Goal: Obtain resource: Download file/media

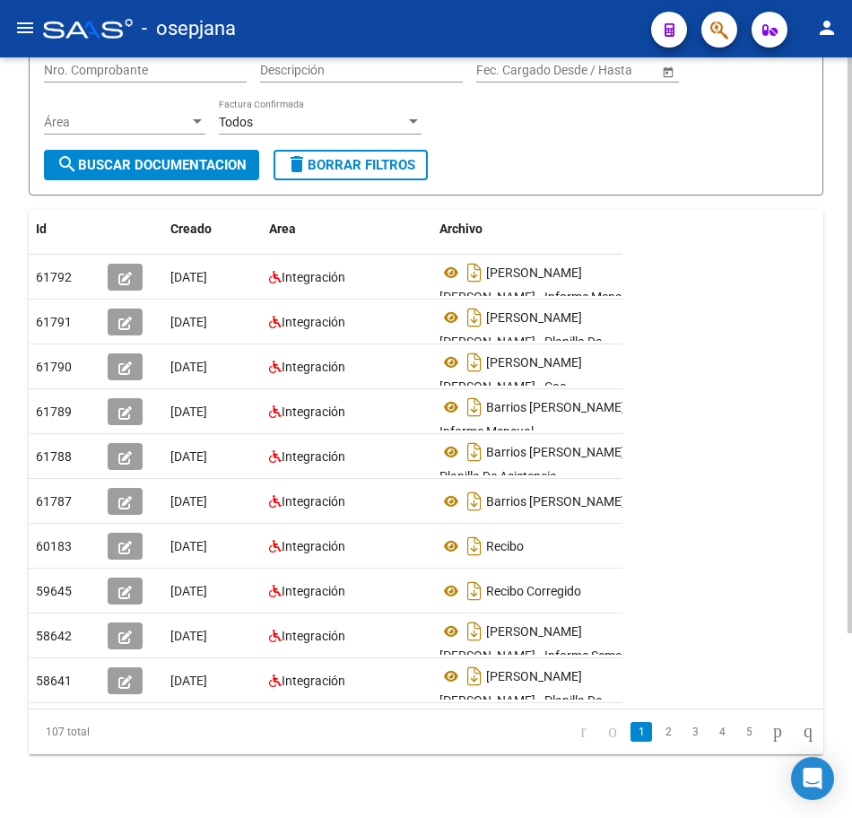
scroll to position [244, 0]
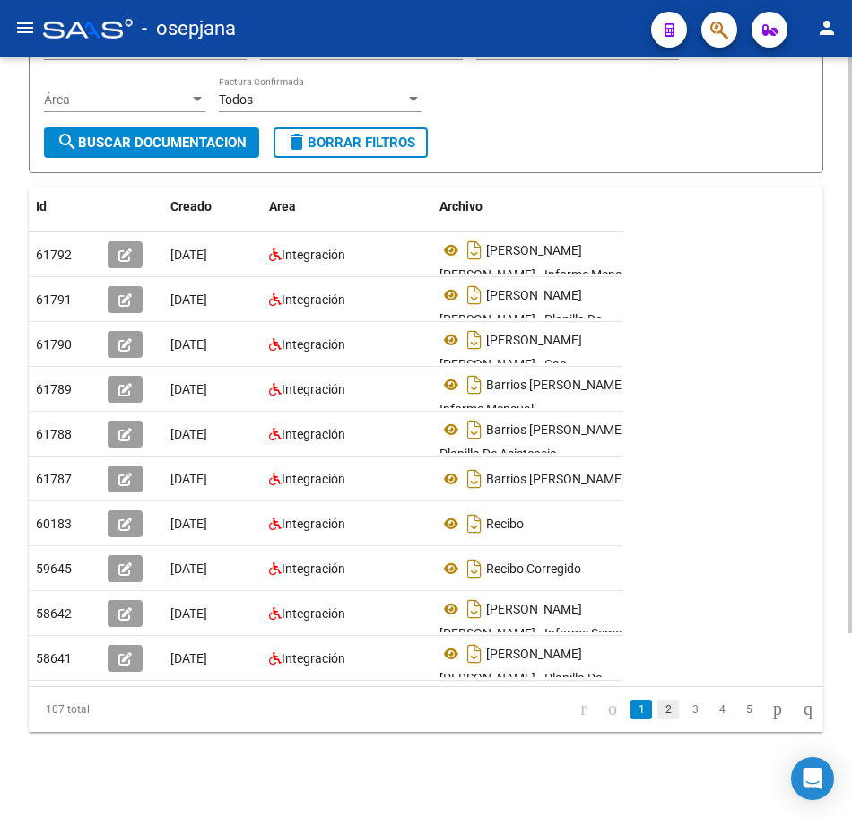
click at [657, 716] on link "2" at bounding box center [668, 710] width 22 height 20
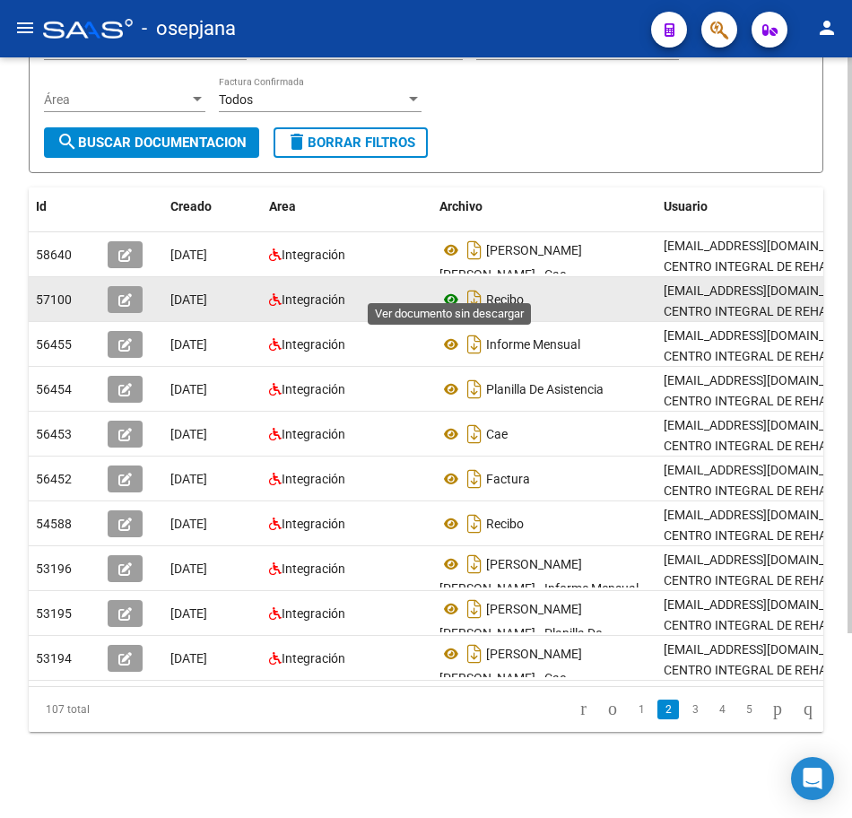
click at [448, 289] on icon at bounding box center [451, 300] width 23 height 22
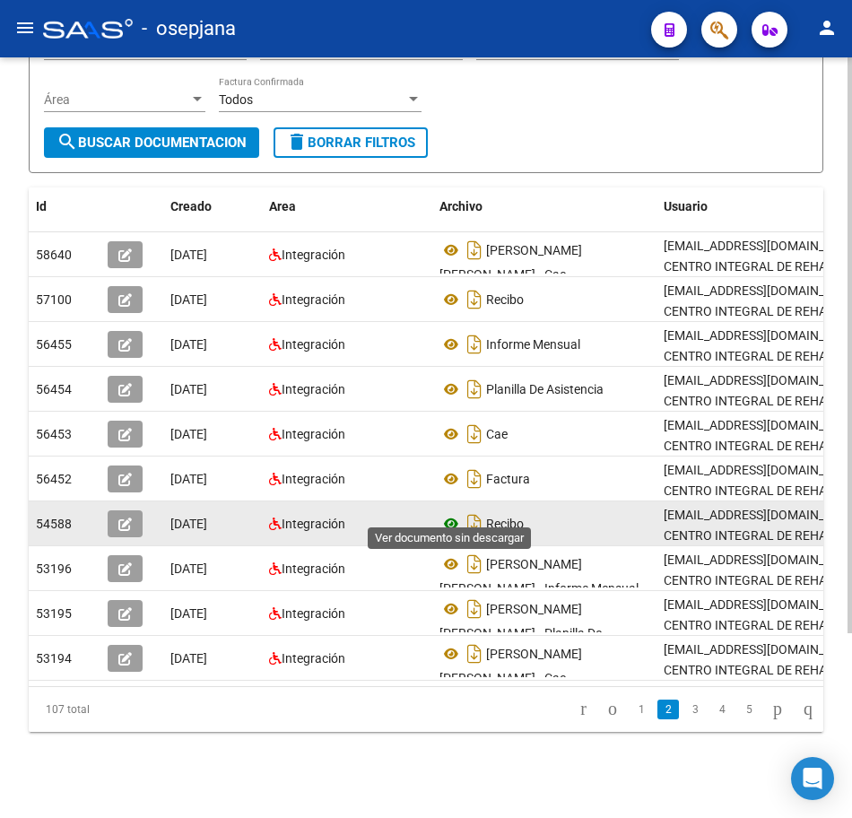
click at [451, 513] on icon at bounding box center [451, 524] width 23 height 22
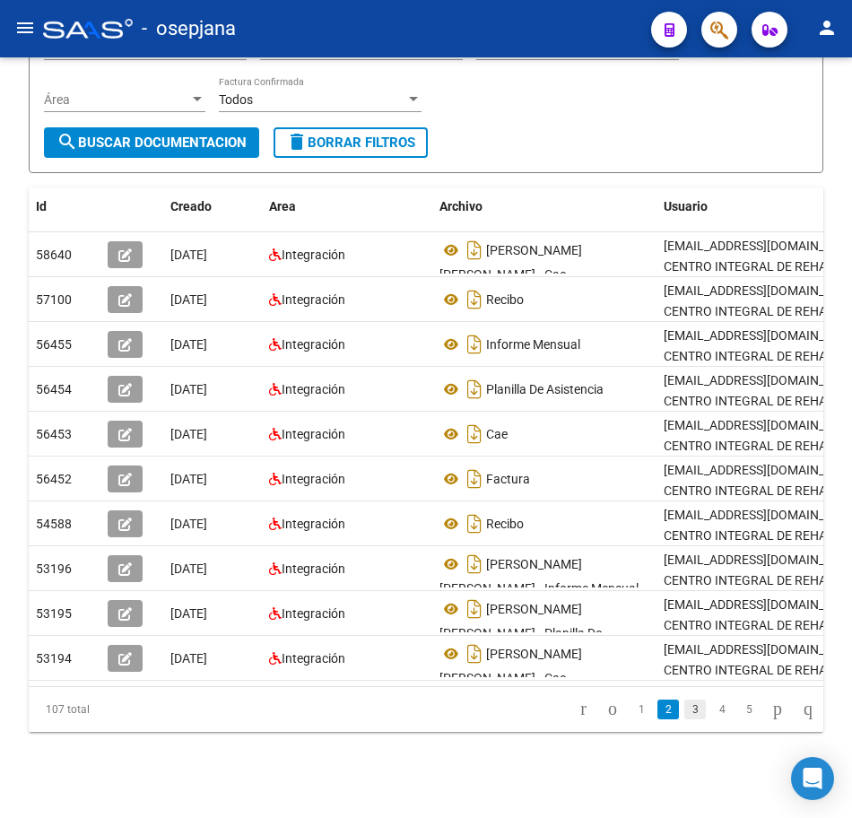
click at [684, 704] on link "3" at bounding box center [695, 710] width 22 height 20
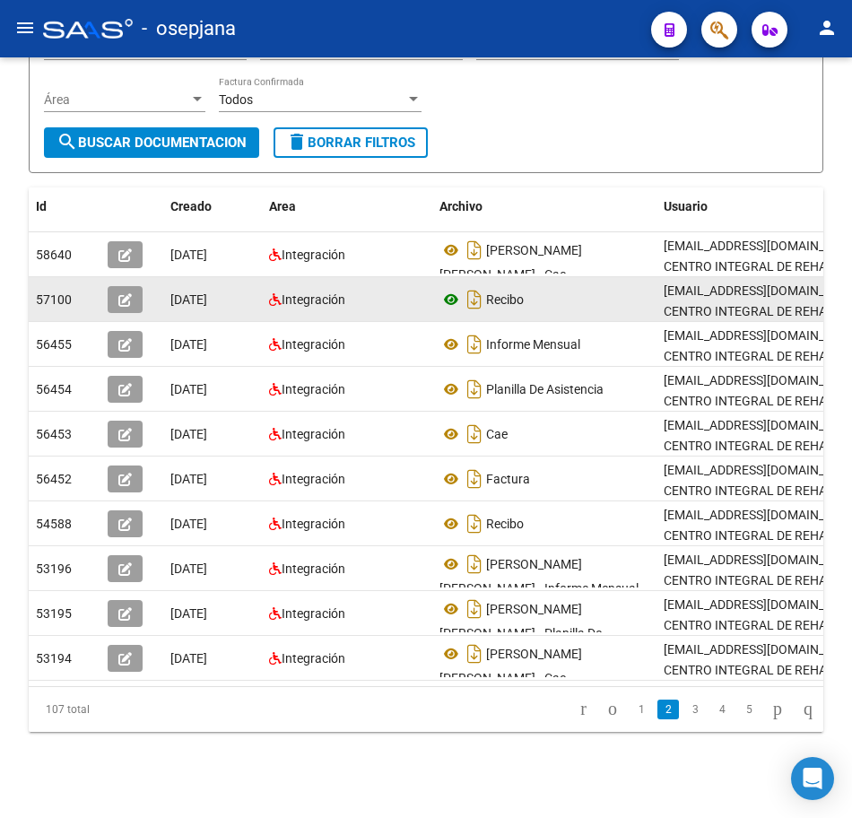
click at [455, 289] on icon at bounding box center [451, 300] width 23 height 22
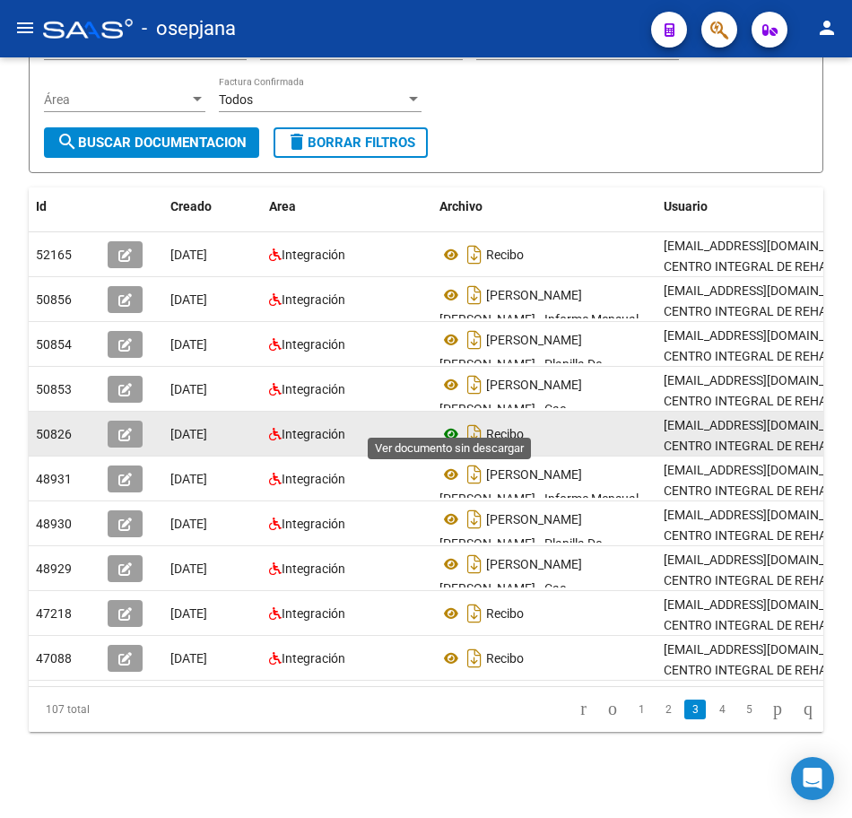
click at [447, 423] on icon at bounding box center [451, 434] width 23 height 22
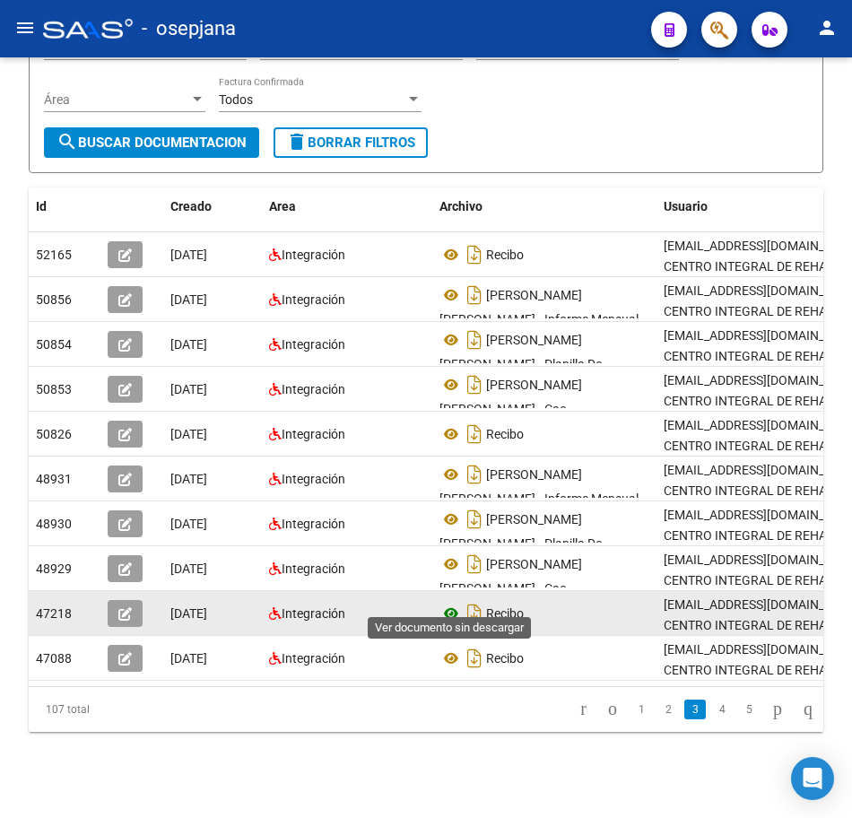
click at [451, 603] on icon at bounding box center [451, 614] width 23 height 22
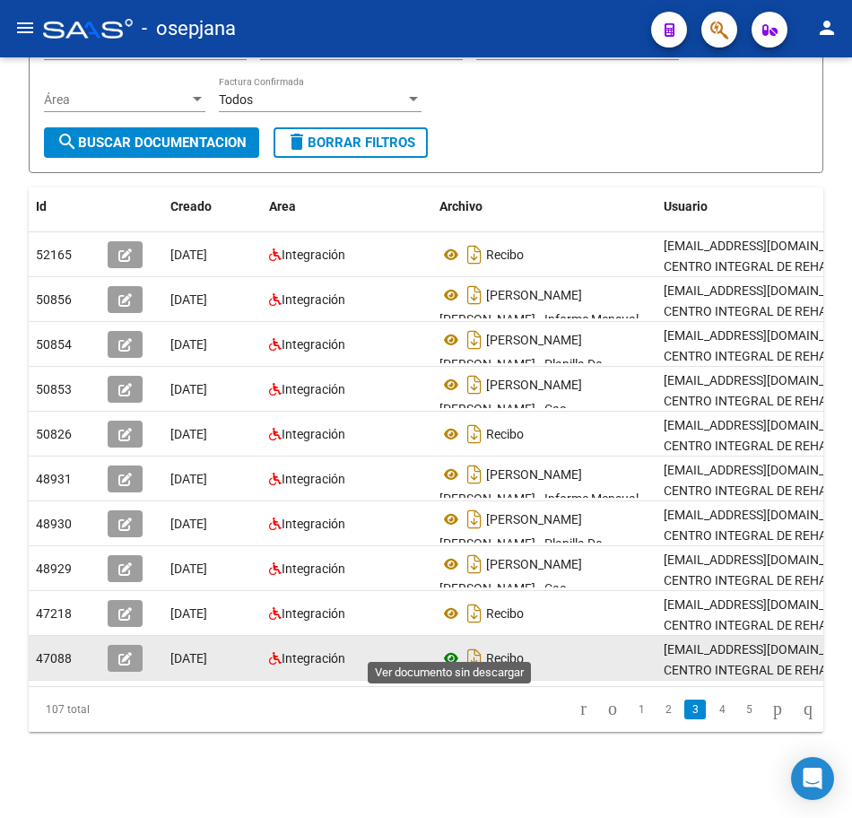
click at [452, 651] on icon at bounding box center [451, 659] width 23 height 22
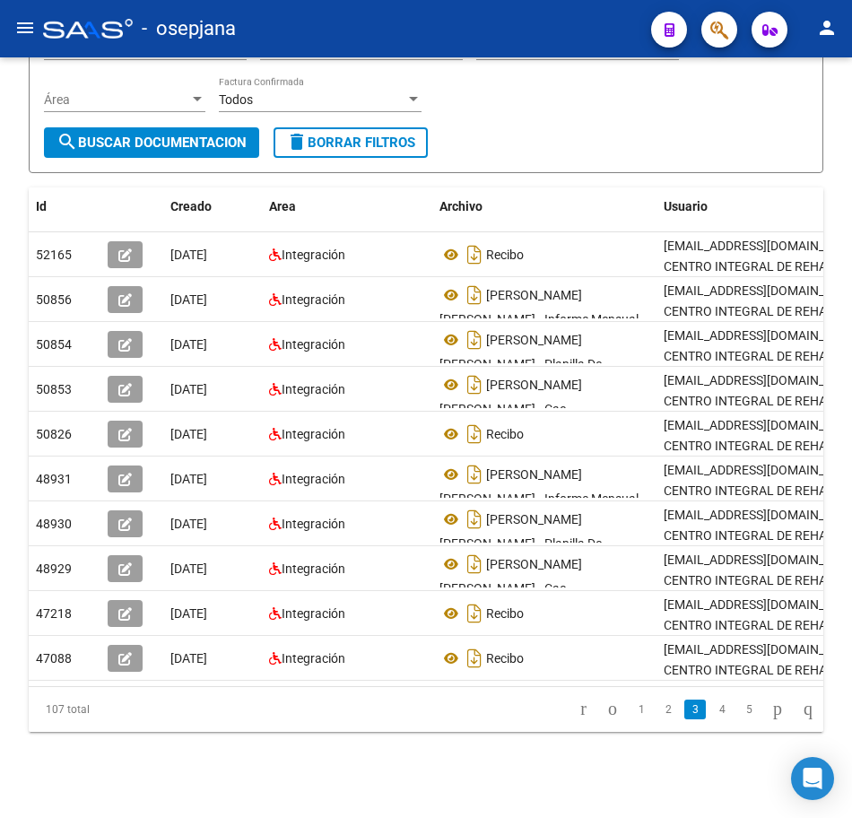
click at [711, 711] on link "4" at bounding box center [722, 710] width 22 height 20
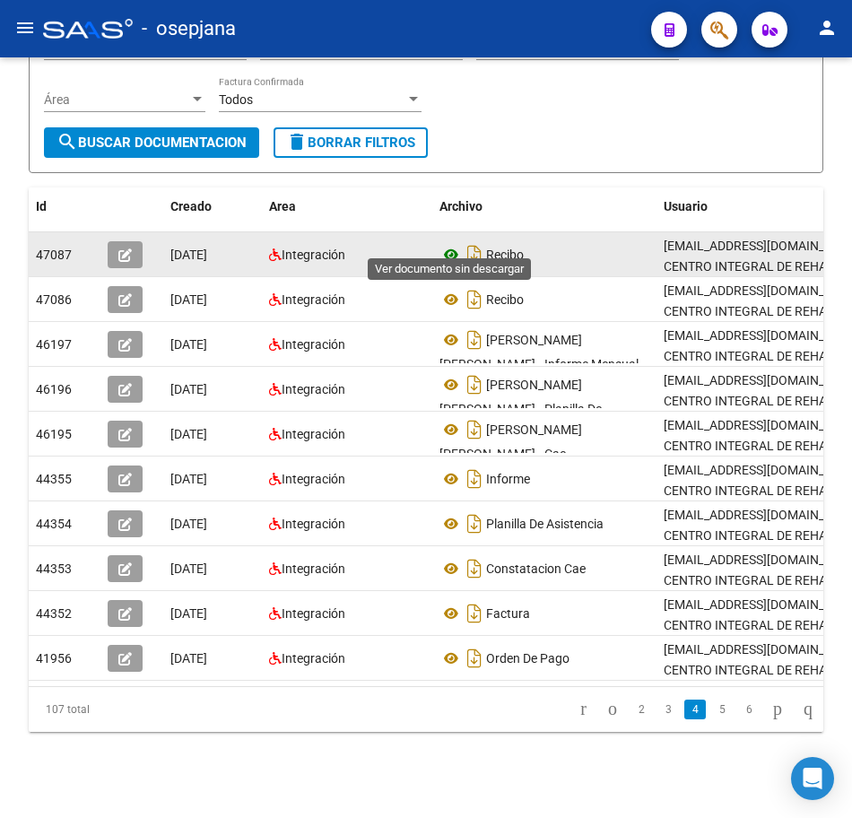
click at [455, 244] on icon at bounding box center [451, 255] width 23 height 22
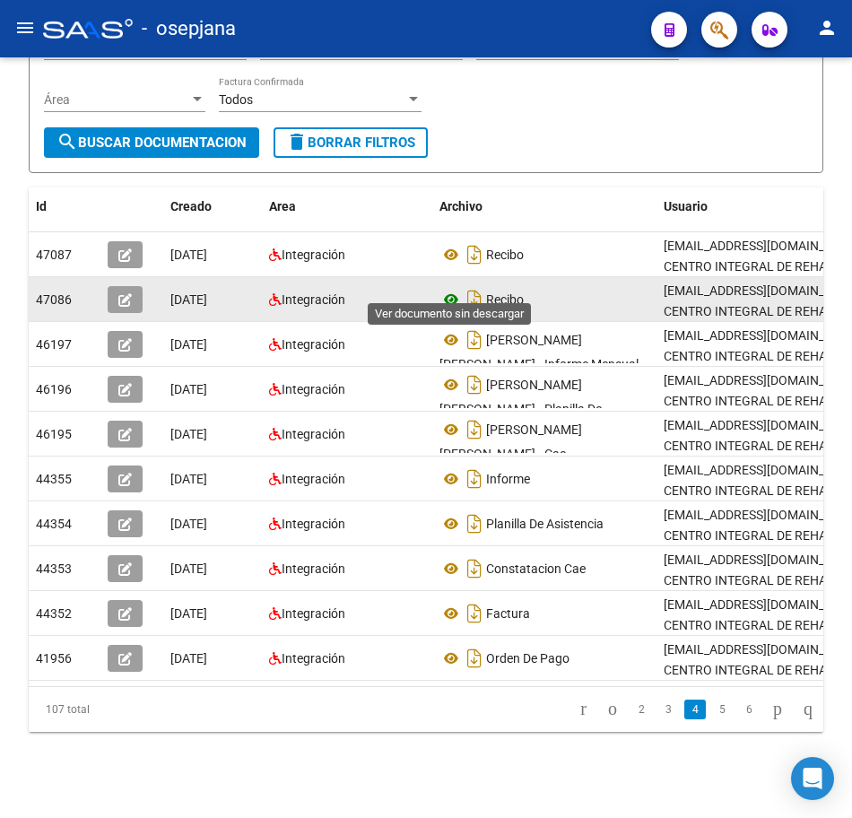
click at [448, 289] on icon at bounding box center [451, 300] width 23 height 22
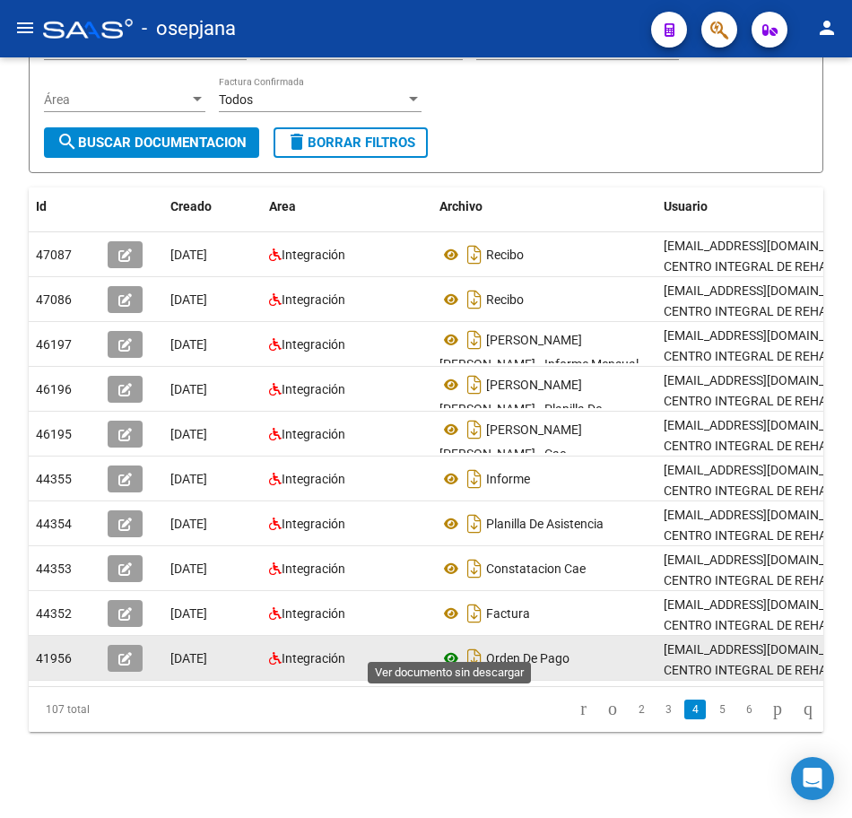
click at [443, 648] on icon at bounding box center [451, 659] width 23 height 22
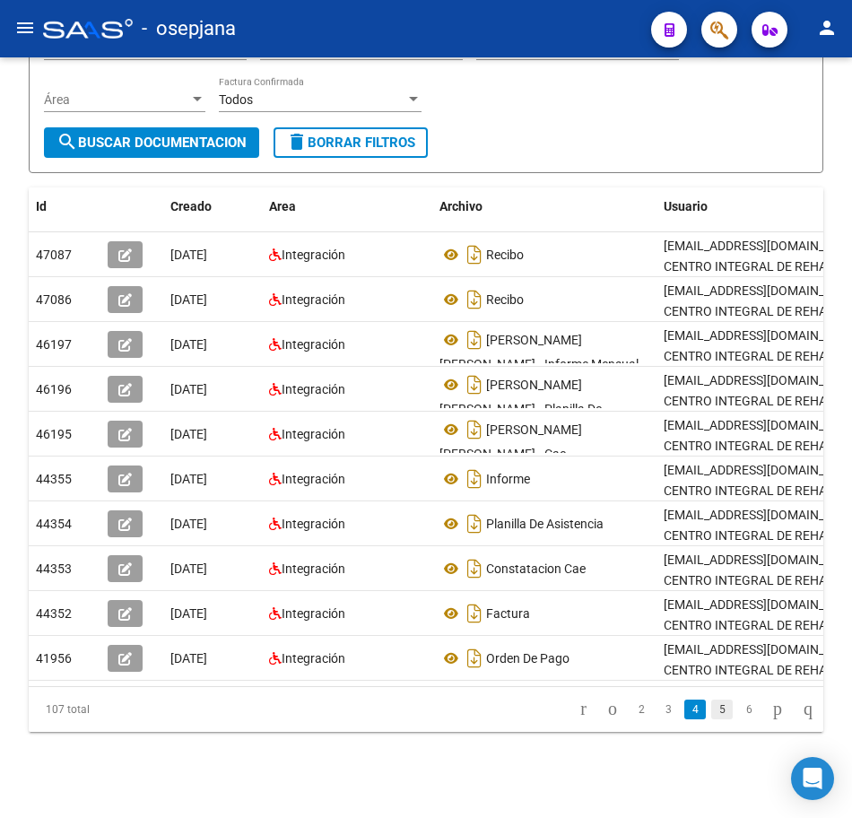
click at [711, 709] on link "5" at bounding box center [722, 710] width 22 height 20
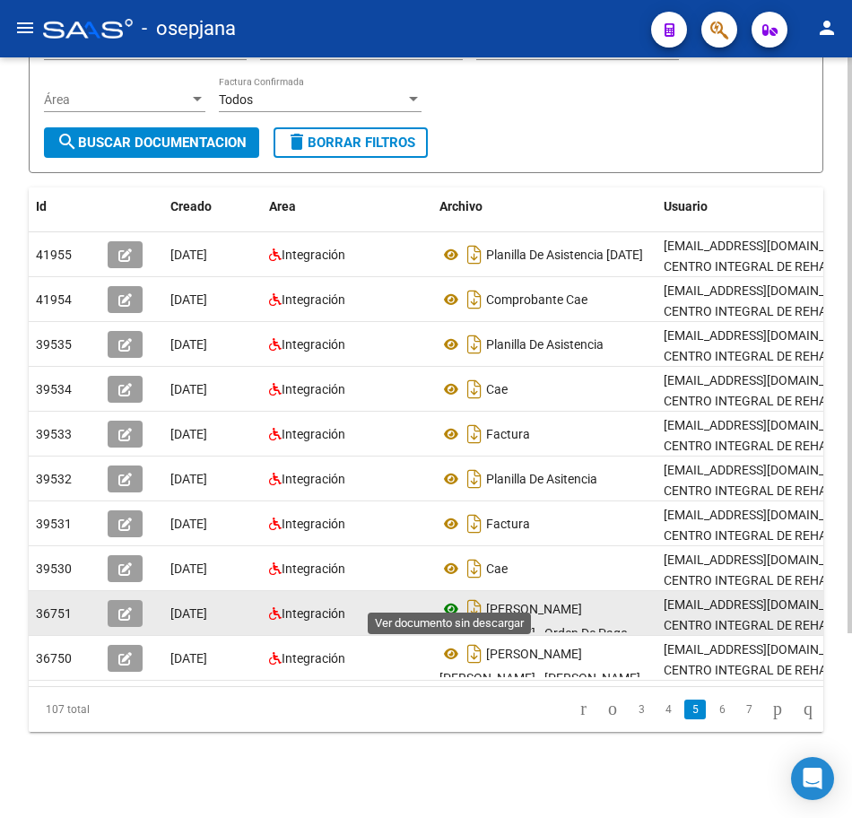
click at [457, 598] on icon at bounding box center [451, 609] width 23 height 22
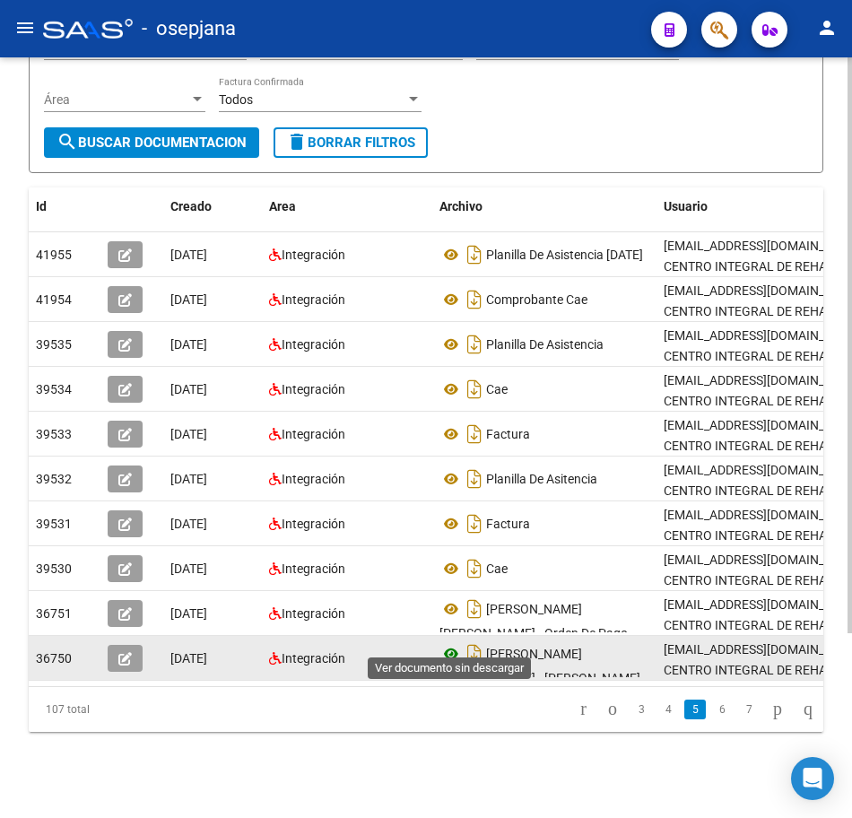
click at [452, 643] on icon at bounding box center [451, 654] width 23 height 22
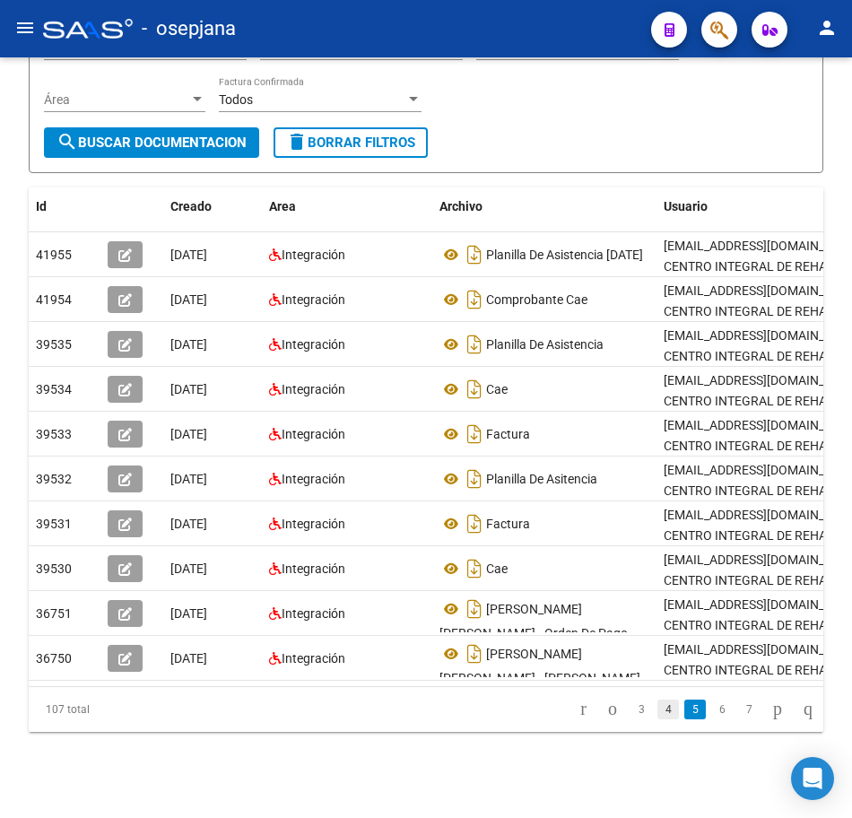
click at [657, 713] on link "4" at bounding box center [668, 710] width 22 height 20
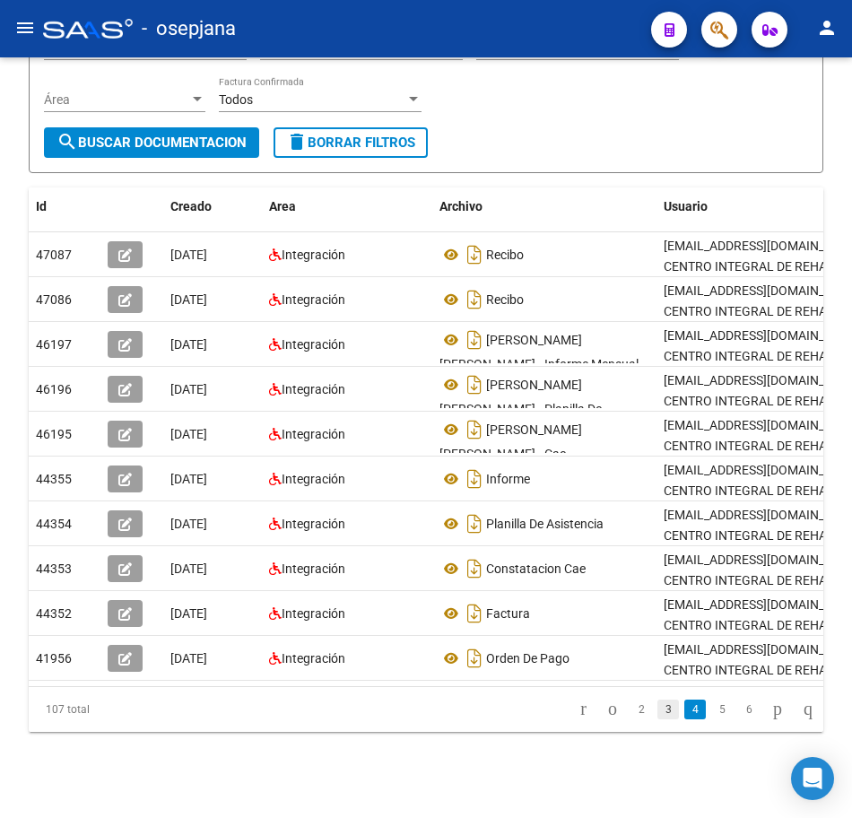
click at [657, 709] on link "3" at bounding box center [668, 710] width 22 height 20
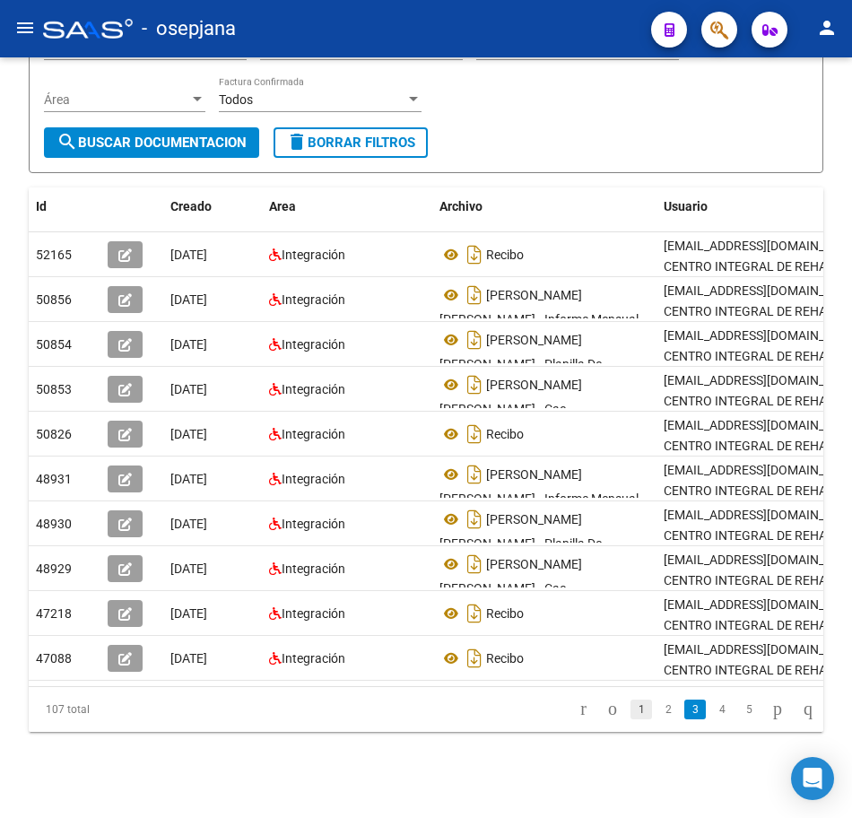
click at [631, 710] on link "1" at bounding box center [642, 710] width 22 height 20
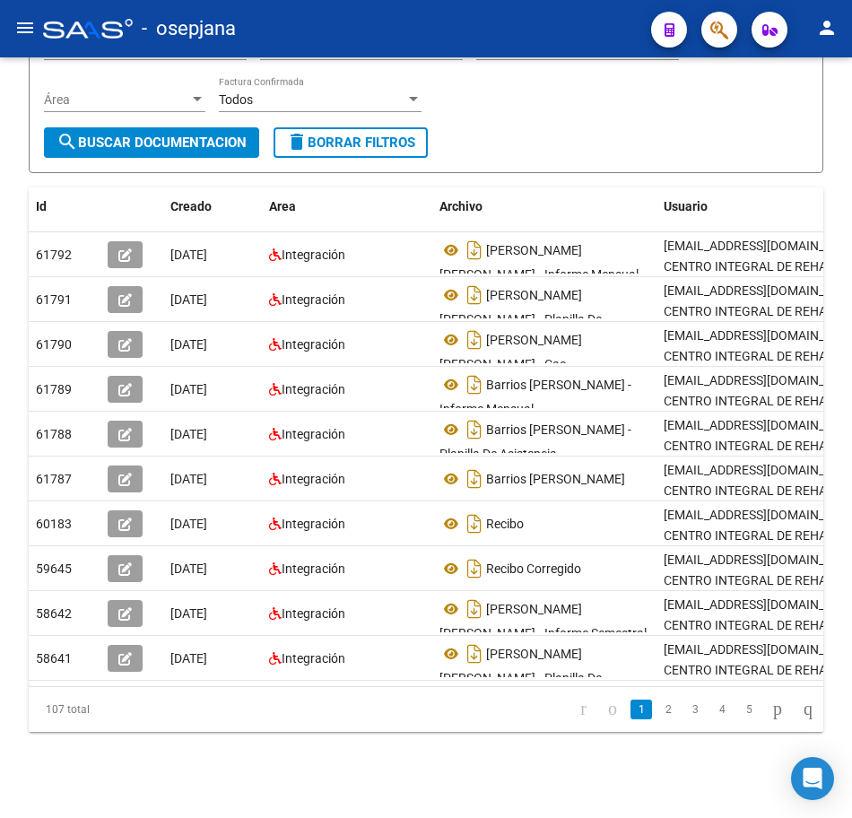
click at [657, 710] on link "2" at bounding box center [668, 710] width 22 height 20
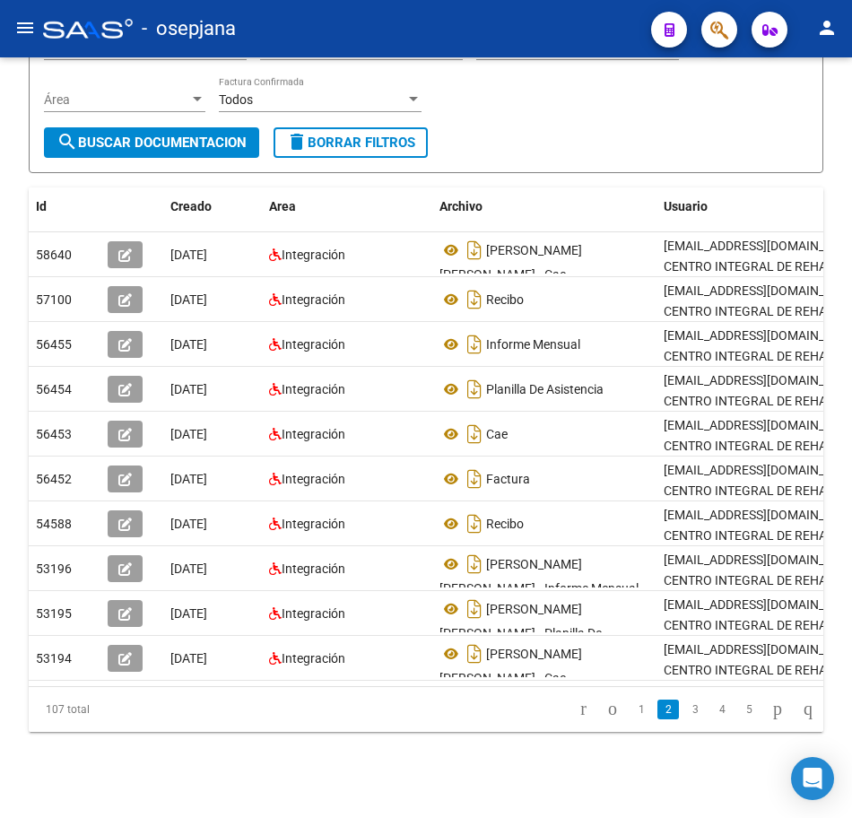
click at [662, 96] on div "Filtros Id 30715072463 CUIT / Razón Social Pto. Venta Nro. Comprobante Descripc…" at bounding box center [426, 50] width 764 height 154
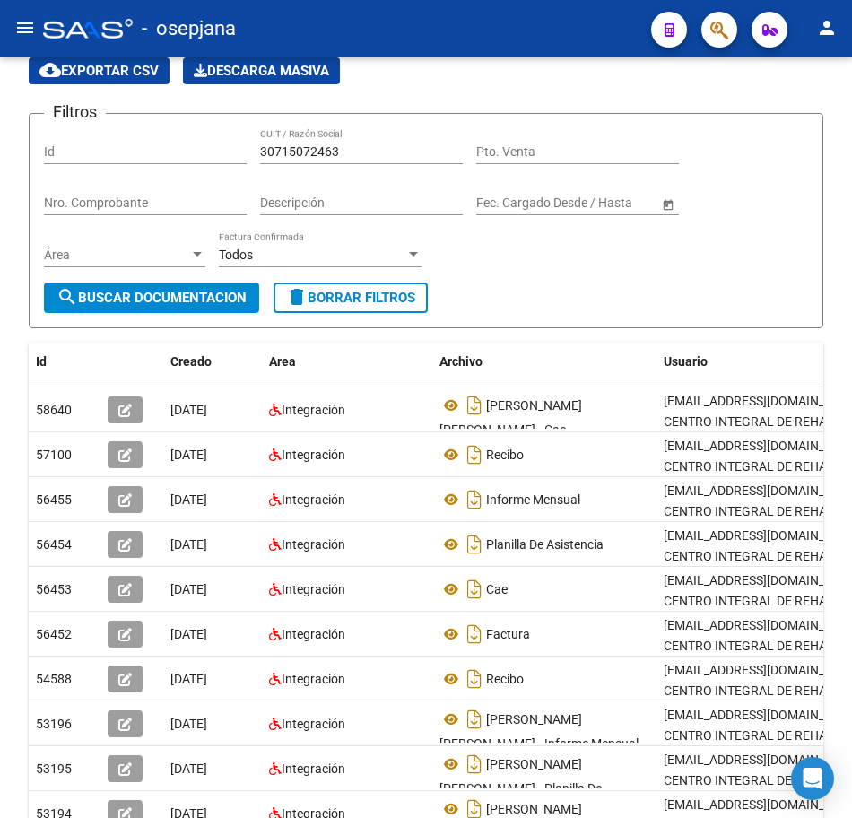
scroll to position [65, 0]
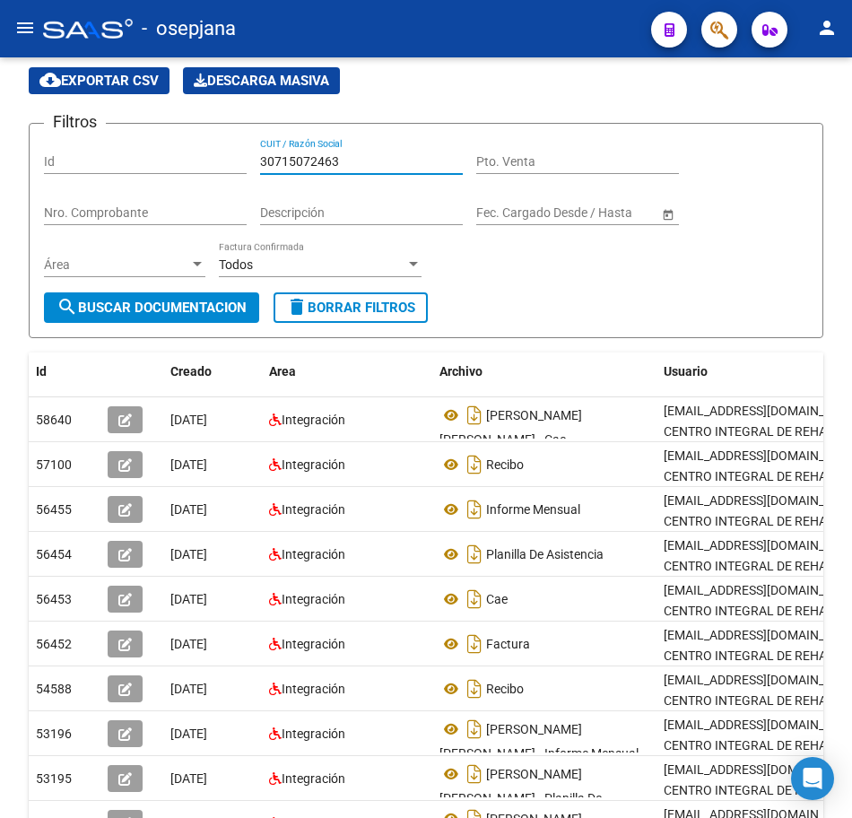
drag, startPoint x: 356, startPoint y: 158, endPoint x: -4, endPoint y: 128, distance: 361.8
click at [0, 128] on html "menu - osepjana person Firma Express Reportes Tablero de Control Ingresos Perci…" at bounding box center [426, 409] width 852 height 818
paste input "123971"
click at [145, 308] on span "search Buscar Documentacion" at bounding box center [152, 308] width 190 height 16
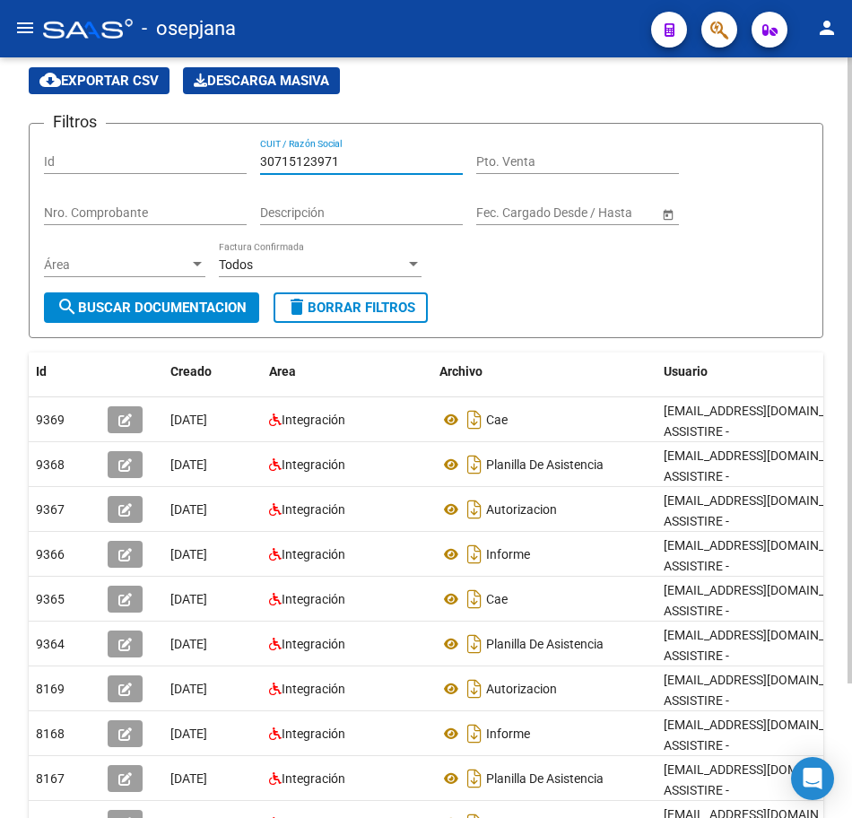
drag, startPoint x: 361, startPoint y: 158, endPoint x: 34, endPoint y: 152, distance: 327.4
click at [42, 153] on form "Filtros Id 30715123971 CUIT / Razón Social Pto. Venta Nro. Comprobante Descripc…" at bounding box center [426, 230] width 795 height 215
paste input "53390"
click at [156, 305] on span "search Buscar Documentacion" at bounding box center [152, 308] width 190 height 16
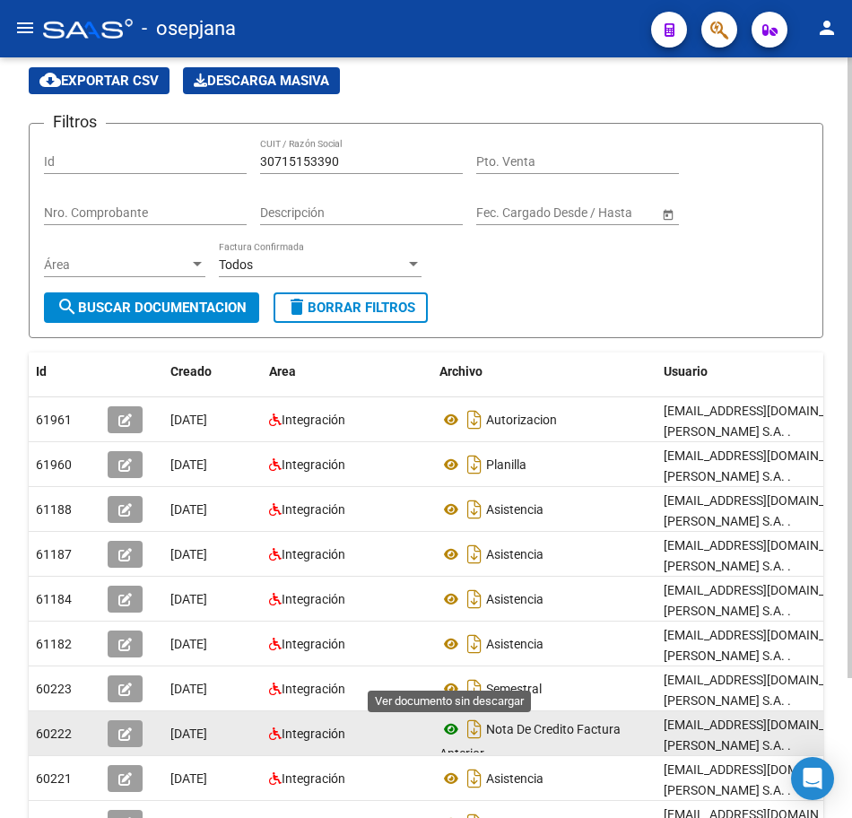
click at [453, 718] on icon at bounding box center [451, 729] width 23 height 22
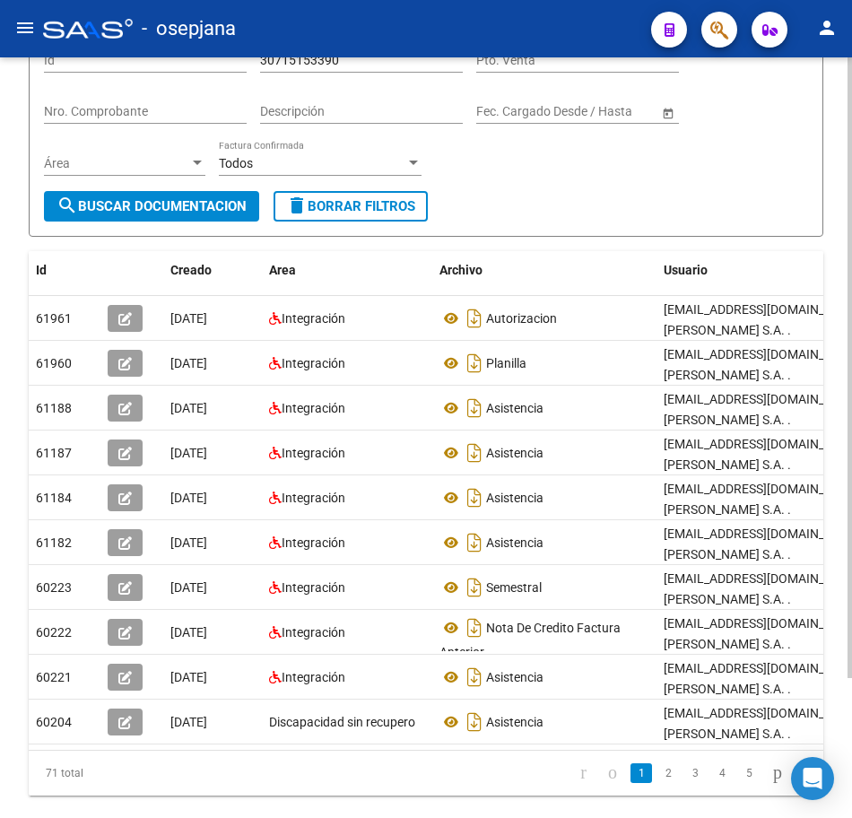
scroll to position [171, 0]
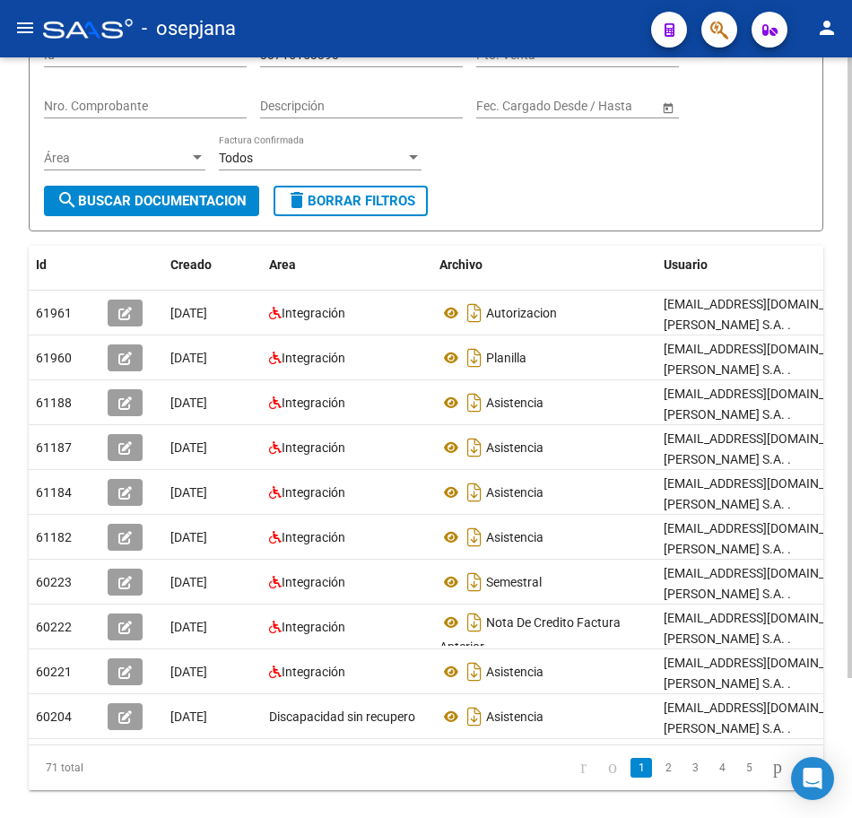
click at [657, 758] on link "2" at bounding box center [668, 768] width 22 height 20
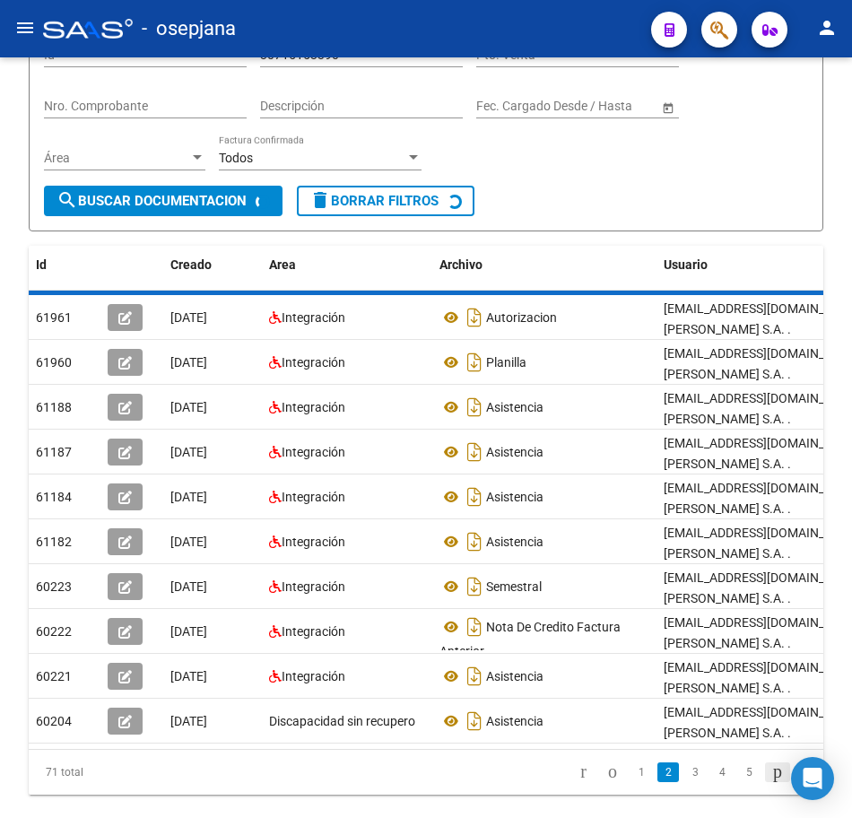
scroll to position [163, 0]
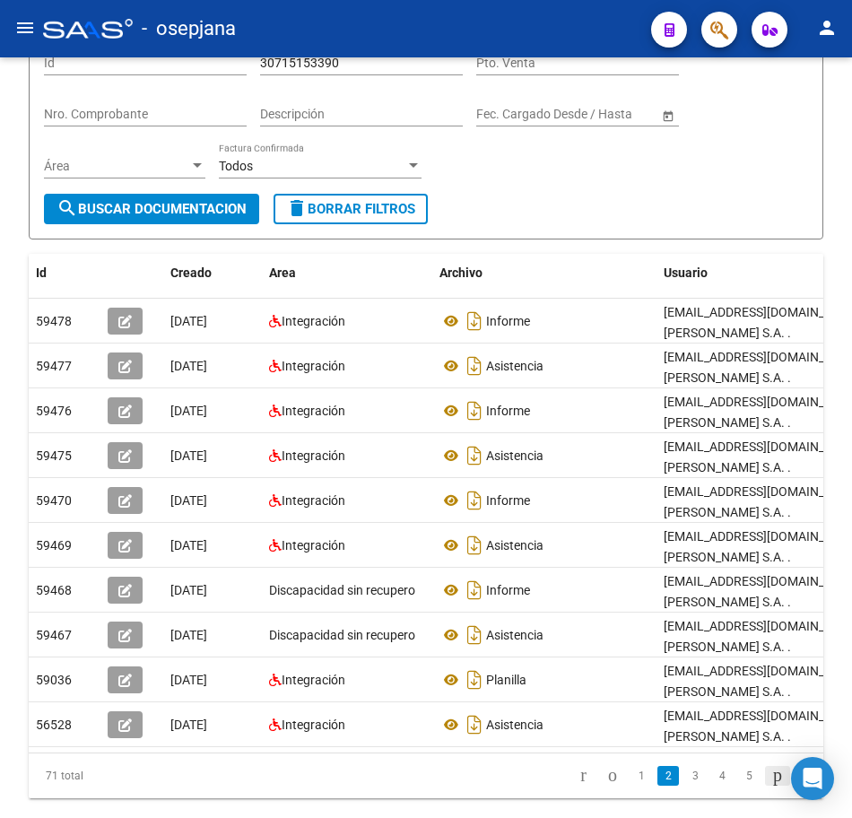
click at [770, 764] on icon "go to next page" at bounding box center [777, 775] width 14 height 22
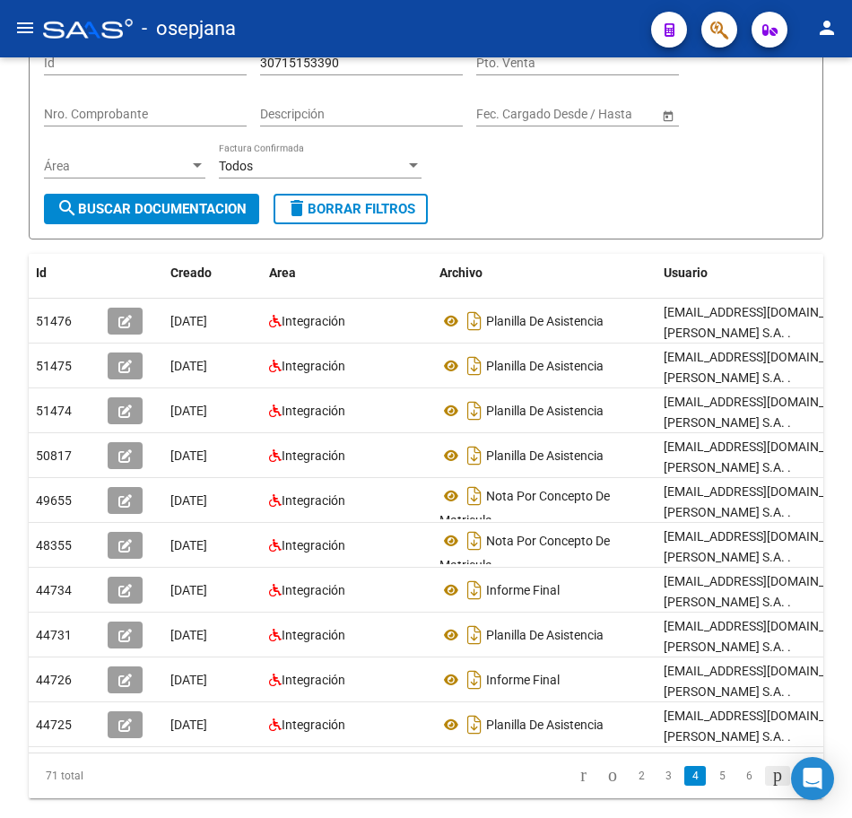
click at [770, 764] on icon "go to next page" at bounding box center [777, 775] width 14 height 22
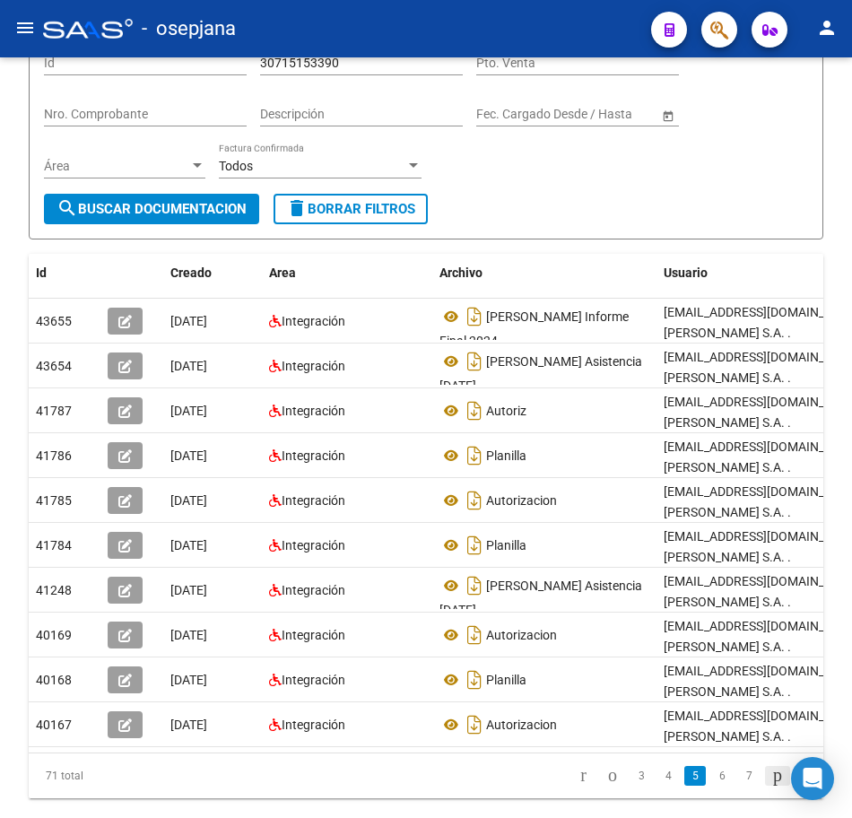
click at [770, 764] on icon "go to next page" at bounding box center [777, 775] width 14 height 22
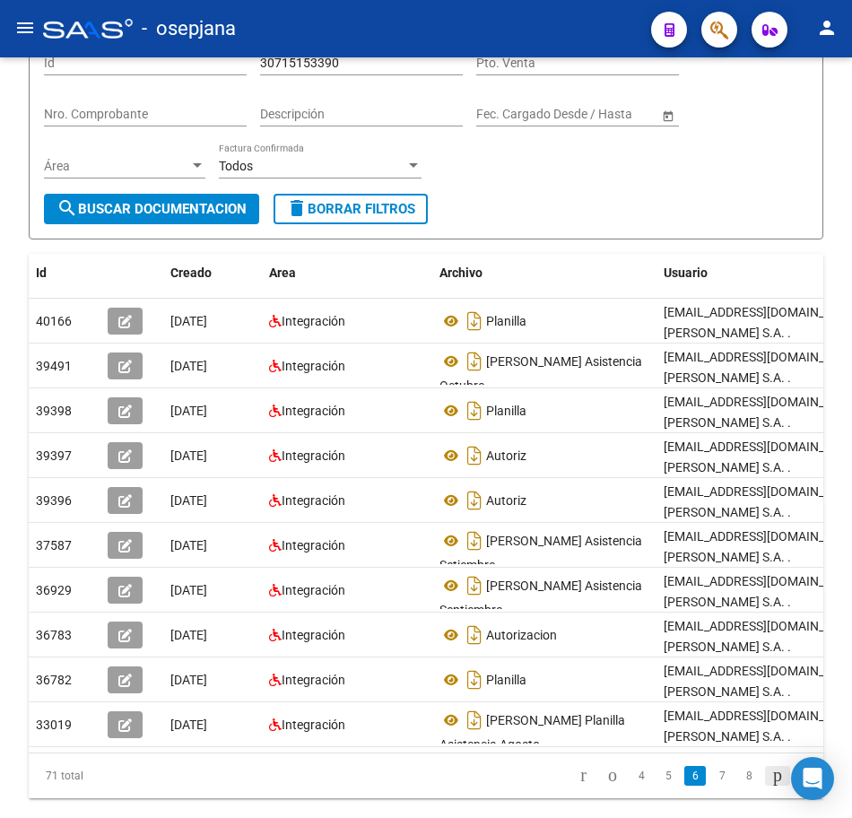
click at [764, 761] on li at bounding box center [777, 776] width 30 height 30
click at [770, 764] on icon "go to next page" at bounding box center [777, 775] width 14 height 22
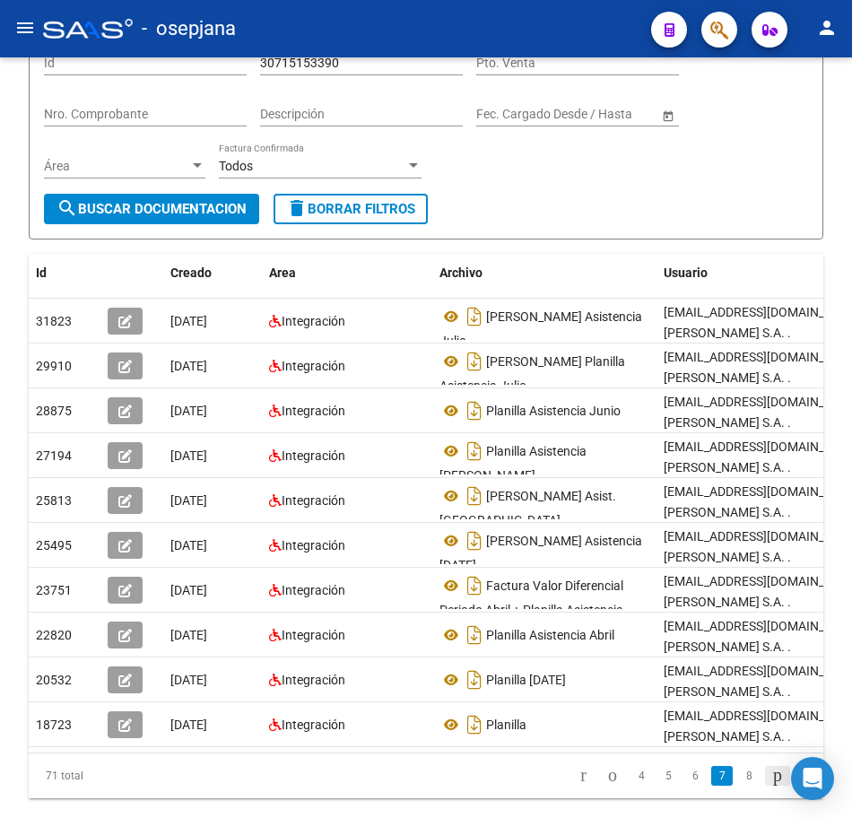
click at [770, 764] on icon "go to next page" at bounding box center [777, 775] width 14 height 22
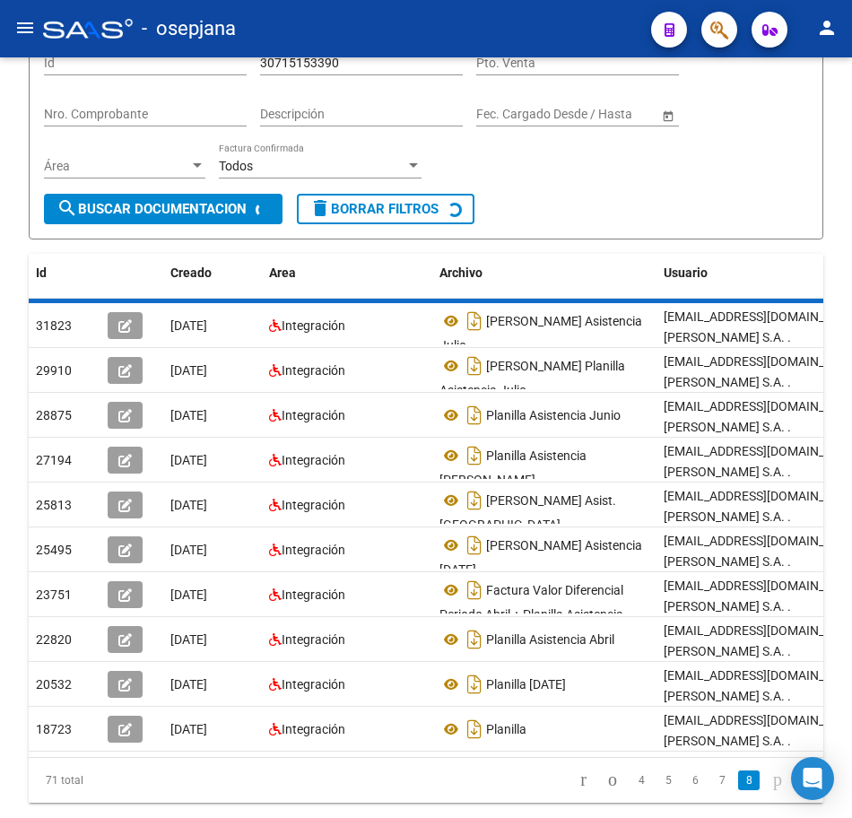
scroll to position [0, 0]
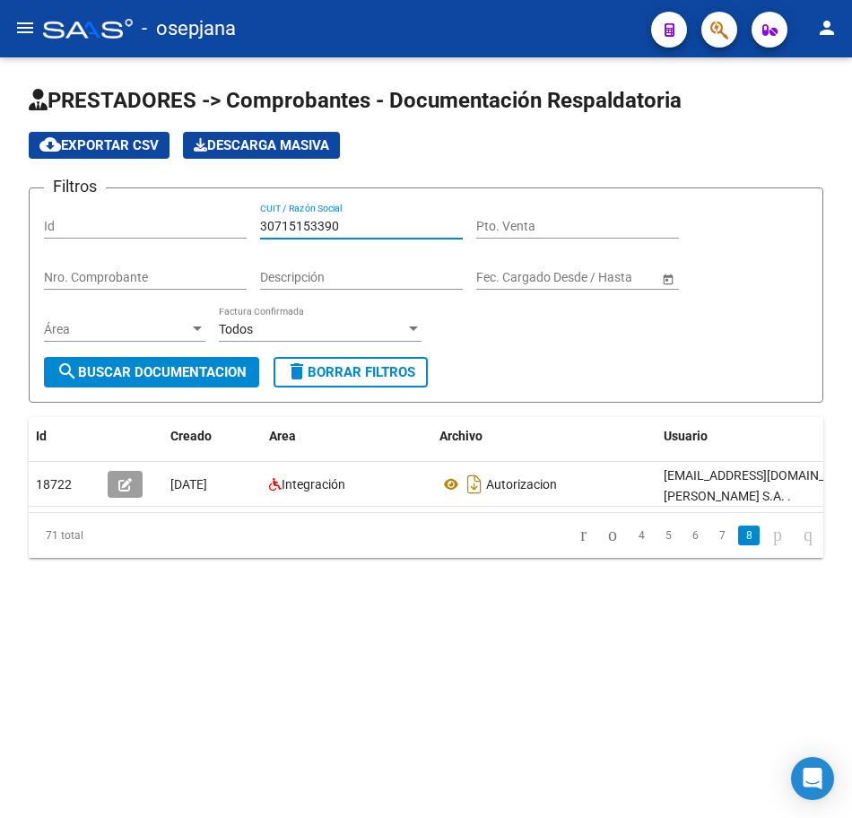
drag, startPoint x: 362, startPoint y: 226, endPoint x: 127, endPoint y: 220, distance: 235.1
click at [135, 220] on div "Filtros Id 30715153390 CUIT / Razón Social Pto. Venta Nro. Comprobante Descripc…" at bounding box center [426, 280] width 764 height 154
paste input "9147"
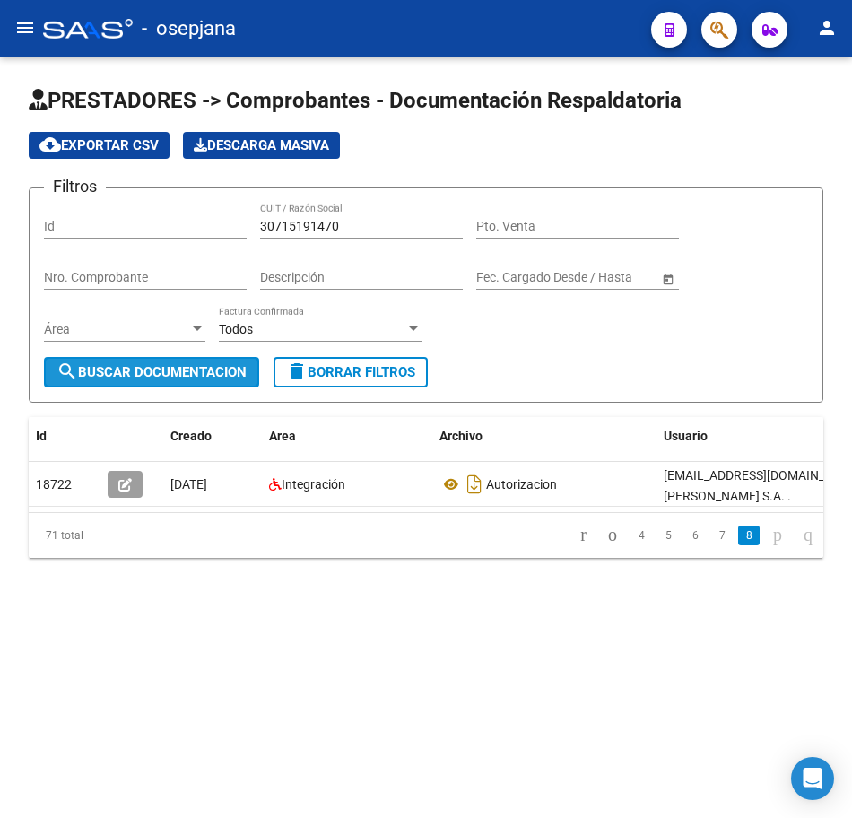
click at [155, 365] on span "search Buscar Documentacion" at bounding box center [152, 372] width 190 height 16
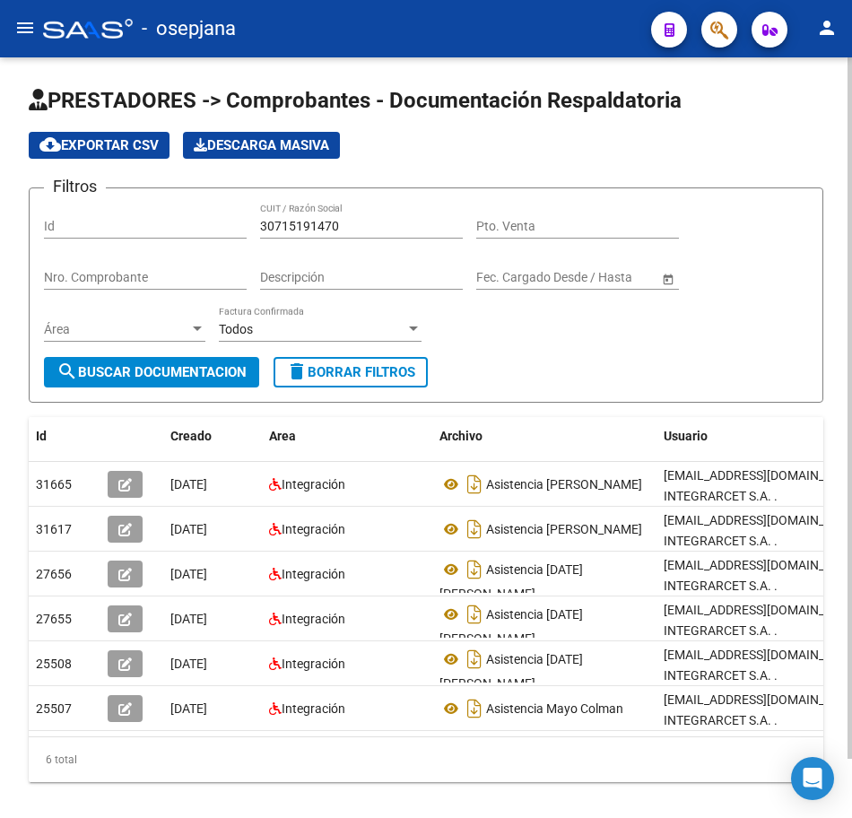
scroll to position [65, 0]
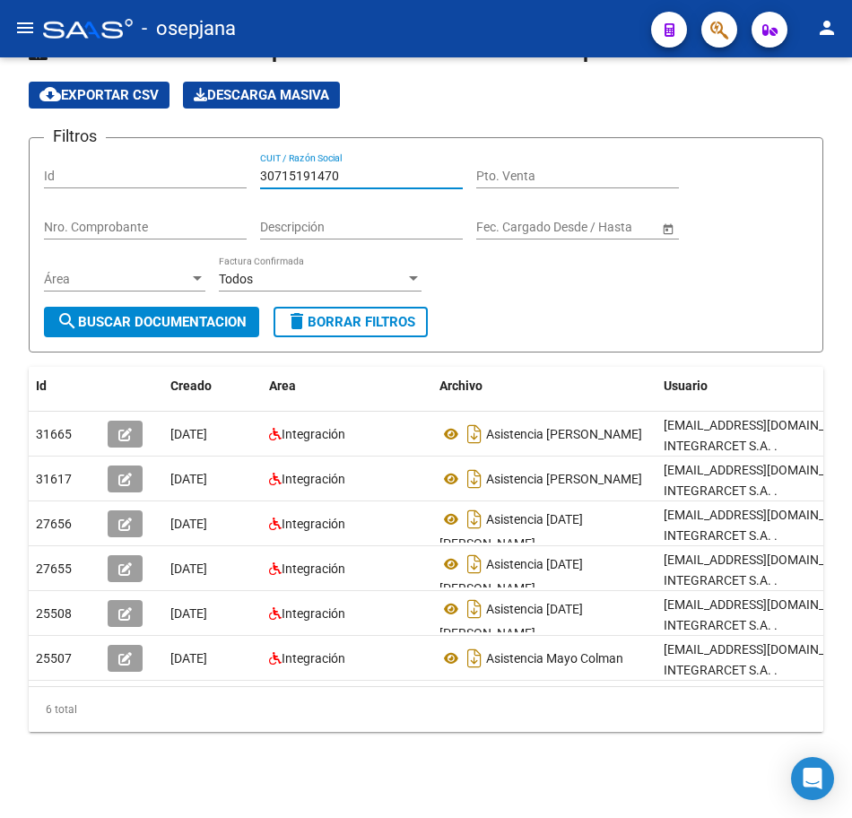
drag, startPoint x: 360, startPoint y: 156, endPoint x: -4, endPoint y: 128, distance: 365.2
click at [0, 128] on html "menu - osepjana person Firma Express Reportes Tablero de Control Ingresos Perci…" at bounding box center [426, 409] width 852 height 818
paste input "456911"
click at [180, 314] on span "search Buscar Documentacion" at bounding box center [152, 322] width 190 height 16
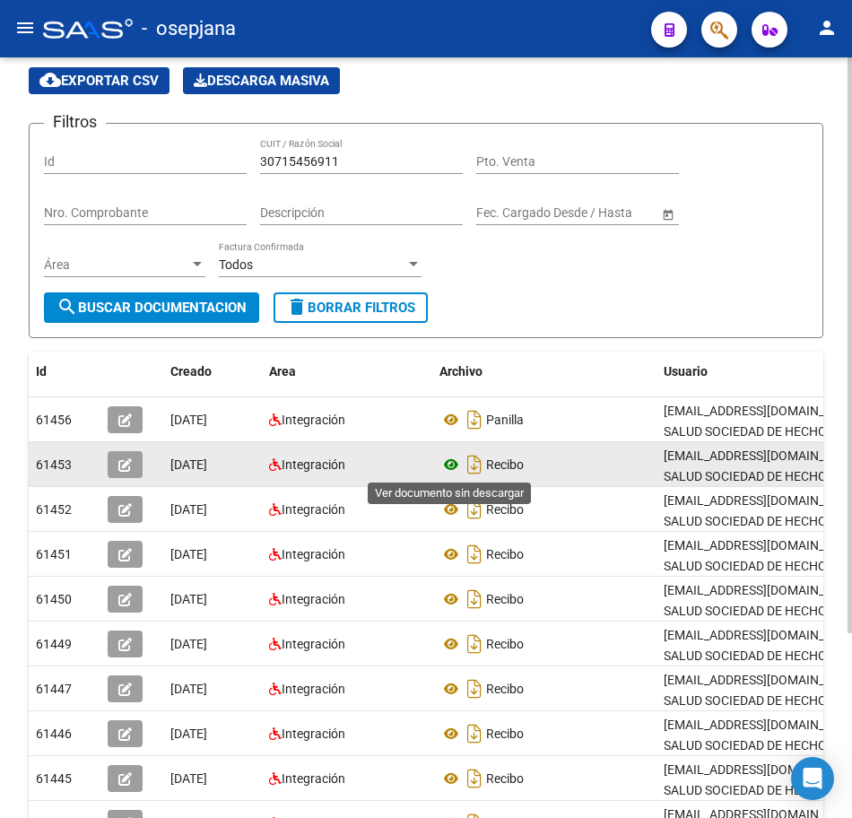
click at [448, 467] on icon at bounding box center [451, 465] width 23 height 22
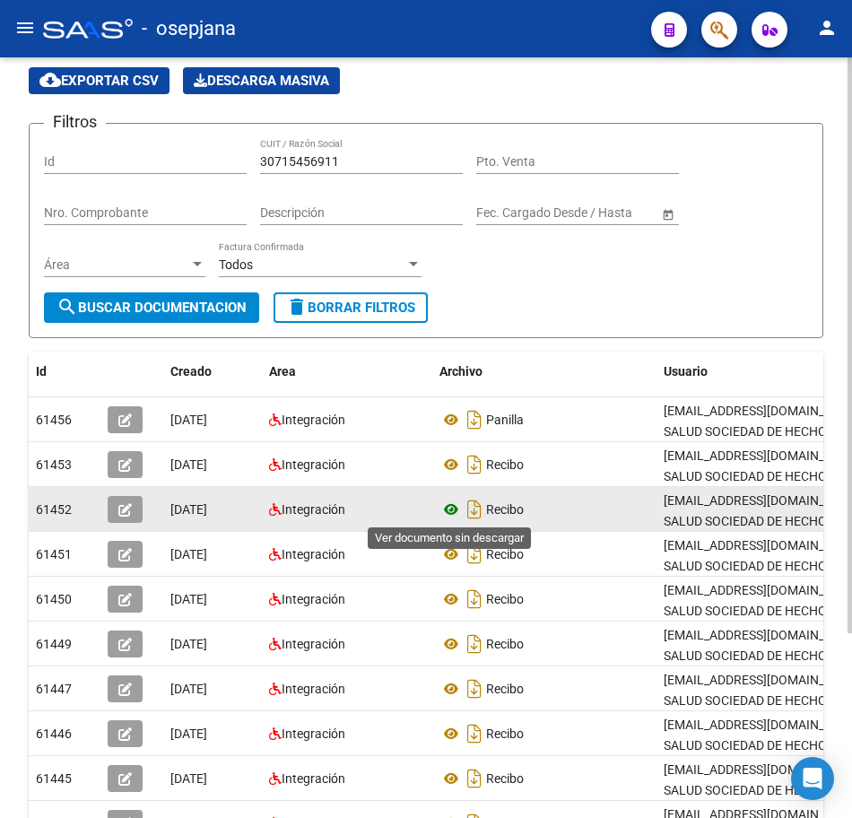
click at [452, 507] on icon at bounding box center [451, 510] width 23 height 22
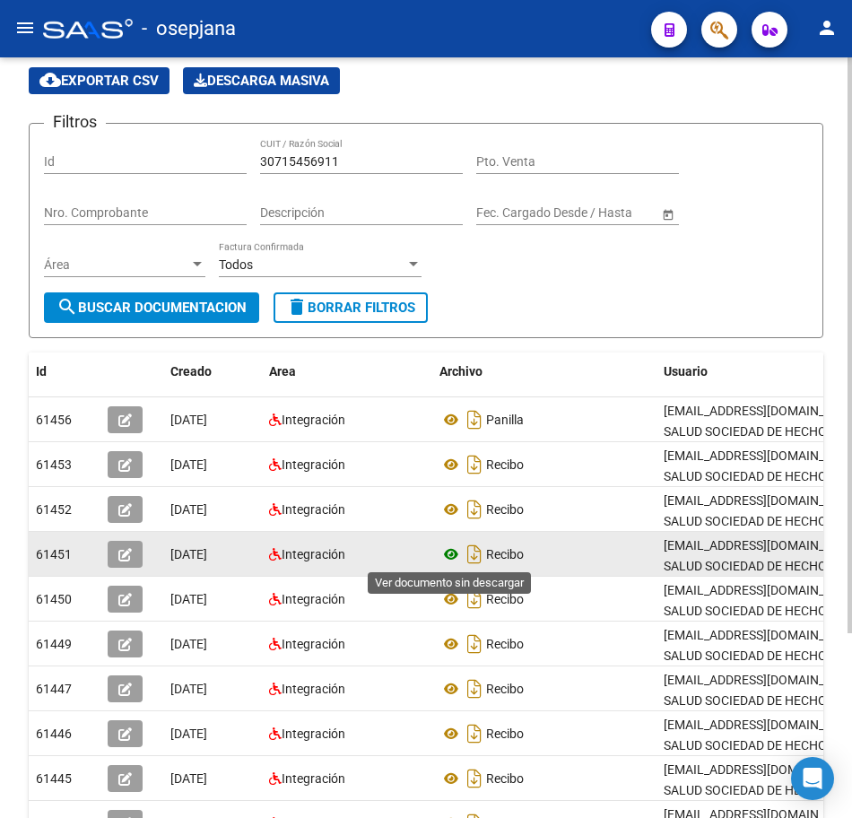
click at [450, 553] on icon at bounding box center [451, 555] width 23 height 22
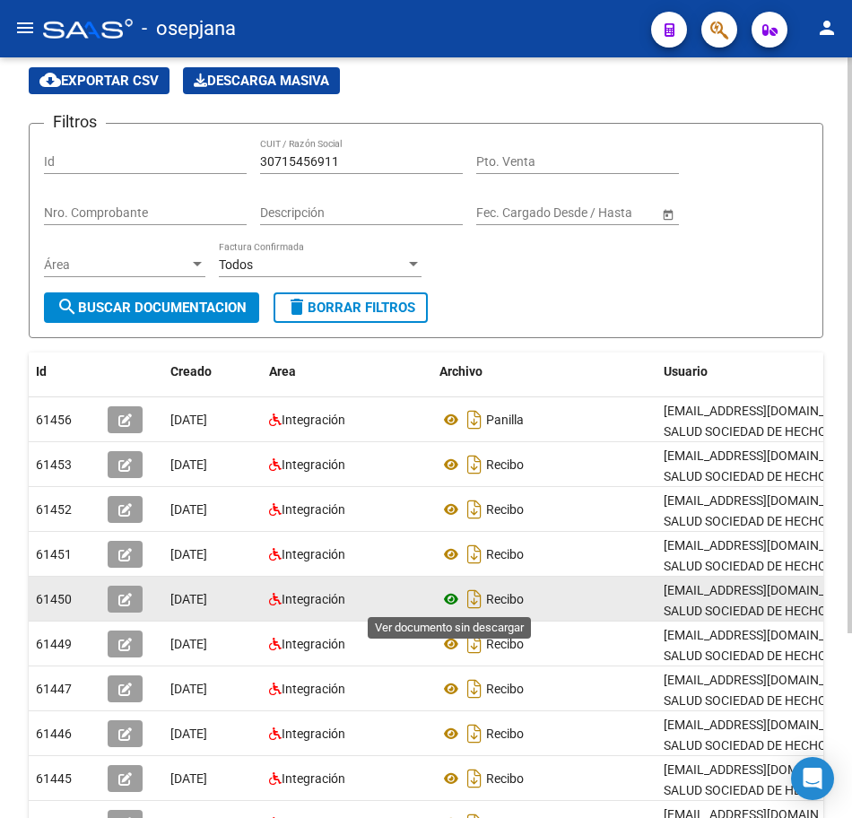
click at [445, 597] on icon at bounding box center [451, 599] width 23 height 22
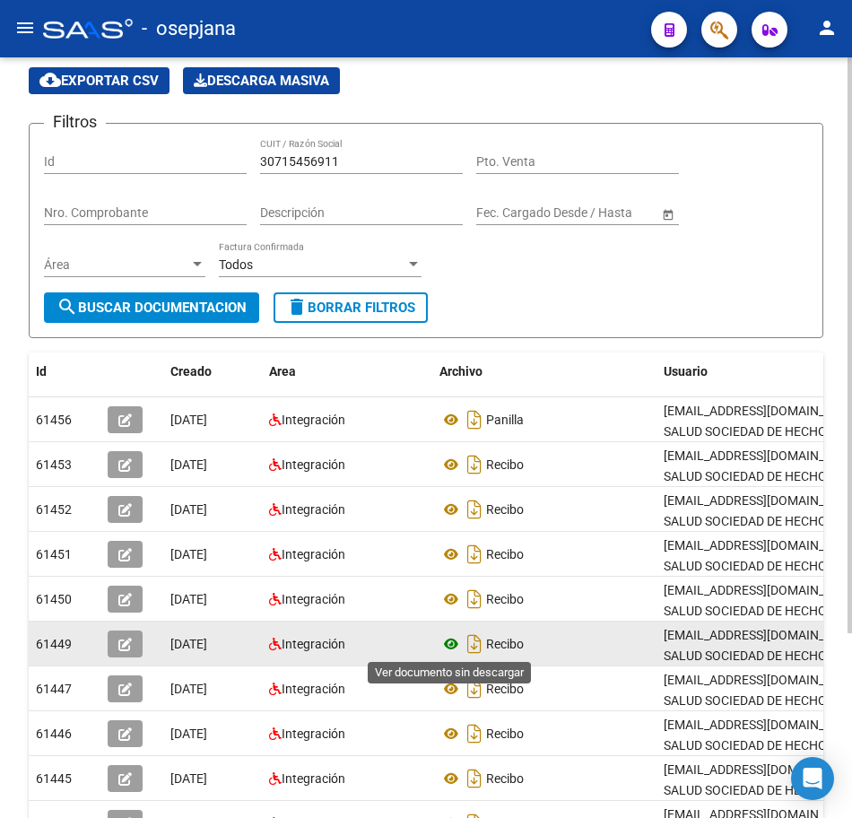
click at [450, 642] on icon at bounding box center [451, 644] width 23 height 22
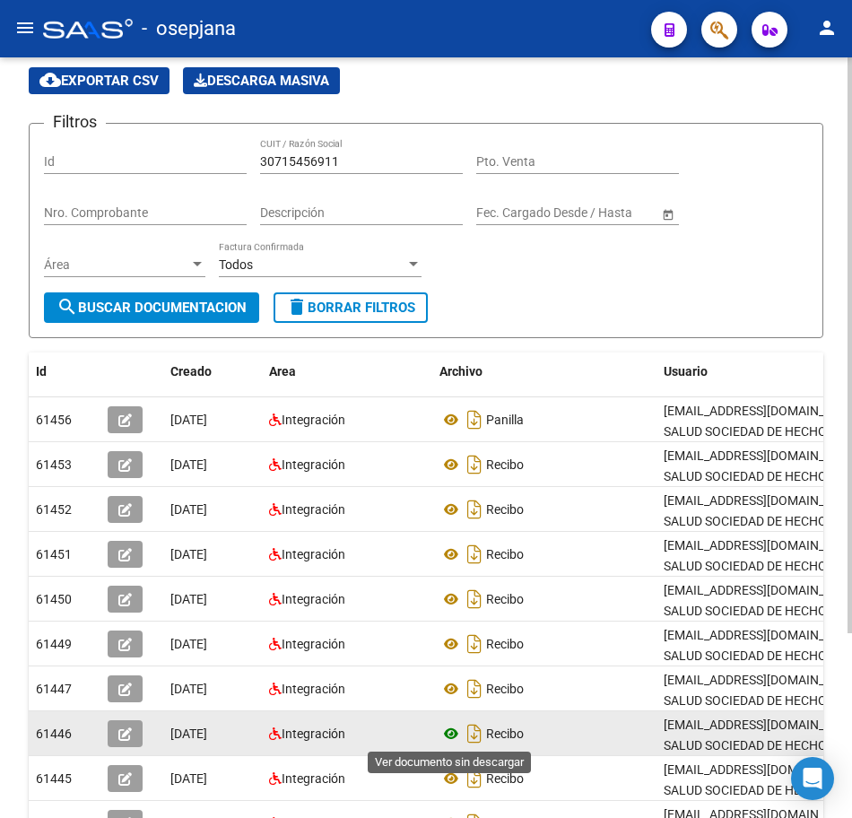
click at [448, 730] on icon at bounding box center [451, 734] width 23 height 22
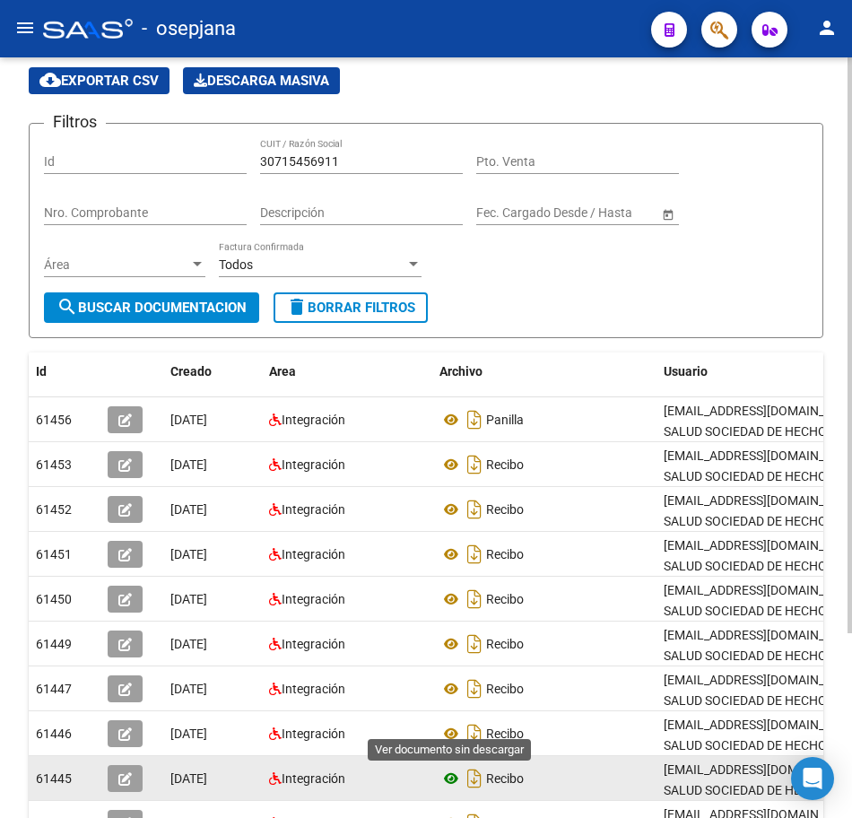
click at [450, 785] on icon at bounding box center [451, 779] width 23 height 22
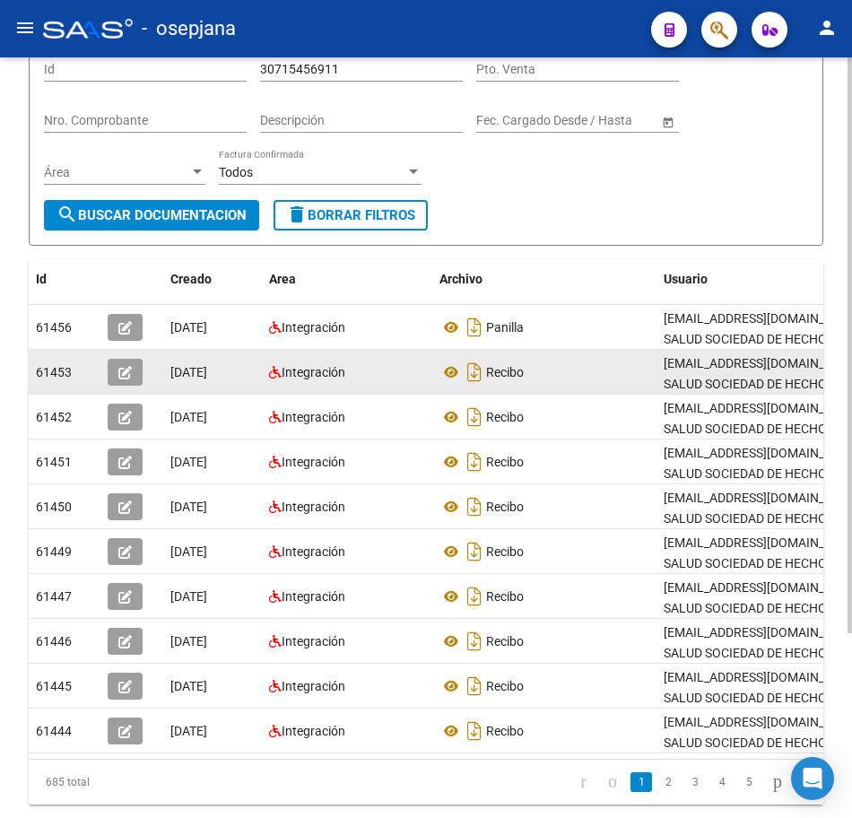
scroll to position [244, 0]
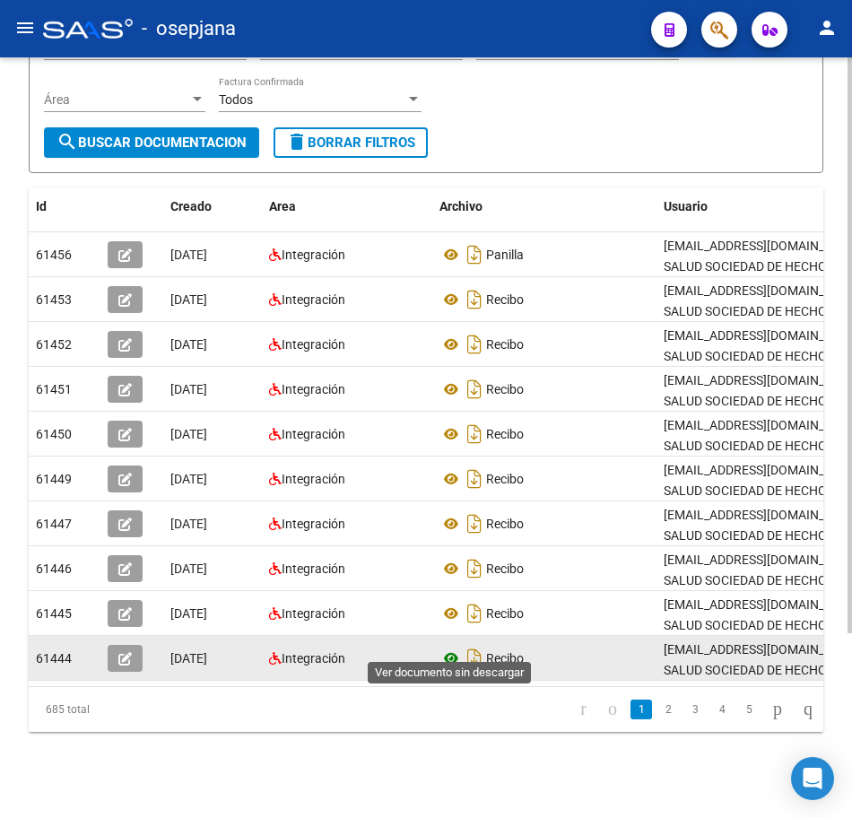
click at [454, 648] on icon at bounding box center [451, 659] width 23 height 22
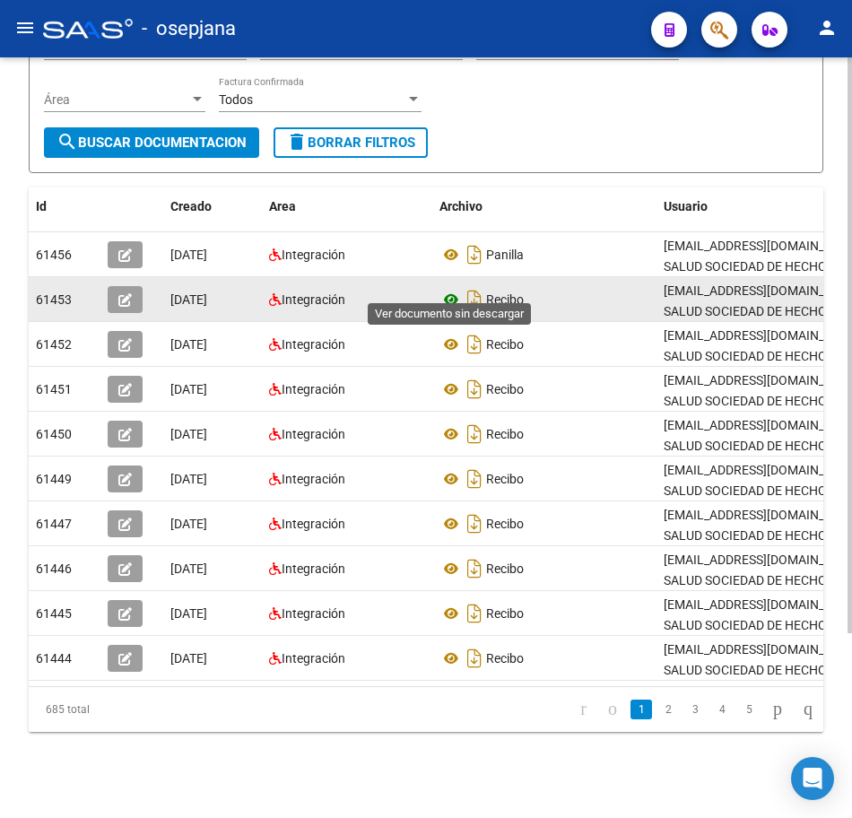
click at [453, 289] on icon at bounding box center [451, 300] width 23 height 22
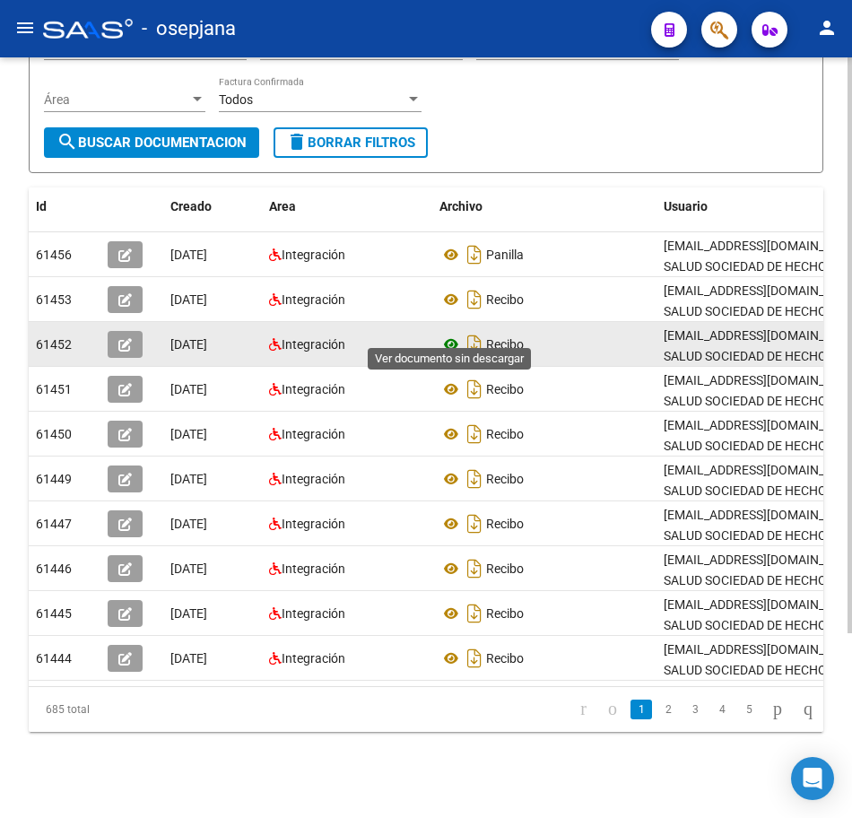
click at [452, 334] on icon at bounding box center [451, 345] width 23 height 22
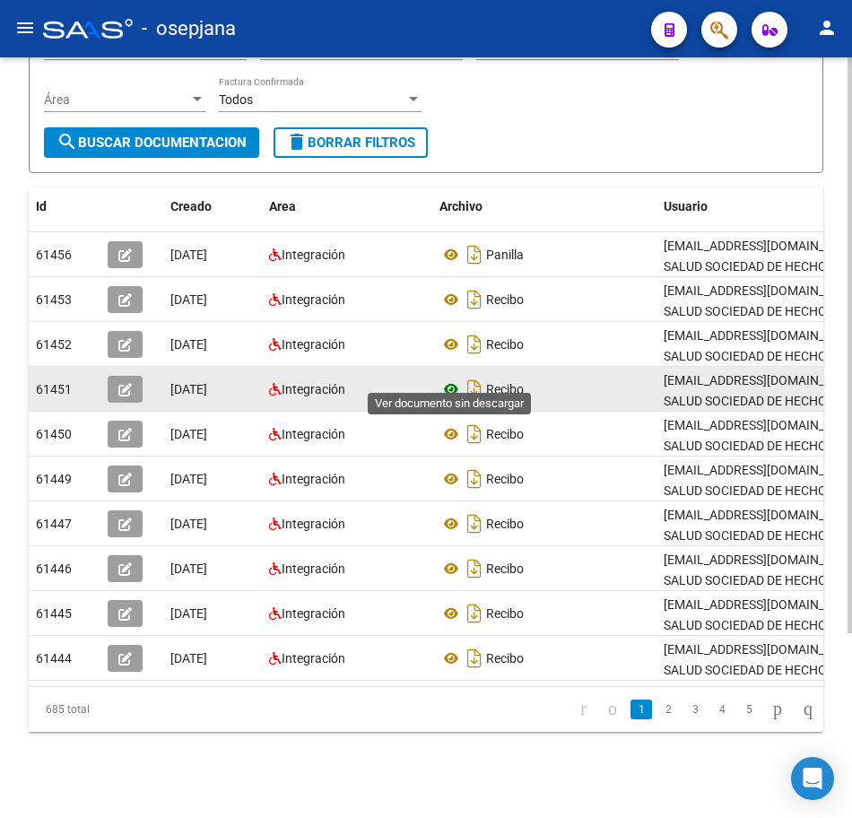
click at [449, 379] on icon at bounding box center [451, 390] width 23 height 22
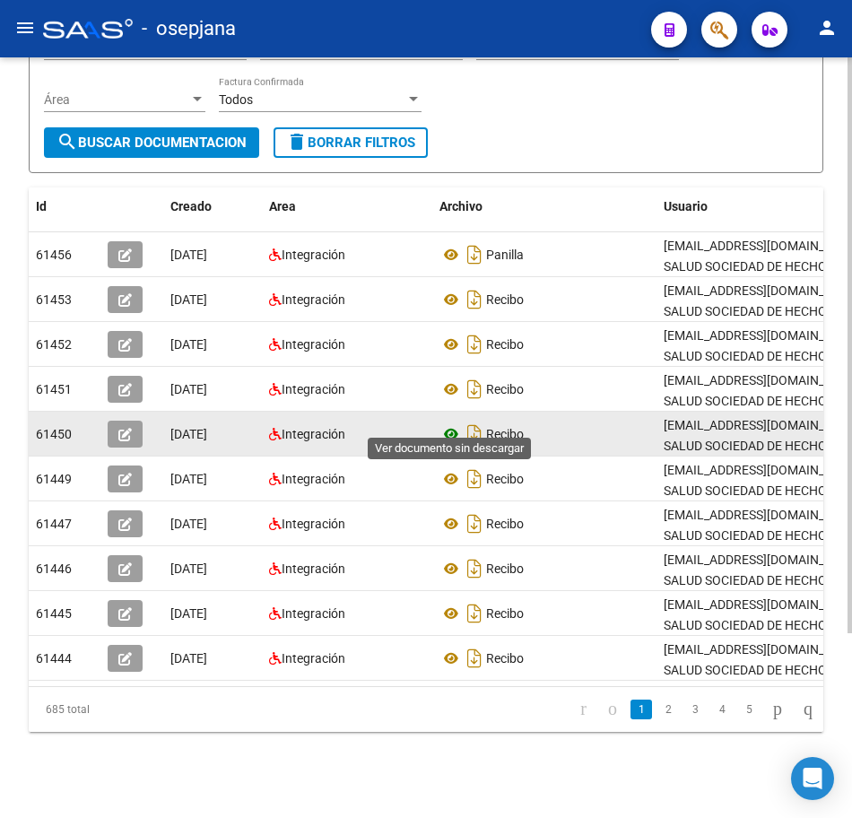
click at [446, 423] on icon at bounding box center [451, 434] width 23 height 22
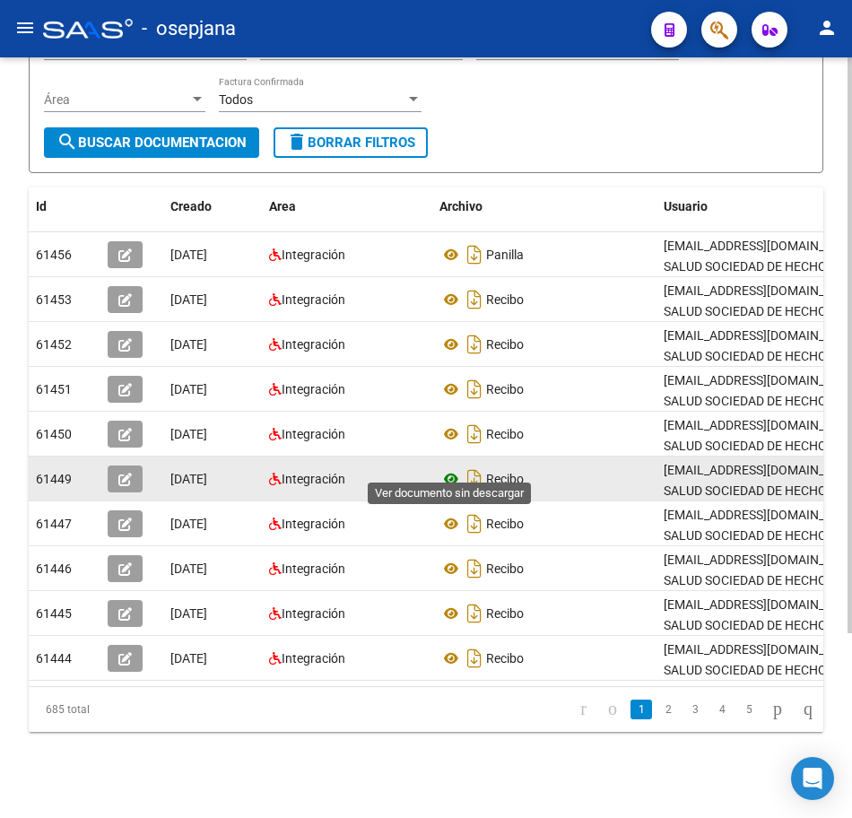
click at [447, 468] on icon at bounding box center [451, 479] width 23 height 22
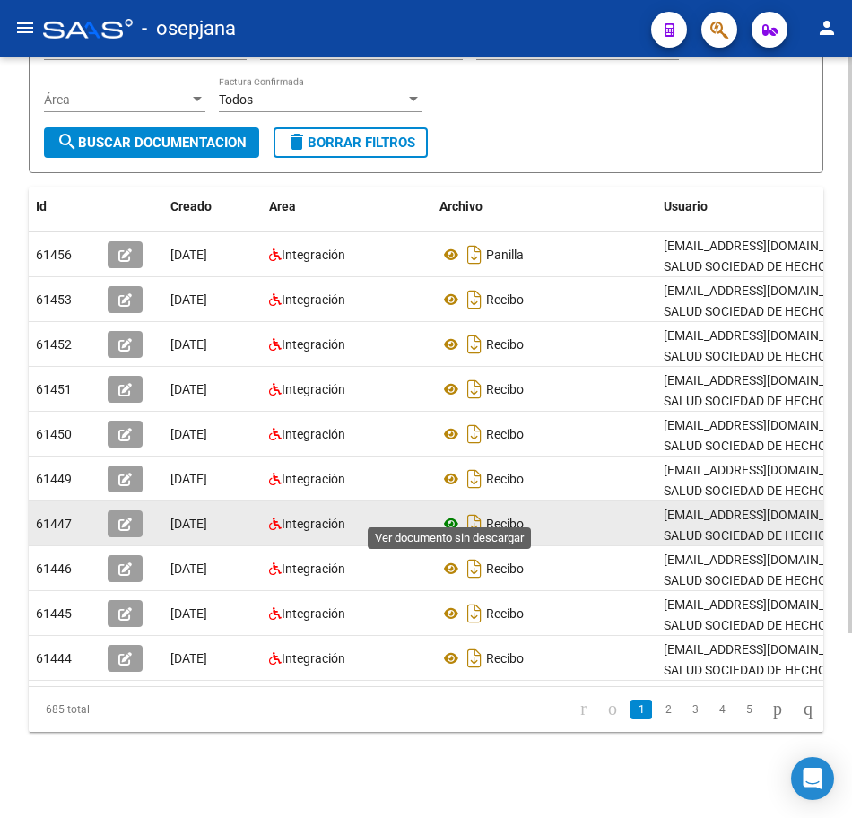
click at [453, 513] on icon at bounding box center [451, 524] width 23 height 22
click at [448, 513] on icon at bounding box center [451, 524] width 23 height 22
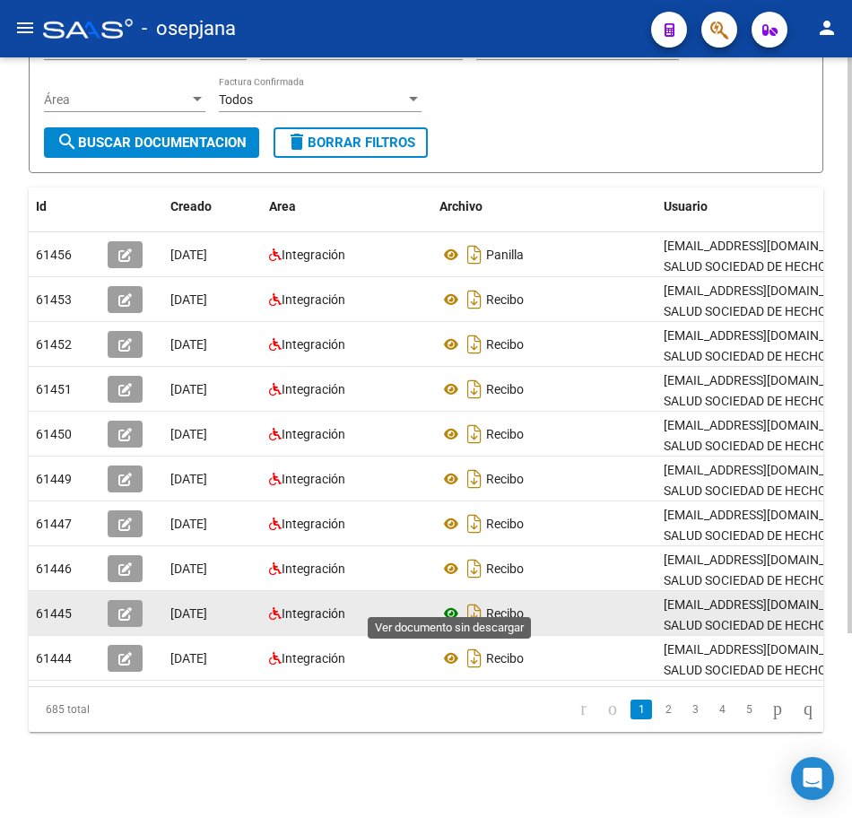
click at [453, 603] on icon at bounding box center [451, 614] width 23 height 22
click at [449, 603] on icon at bounding box center [451, 614] width 23 height 22
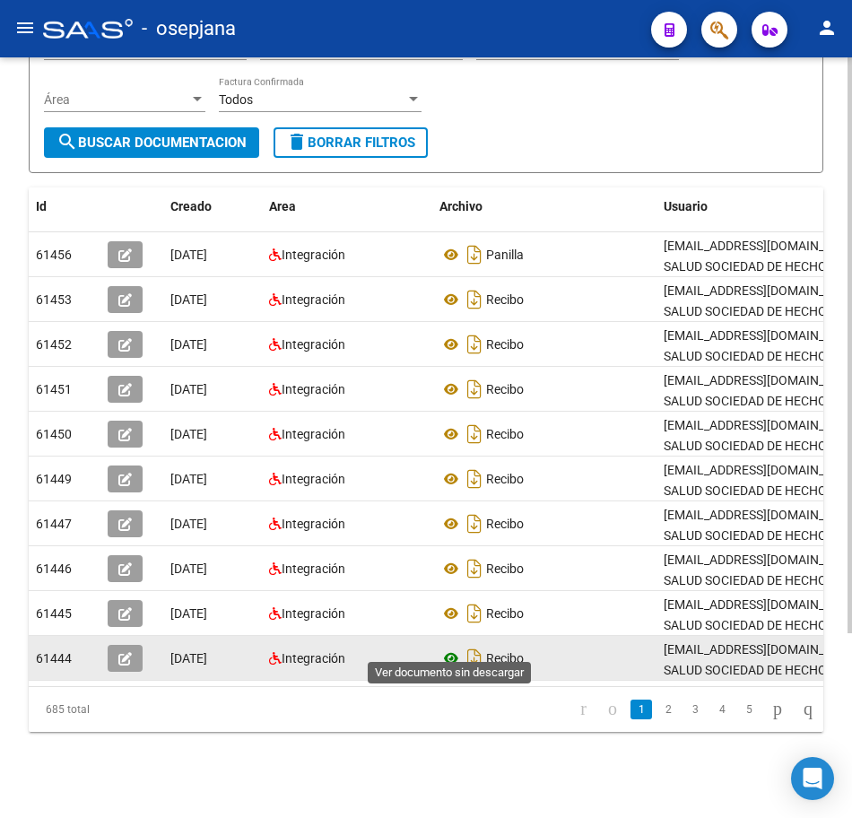
click at [452, 648] on icon at bounding box center [451, 659] width 23 height 22
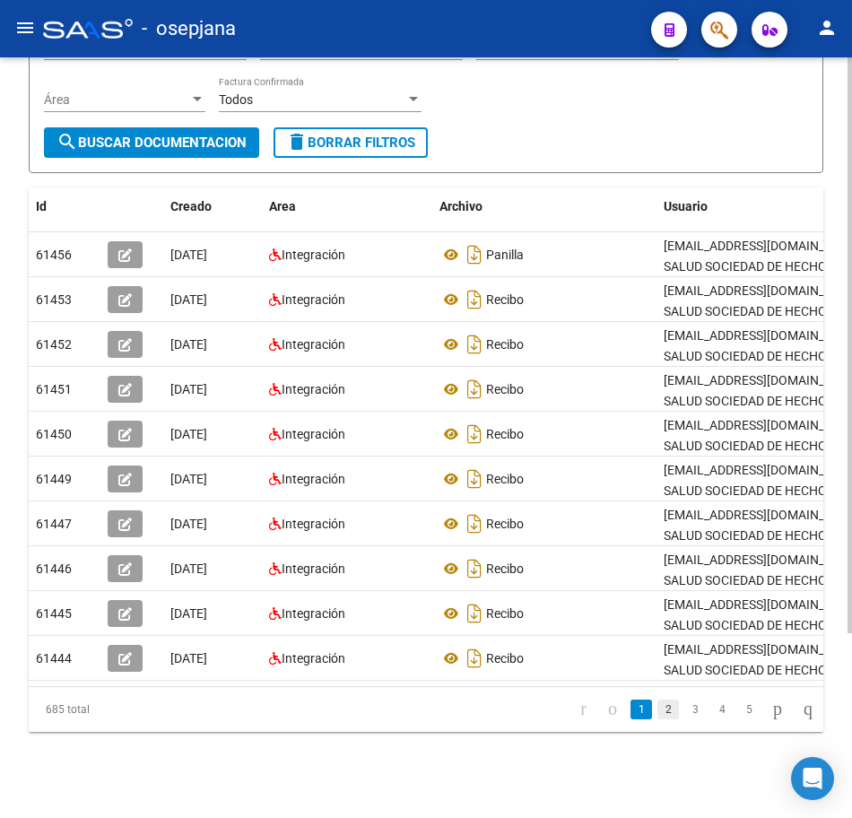
click at [657, 711] on link "2" at bounding box center [668, 710] width 22 height 20
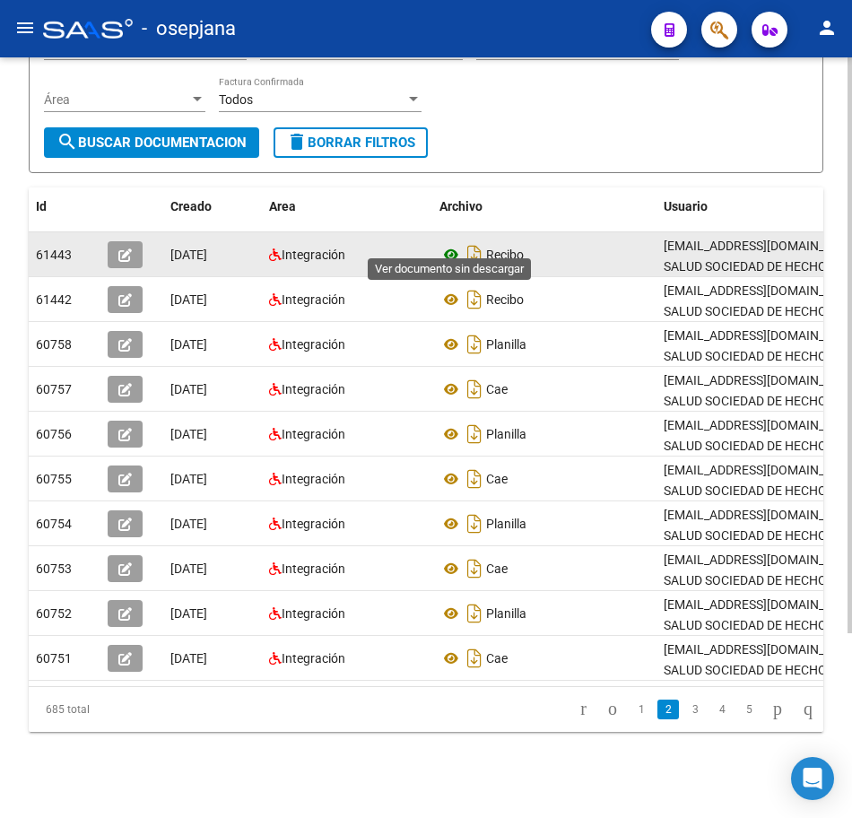
click at [448, 244] on icon at bounding box center [451, 255] width 23 height 22
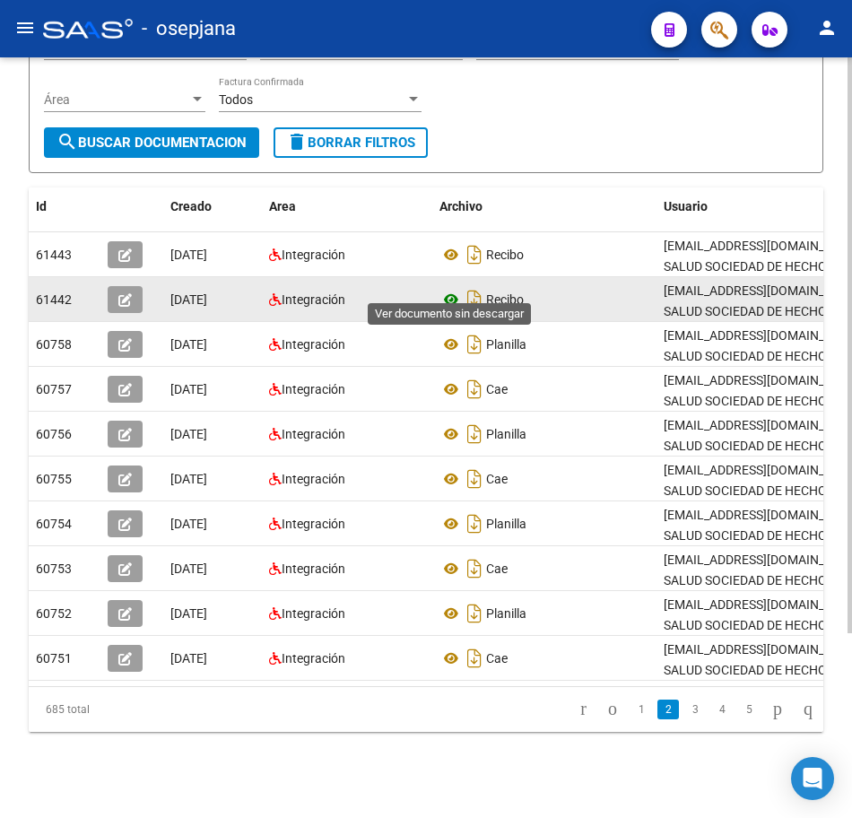
click at [455, 289] on icon at bounding box center [451, 300] width 23 height 22
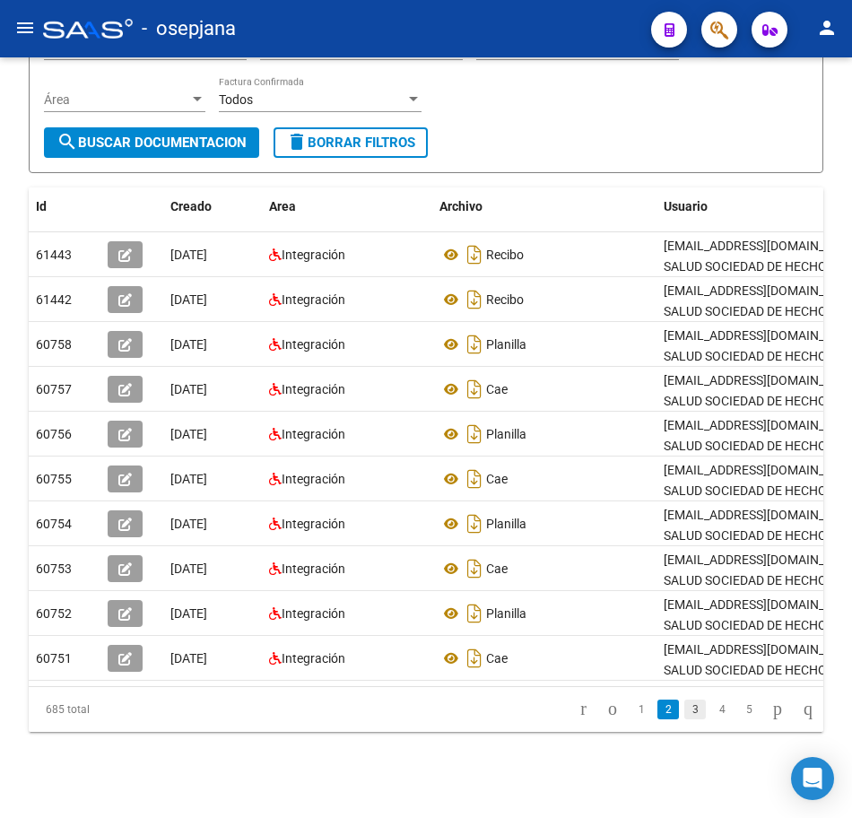
click at [684, 711] on link "3" at bounding box center [695, 710] width 22 height 20
click at [711, 713] on link "4" at bounding box center [722, 710] width 22 height 20
click at [770, 713] on icon "go to next page" at bounding box center [777, 709] width 14 height 22
click at [770, 717] on icon "go to next page" at bounding box center [777, 709] width 14 height 22
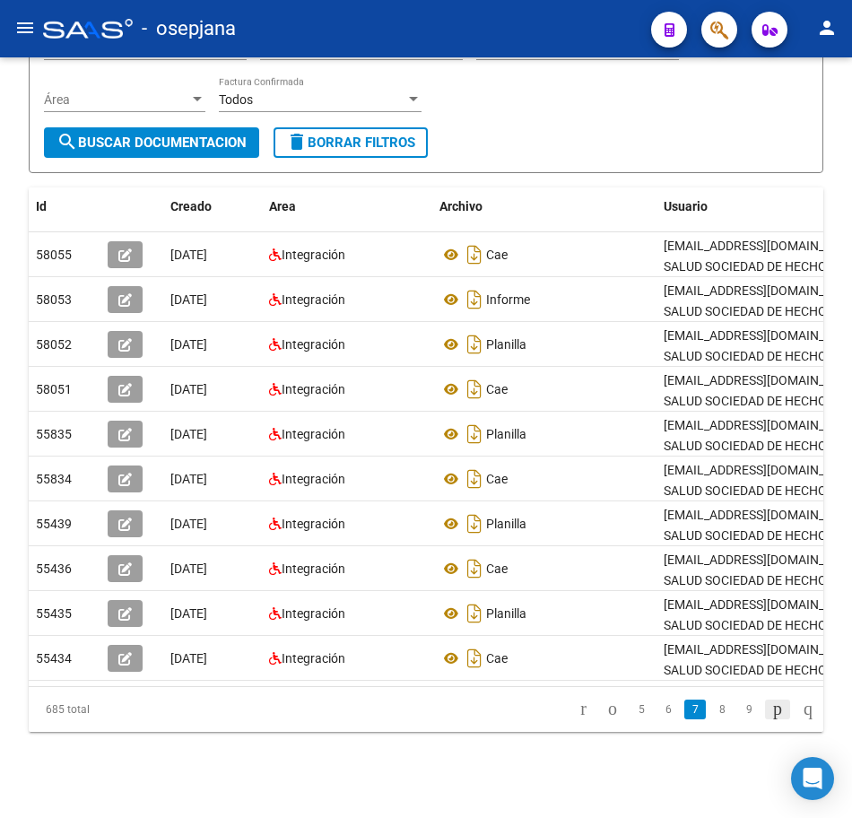
click at [770, 713] on icon "go to next page" at bounding box center [777, 709] width 14 height 22
click at [770, 711] on icon "go to next page" at bounding box center [777, 709] width 14 height 22
click at [652, 710] on link "9" at bounding box center [663, 710] width 22 height 20
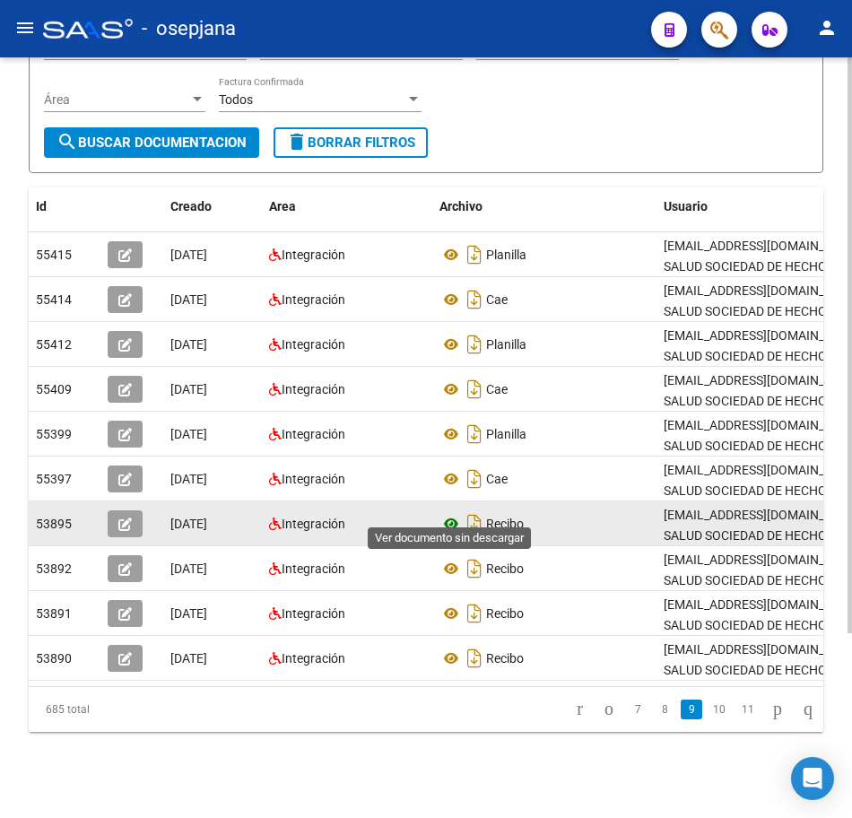
click at [447, 513] on icon at bounding box center [451, 524] width 23 height 22
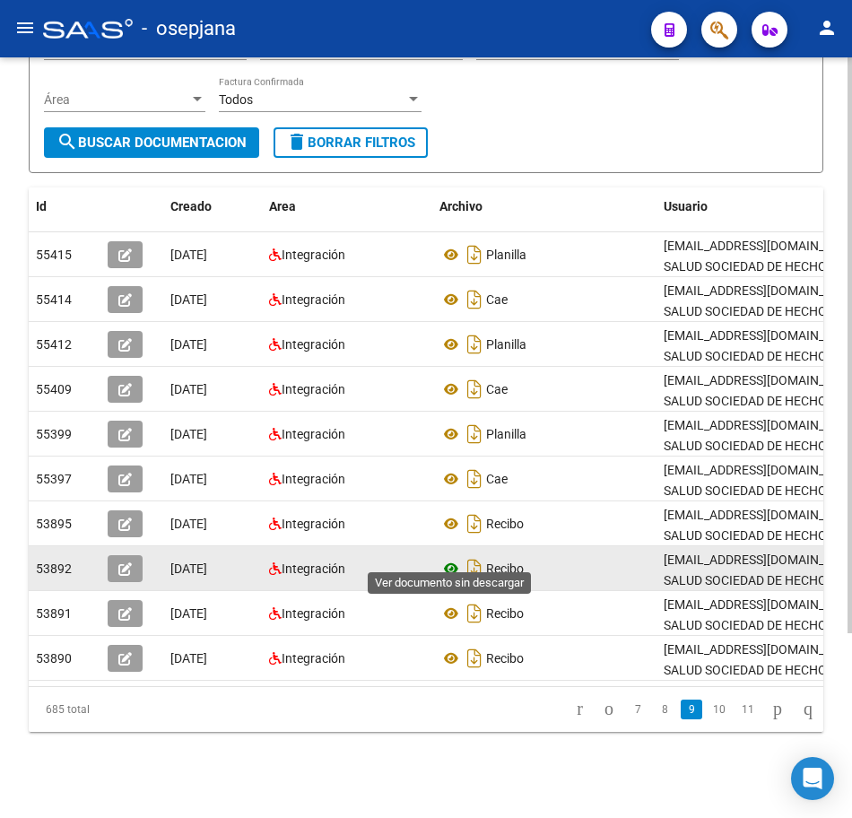
click at [454, 558] on icon at bounding box center [451, 569] width 23 height 22
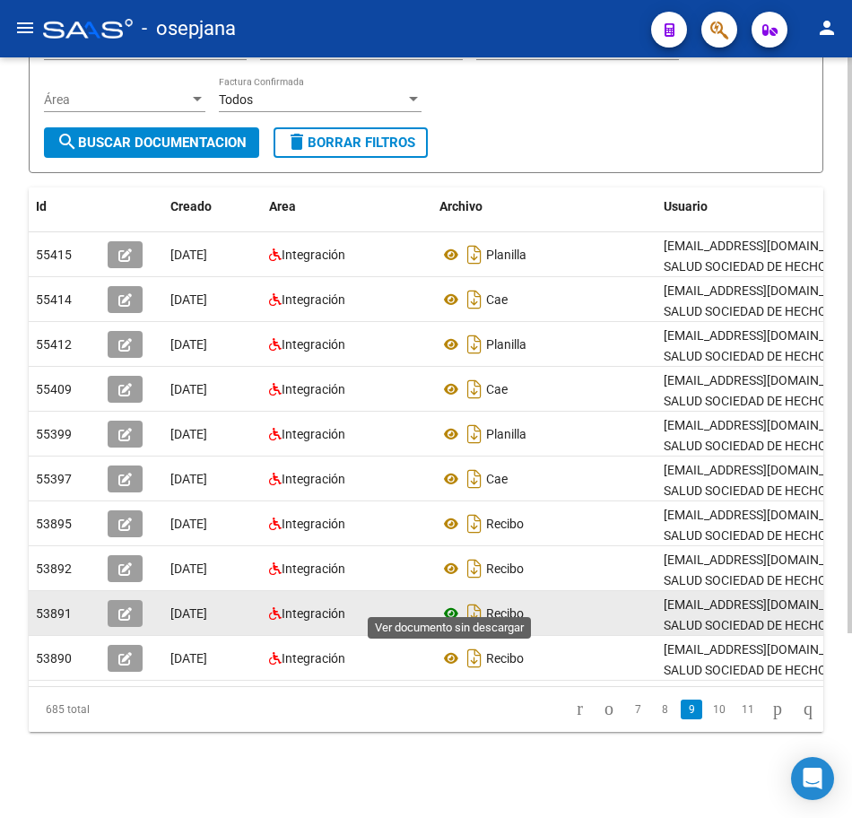
click at [448, 603] on icon at bounding box center [451, 614] width 23 height 22
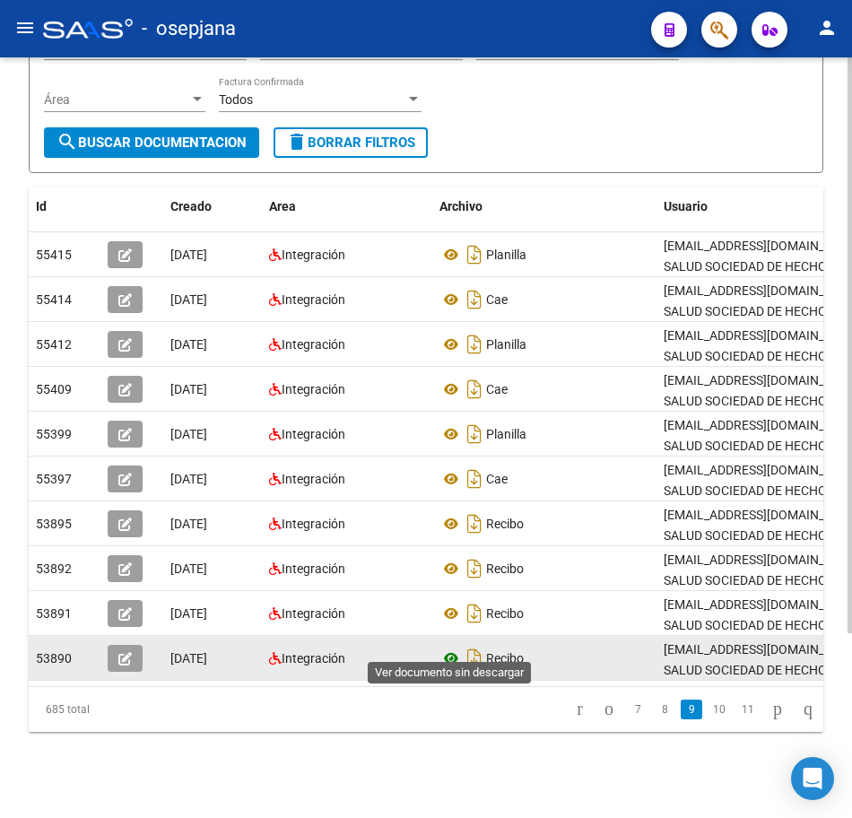
click at [453, 648] on icon at bounding box center [451, 659] width 23 height 22
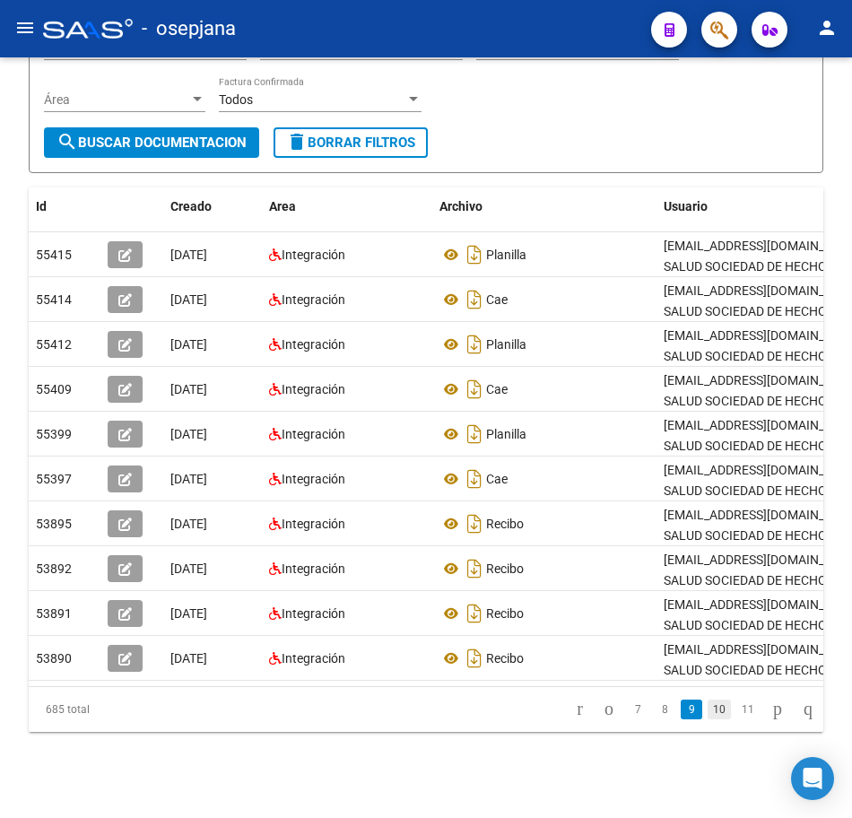
click at [708, 712] on link "10" at bounding box center [719, 710] width 23 height 20
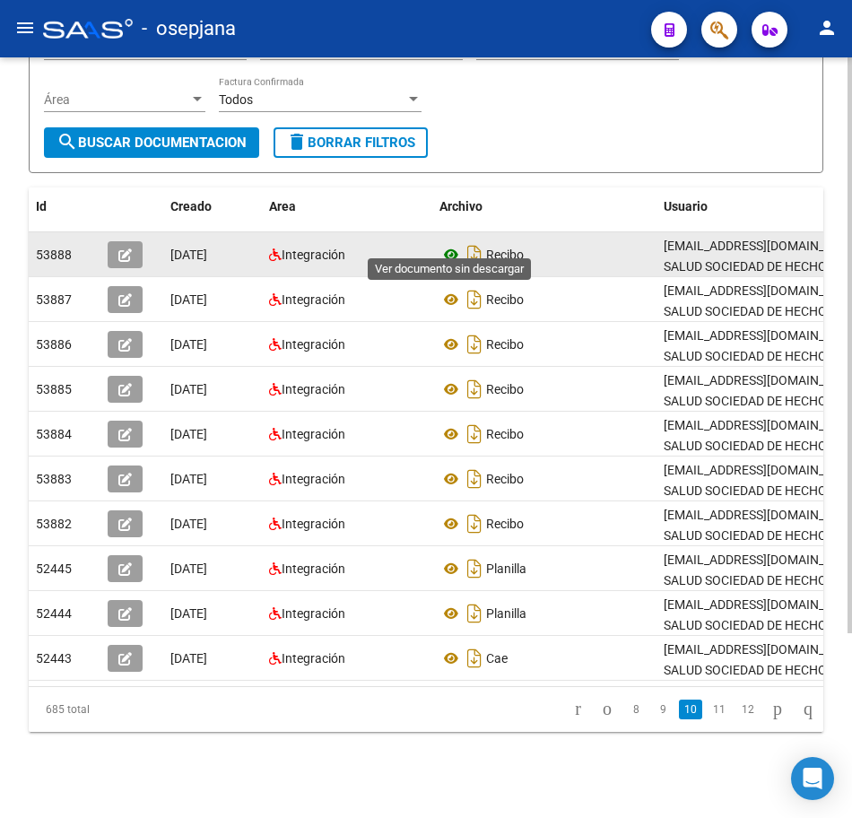
click at [450, 244] on icon at bounding box center [451, 255] width 23 height 22
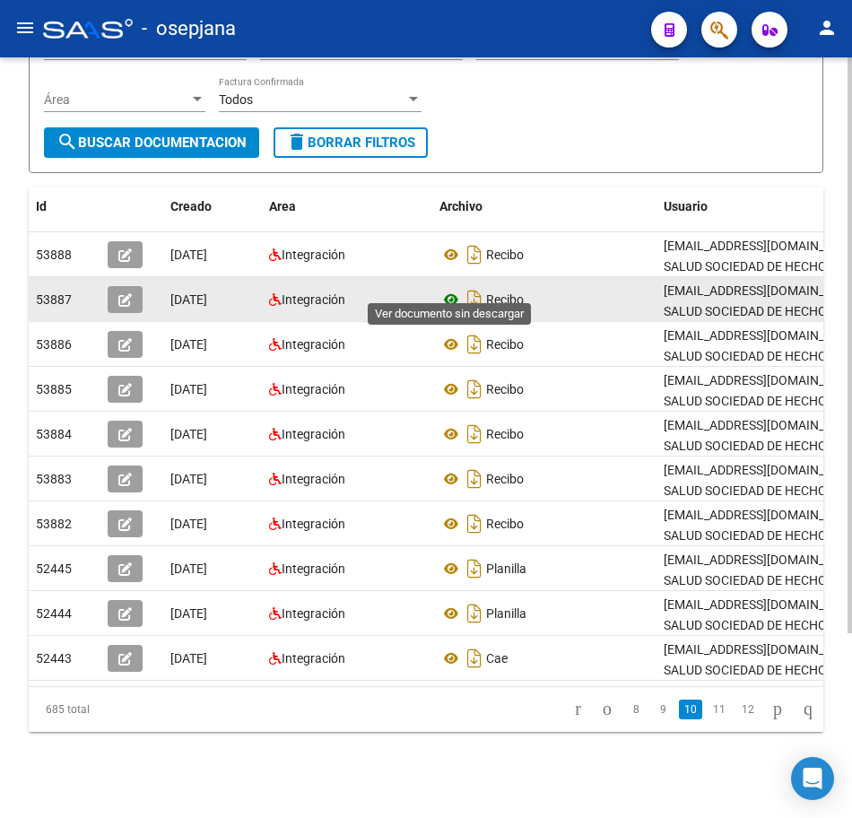
click at [449, 289] on icon at bounding box center [451, 300] width 23 height 22
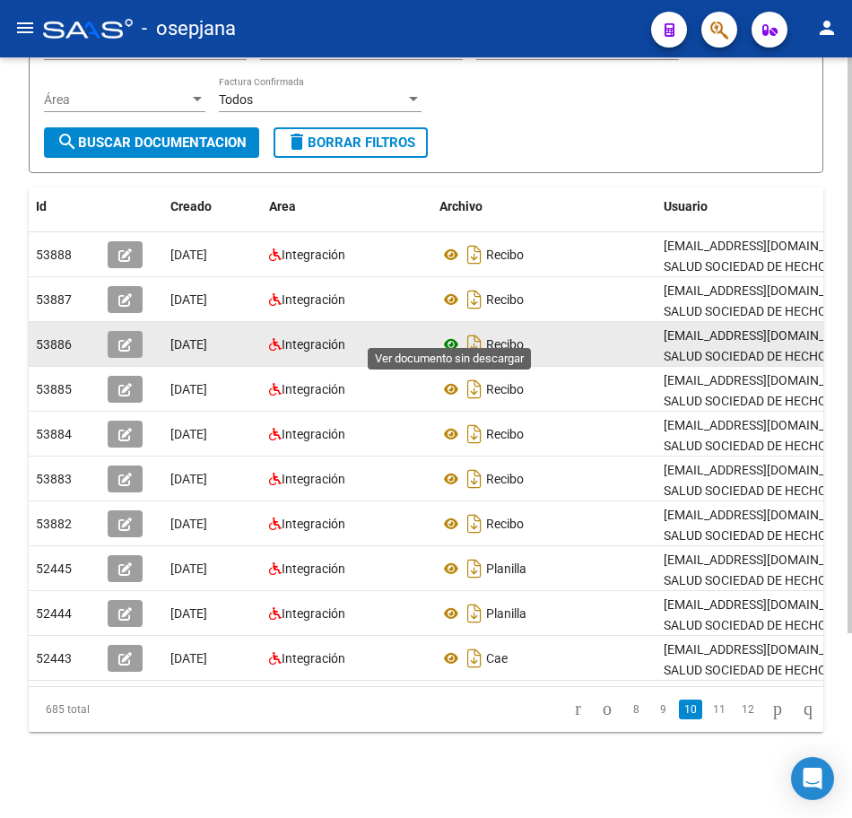
click at [449, 334] on icon at bounding box center [451, 345] width 23 height 22
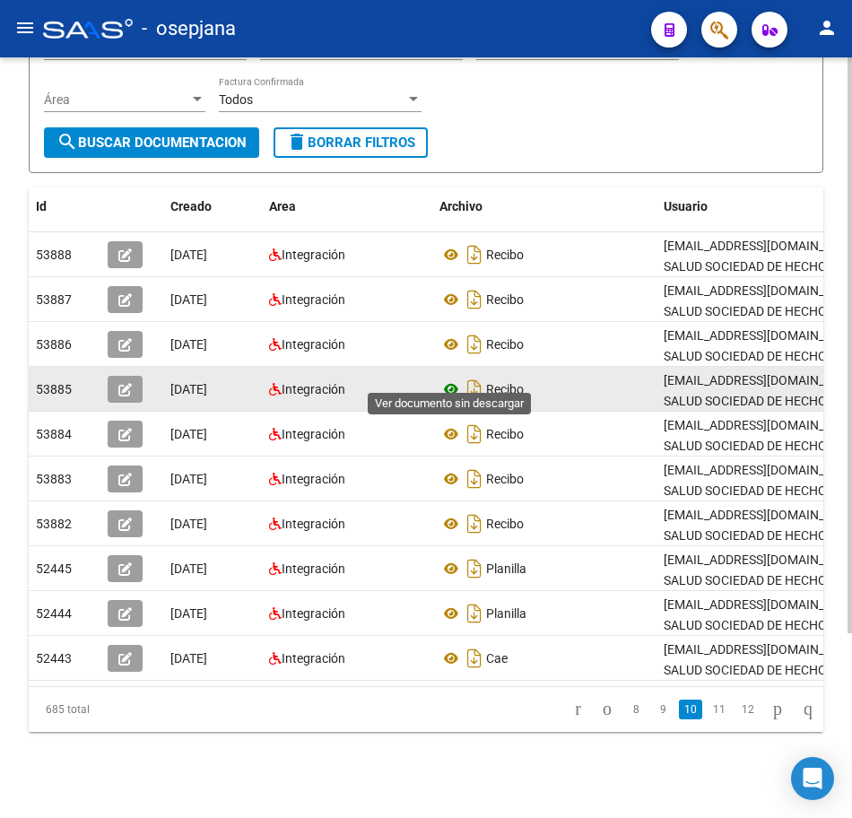
click at [448, 379] on icon at bounding box center [451, 390] width 23 height 22
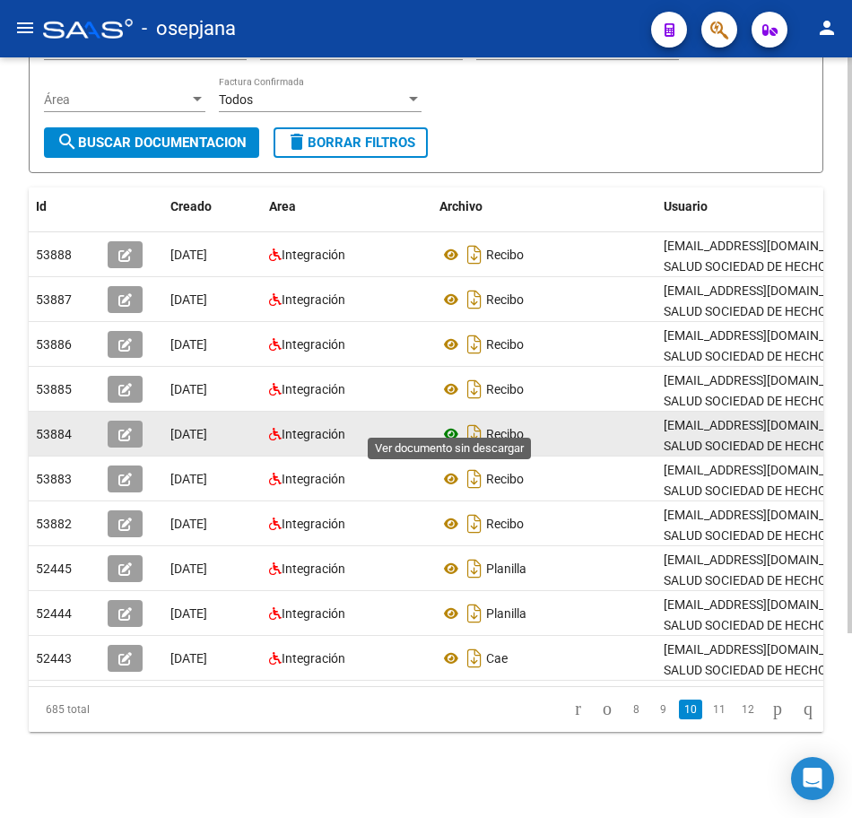
click at [448, 423] on icon at bounding box center [451, 434] width 23 height 22
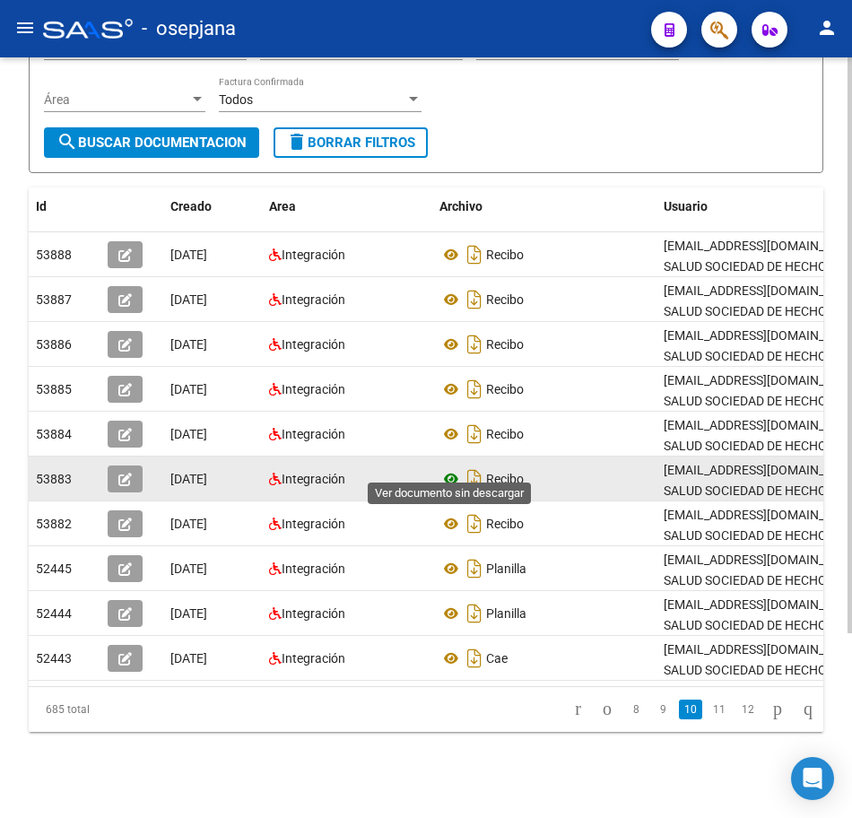
click at [453, 468] on icon at bounding box center [451, 479] width 23 height 22
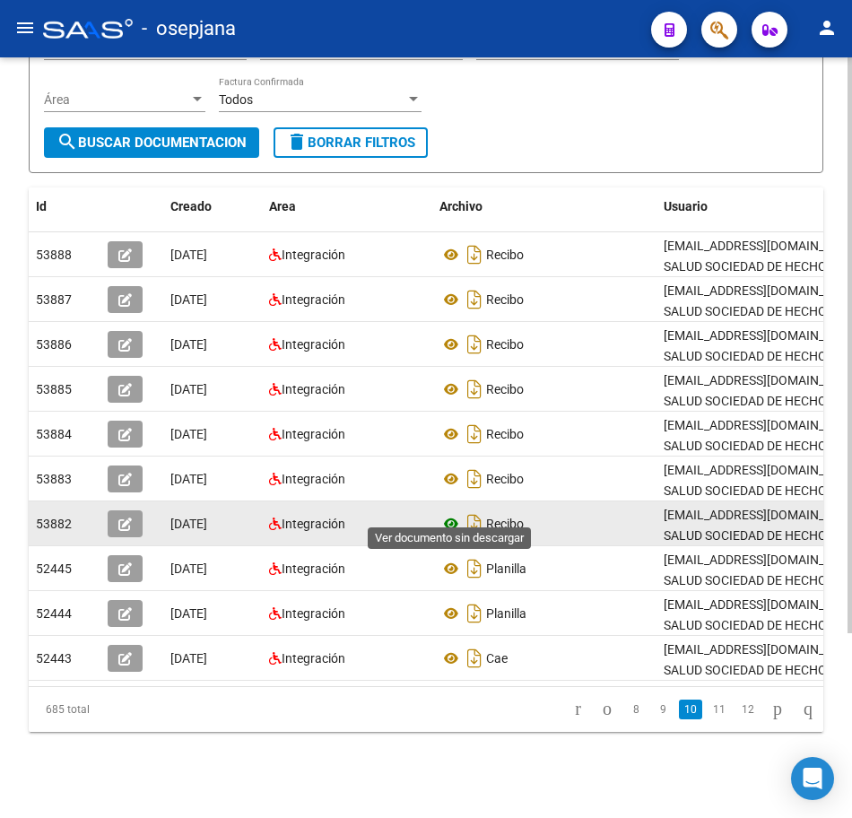
click at [460, 513] on icon at bounding box center [451, 524] width 23 height 22
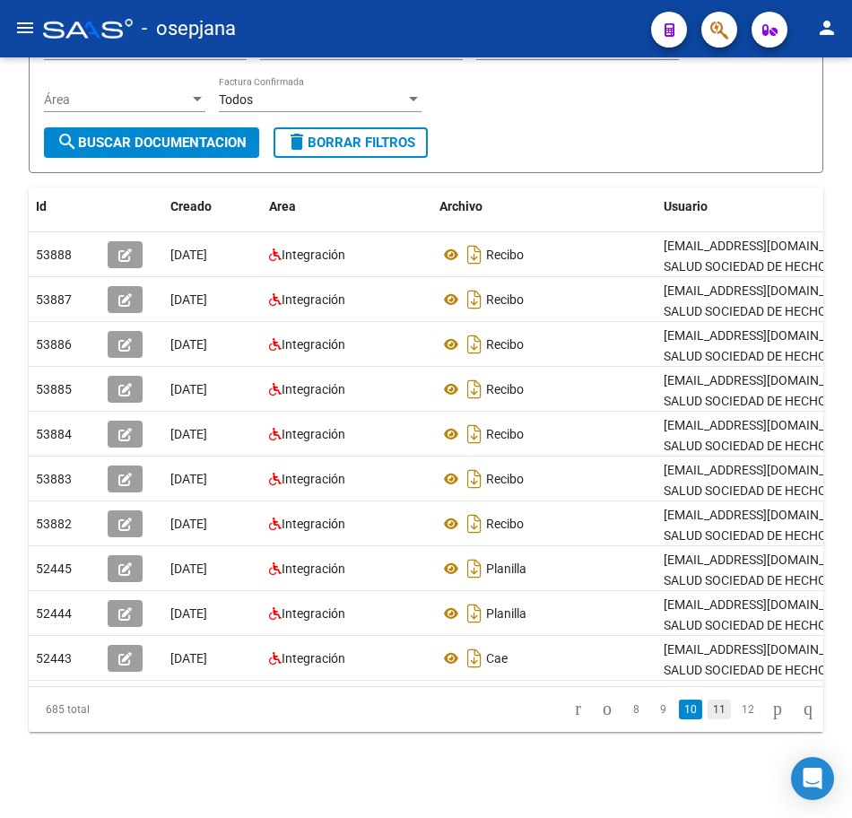
click at [708, 711] on link "11" at bounding box center [719, 710] width 23 height 20
click at [708, 717] on link "12" at bounding box center [719, 710] width 23 height 20
drag, startPoint x: 709, startPoint y: 711, endPoint x: 814, endPoint y: 705, distance: 105.1
click at [709, 711] on link "13" at bounding box center [719, 710] width 23 height 20
click at [770, 713] on icon "go to next page" at bounding box center [777, 709] width 14 height 22
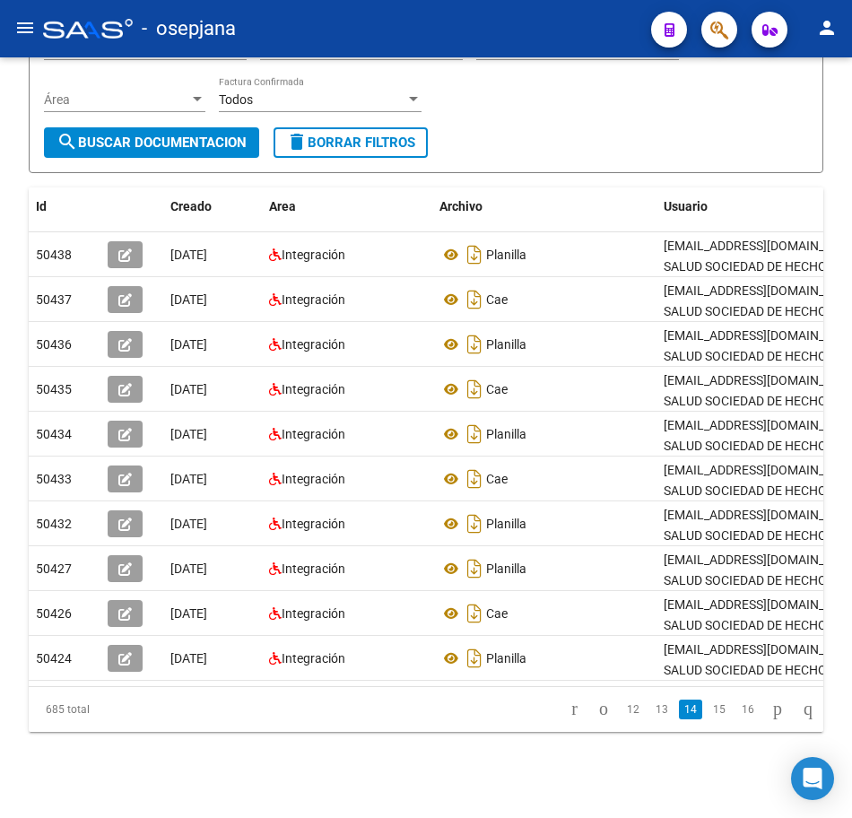
click at [770, 714] on icon "go to next page" at bounding box center [777, 709] width 14 height 22
click at [770, 716] on icon "go to next page" at bounding box center [777, 709] width 14 height 22
click at [650, 710] on link "17" at bounding box center [661, 710] width 23 height 20
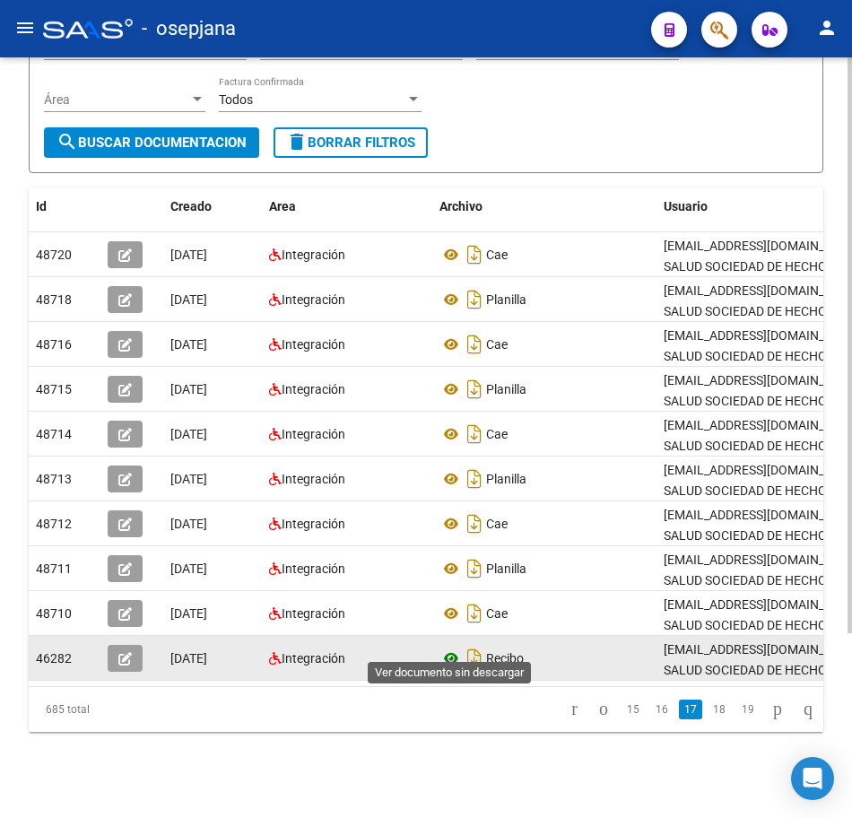
click at [448, 648] on icon at bounding box center [451, 659] width 23 height 22
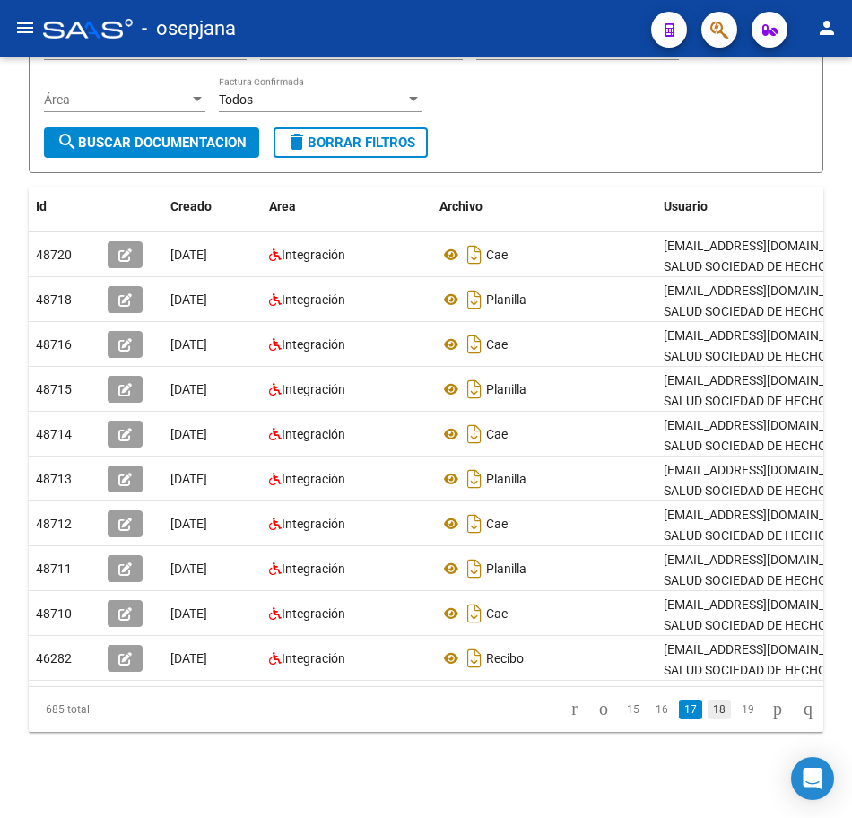
click at [708, 710] on link "18" at bounding box center [719, 710] width 23 height 20
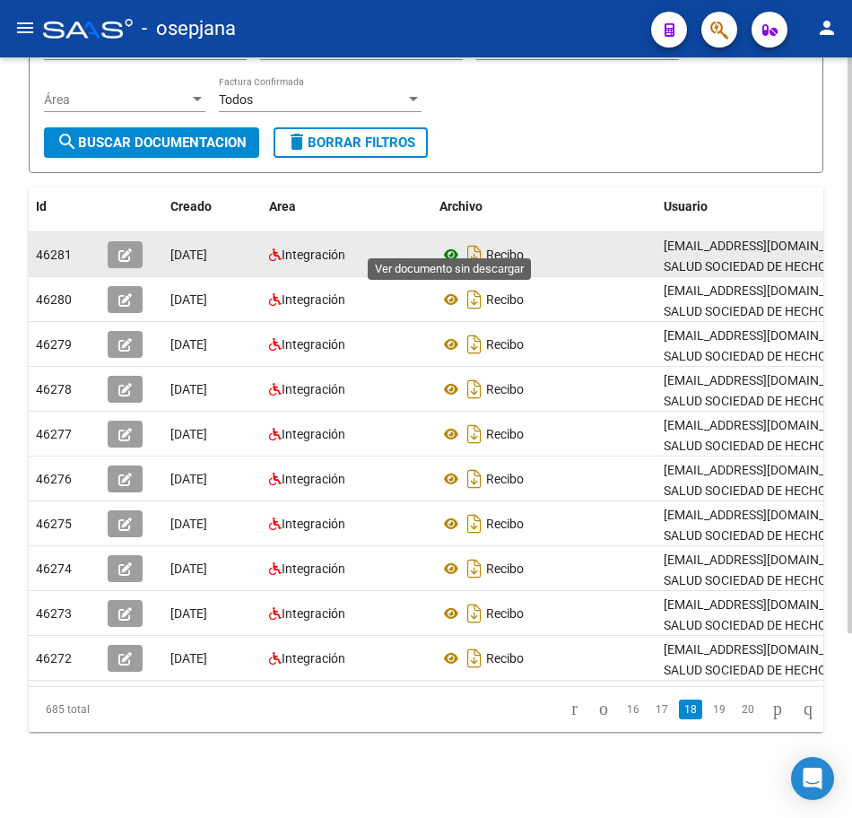
click at [449, 244] on icon at bounding box center [451, 255] width 23 height 22
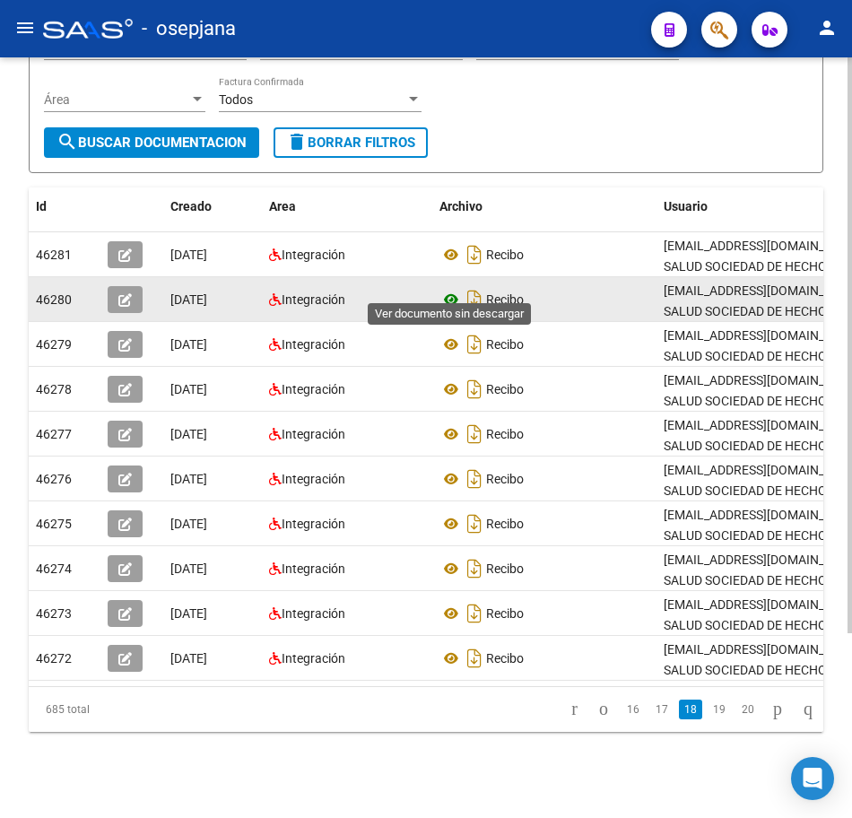
click at [453, 289] on icon at bounding box center [451, 300] width 23 height 22
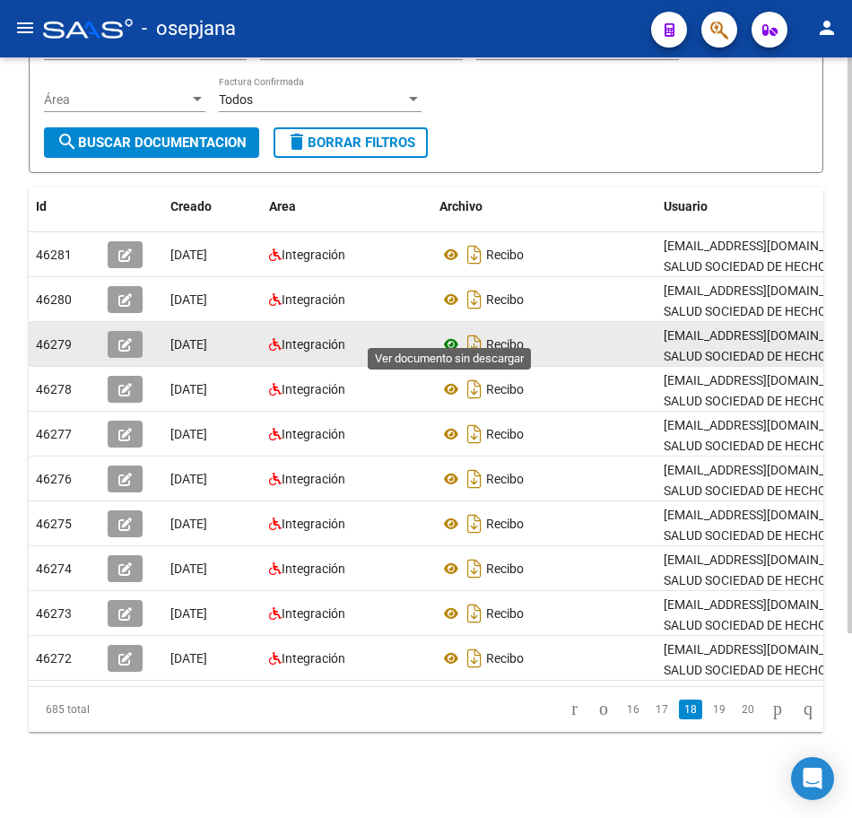
click at [448, 334] on icon at bounding box center [451, 345] width 23 height 22
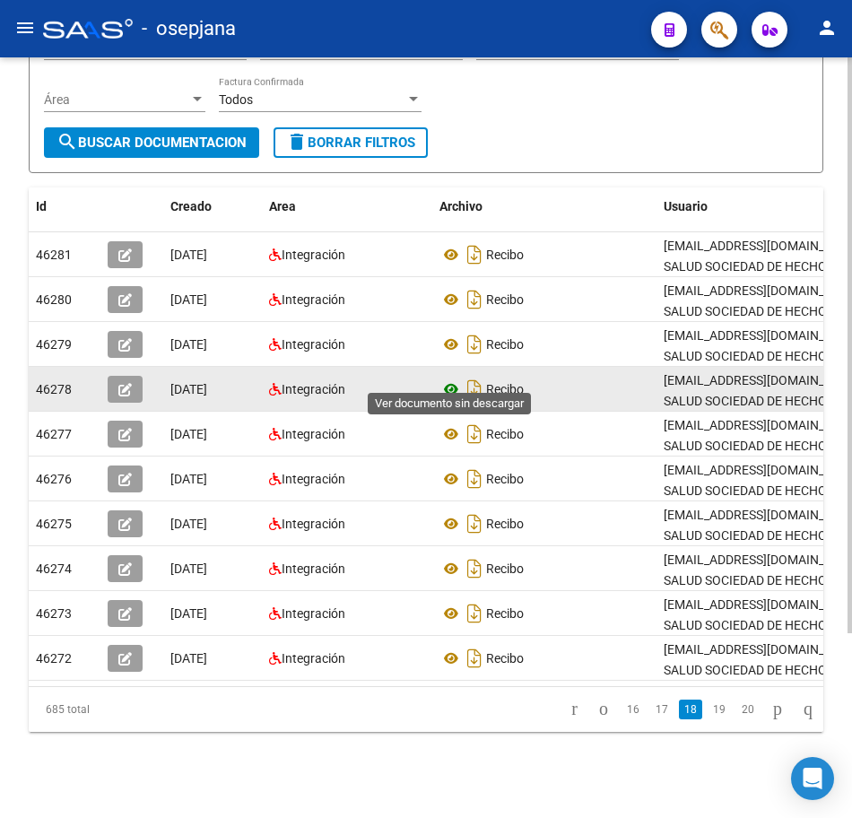
click at [449, 379] on icon at bounding box center [451, 390] width 23 height 22
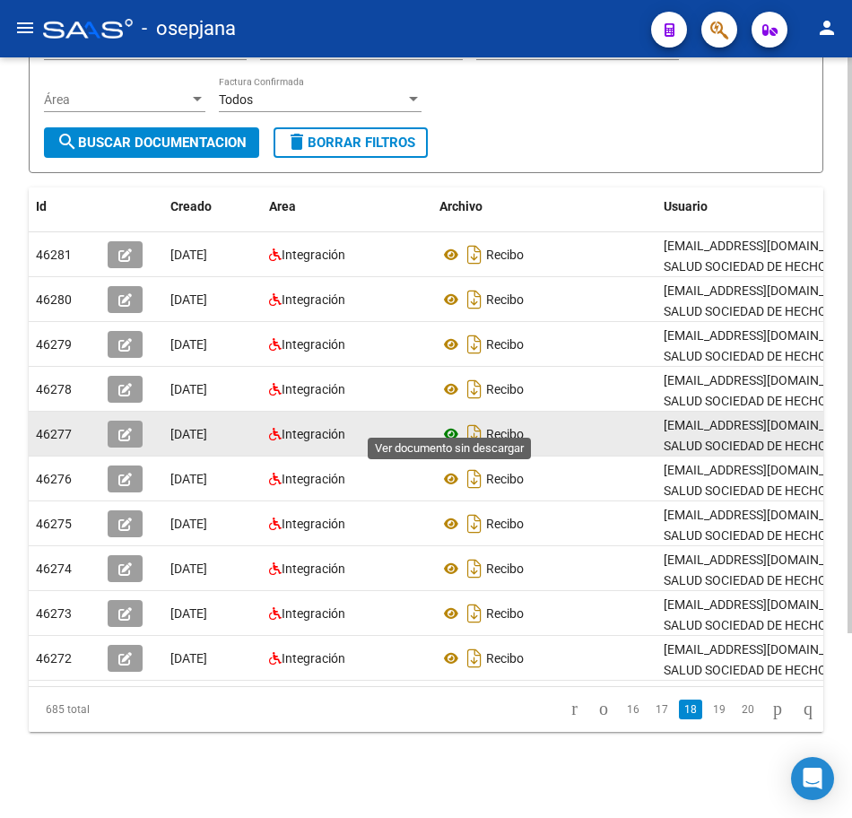
click at [447, 423] on icon at bounding box center [451, 434] width 23 height 22
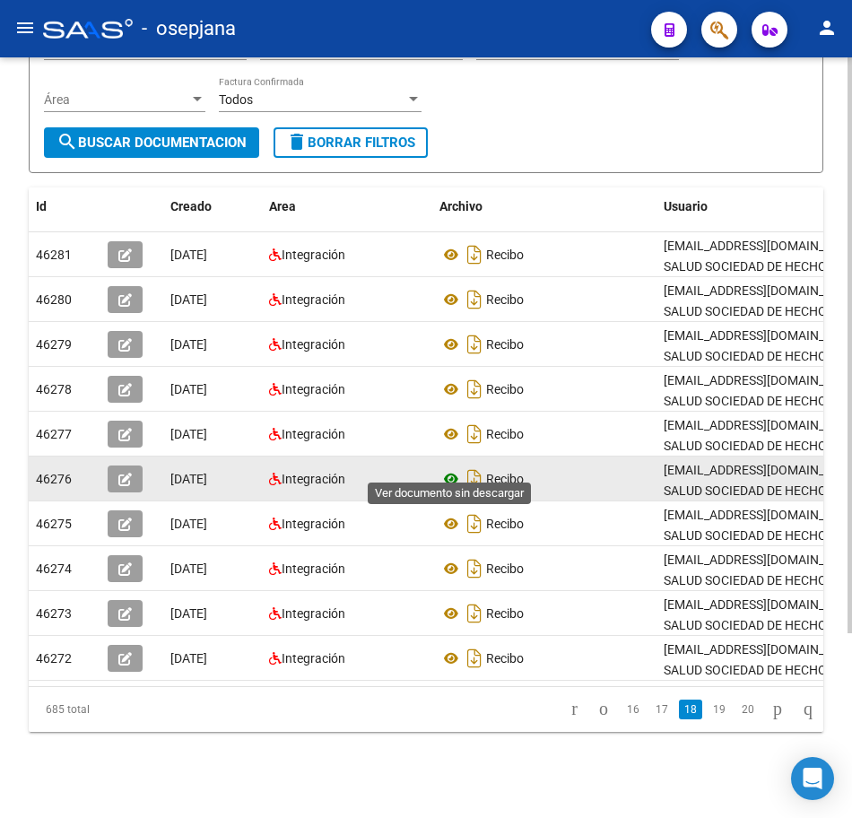
click at [445, 468] on icon at bounding box center [451, 479] width 23 height 22
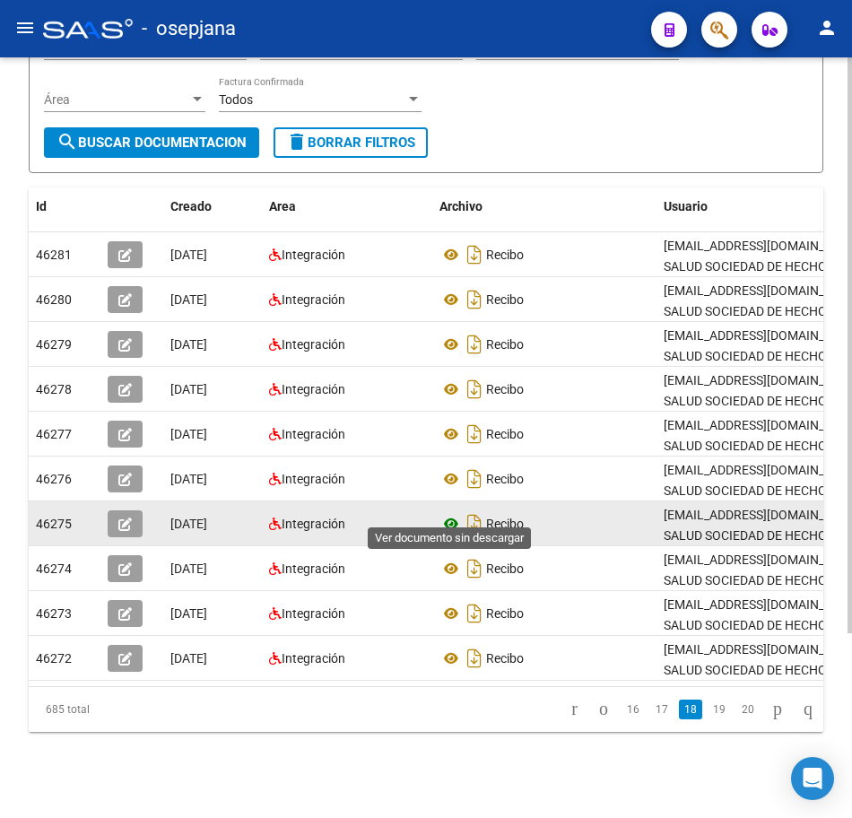
click at [453, 513] on icon at bounding box center [451, 524] width 23 height 22
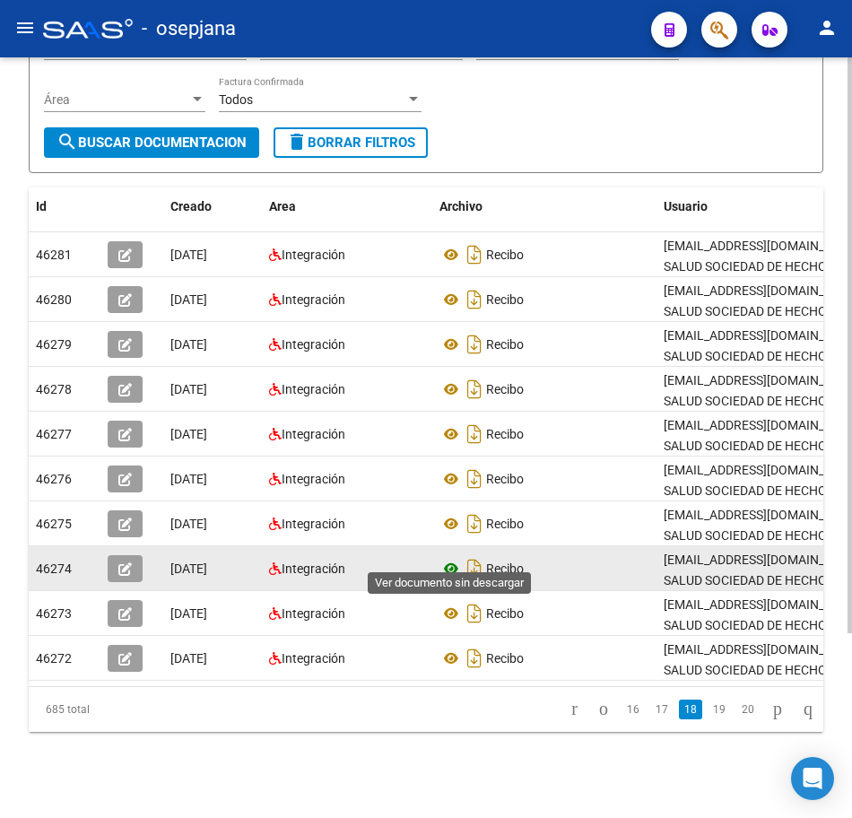
click at [448, 558] on icon at bounding box center [451, 569] width 23 height 22
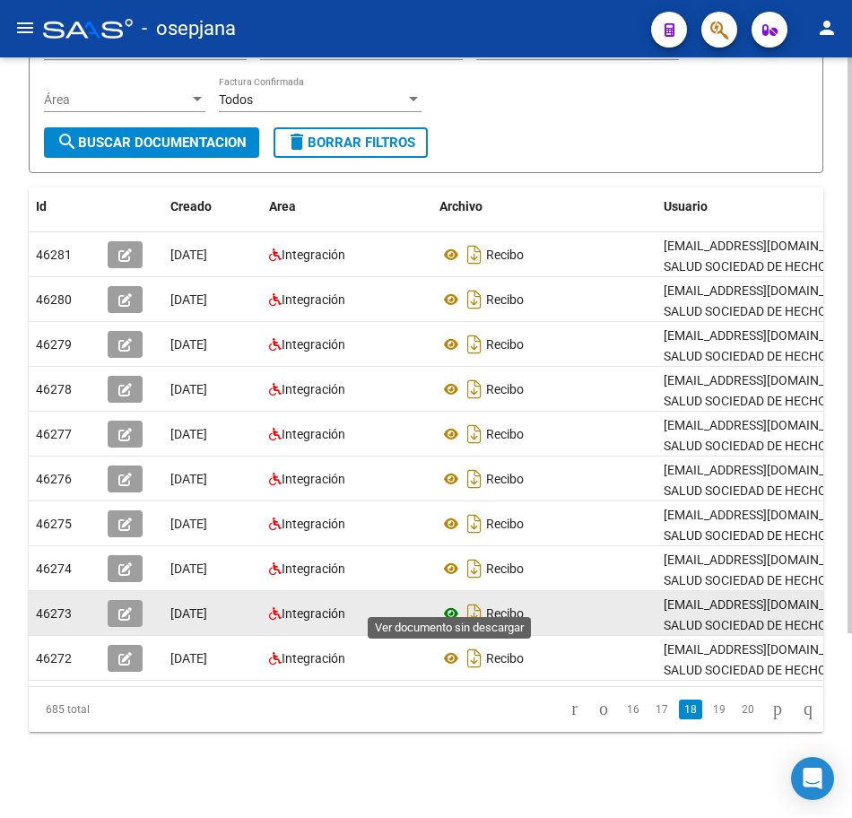
click at [451, 603] on icon at bounding box center [451, 614] width 23 height 22
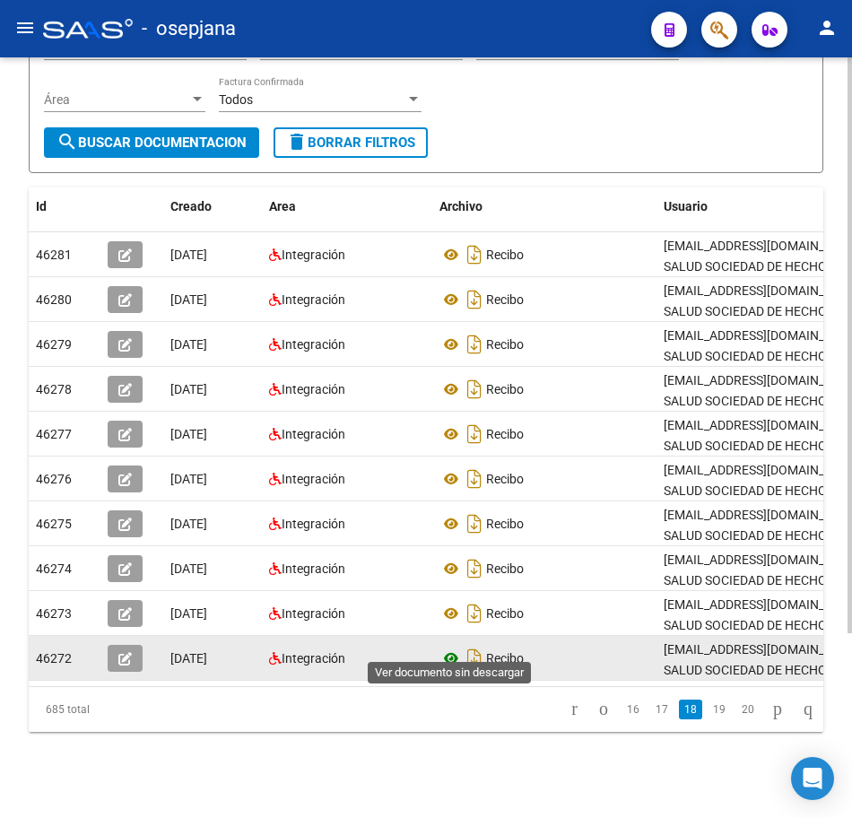
click at [452, 648] on icon at bounding box center [451, 659] width 23 height 22
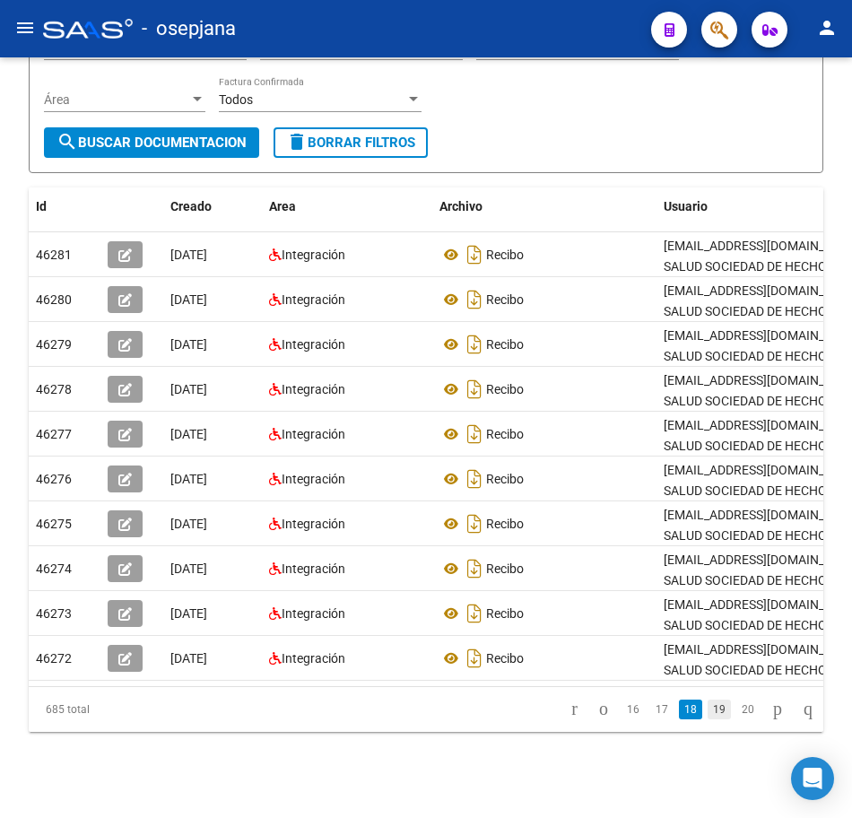
click at [708, 710] on link "19" at bounding box center [719, 710] width 23 height 20
click at [770, 709] on icon "go to next page" at bounding box center [777, 709] width 14 height 22
click at [770, 715] on icon "go to next page" at bounding box center [777, 709] width 14 height 22
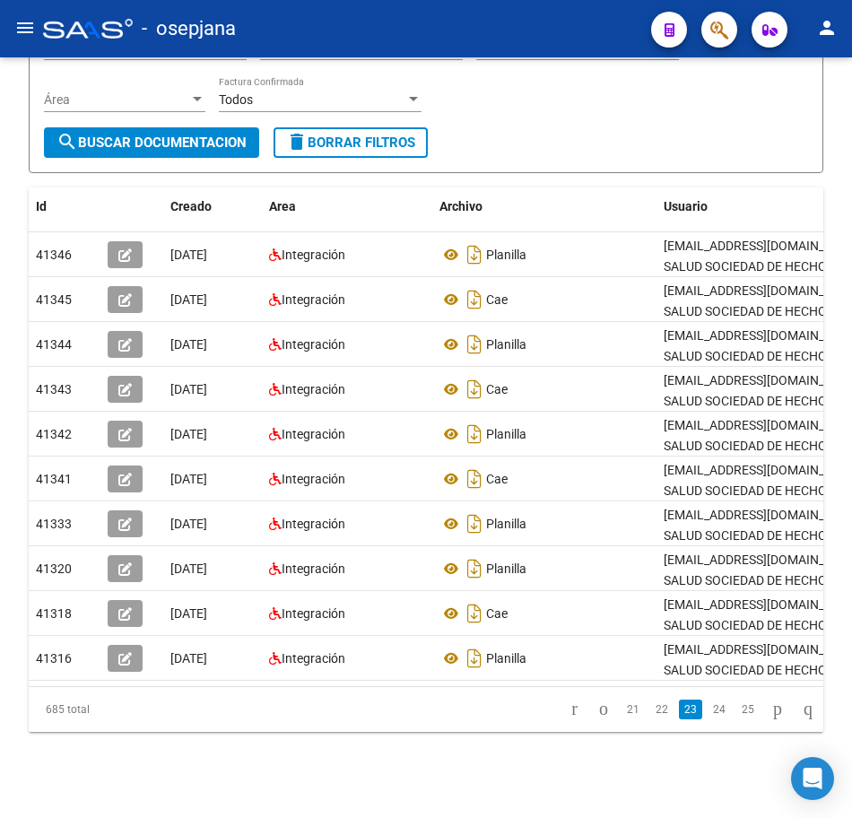
click at [770, 715] on icon "go to next page" at bounding box center [777, 709] width 14 height 22
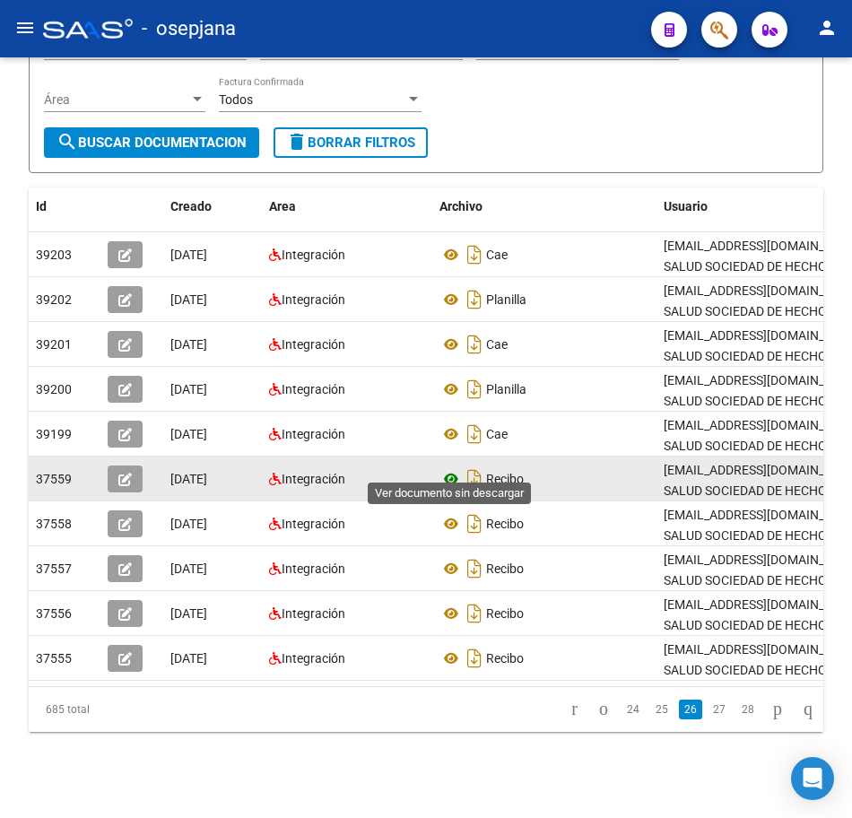
click at [452, 468] on icon at bounding box center [451, 479] width 23 height 22
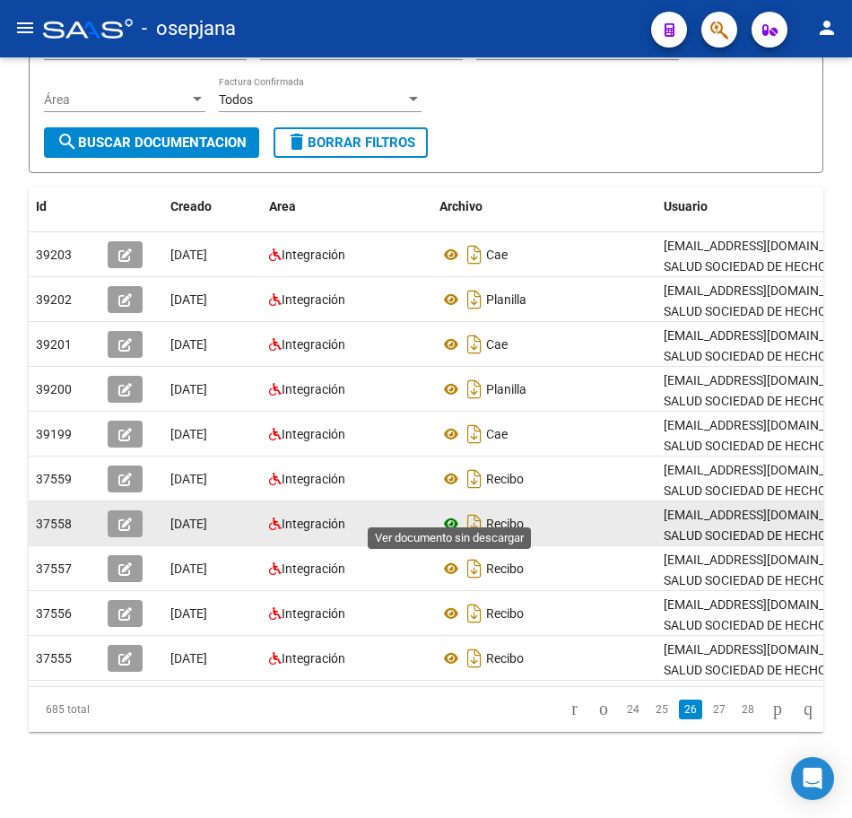
click at [447, 513] on icon at bounding box center [451, 524] width 23 height 22
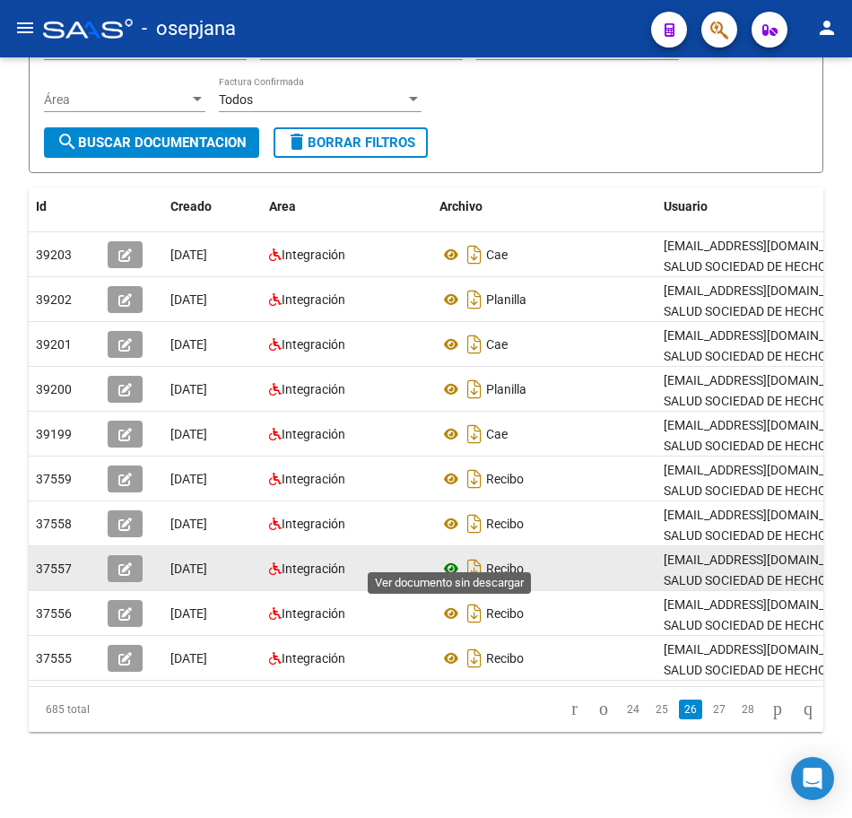
click at [447, 558] on icon at bounding box center [451, 569] width 23 height 22
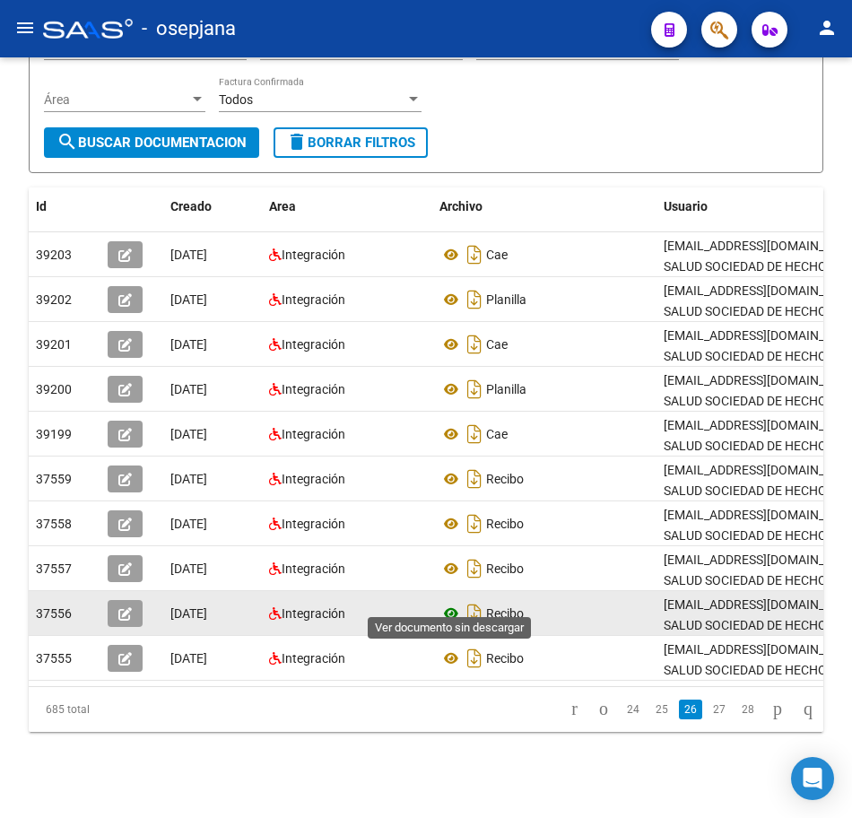
click at [452, 603] on icon at bounding box center [451, 614] width 23 height 22
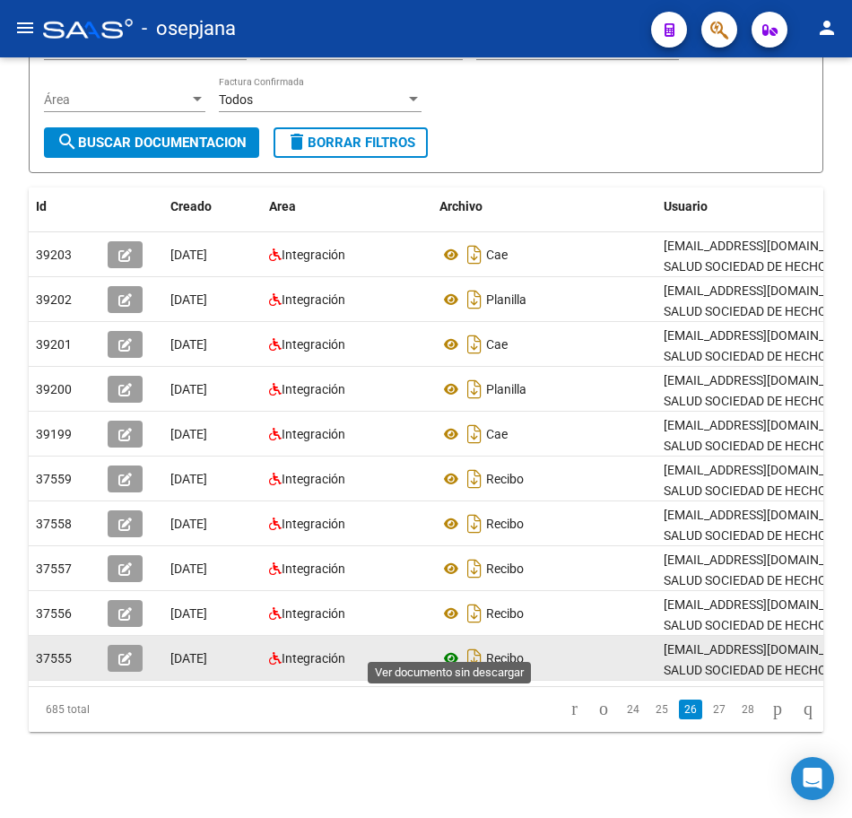
click at [459, 650] on icon at bounding box center [451, 659] width 23 height 22
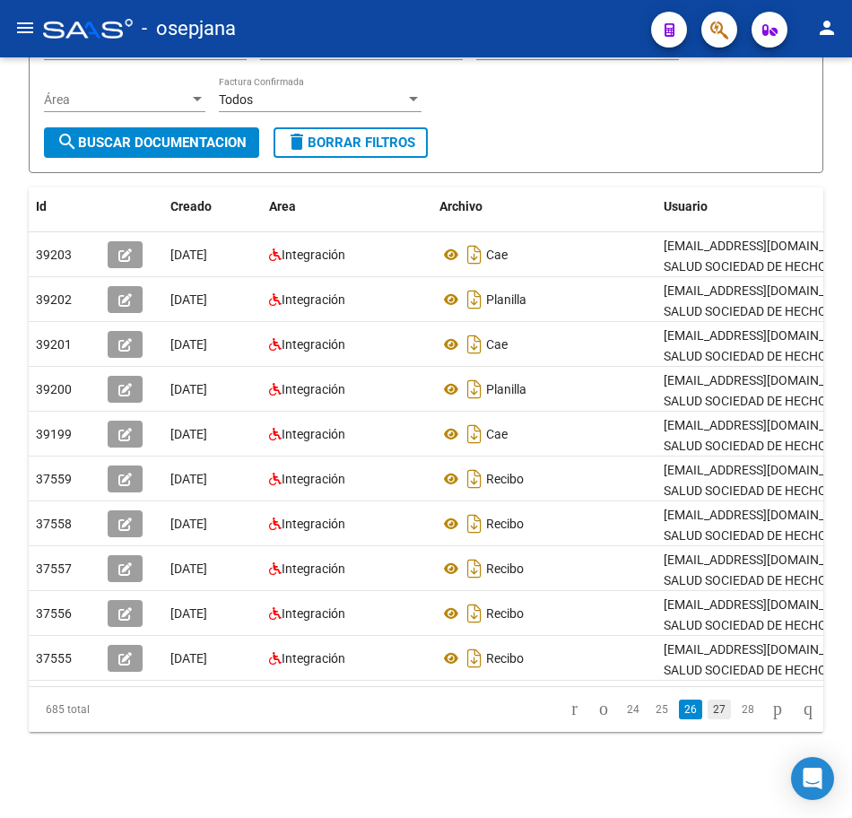
click at [708, 712] on link "27" at bounding box center [719, 710] width 23 height 20
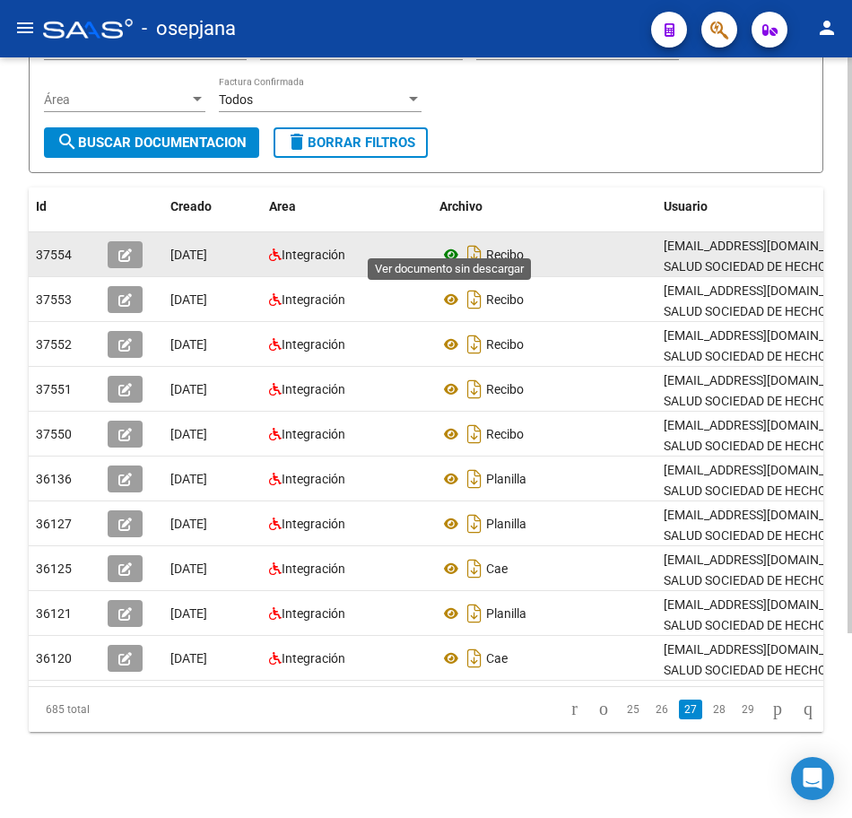
click at [452, 244] on icon at bounding box center [451, 255] width 23 height 22
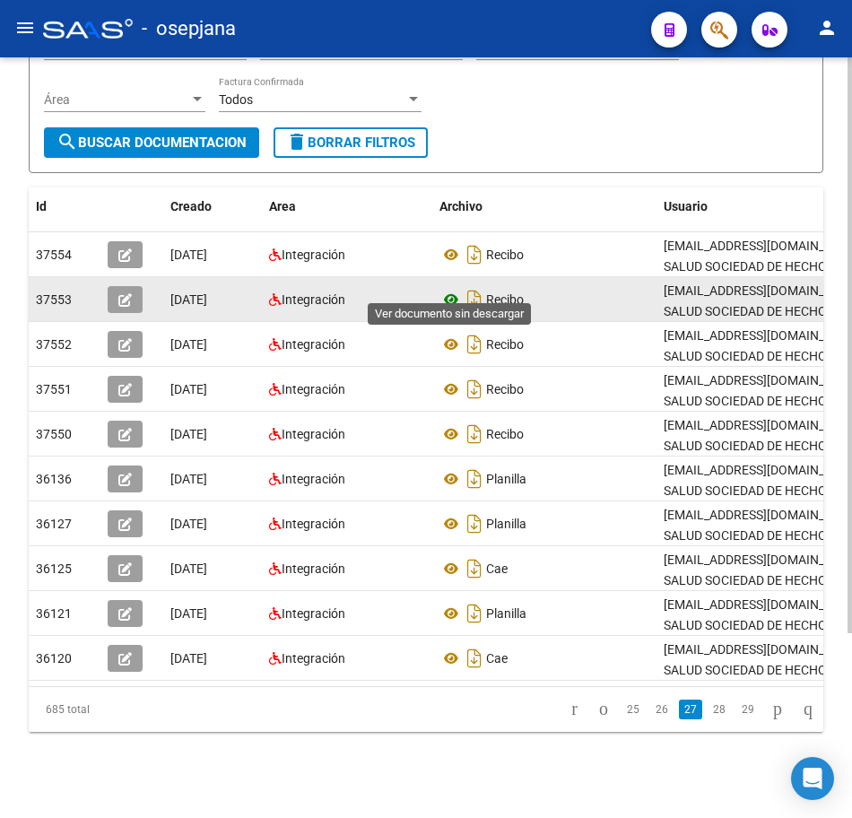
click at [449, 289] on icon at bounding box center [451, 300] width 23 height 22
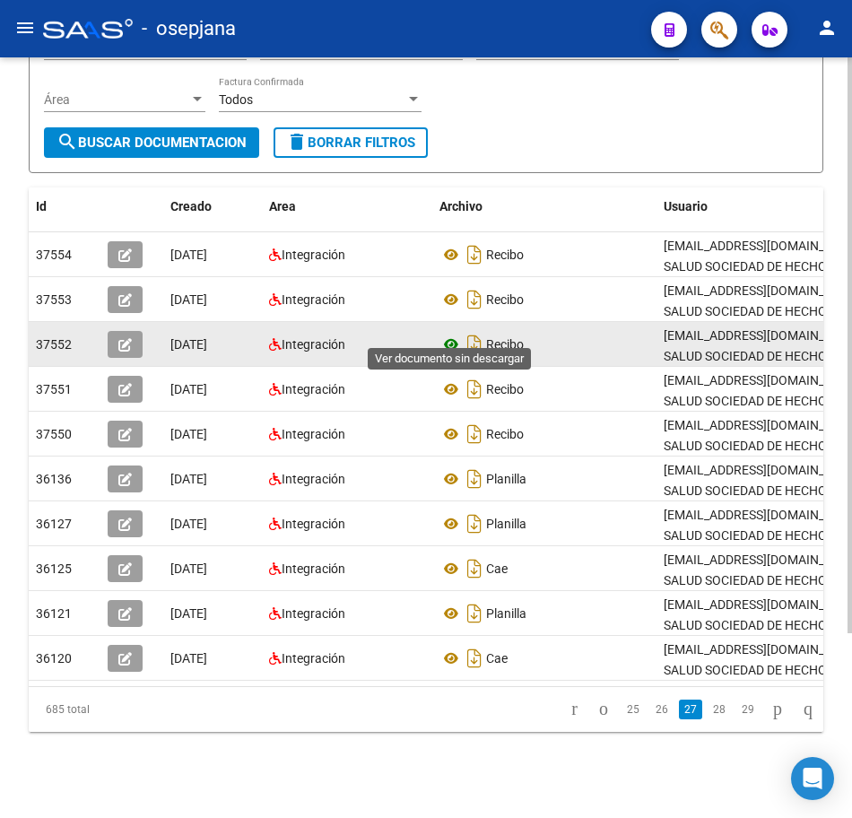
click at [454, 334] on icon at bounding box center [451, 345] width 23 height 22
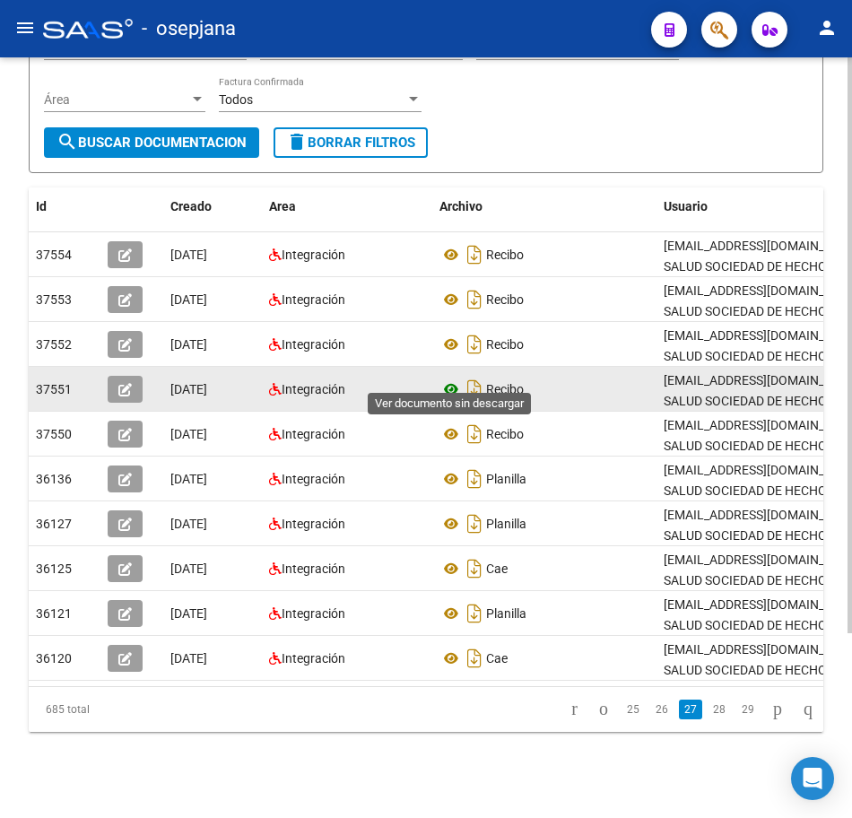
click at [451, 379] on icon at bounding box center [451, 390] width 23 height 22
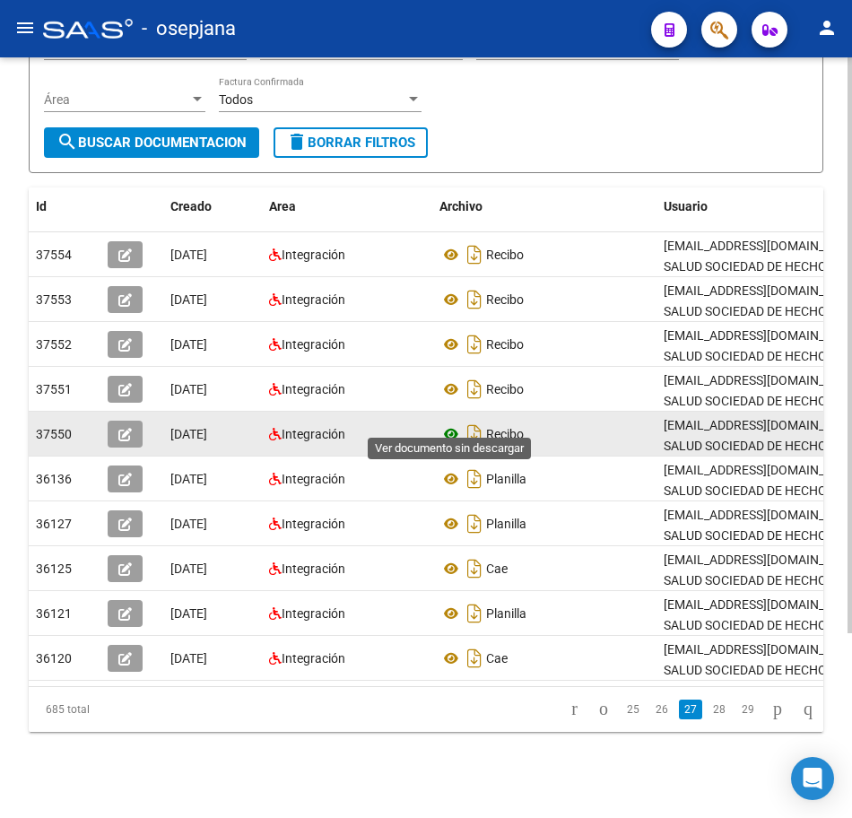
click at [451, 423] on icon at bounding box center [451, 434] width 23 height 22
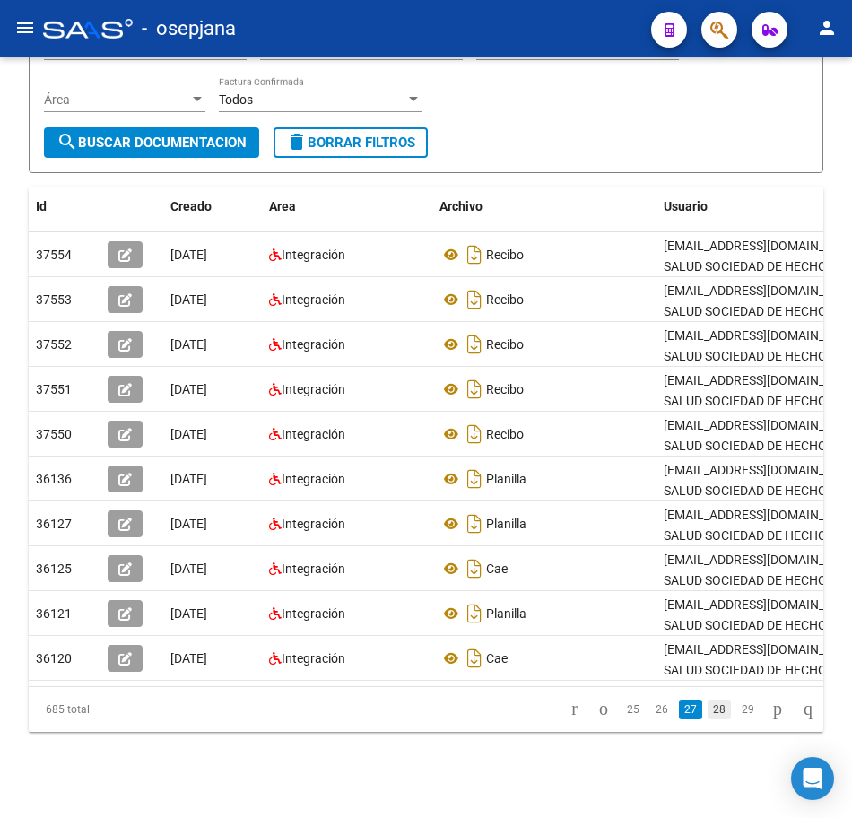
click at [708, 709] on link "28" at bounding box center [719, 710] width 23 height 20
click at [708, 712] on link "29" at bounding box center [719, 710] width 23 height 20
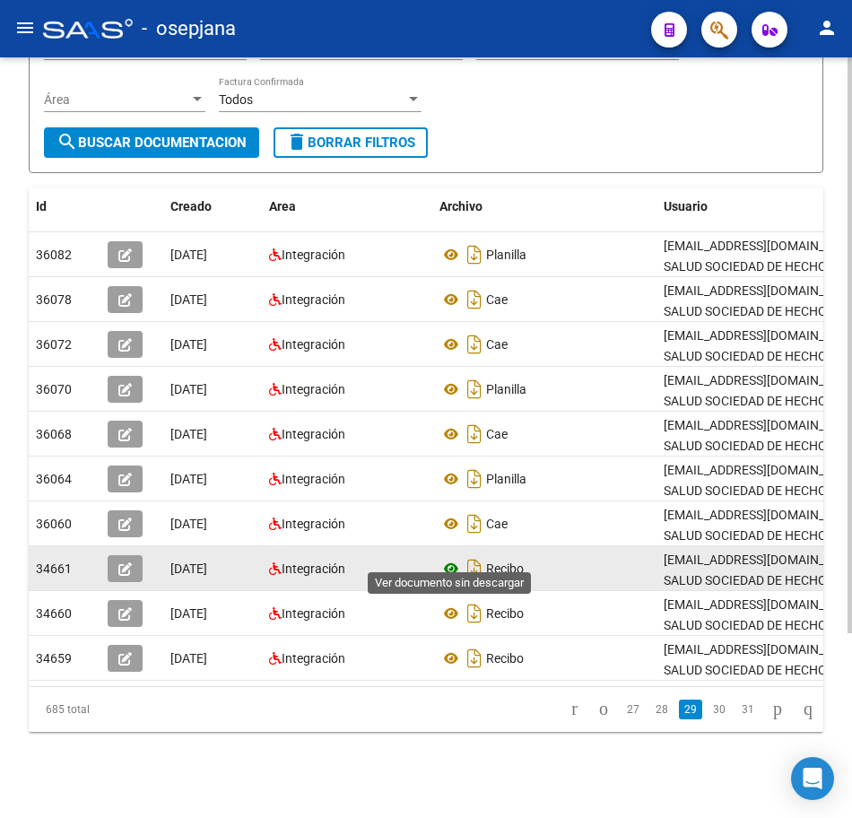
click at [446, 558] on icon at bounding box center [451, 569] width 23 height 22
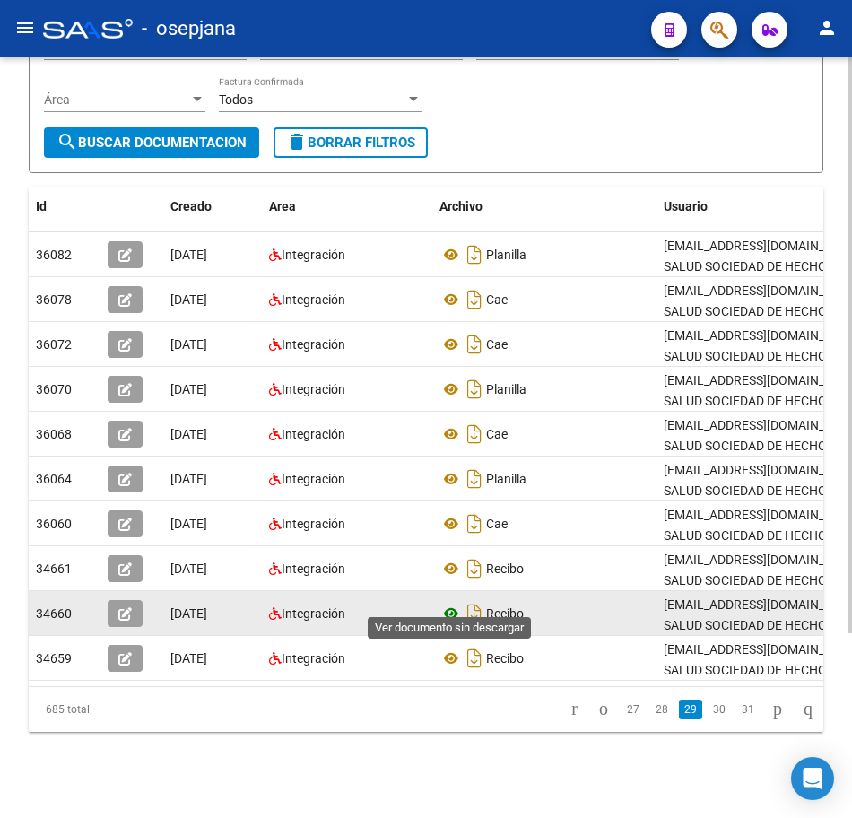
click at [451, 603] on icon at bounding box center [451, 614] width 23 height 22
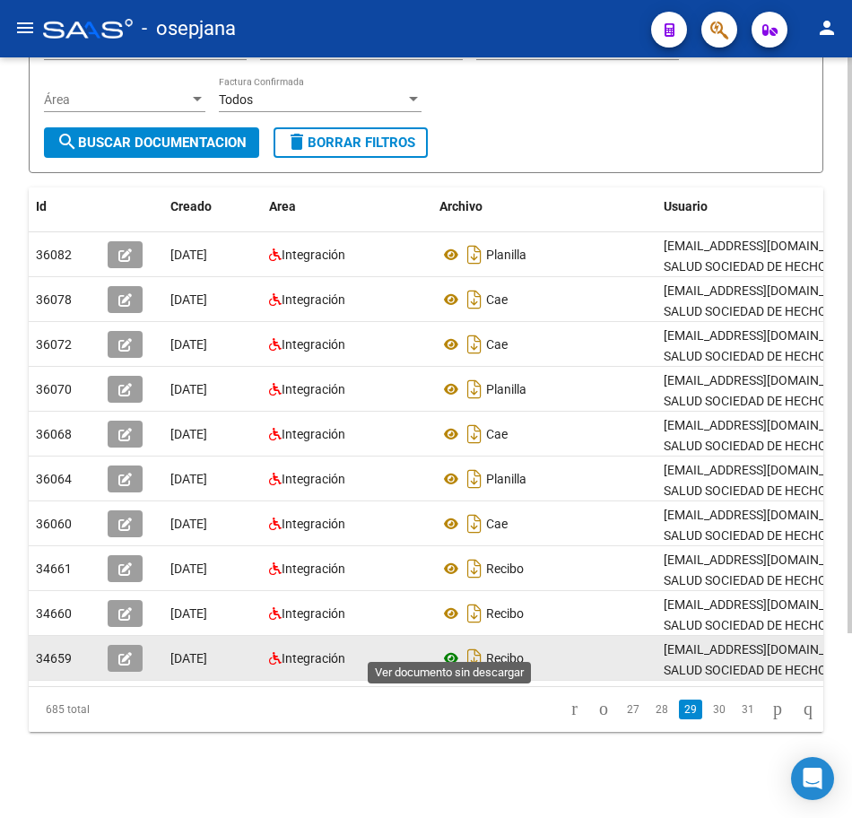
click at [451, 648] on icon at bounding box center [451, 659] width 23 height 22
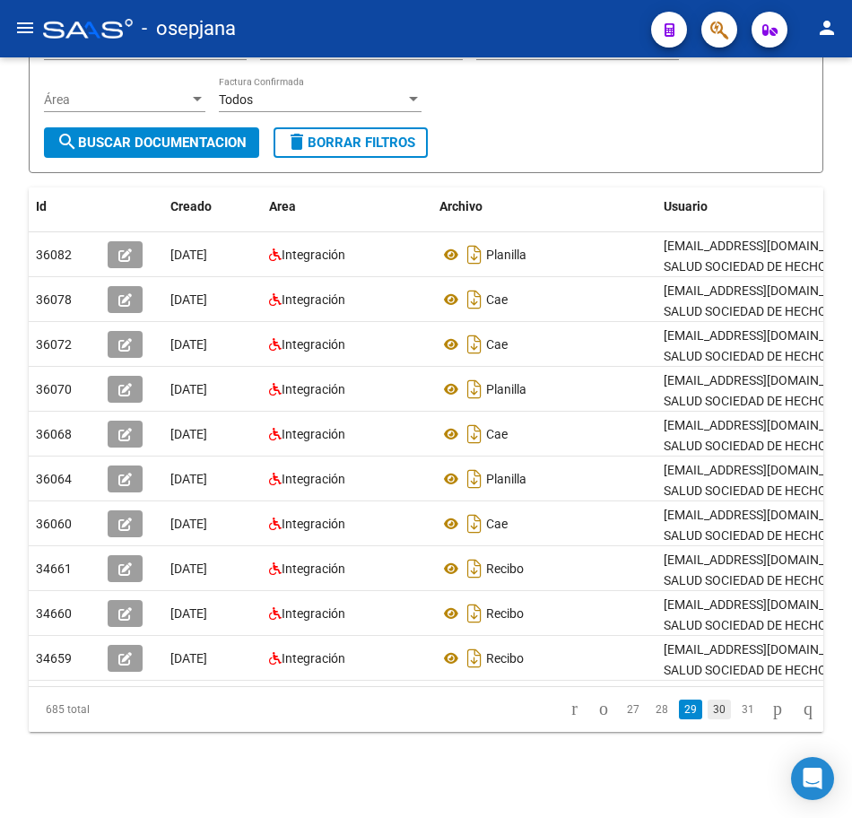
click at [708, 704] on link "30" at bounding box center [719, 710] width 23 height 20
click at [708, 709] on link "31" at bounding box center [719, 710] width 23 height 20
click at [770, 716] on icon "go to next page" at bounding box center [777, 709] width 14 height 22
click at [770, 717] on icon "go to next page" at bounding box center [777, 709] width 14 height 22
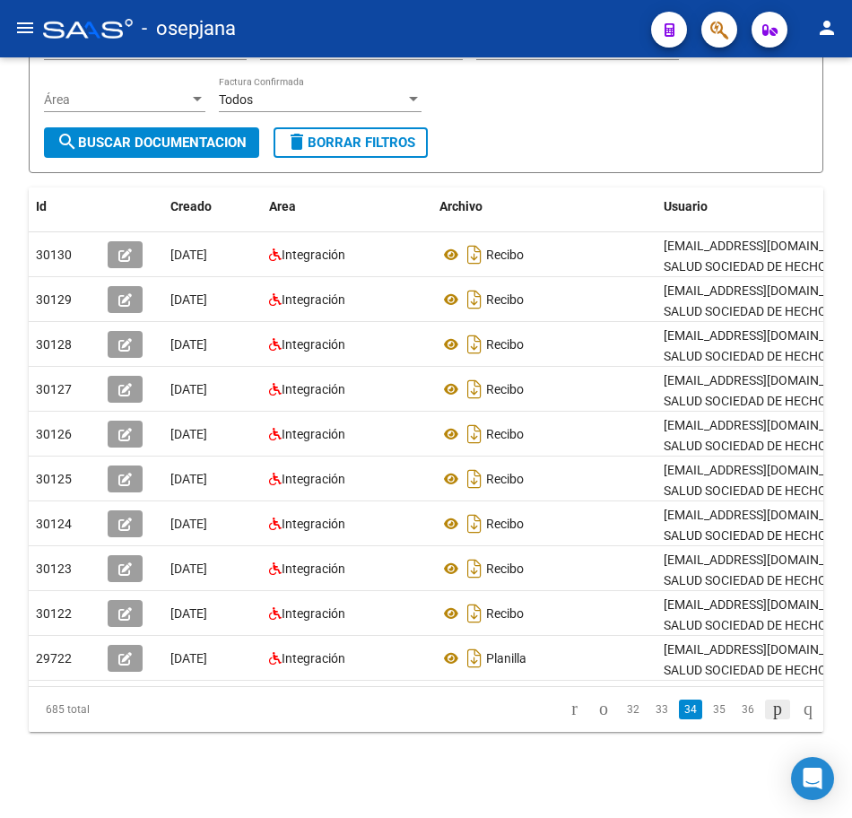
click at [770, 717] on icon "go to next page" at bounding box center [777, 709] width 14 height 22
click at [770, 714] on icon "go to next page" at bounding box center [777, 709] width 14 height 22
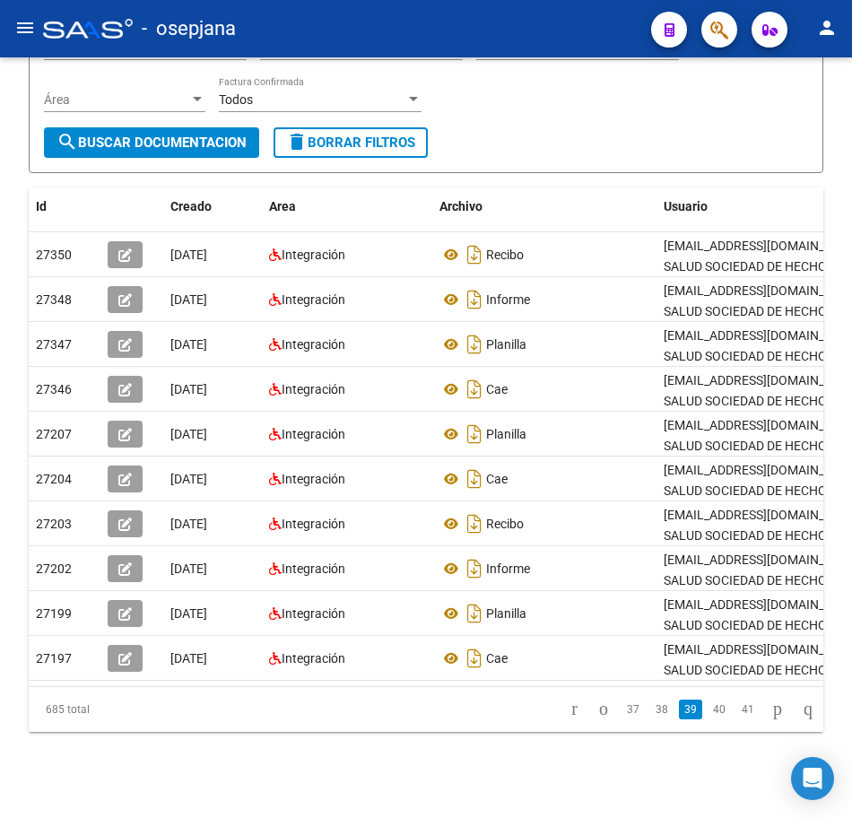
click at [770, 713] on icon "go to next page" at bounding box center [777, 709] width 14 height 22
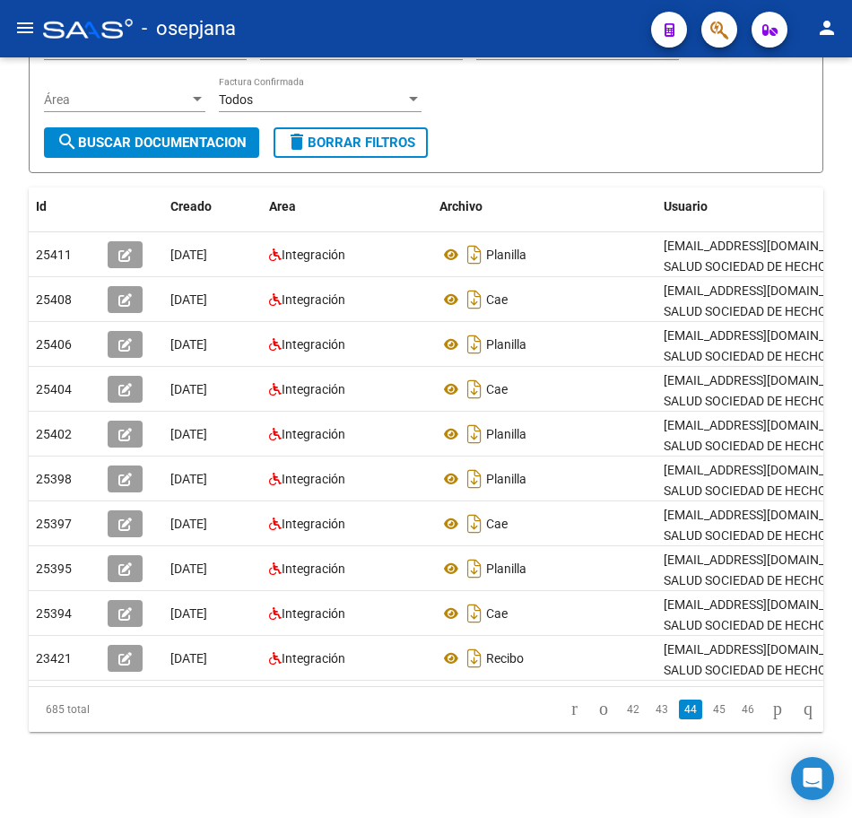
click at [770, 713] on icon "go to next page" at bounding box center [777, 709] width 14 height 22
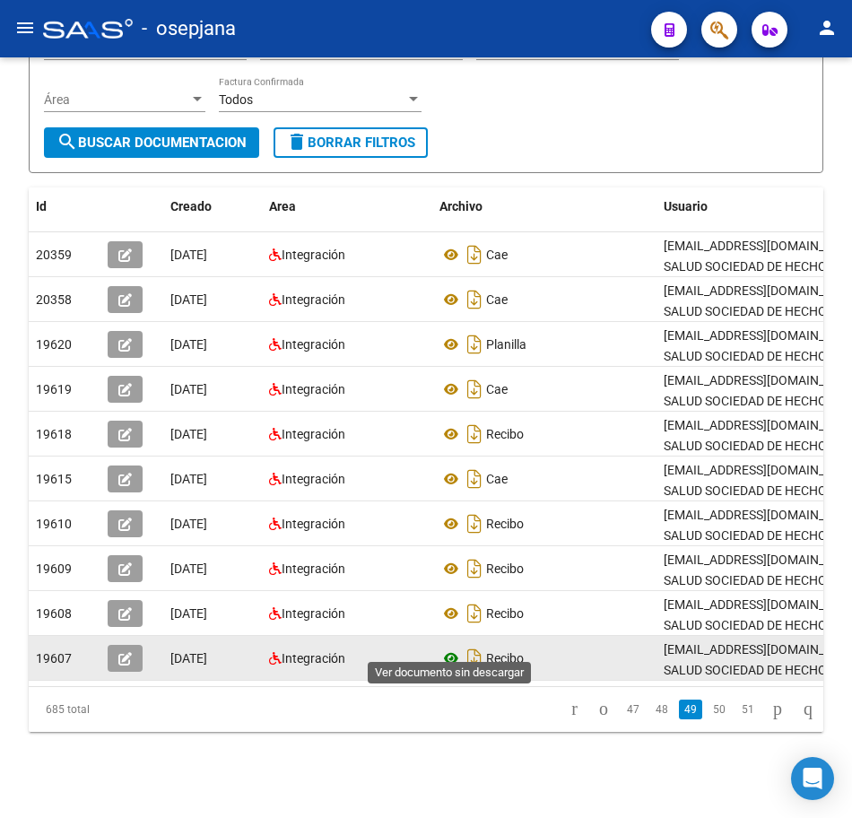
click at [449, 648] on icon at bounding box center [451, 659] width 23 height 22
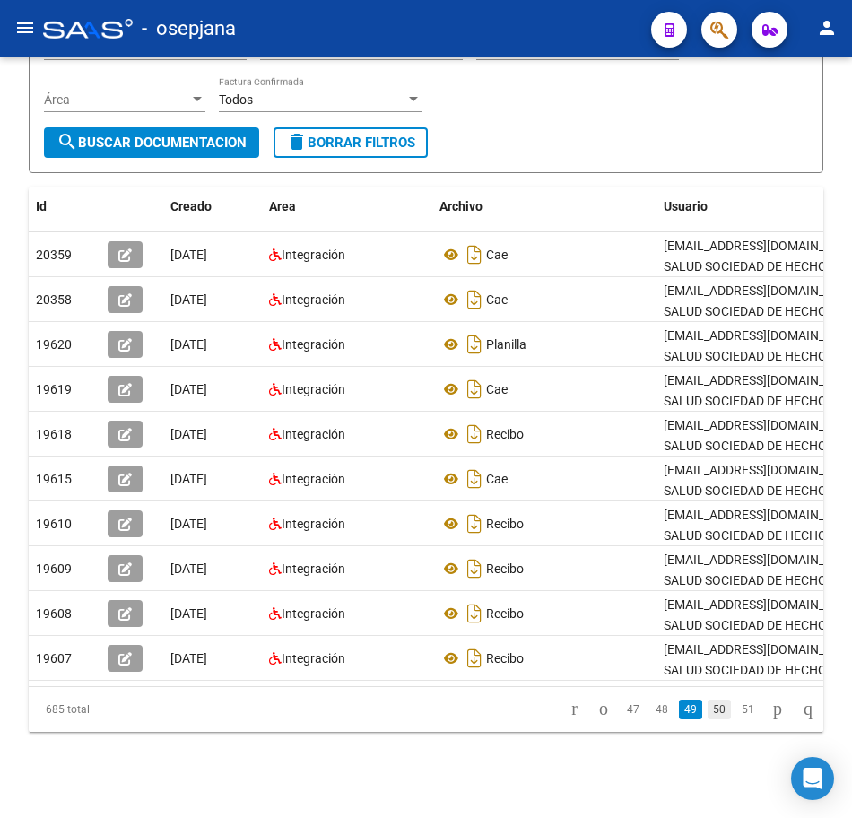
click at [708, 716] on link "50" at bounding box center [719, 710] width 23 height 20
click at [708, 714] on link "51" at bounding box center [719, 710] width 23 height 20
click at [708, 714] on link "52" at bounding box center [719, 710] width 23 height 20
click at [770, 716] on icon "go to next page" at bounding box center [777, 709] width 14 height 22
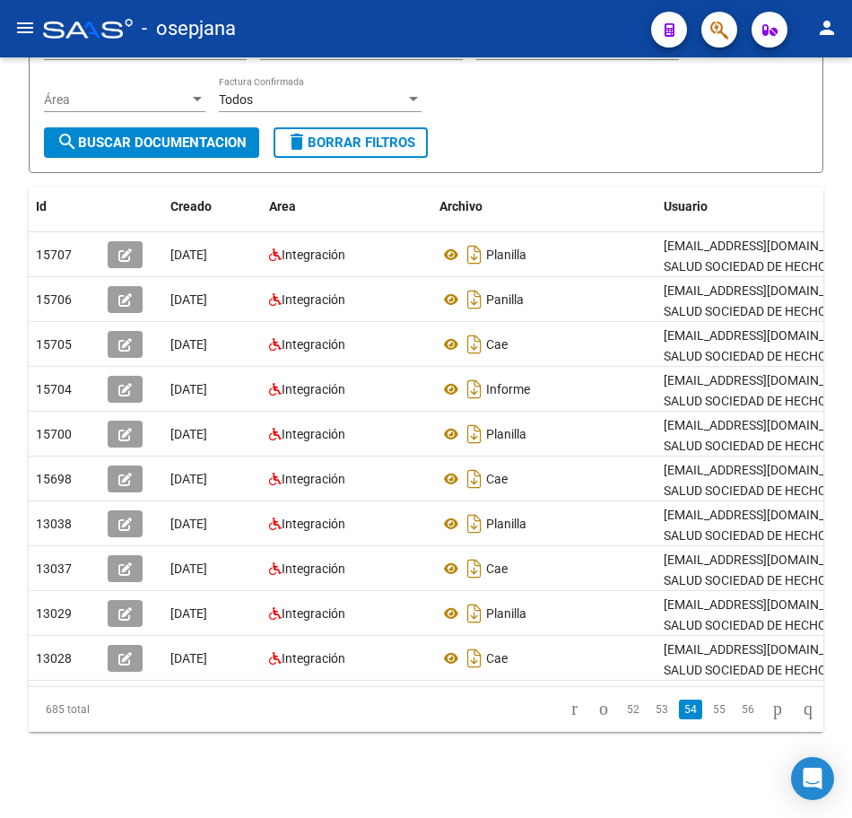
click at [770, 716] on icon "go to next page" at bounding box center [777, 709] width 14 height 22
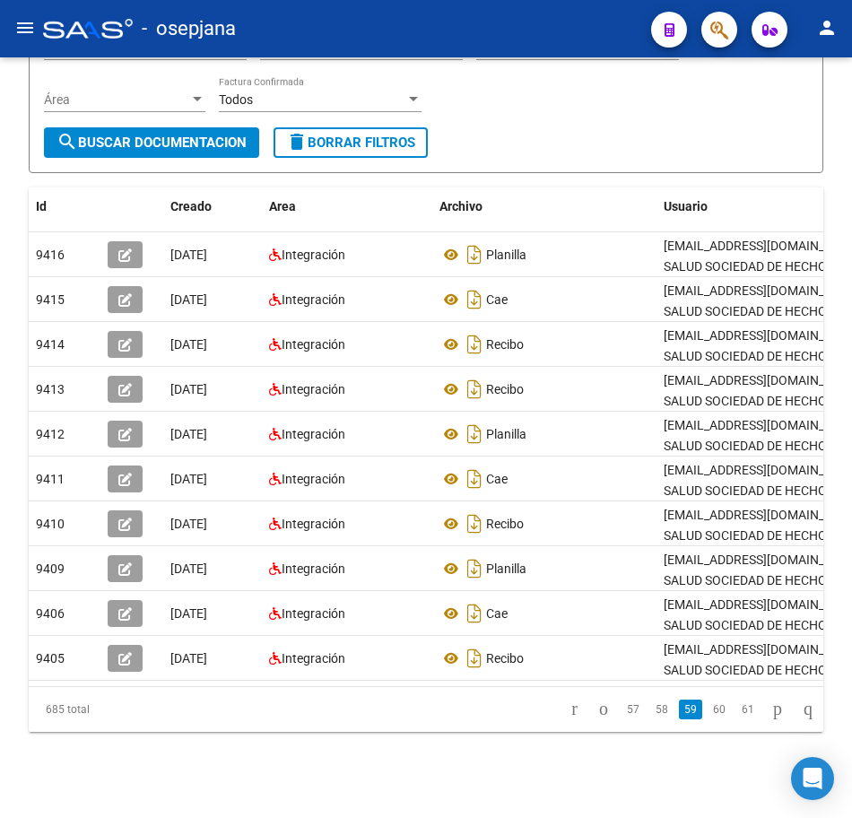
click at [843, 100] on div "PRESTADORES -> Comprobantes - Documentación Respaldatoria cloud_download Export…" at bounding box center [426, 323] width 852 height 990
drag, startPoint x: 843, startPoint y: 100, endPoint x: 844, endPoint y: 248, distance: 148.0
click at [844, 248] on div "PRESTADORES -> Comprobantes - Documentación Respaldatoria cloud_download Export…" at bounding box center [426, 323] width 852 height 990
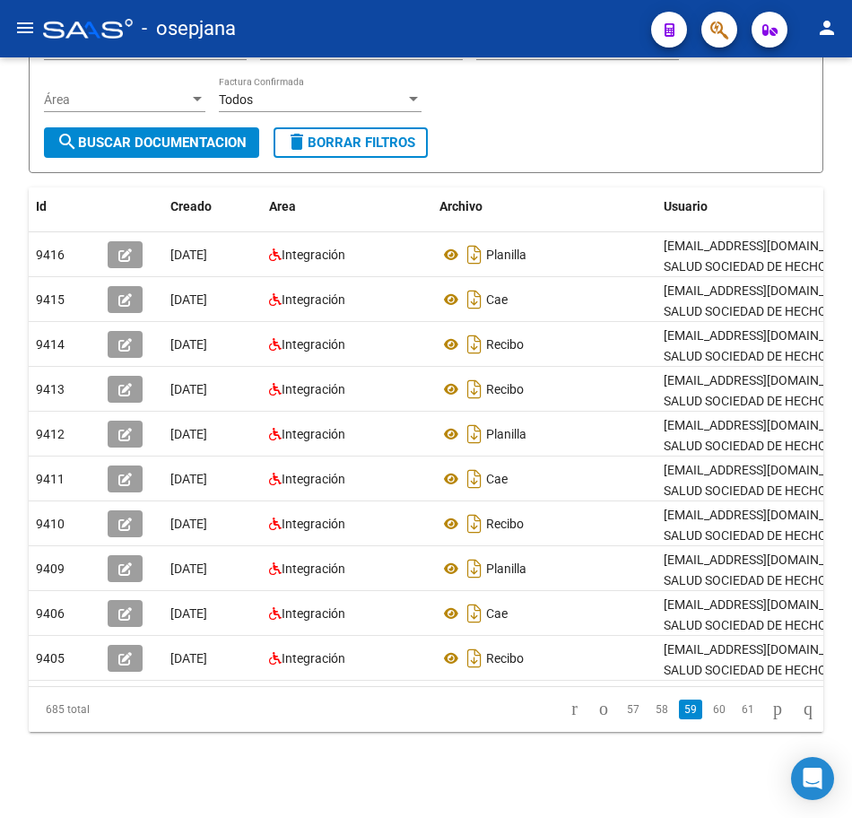
scroll to position [0, 0]
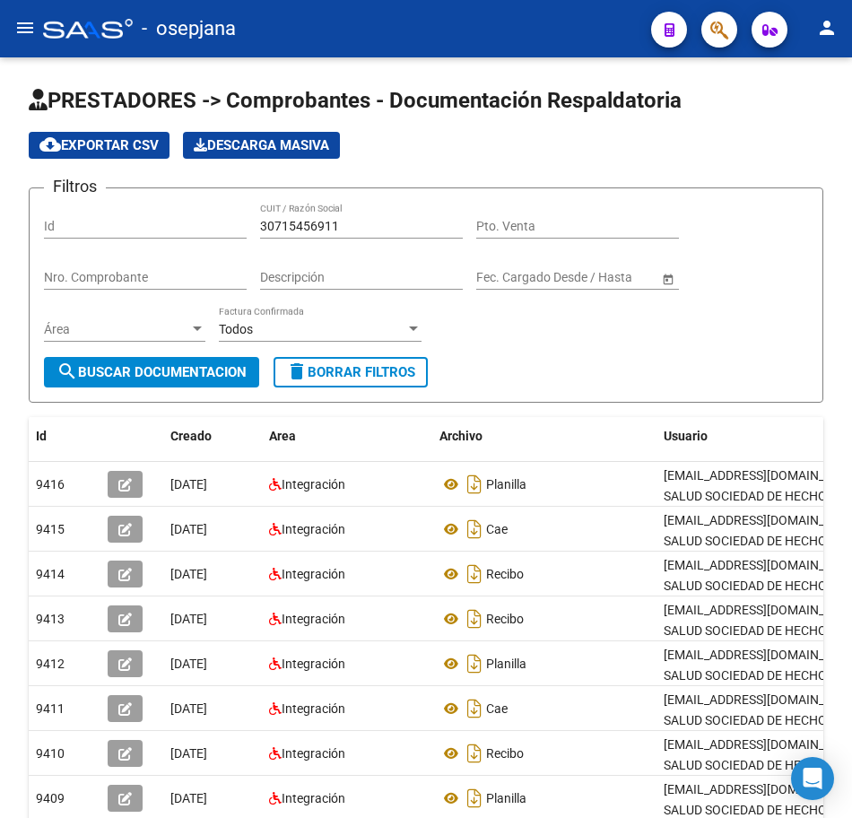
click at [852, 17] on html "menu - osepjana person Firma Express Reportes Tablero de Control Ingresos Perci…" at bounding box center [426, 409] width 852 height 818
drag, startPoint x: 356, startPoint y: 225, endPoint x: 72, endPoint y: 209, distance: 284.8
click at [73, 209] on div "Filtros Id 30715456911 CUIT / Razón Social Pto. Venta Nro. Comprobante Descripc…" at bounding box center [426, 280] width 764 height 154
paste input "9563"
click at [153, 370] on span "search Buscar Documentacion" at bounding box center [152, 372] width 190 height 16
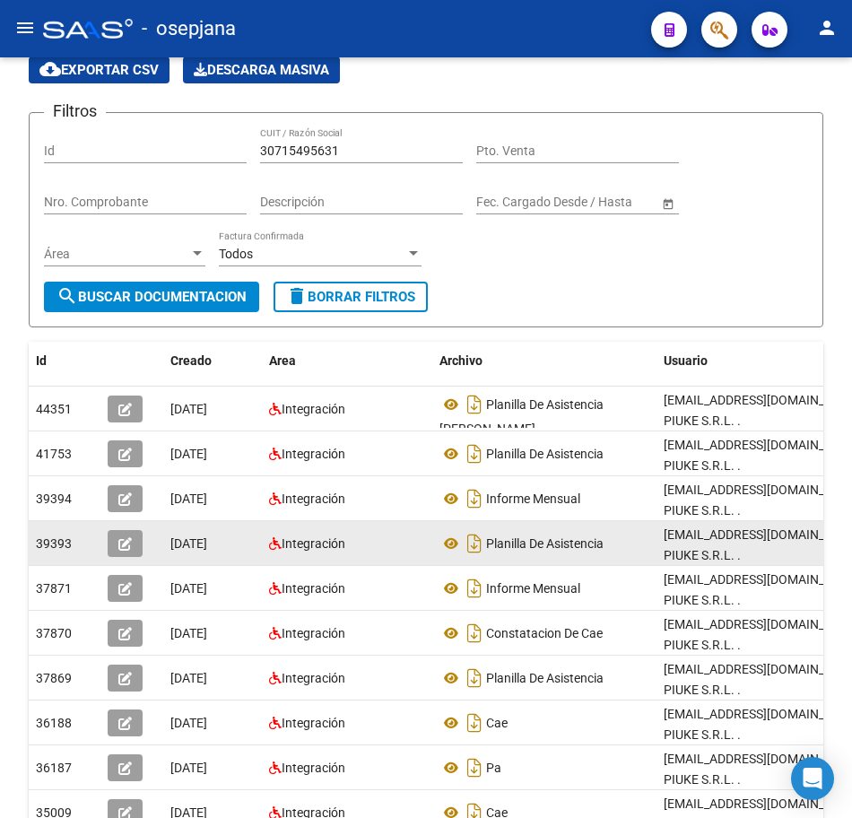
scroll to position [179, 0]
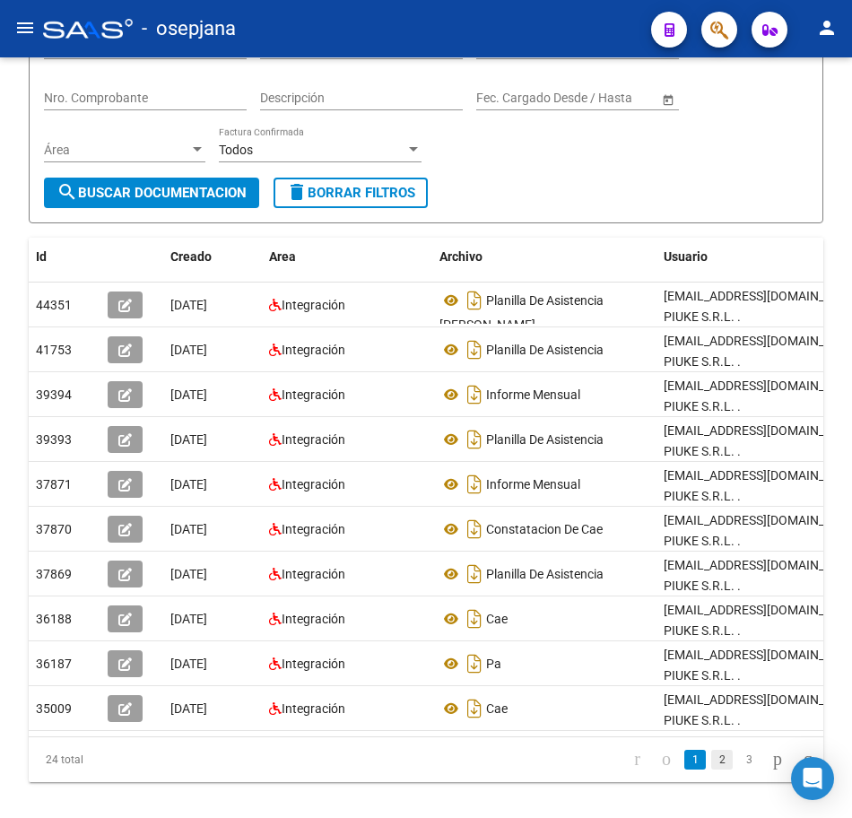
click at [711, 770] on link "2" at bounding box center [722, 760] width 22 height 20
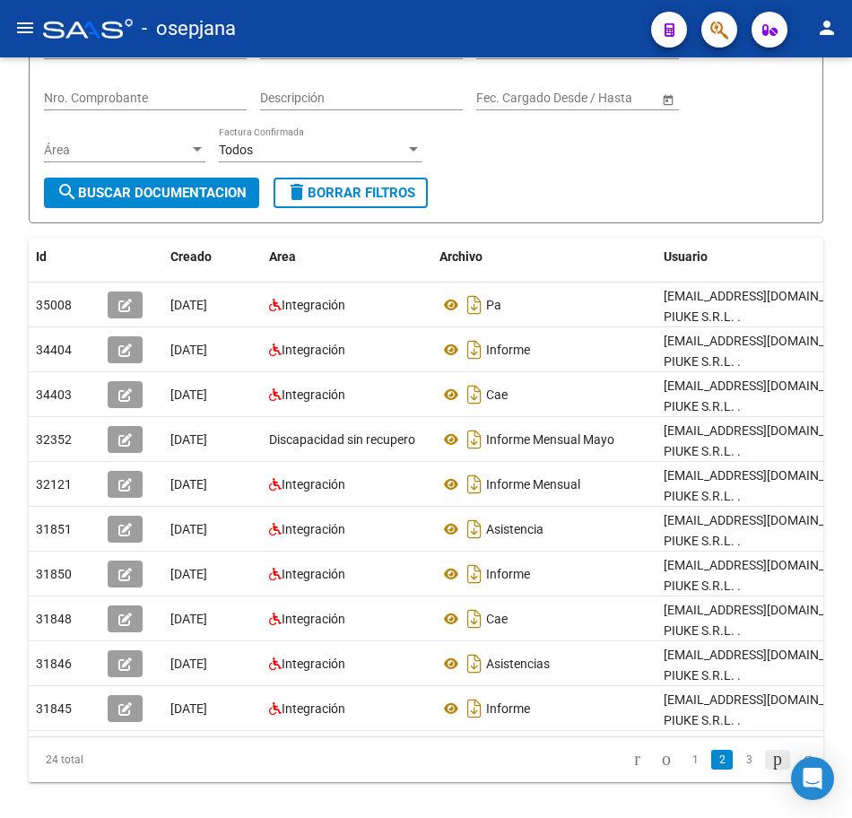
click at [770, 770] on icon "go to next page" at bounding box center [777, 759] width 14 height 22
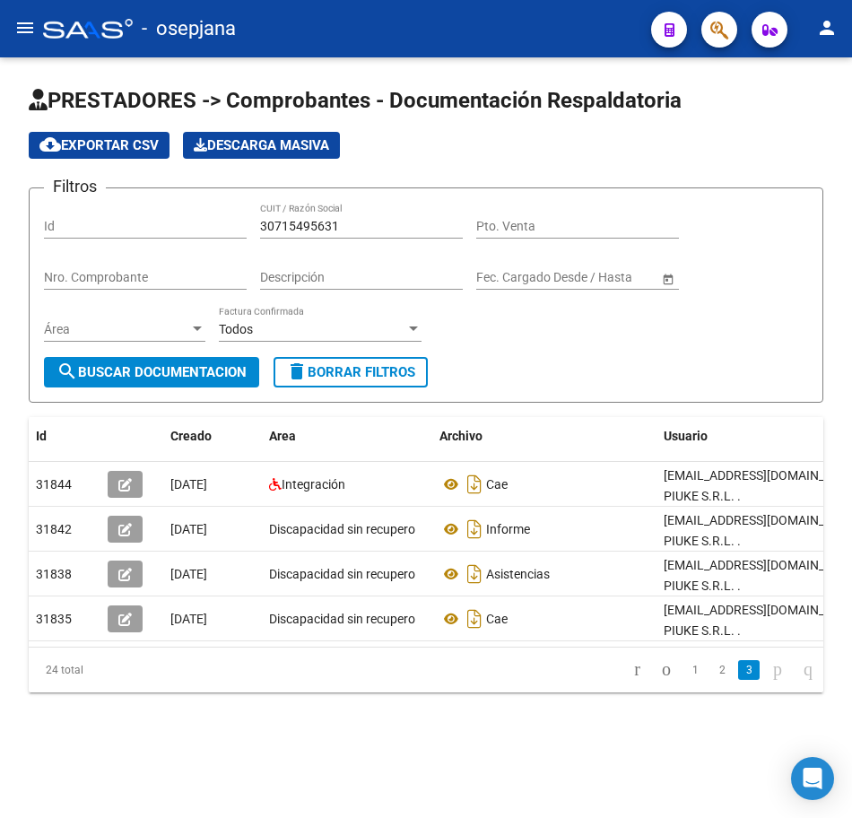
scroll to position [0, 0]
drag, startPoint x: 253, startPoint y: 222, endPoint x: 198, endPoint y: 218, distance: 54.8
click at [202, 220] on div "Filtros Id 30715495631 CUIT / Razón Social Pto. Venta Nro. Comprobante Descripc…" at bounding box center [426, 280] width 764 height 154
paste input "6063344"
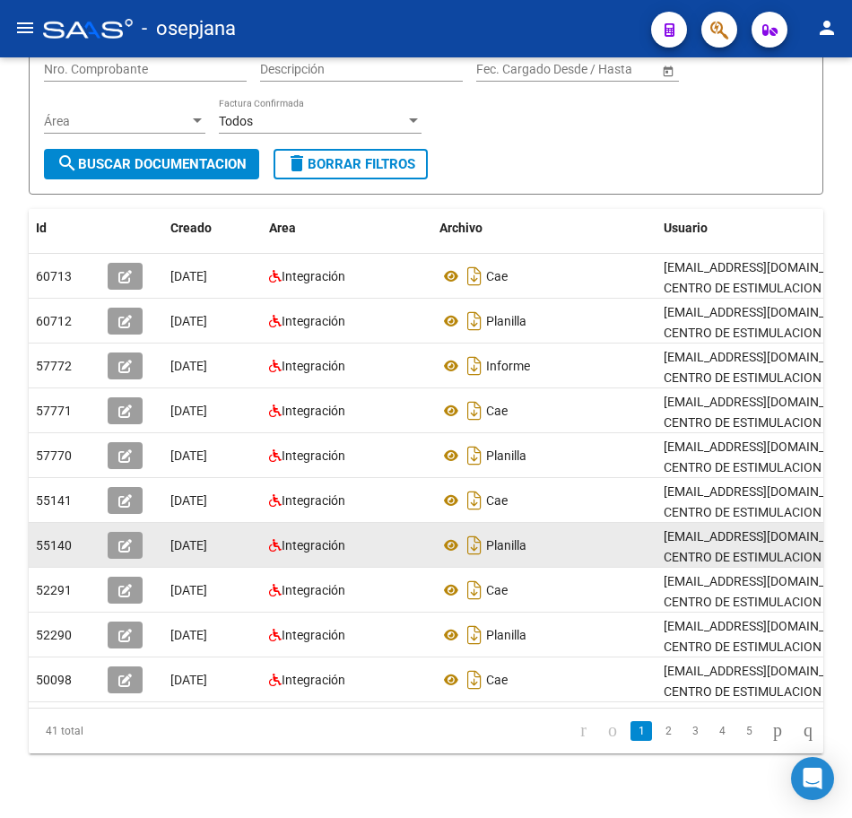
scroll to position [244, 0]
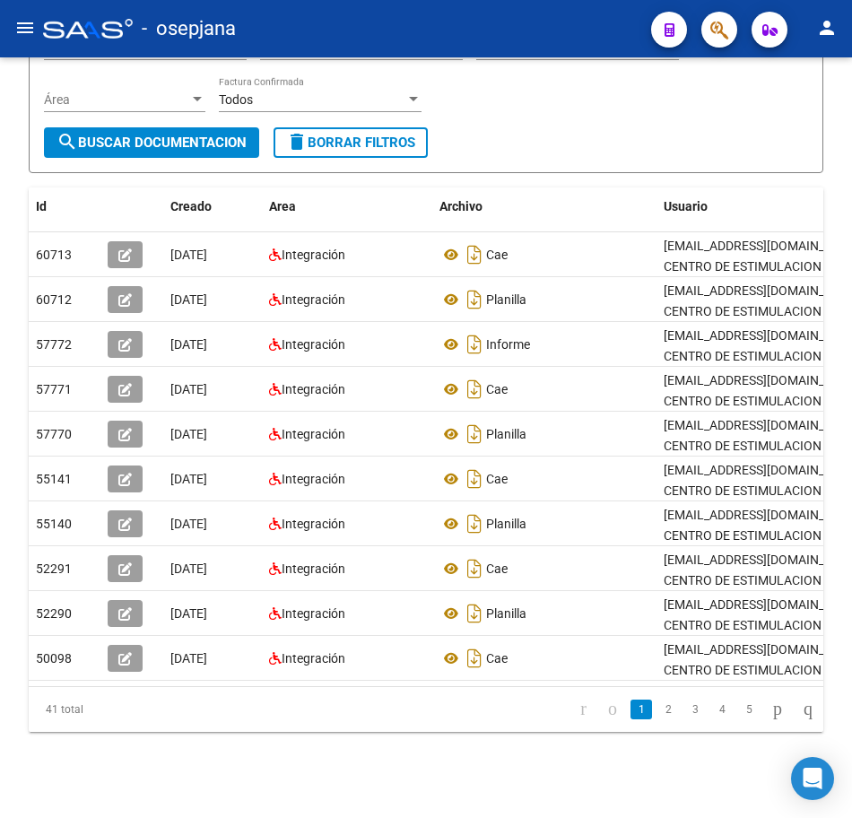
drag, startPoint x: 650, startPoint y: 717, endPoint x: 682, endPoint y: 707, distance: 32.9
click at [657, 717] on link "2" at bounding box center [668, 710] width 22 height 20
click at [770, 719] on icon "go to next page" at bounding box center [777, 709] width 14 height 22
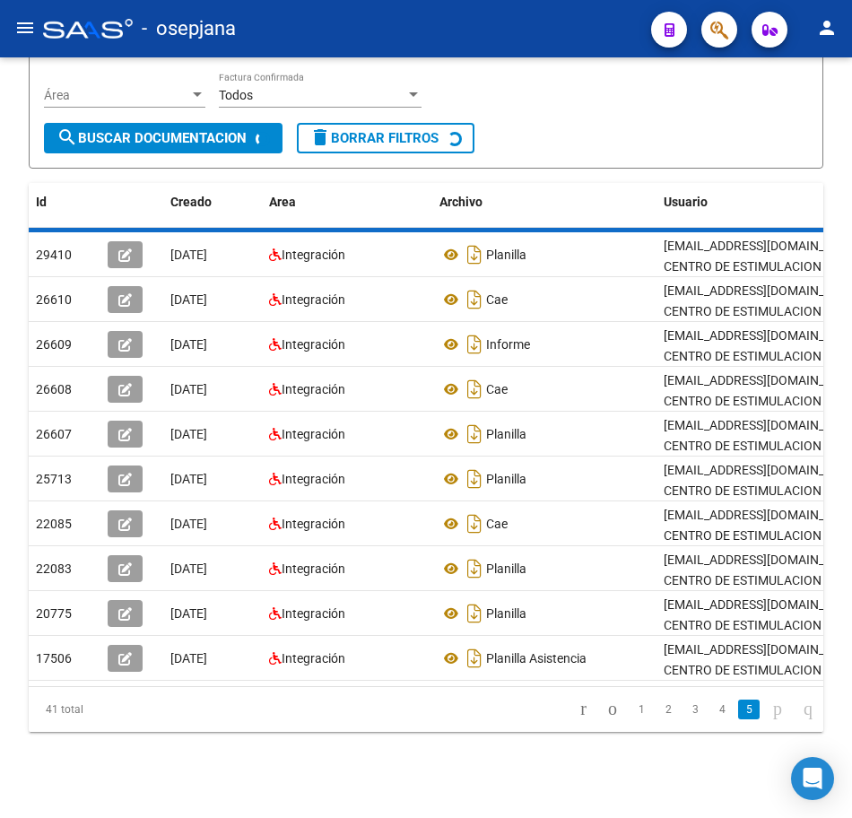
scroll to position [0, 0]
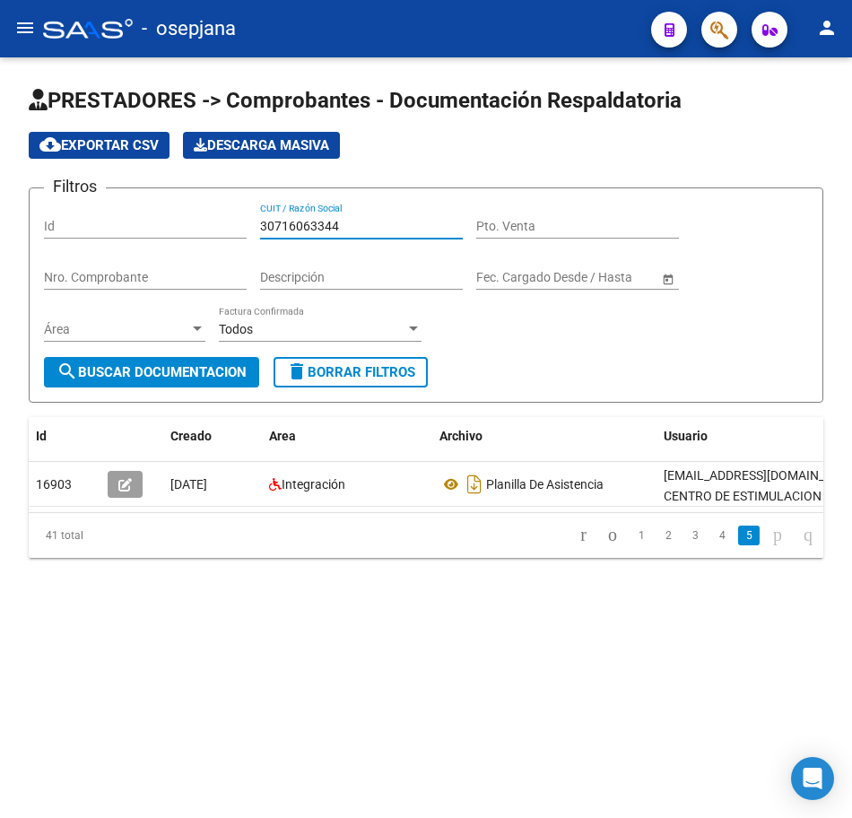
drag, startPoint x: 346, startPoint y: 223, endPoint x: 74, endPoint y: 190, distance: 274.7
click at [74, 203] on div "Filtros Id 30716063344 CUIT / Razón Social Pto. Venta Nro. Comprobante Descripc…" at bounding box center [426, 280] width 764 height 154
paste input "5666231"
click at [180, 363] on button "search Buscar Documentacion" at bounding box center [151, 372] width 215 height 30
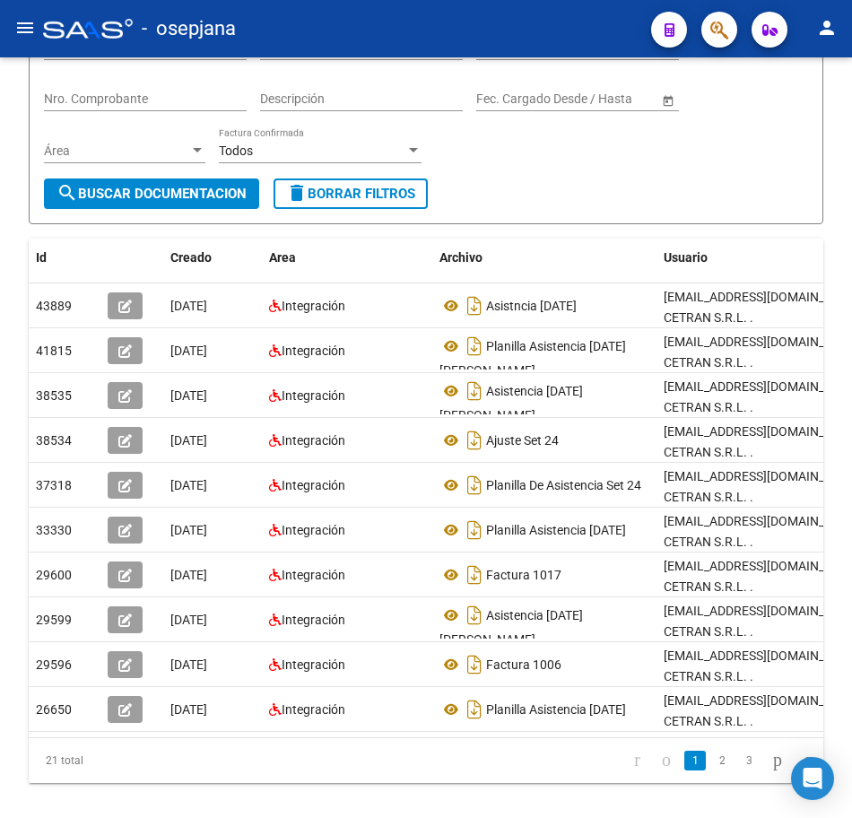
scroll to position [179, 0]
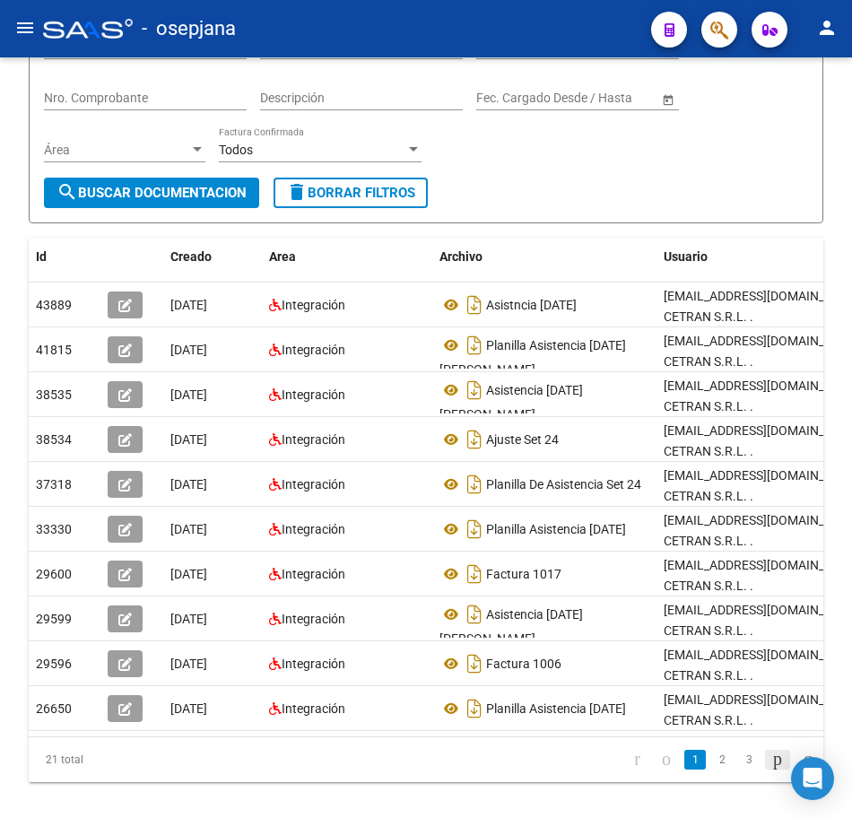
click at [770, 748] on icon "go to next page" at bounding box center [777, 759] width 14 height 22
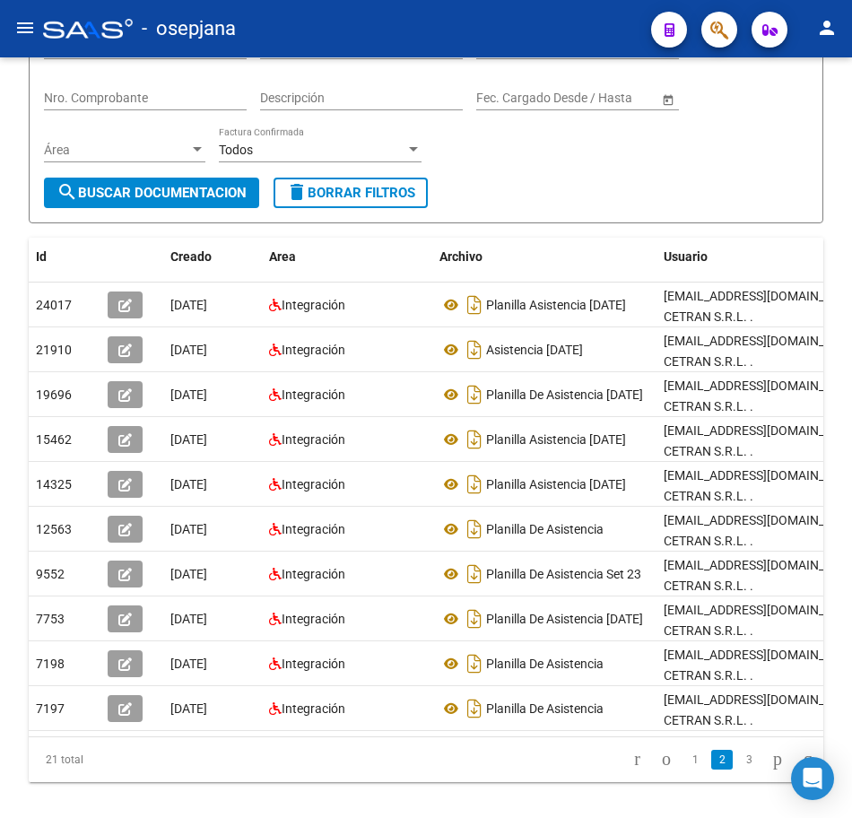
click at [768, 737] on div "21 total 1 2 3" at bounding box center [426, 759] width 795 height 45
click at [770, 748] on icon "go to next page" at bounding box center [777, 759] width 14 height 22
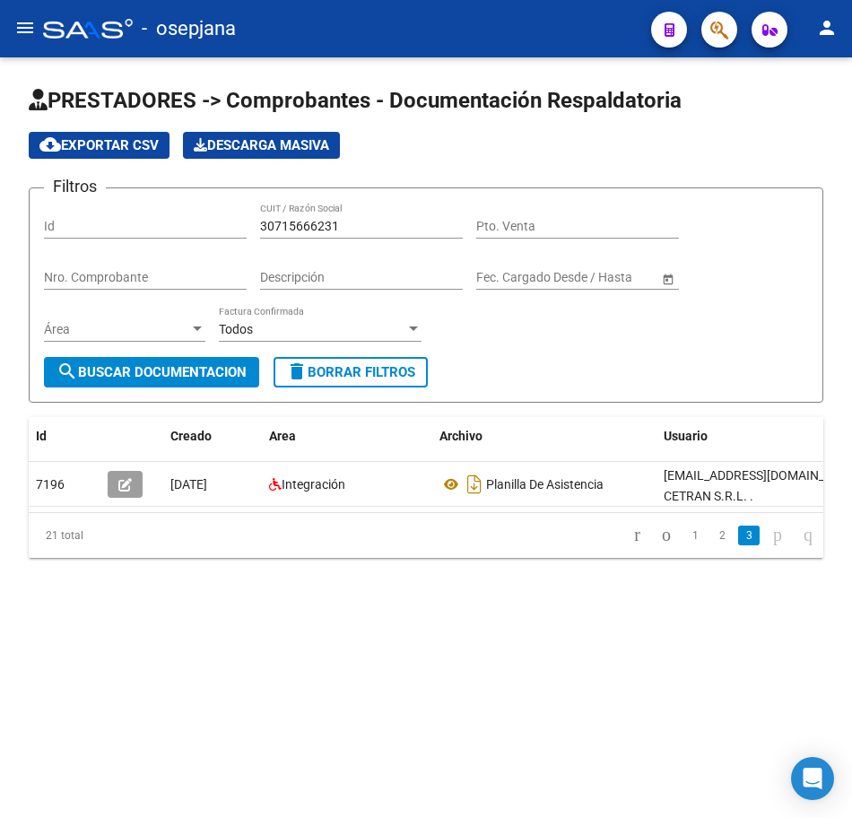
scroll to position [0, 0]
drag, startPoint x: 348, startPoint y: 225, endPoint x: 149, endPoint y: 213, distance: 199.5
click at [154, 213] on div "Filtros Id 30715666231 CUIT / Razón Social Pto. Venta Nro. Comprobante Descripc…" at bounding box center [426, 280] width 764 height 154
paste input "6229978"
click at [207, 362] on button "search Buscar Documentacion" at bounding box center [151, 372] width 215 height 30
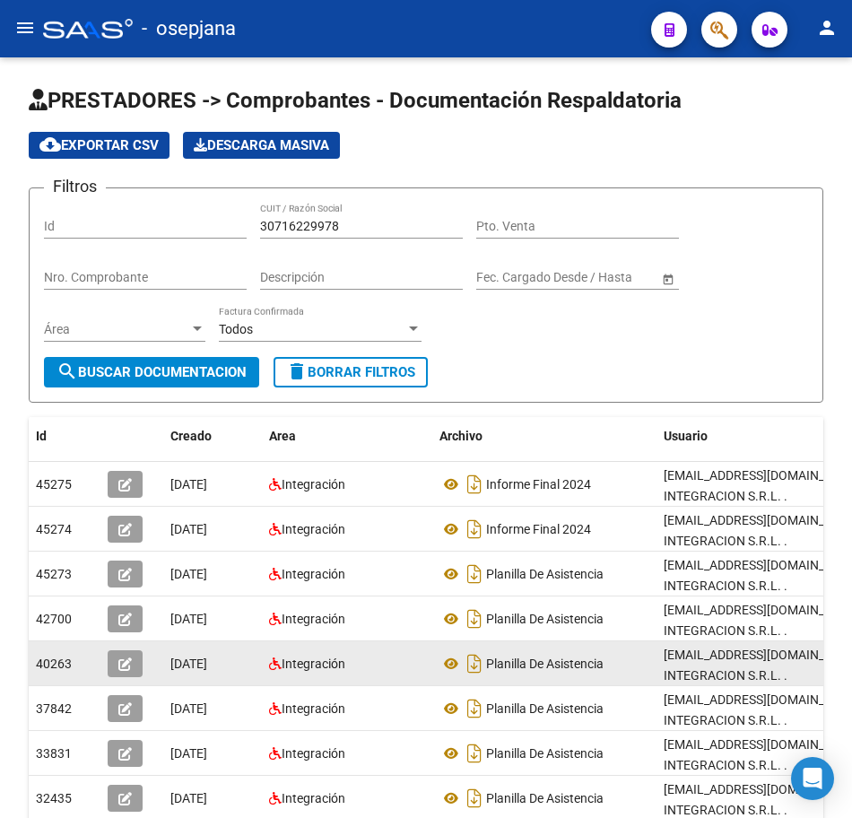
scroll to position [1, 0]
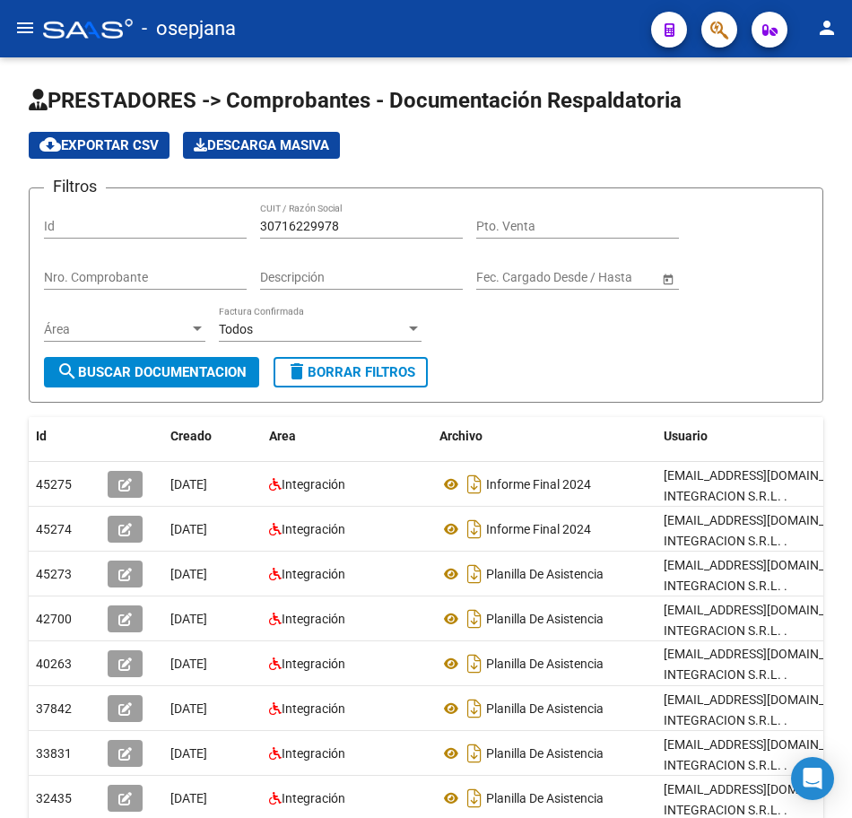
drag, startPoint x: 846, startPoint y: 560, endPoint x: 845, endPoint y: 658, distance: 98.7
click at [845, 658] on div "PRESTADORES -> Comprobantes - Documentación Respaldatoria cloud_download Export…" at bounding box center [426, 552] width 852 height 990
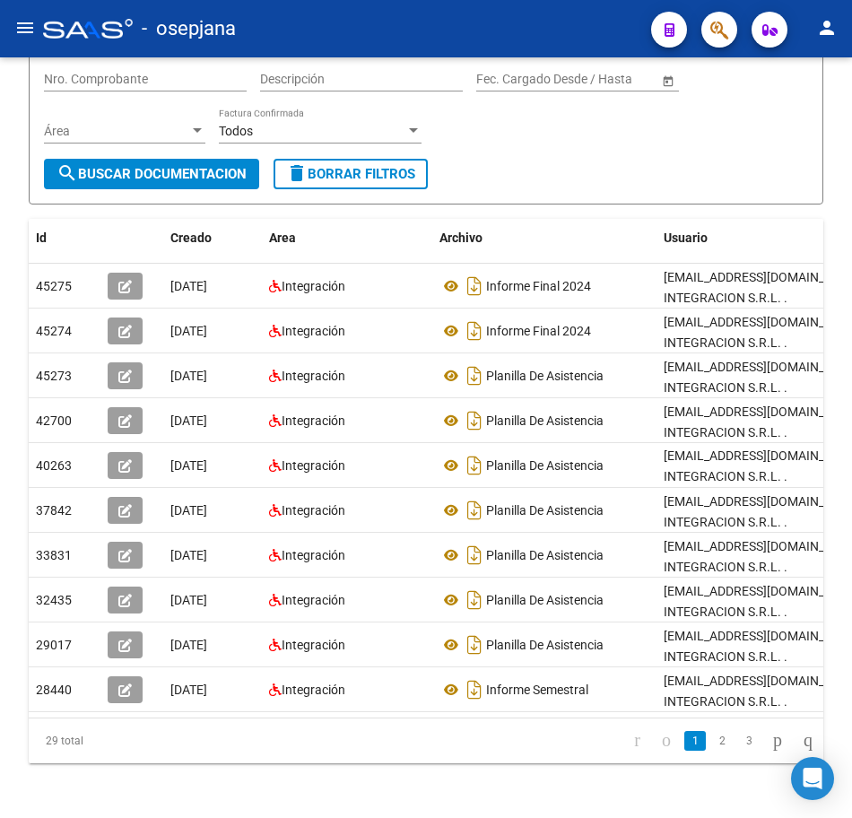
scroll to position [206, 0]
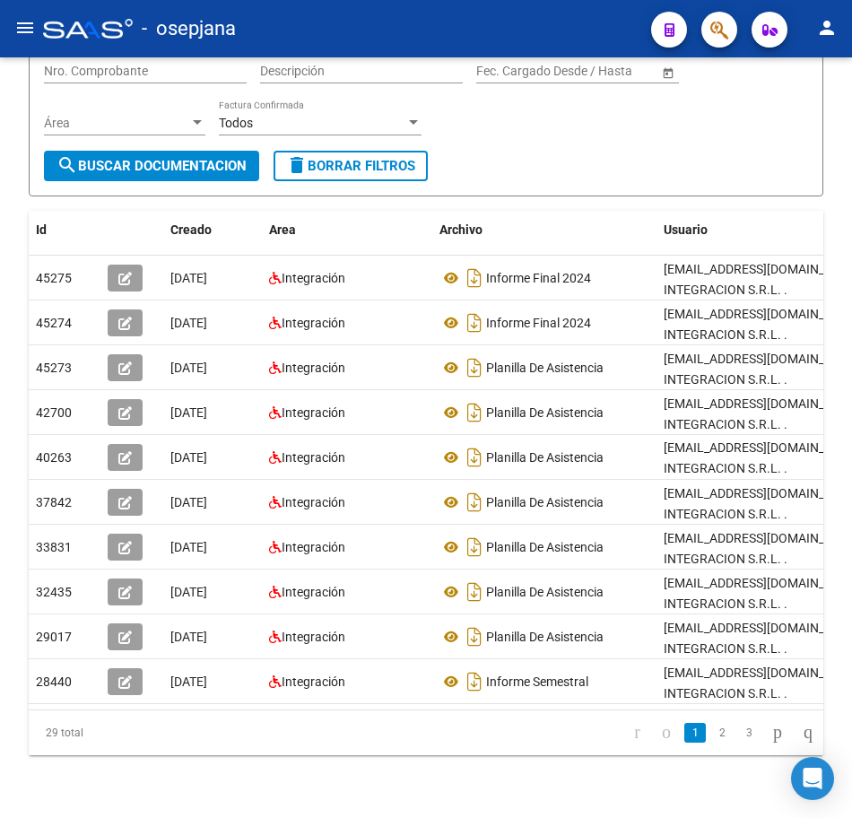
click at [852, 779] on html "menu - osepjana person Firma Express Reportes Tablero de Control Ingresos Perci…" at bounding box center [426, 409] width 852 height 818
click at [770, 743] on icon "go to next page" at bounding box center [777, 732] width 14 height 22
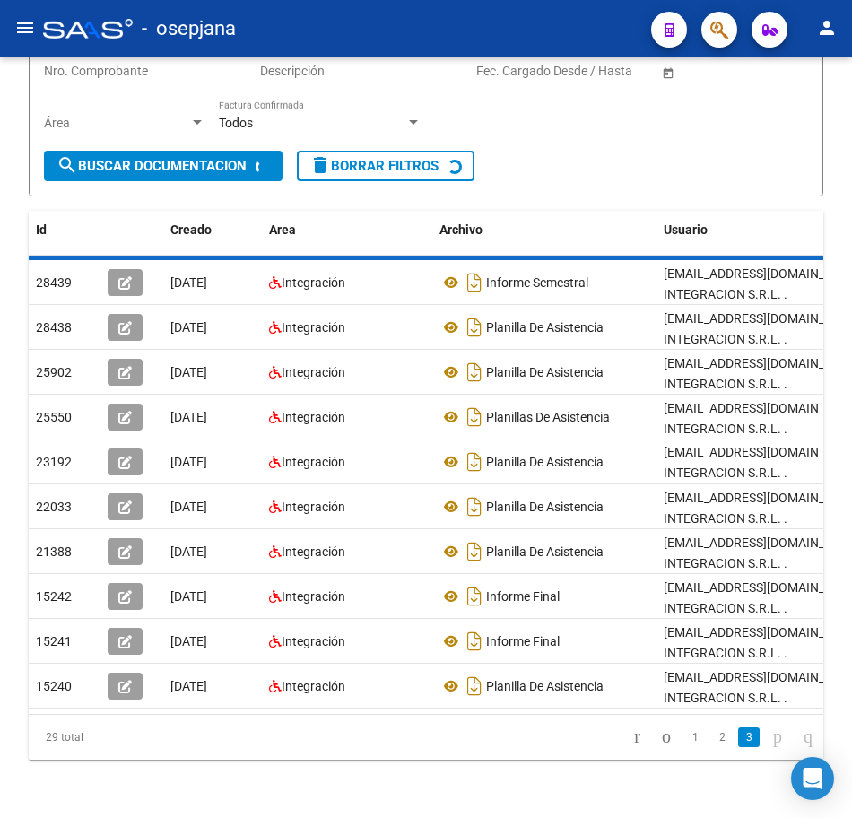
scroll to position [199, 0]
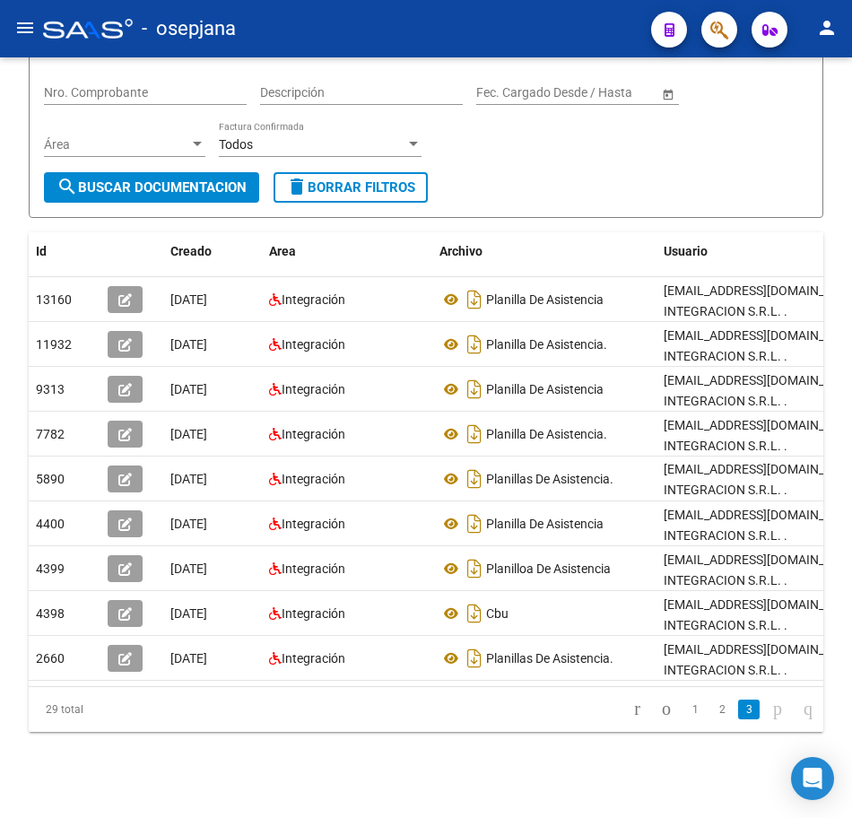
click at [770, 709] on icon "go to next page" at bounding box center [777, 709] width 14 height 22
click at [848, 131] on div at bounding box center [850, 437] width 4 height 761
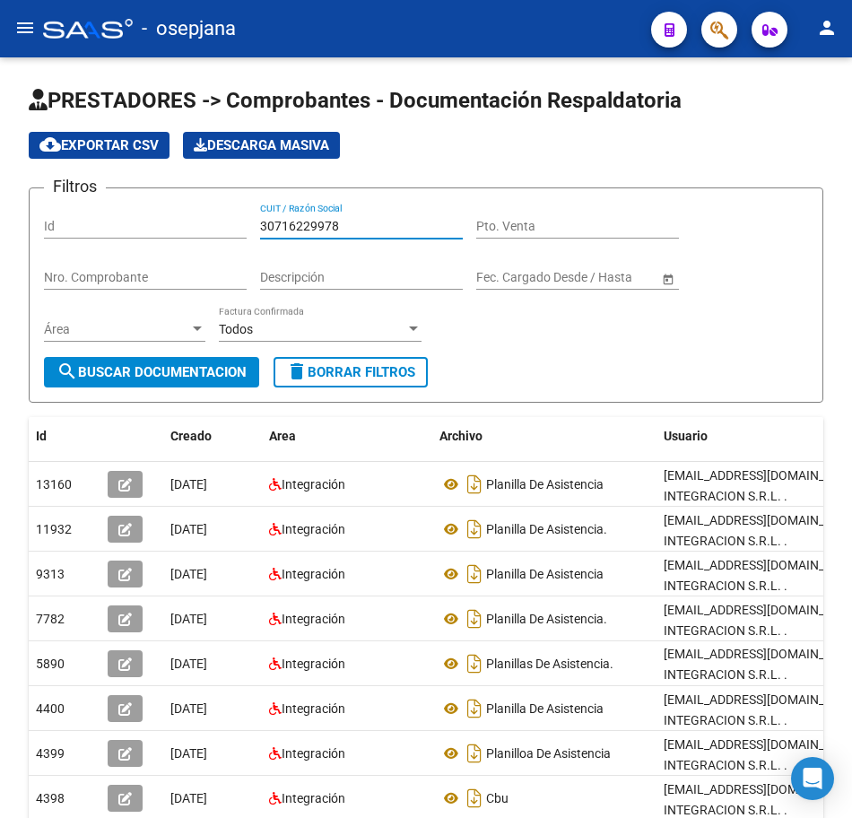
drag, startPoint x: 352, startPoint y: 222, endPoint x: 40, endPoint y: 216, distance: 311.3
click at [40, 216] on form "Filtros Id 30716229978 CUIT / Razón Social Pto. Venta Nro. Comprobante Descripc…" at bounding box center [426, 294] width 795 height 215
paste input "31107"
click at [187, 370] on span "search Buscar Documentacion" at bounding box center [152, 372] width 190 height 16
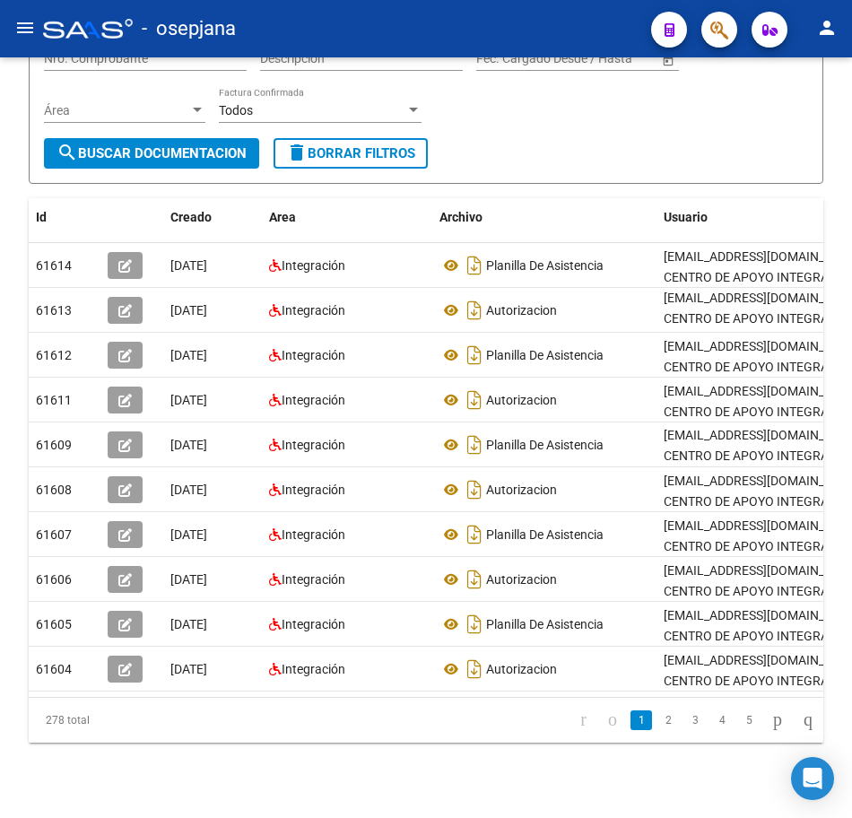
scroll to position [239, 0]
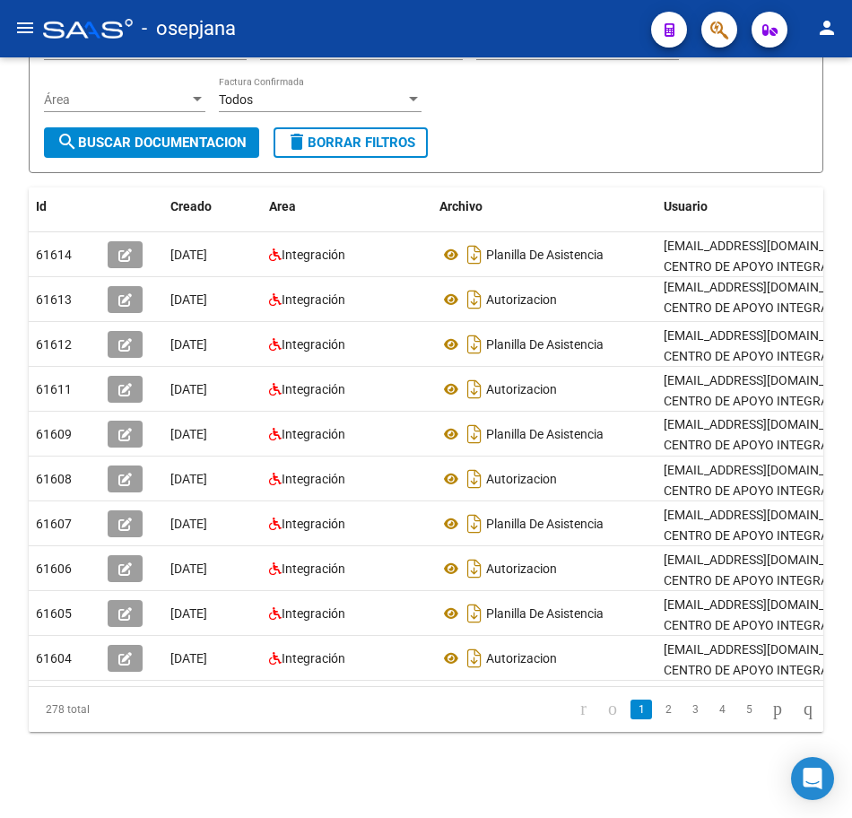
click at [849, 738] on div at bounding box center [850, 530] width 4 height 576
click at [770, 718] on icon "go to next page" at bounding box center [777, 709] width 14 height 22
click at [770, 719] on icon "go to next page" at bounding box center [777, 709] width 14 height 22
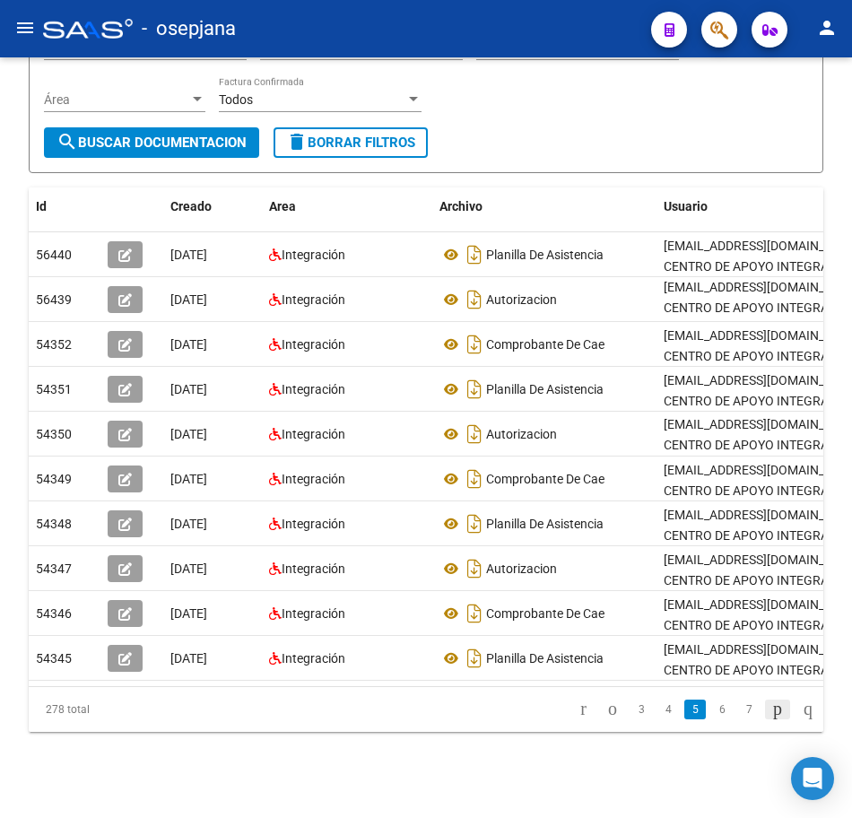
click at [770, 718] on icon "go to next page" at bounding box center [777, 709] width 14 height 22
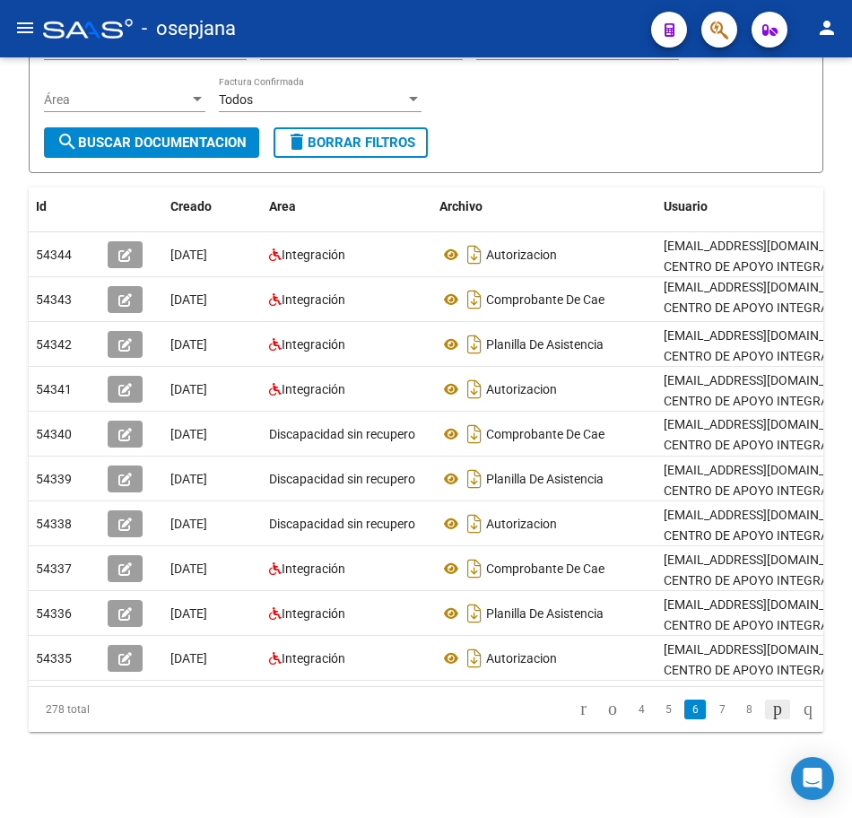
click at [770, 714] on icon "go to next page" at bounding box center [777, 709] width 14 height 22
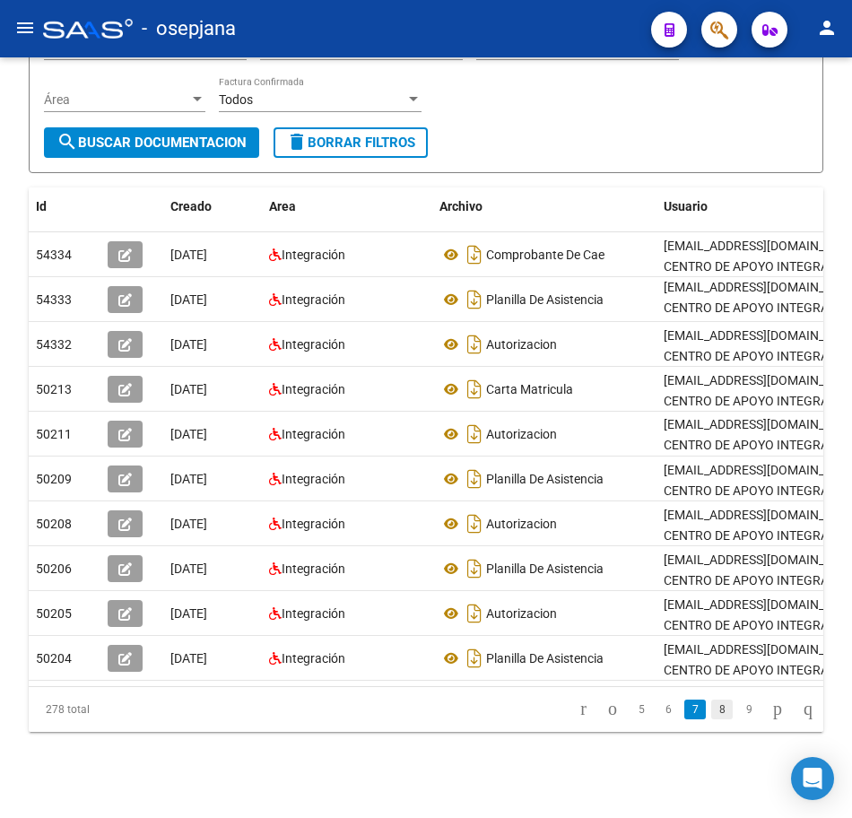
click at [712, 718] on link "8" at bounding box center [722, 710] width 22 height 20
click at [846, 70] on div "PRESTADORES -> Comprobantes - Documentación Respaldatoria cloud_download Export…" at bounding box center [426, 323] width 852 height 990
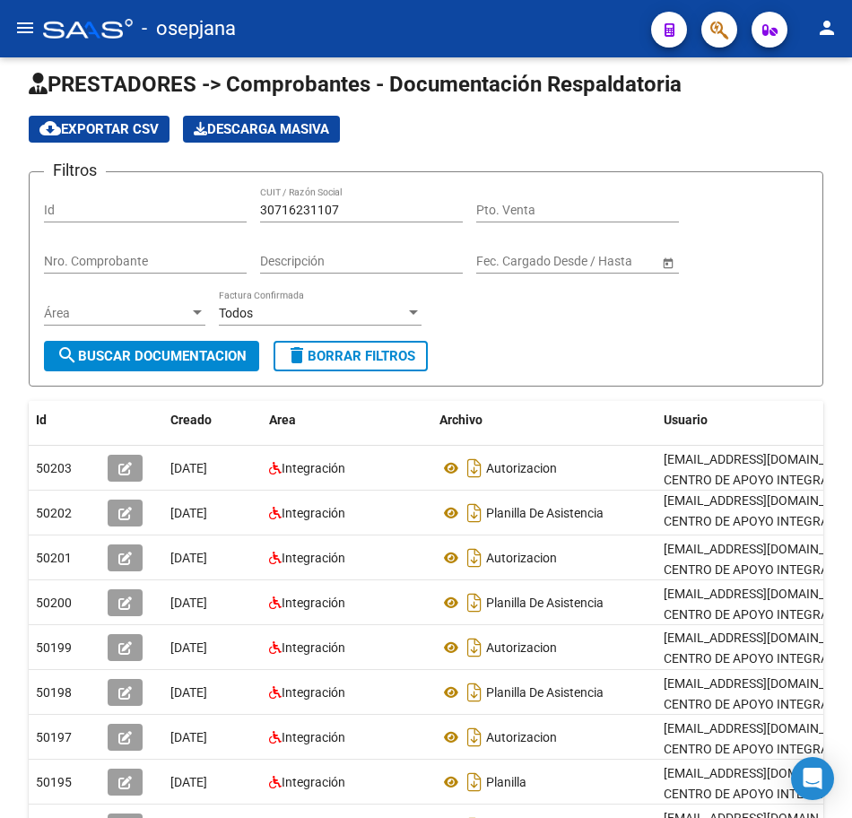
scroll to position [0, 0]
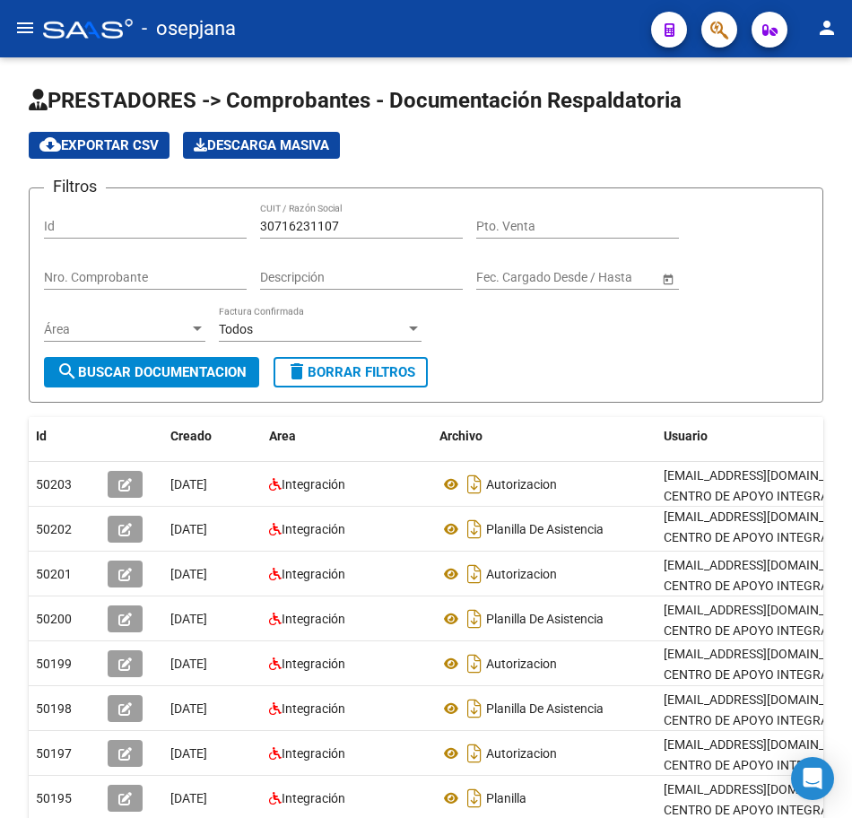
click at [844, 58] on div "PRESTADORES -> Comprobantes - Documentación Respaldatoria cloud_download Export…" at bounding box center [428, 552] width 857 height 990
drag, startPoint x: 155, startPoint y: 215, endPoint x: 140, endPoint y: 215, distance: 15.2
click at [140, 215] on div "Filtros Id 30716231107 CUIT / Razón Social Pto. Venta Nro. Comprobante Descripc…" at bounding box center [426, 280] width 764 height 154
paste input "943085"
click at [160, 378] on span "search Buscar Documentacion" at bounding box center [152, 372] width 190 height 16
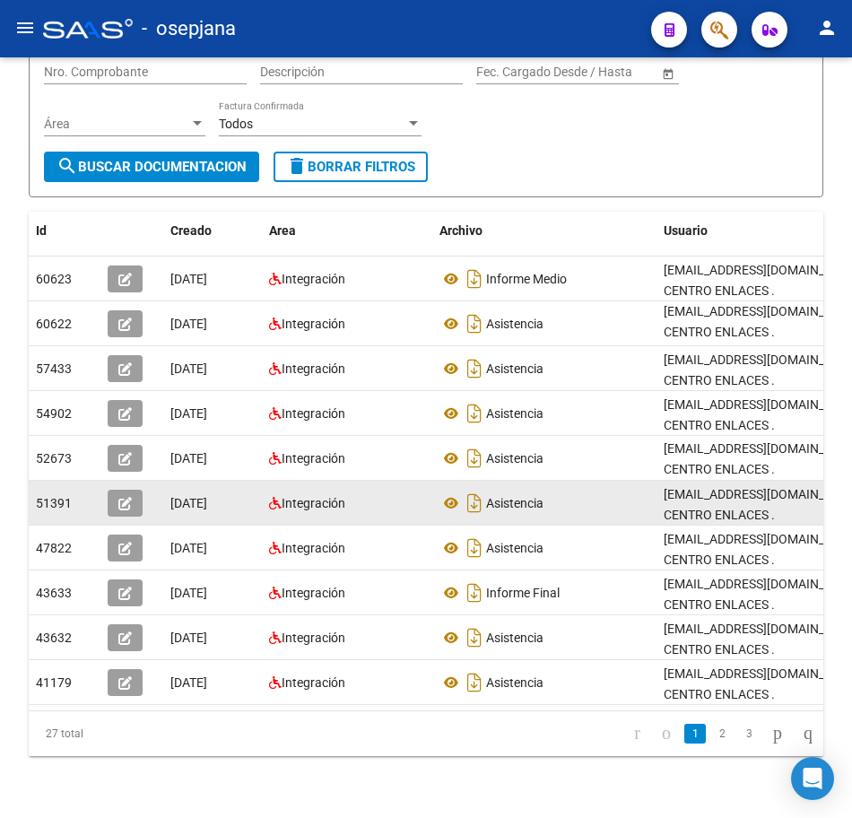
scroll to position [244, 0]
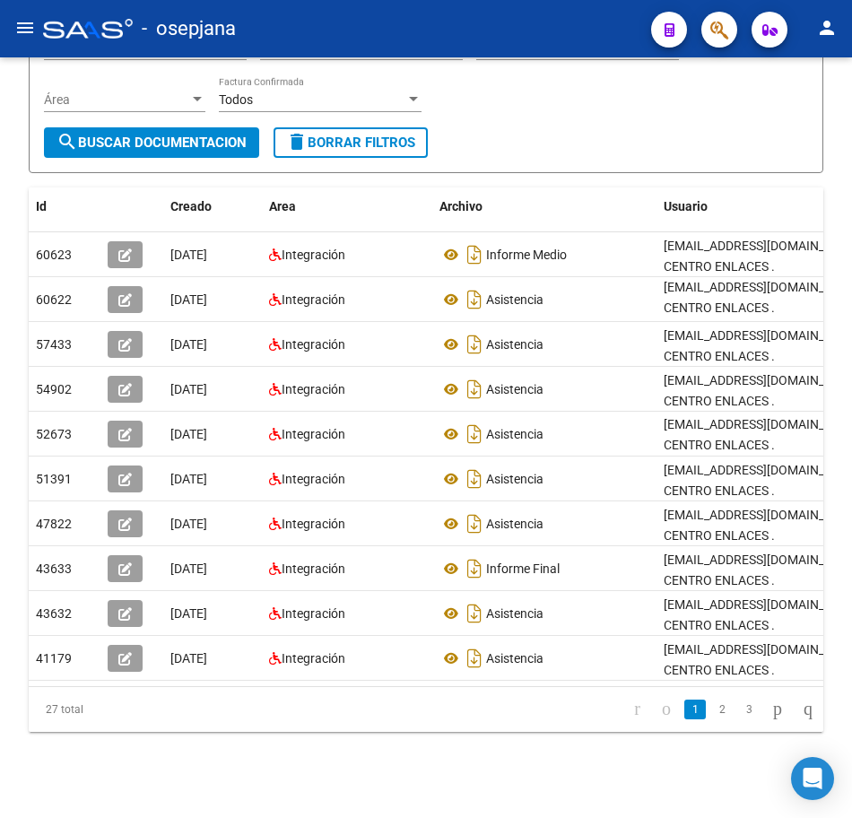
click at [770, 711] on icon "go to next page" at bounding box center [777, 709] width 14 height 22
click at [740, 717] on link "3" at bounding box center [749, 710] width 22 height 20
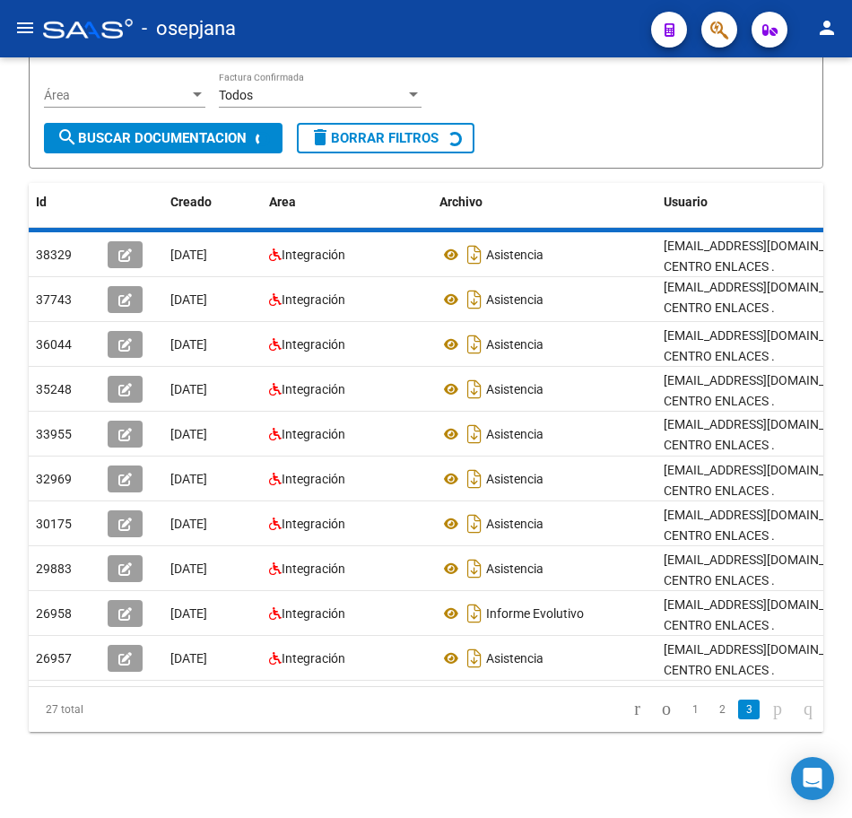
scroll to position [109, 0]
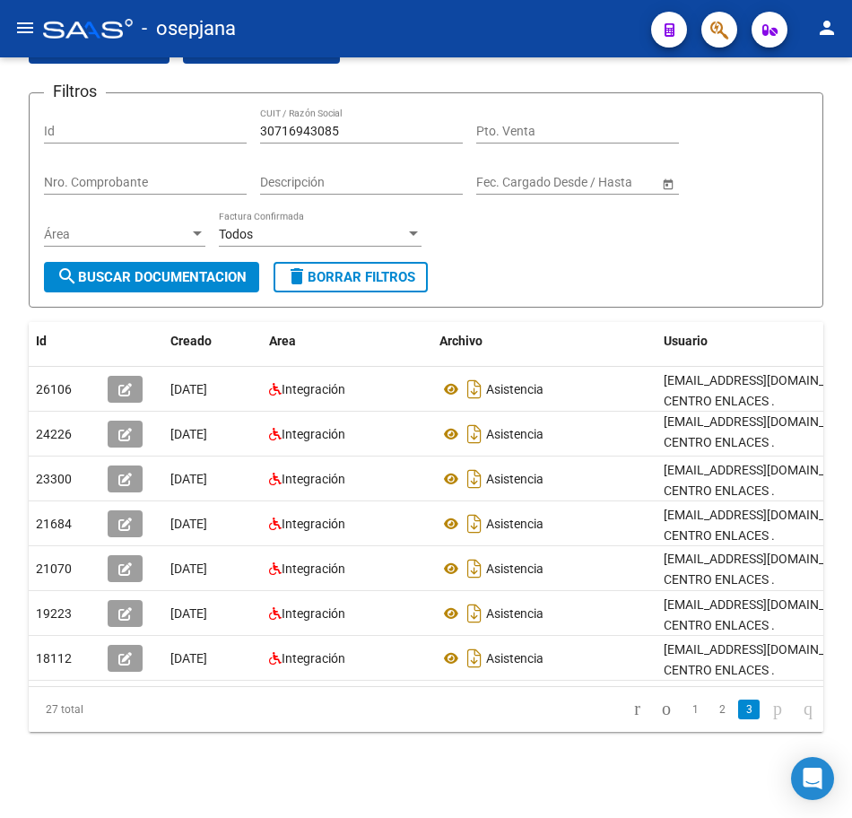
drag, startPoint x: 361, startPoint y: 113, endPoint x: 89, endPoint y: 105, distance: 271.9
click at [89, 108] on div "Filtros Id 30716943085 CUIT / Razón Social Pto. Venta Nro. Comprobante Descripc…" at bounding box center [426, 185] width 764 height 154
paste input "7130444"
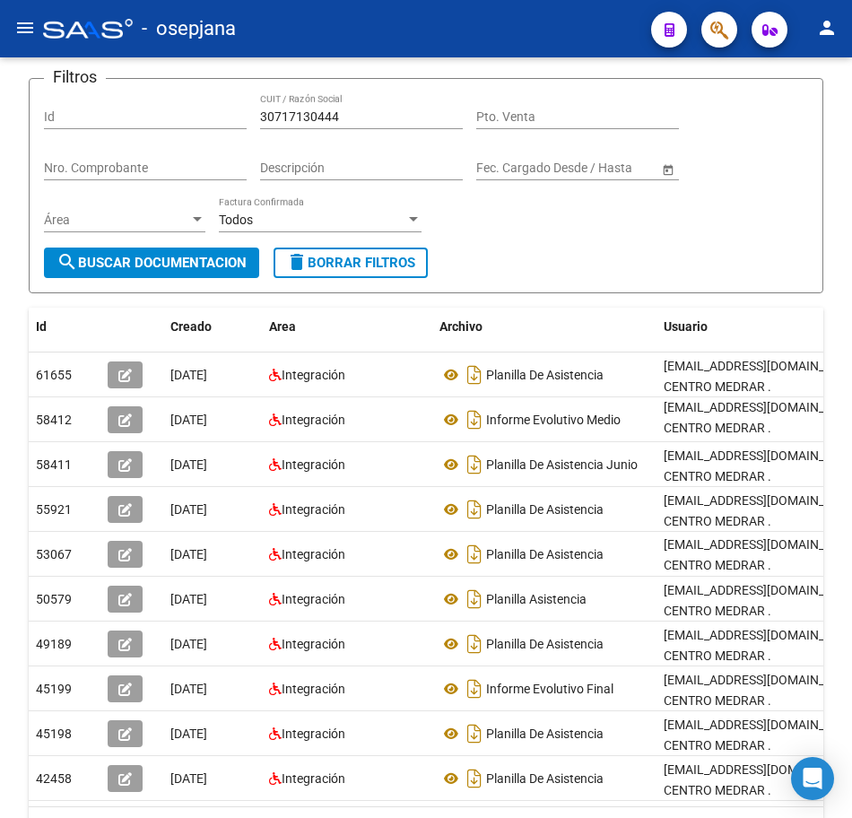
drag, startPoint x: 847, startPoint y: 709, endPoint x: 836, endPoint y: 781, distance: 73.4
click at [836, 781] on div "PRESTADORES -> Comprobantes - Documentación Respaldatoria cloud_download Export…" at bounding box center [426, 443] width 852 height 990
click at [838, 789] on div "PRESTADORES -> Comprobantes - Documentación Respaldatoria cloud_download Export…" at bounding box center [426, 443] width 852 height 990
click at [841, 790] on div "PRESTADORES -> Comprobantes - Documentación Respaldatoria cloud_download Export…" at bounding box center [426, 443] width 852 height 990
click at [847, 790] on div "PRESTADORES -> Comprobantes - Documentación Respaldatoria cloud_download Export…" at bounding box center [426, 443] width 852 height 990
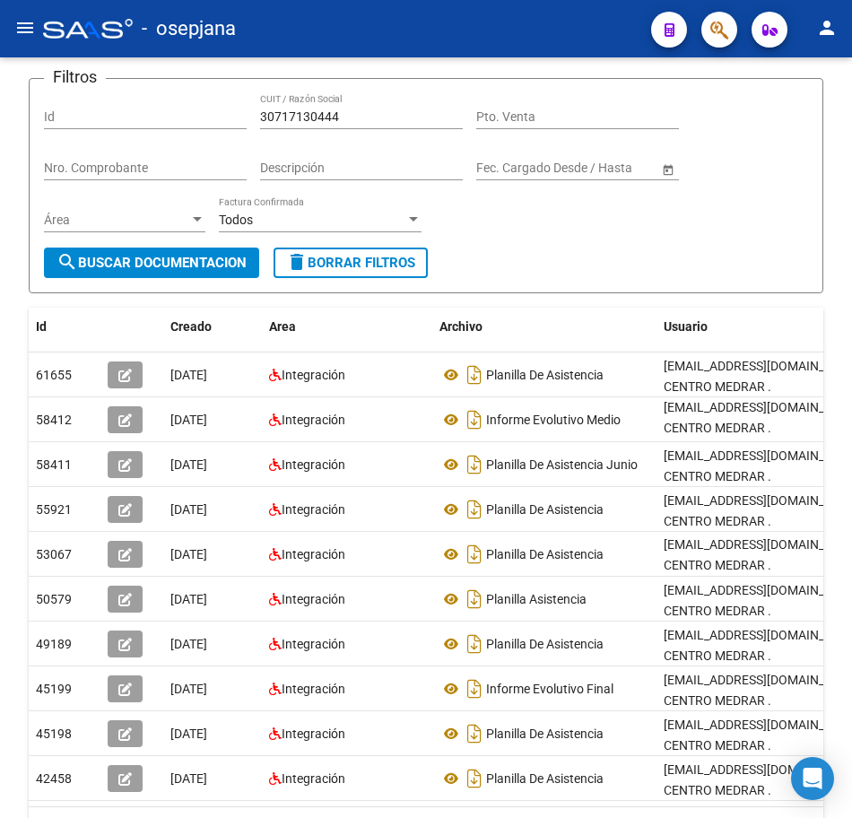
scroll to position [244, 0]
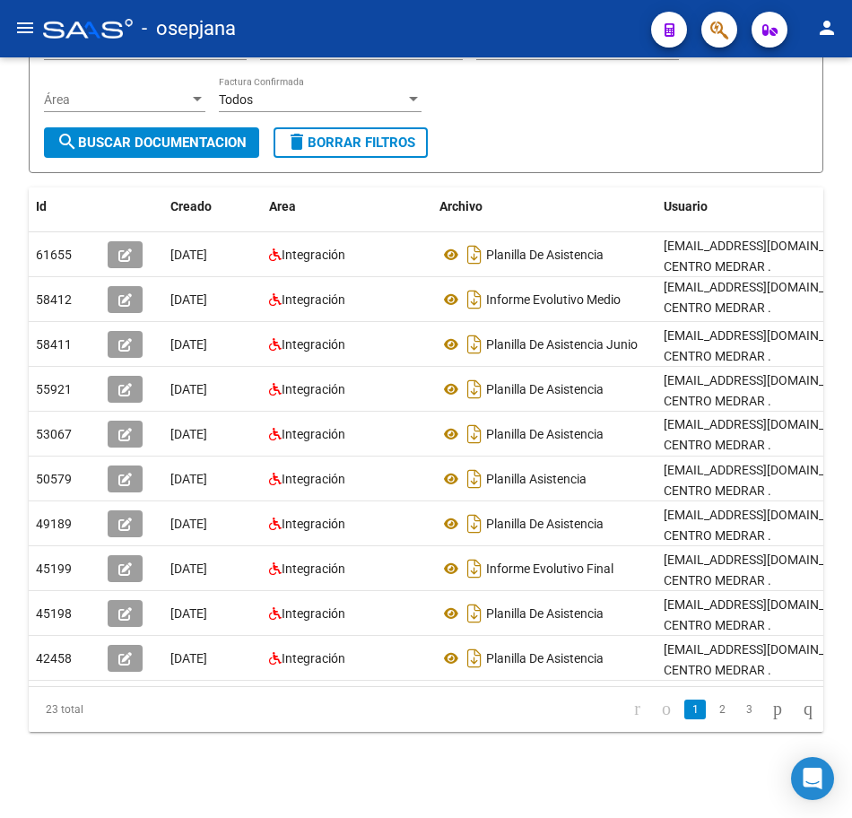
click at [848, 790] on div at bounding box center [850, 437] width 4 height 761
click at [848, 790] on div at bounding box center [850, 530] width 4 height 576
click at [770, 706] on icon "go to next page" at bounding box center [777, 709] width 14 height 22
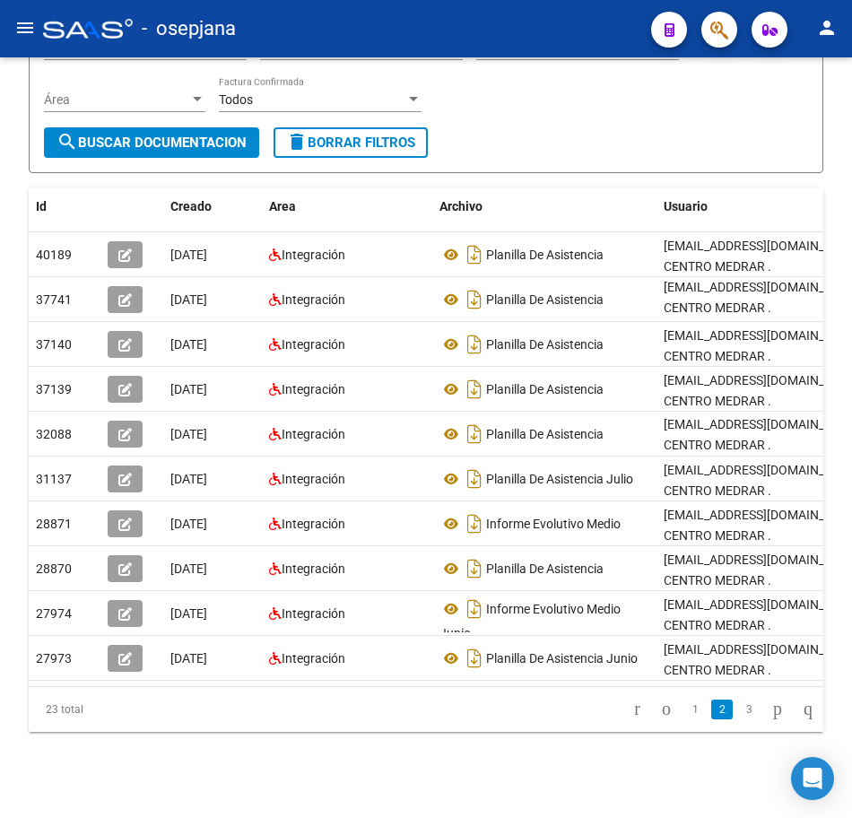
click at [770, 716] on icon "go to next page" at bounding box center [777, 709] width 14 height 22
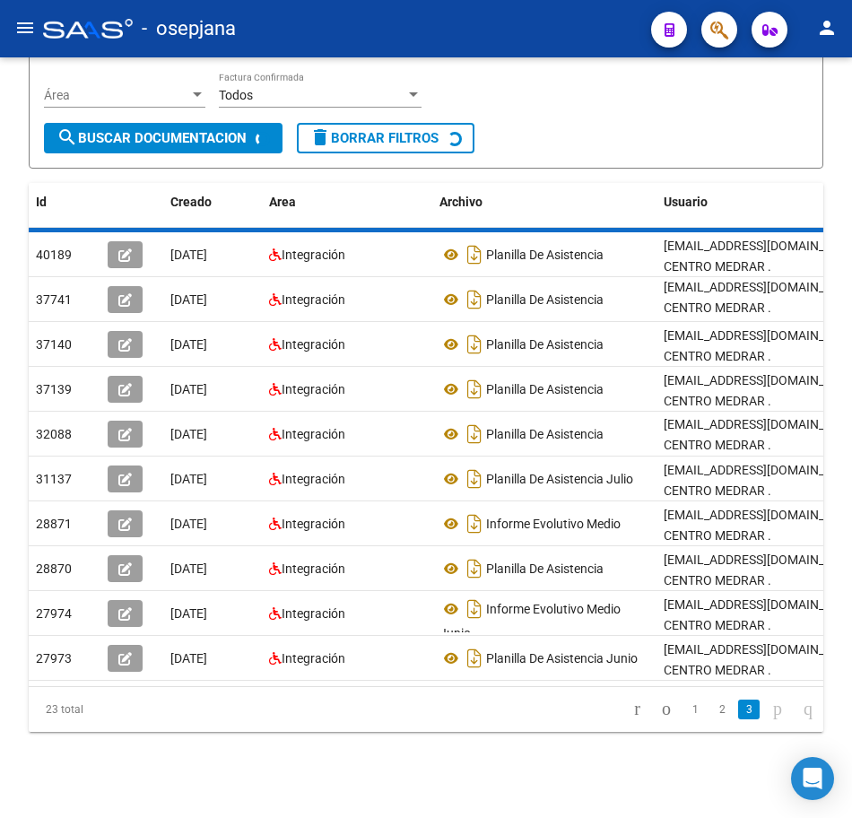
scroll to position [0, 0]
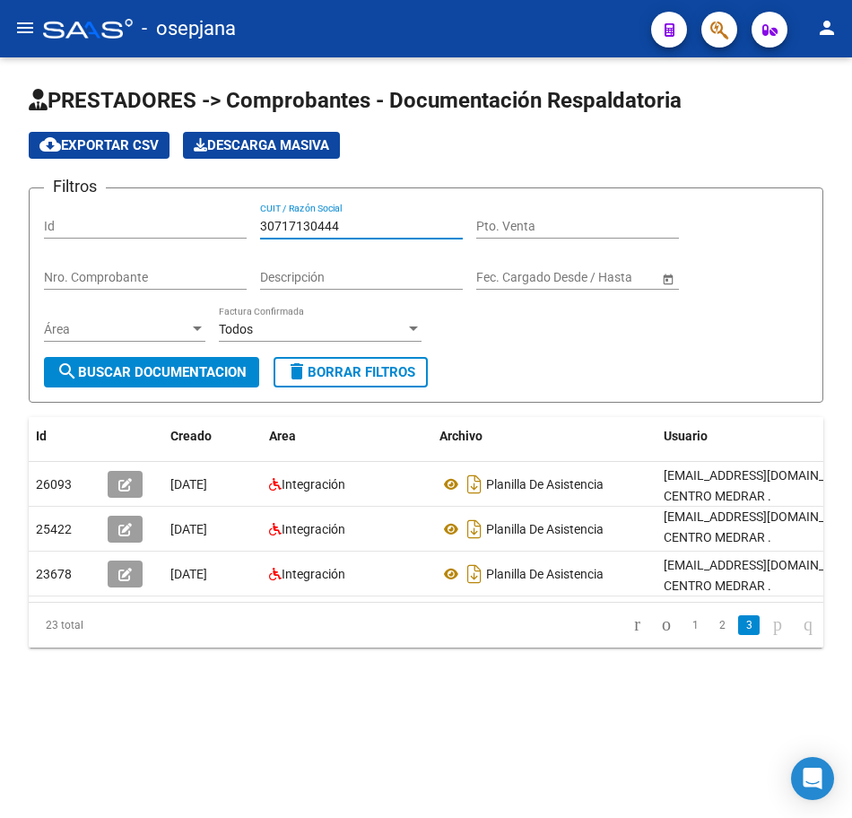
drag, startPoint x: 354, startPoint y: 222, endPoint x: 170, endPoint y: 214, distance: 184.9
click at [177, 214] on div "Filtros Id 30717130444 CUIT / Razón Social Pto. Venta Nro. Comprobante Descripc…" at bounding box center [426, 280] width 764 height 154
paste input "468593"
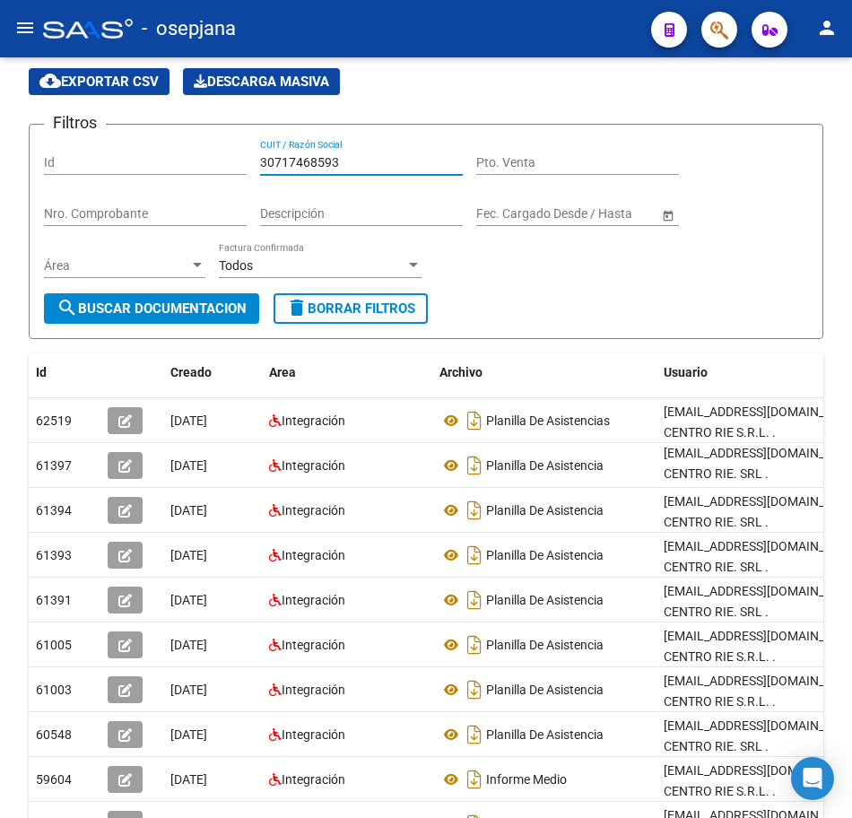
scroll to position [244, 0]
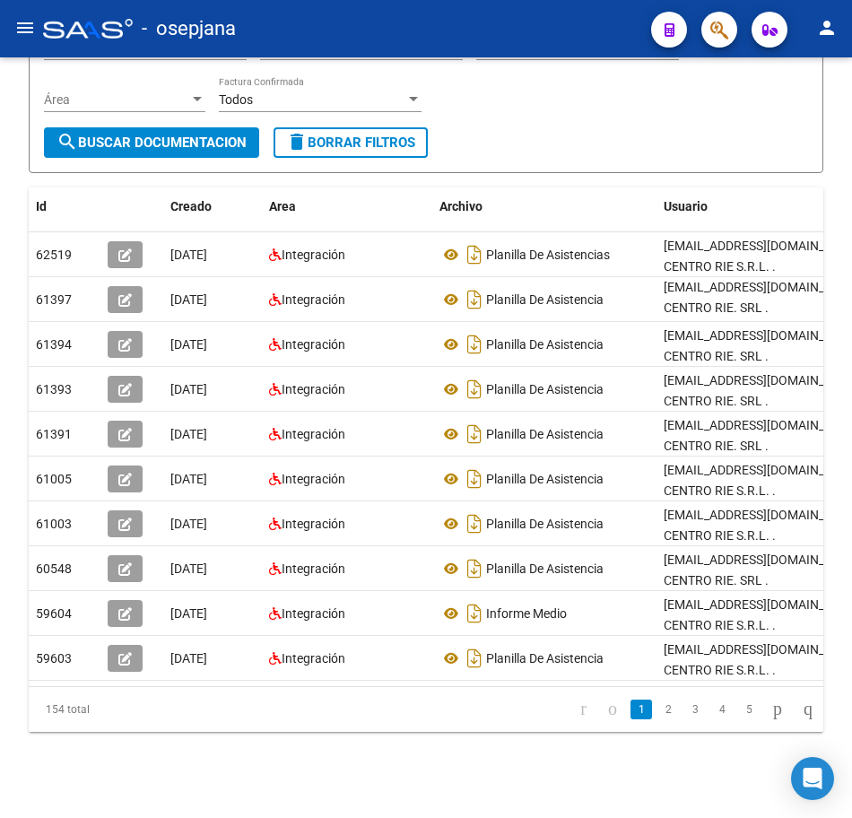
click at [845, 693] on div "PRESTADORES -> Comprobantes - Documentación Respaldatoria cloud_download Export…" at bounding box center [428, 323] width 857 height 990
click at [770, 718] on icon "go to next page" at bounding box center [777, 709] width 14 height 22
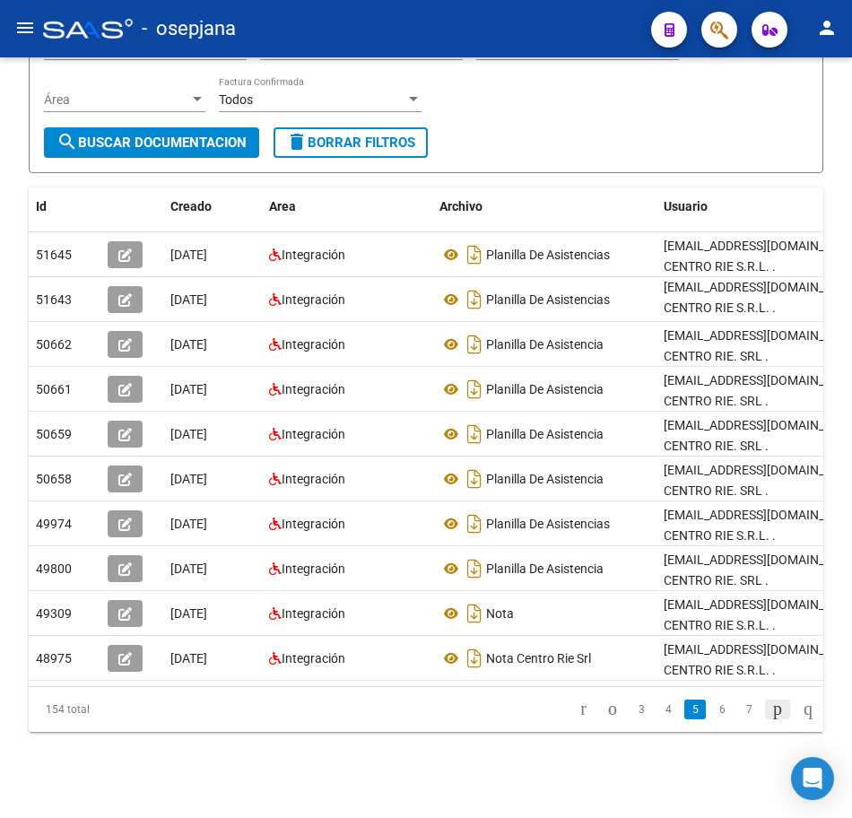
click at [770, 718] on icon "go to next page" at bounding box center [777, 709] width 14 height 22
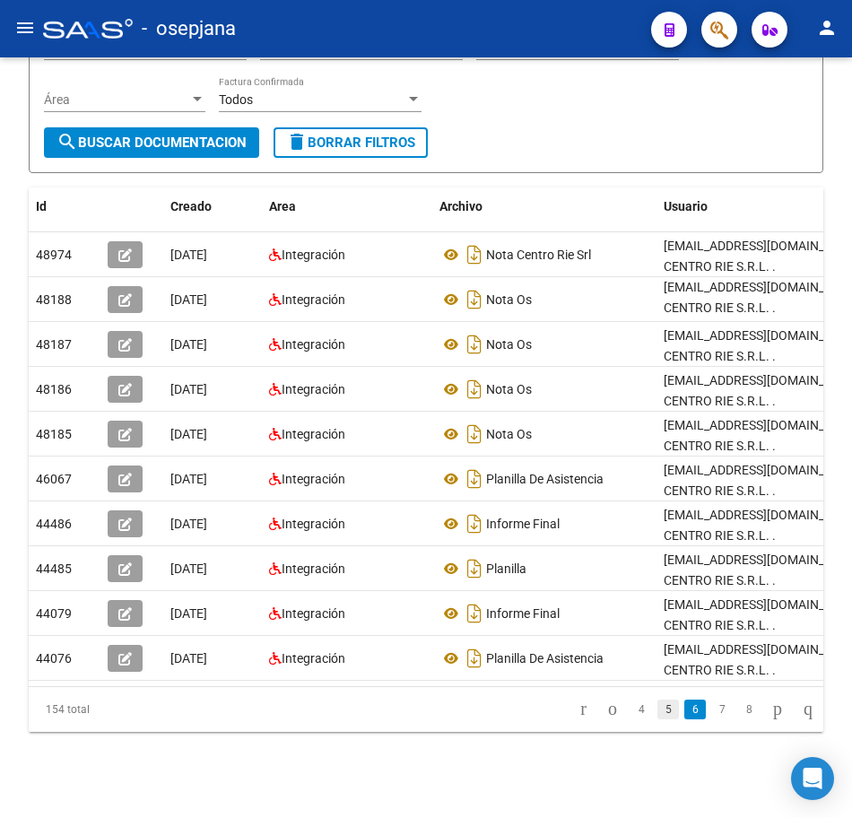
click at [657, 718] on link "5" at bounding box center [668, 710] width 22 height 20
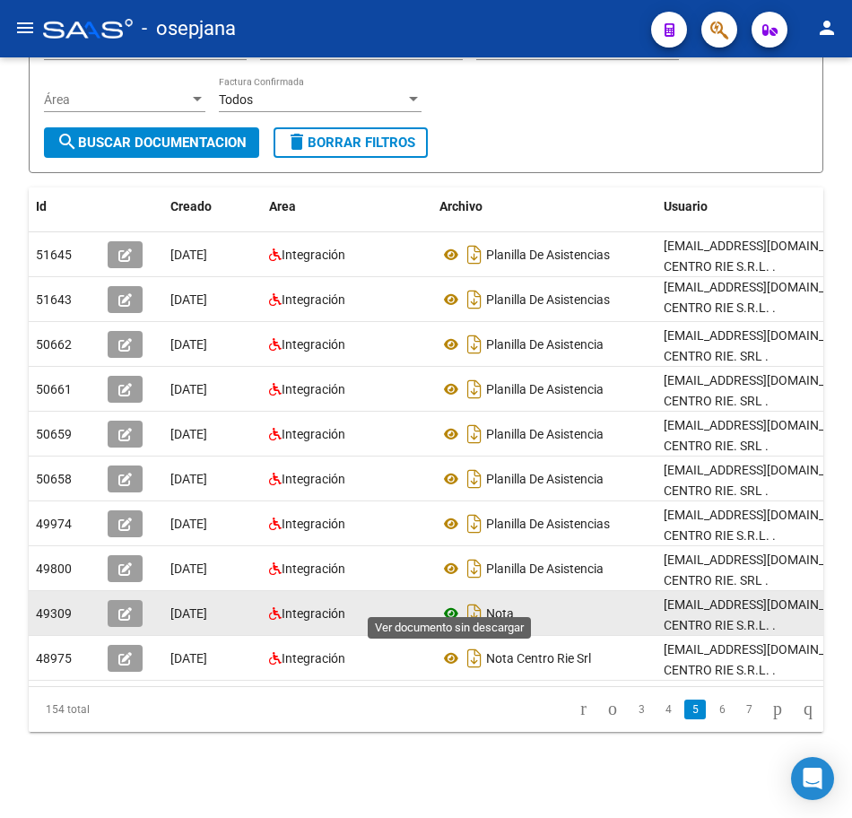
click at [448, 603] on icon at bounding box center [451, 614] width 23 height 22
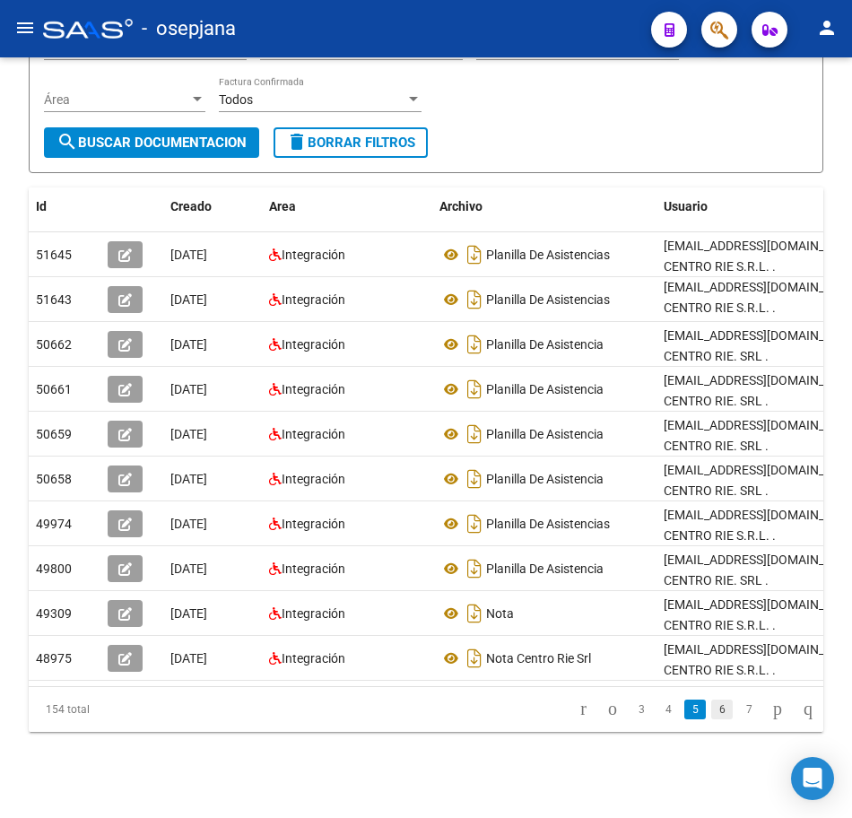
click at [711, 719] on link "6" at bounding box center [722, 710] width 22 height 20
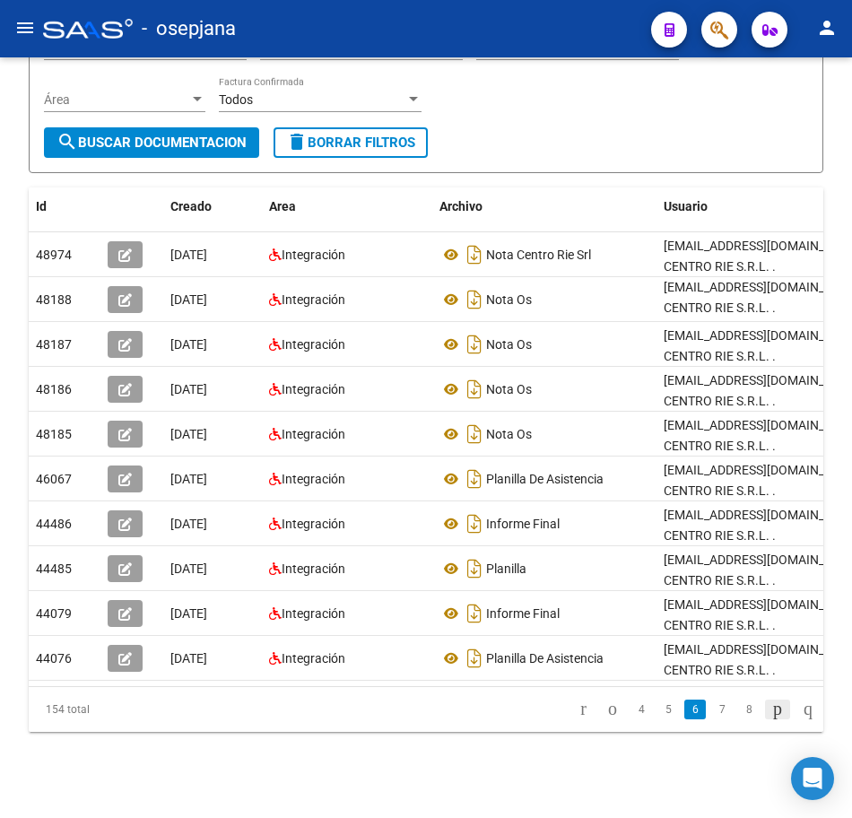
click at [770, 719] on icon "go to next page" at bounding box center [777, 709] width 14 height 22
click at [845, 109] on div "PRESTADORES -> Comprobantes - Documentación Respaldatoria cloud_download Export…" at bounding box center [426, 323] width 852 height 990
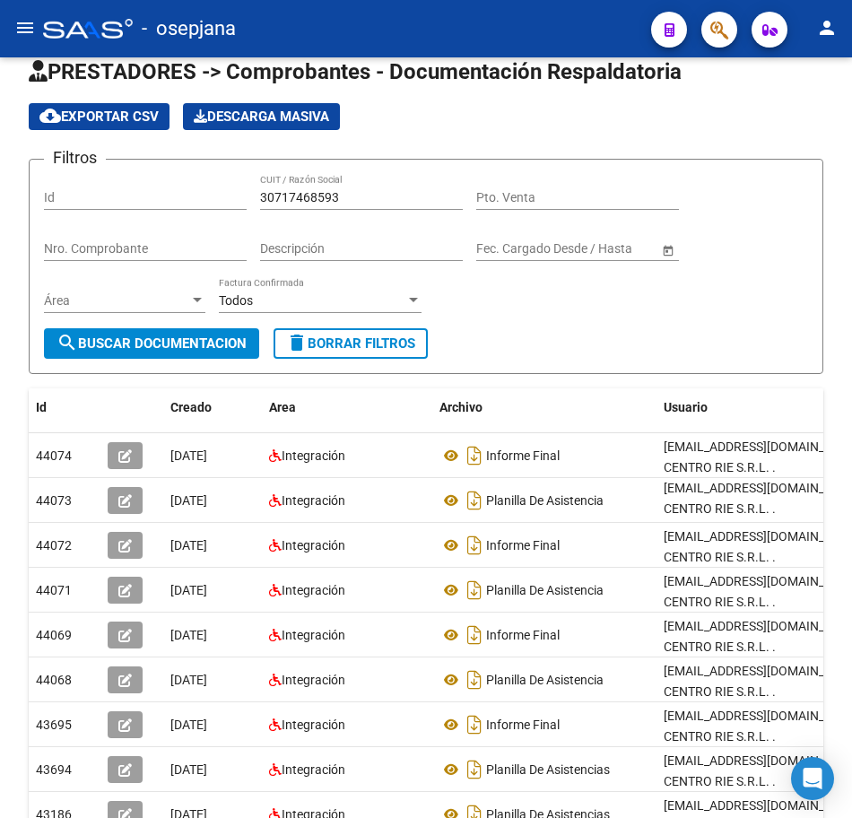
click at [820, 94] on div "PRESTADORES -> Comprobantes - Documentación Respaldatoria cloud_download Export…" at bounding box center [428, 524] width 857 height 990
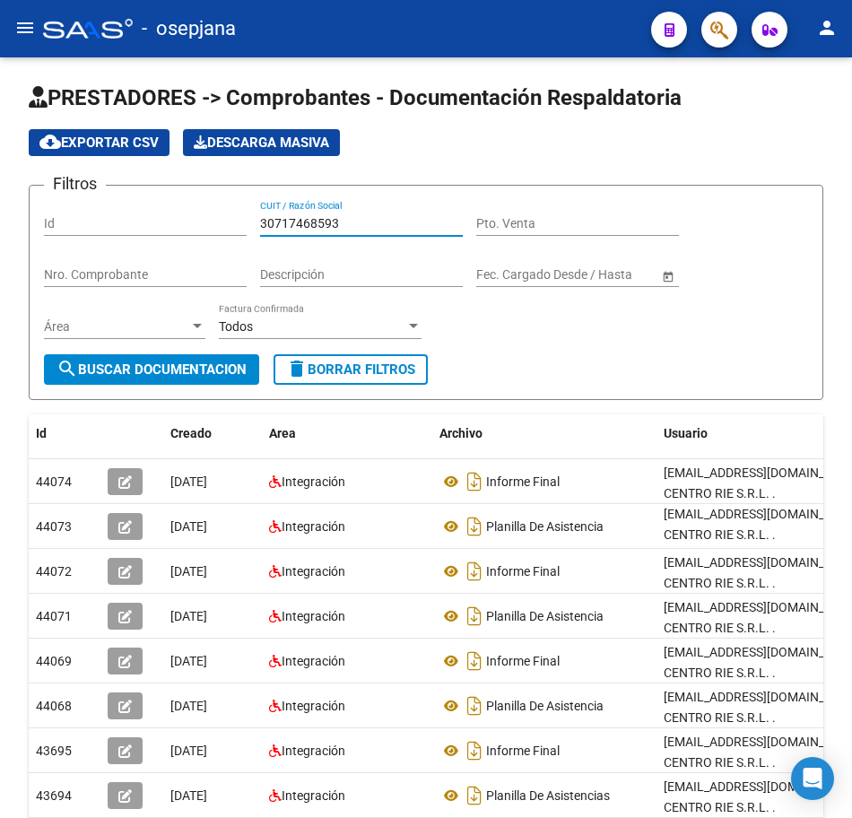
drag, startPoint x: 285, startPoint y: 223, endPoint x: 113, endPoint y: 216, distance: 172.4
click at [148, 225] on div "Filtros Id 30717468593 CUIT / Razón Social Pto. Venta Nro. Comprobante Descripc…" at bounding box center [426, 277] width 764 height 154
paste input "550796"
click at [181, 374] on span "search Buscar Documentacion" at bounding box center [152, 369] width 190 height 16
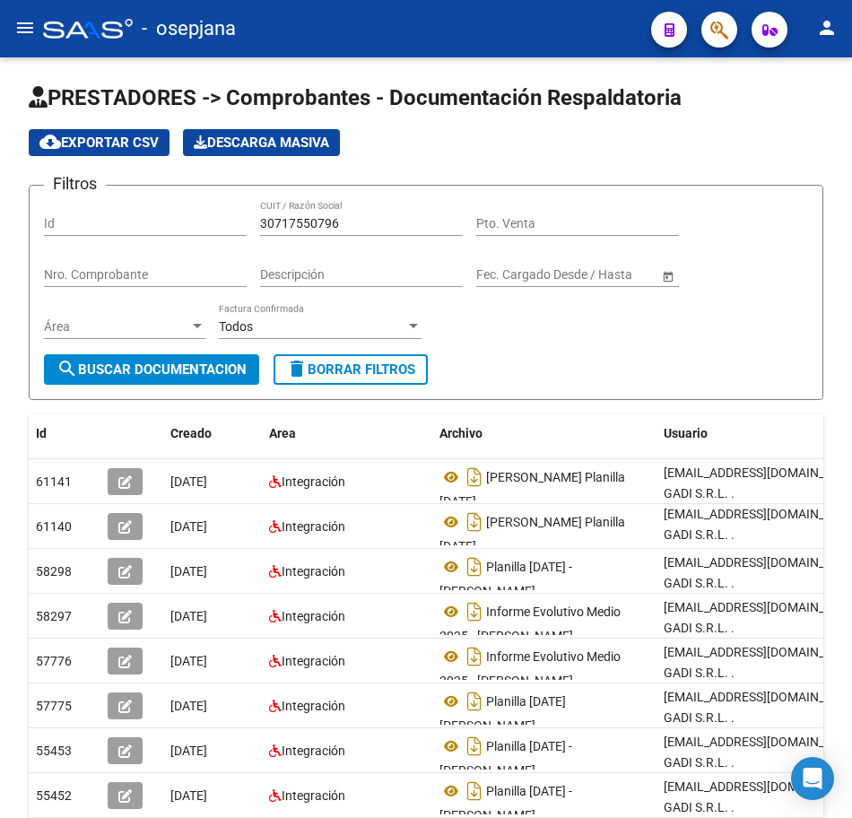
drag, startPoint x: 847, startPoint y: 334, endPoint x: 846, endPoint y: 371, distance: 37.7
click at [846, 371] on div "PRESTADORES -> Comprobantes - Documentación Respaldatoria cloud_download Export…" at bounding box center [426, 550] width 852 height 990
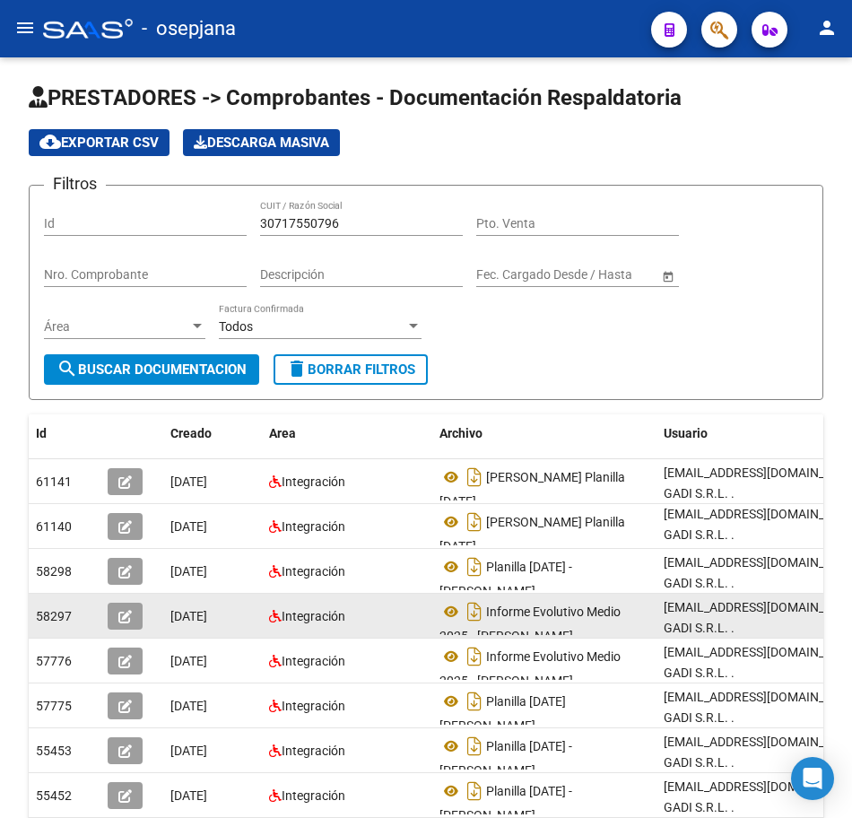
scroll to position [1, 0]
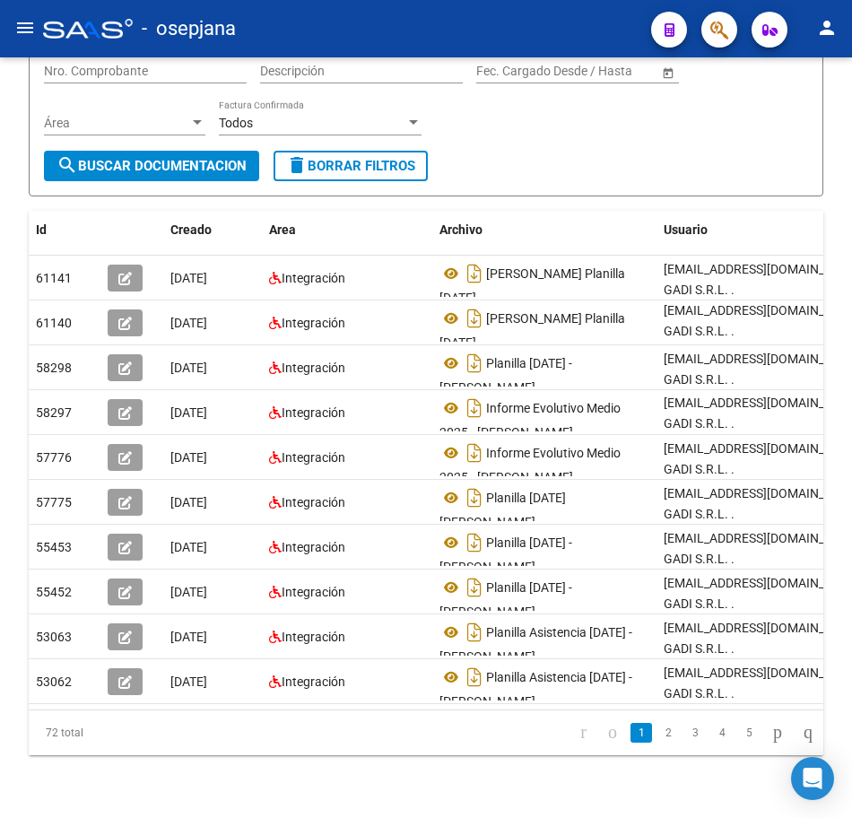
click at [821, 785] on body "menu - osepjana person Firma Express Reportes Tablero de Control Ingresos Perci…" at bounding box center [426, 409] width 852 height 818
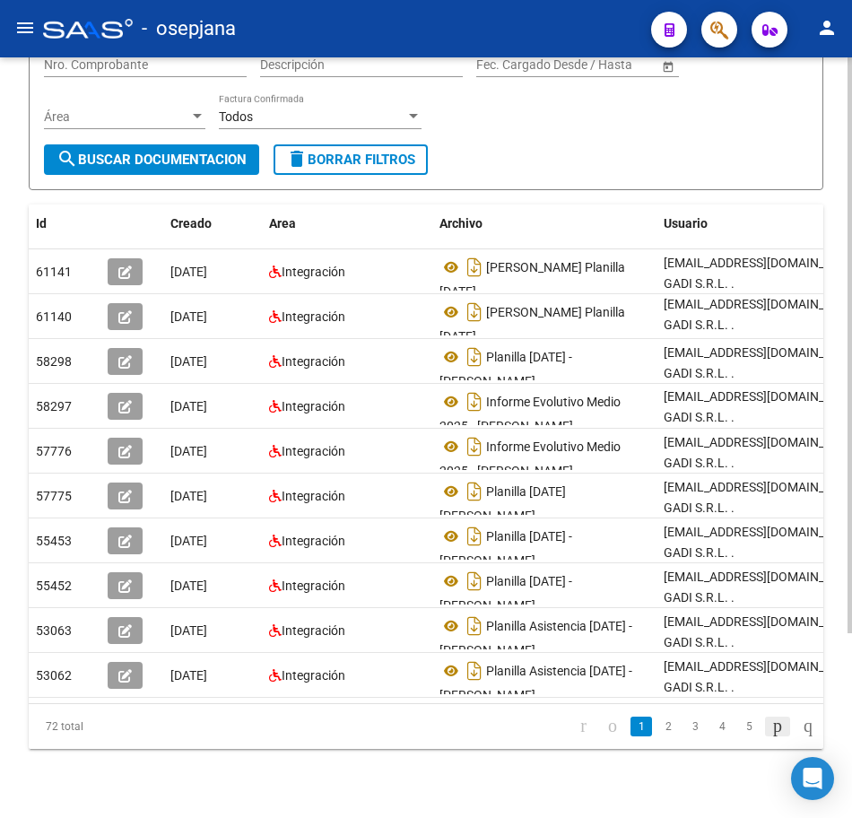
click at [770, 736] on icon "go to next page" at bounding box center [777, 726] width 14 height 22
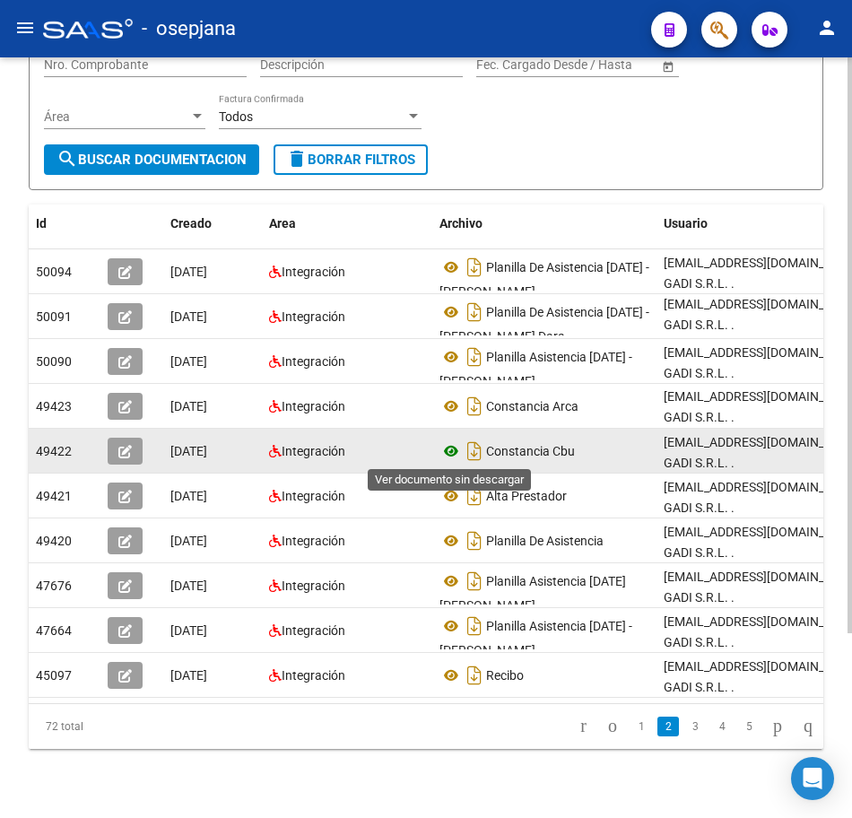
click at [456, 451] on icon at bounding box center [451, 451] width 23 height 22
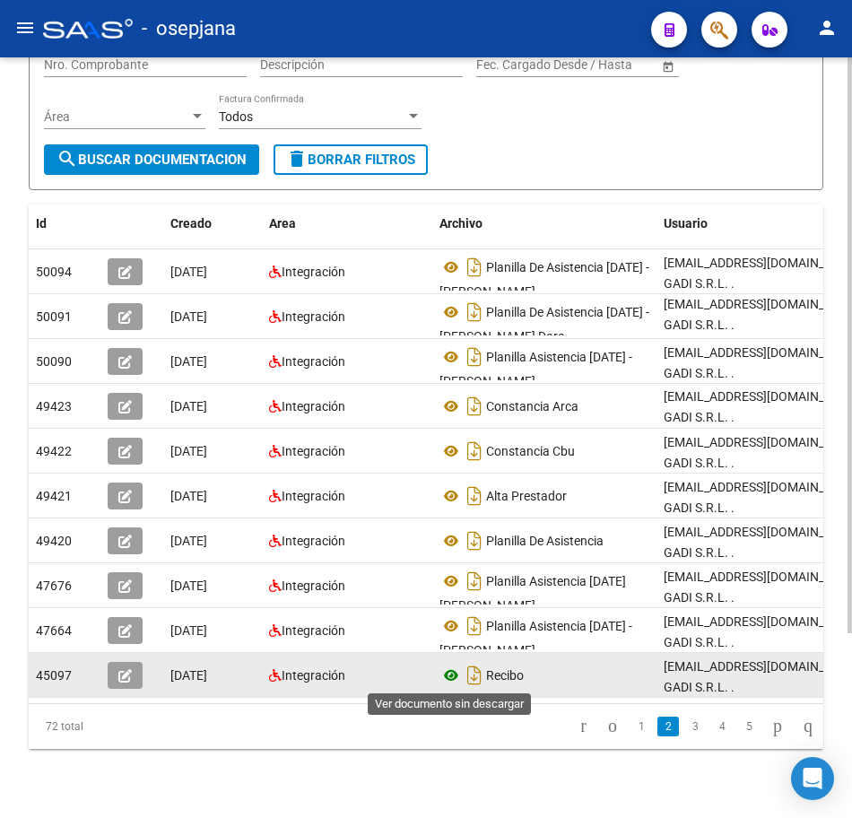
click at [446, 676] on icon at bounding box center [451, 676] width 23 height 22
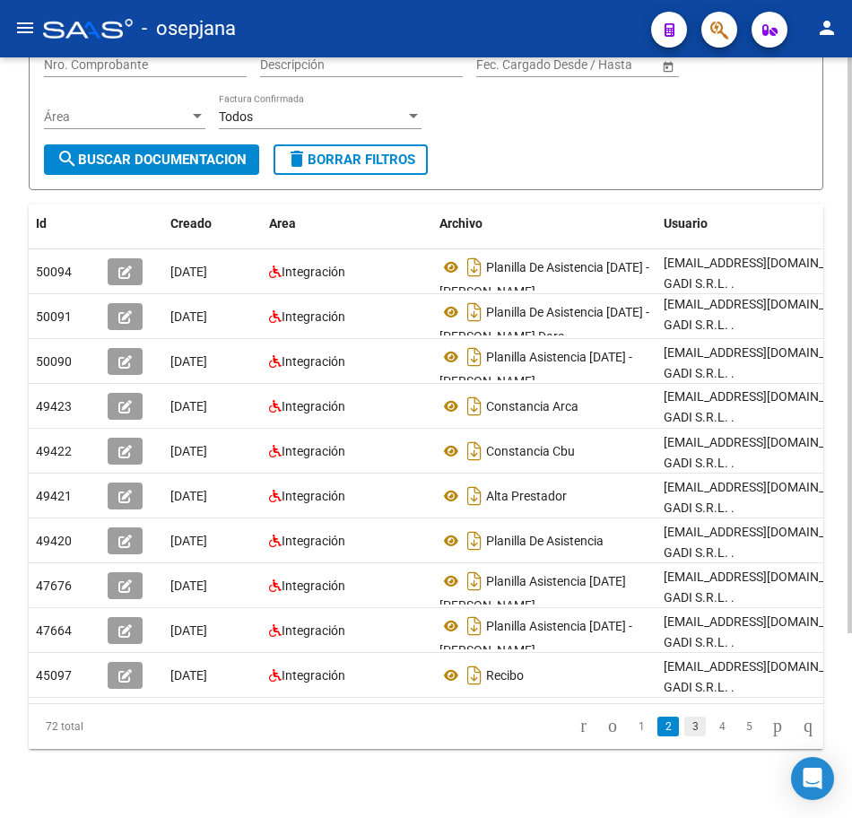
click at [684, 736] on link "3" at bounding box center [695, 727] width 22 height 20
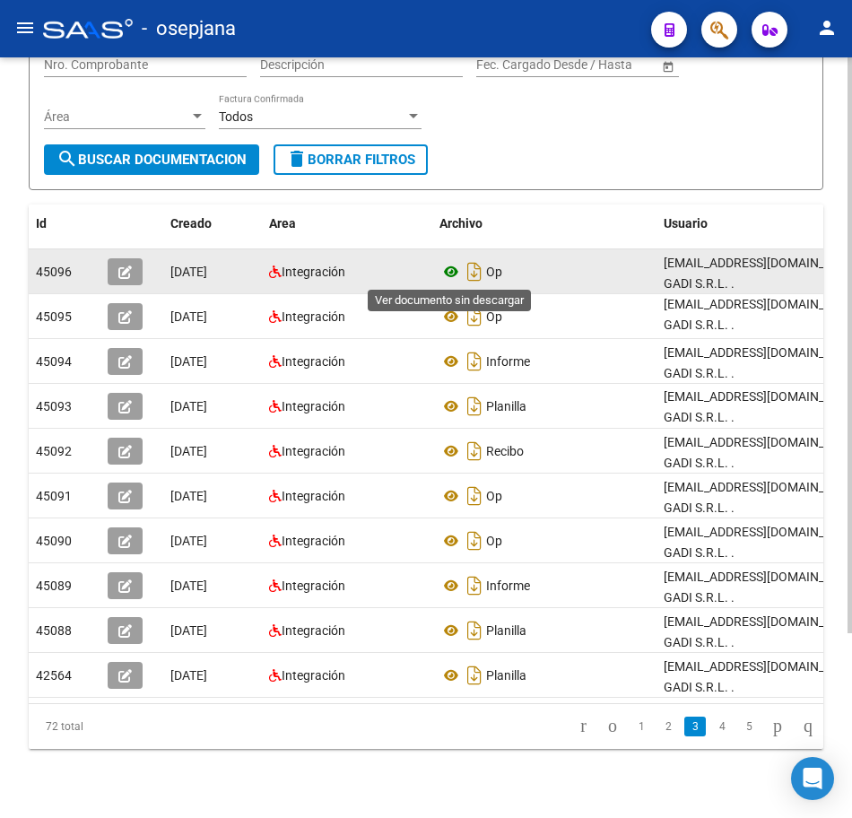
click at [453, 269] on icon at bounding box center [451, 272] width 23 height 22
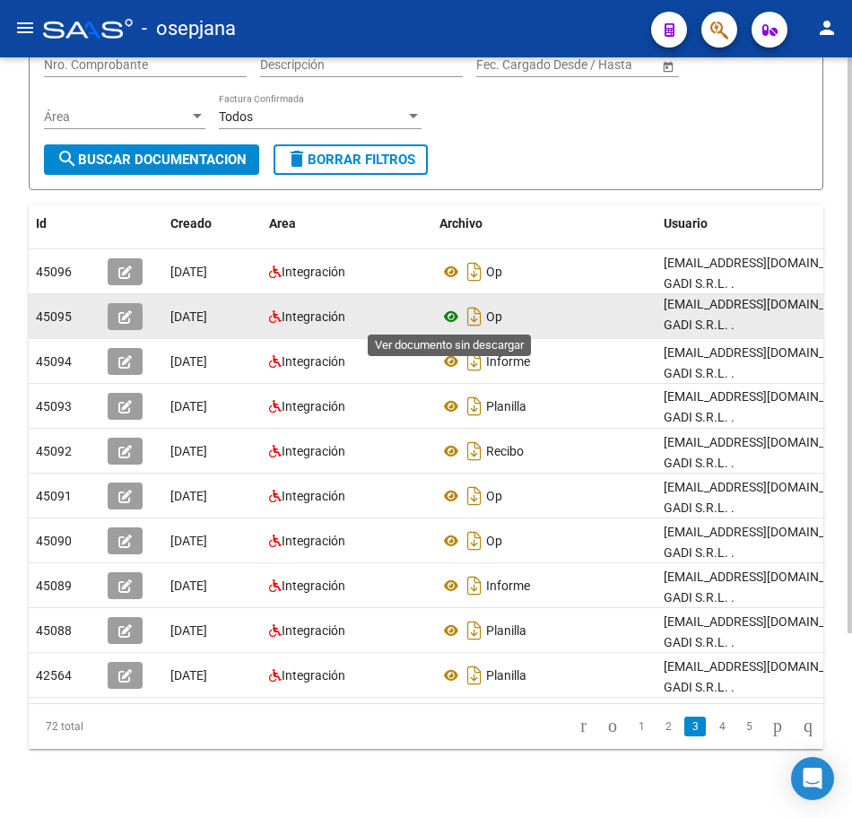
click at [455, 314] on icon at bounding box center [451, 317] width 23 height 22
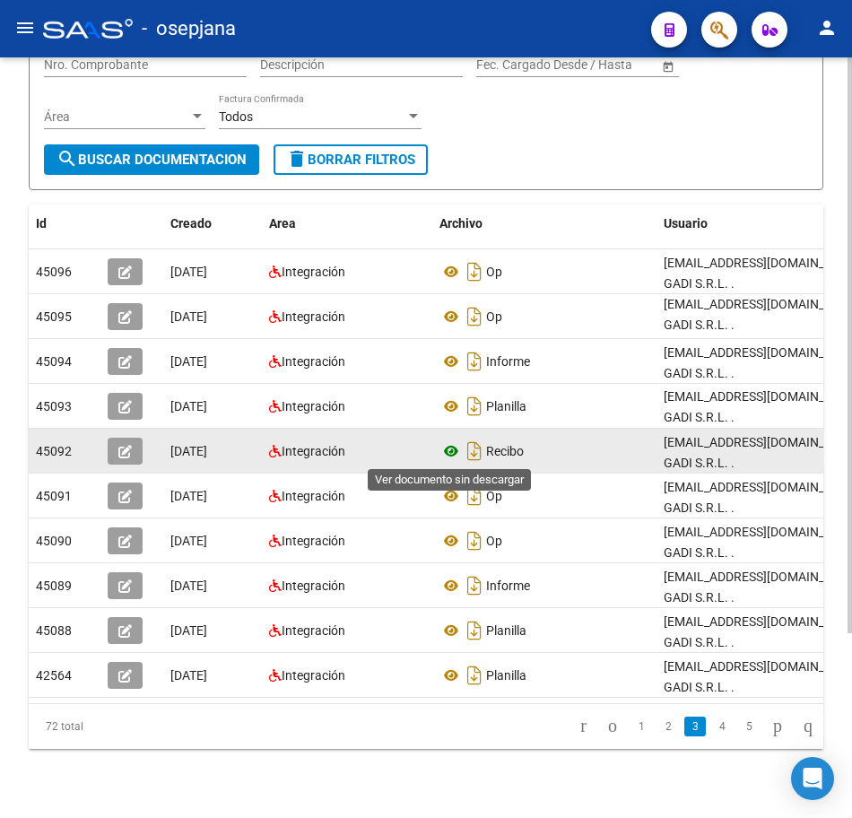
click at [448, 448] on icon at bounding box center [451, 451] width 23 height 22
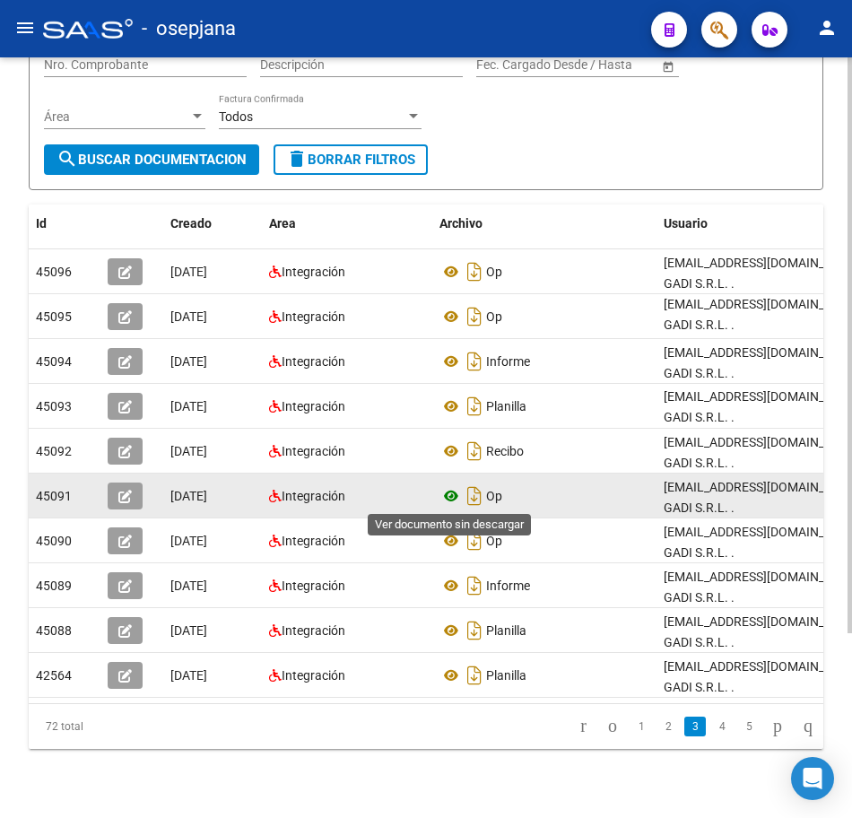
click at [445, 493] on icon at bounding box center [451, 496] width 23 height 22
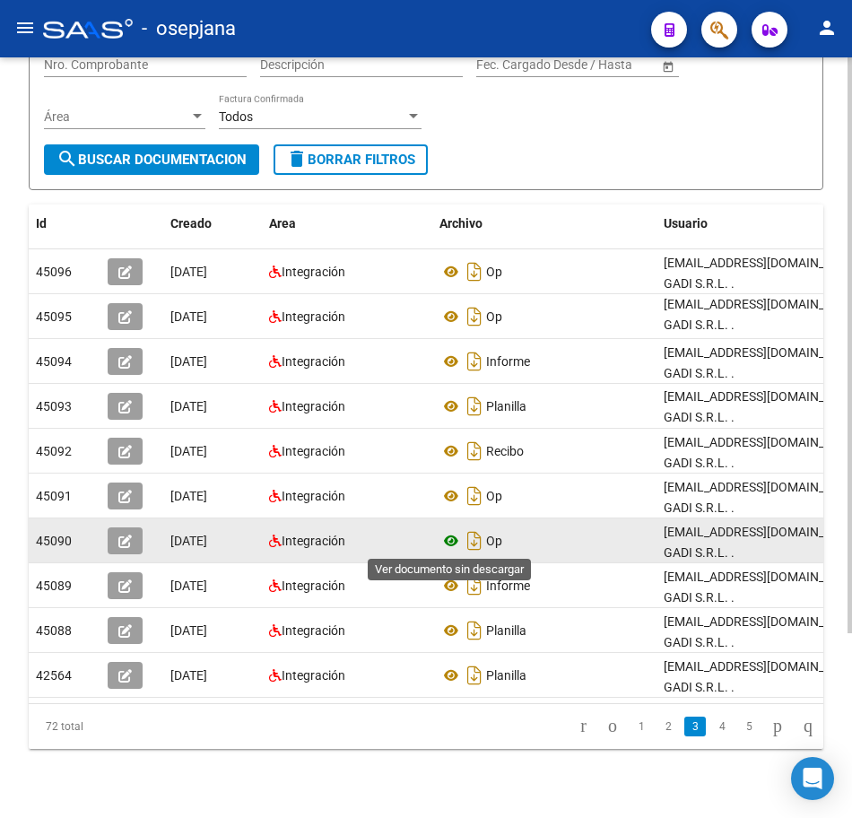
click at [448, 543] on icon at bounding box center [451, 541] width 23 height 22
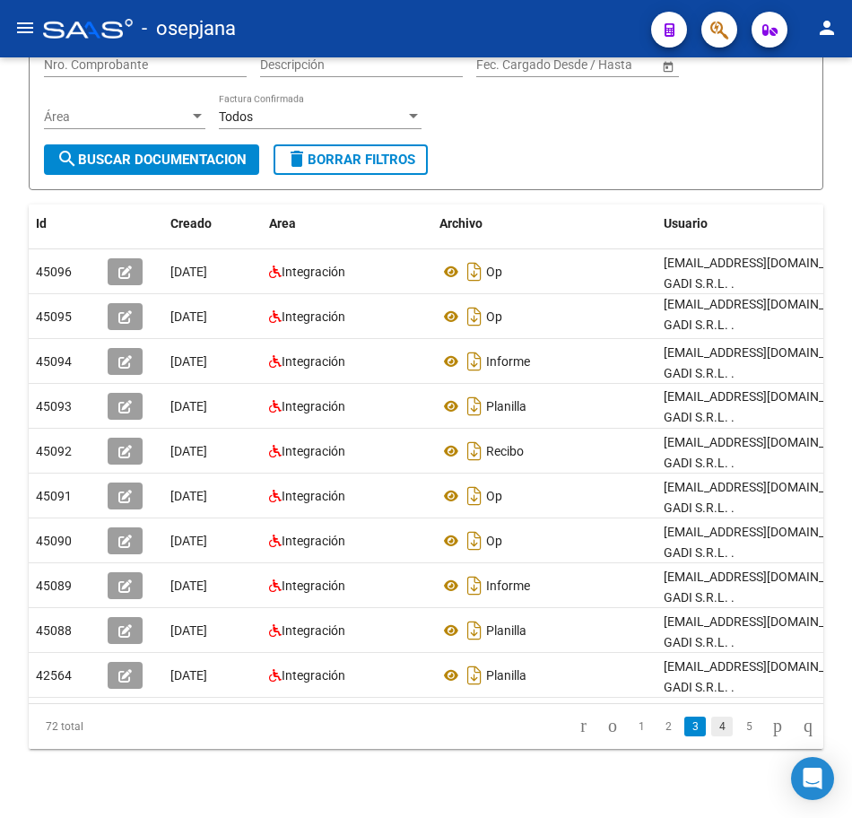
click at [714, 736] on link "4" at bounding box center [722, 727] width 22 height 20
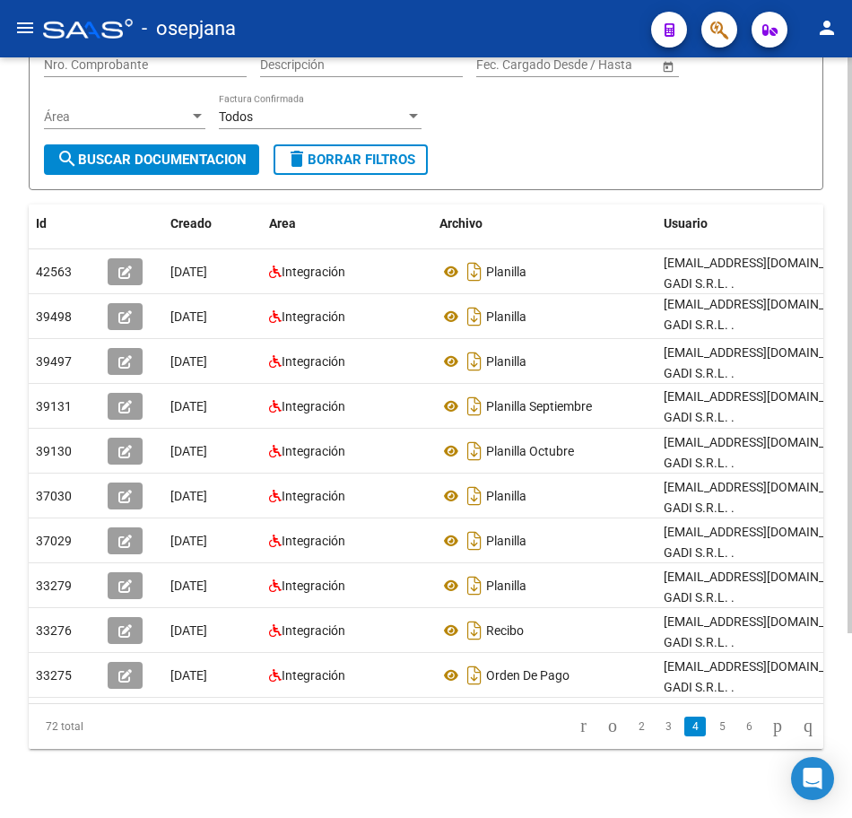
click at [846, 77] on div "PRESTADORES -> Comprobantes - Documentación Respaldatoria cloud_download Export…" at bounding box center [426, 340] width 852 height 990
click at [847, 87] on div "PRESTADORES -> Comprobantes - Documentación Respaldatoria cloud_download Export…" at bounding box center [426, 340] width 852 height 990
click at [828, 83] on div "PRESTADORES -> Comprobantes - Documentación Respaldatoria cloud_download Export…" at bounding box center [426, 340] width 852 height 990
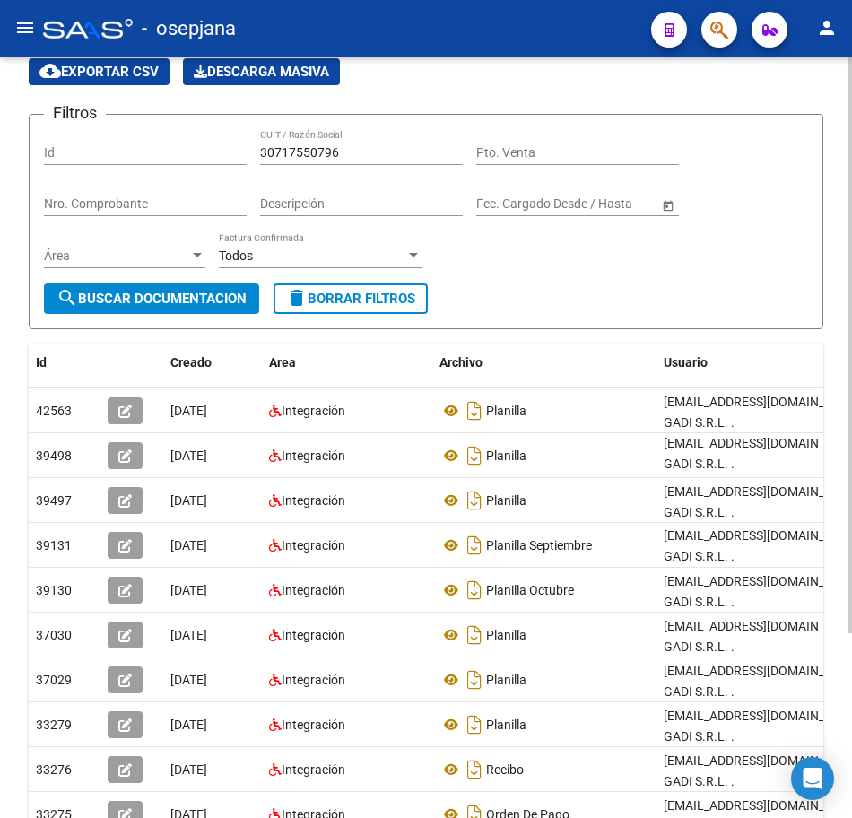
scroll to position [0, 0]
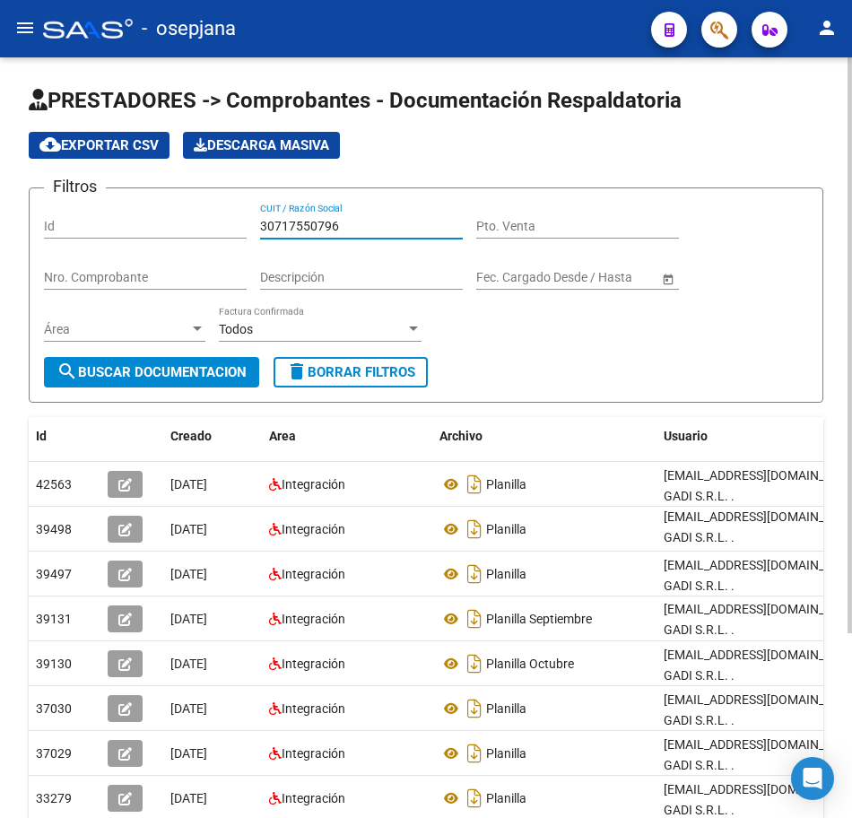
drag, startPoint x: 186, startPoint y: 227, endPoint x: 125, endPoint y: 230, distance: 61.1
click at [135, 230] on div "Filtros Id 30717550796 CUIT / Razón Social Pto. Venta Nro. Comprobante Descripc…" at bounding box center [426, 280] width 764 height 154
paste input "468593"
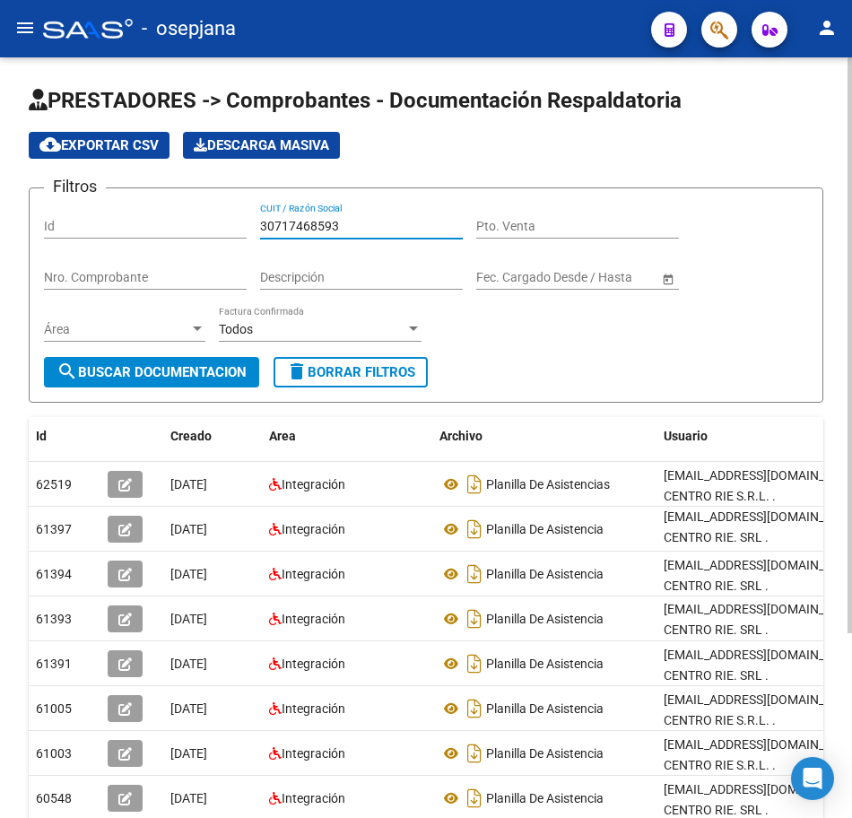
click at [847, 715] on div "PRESTADORES -> Comprobantes - Documentación Respaldatoria cloud_download Export…" at bounding box center [426, 552] width 852 height 990
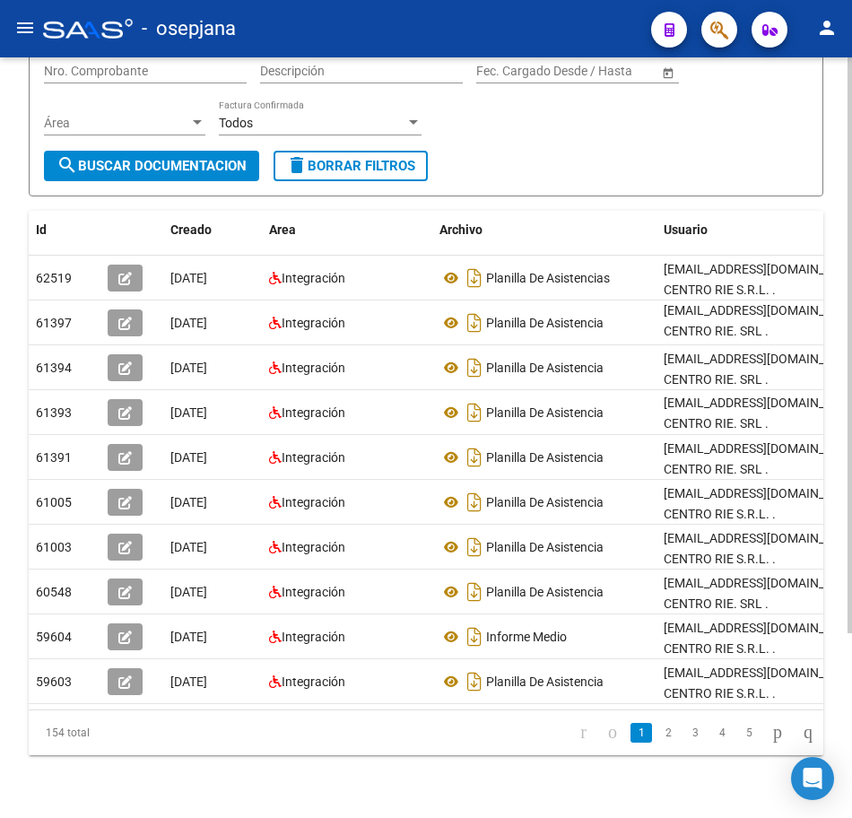
click at [840, 779] on div "PRESTADORES -> Comprobantes - Documentación Respaldatoria cloud_download Export…" at bounding box center [428, 346] width 857 height 990
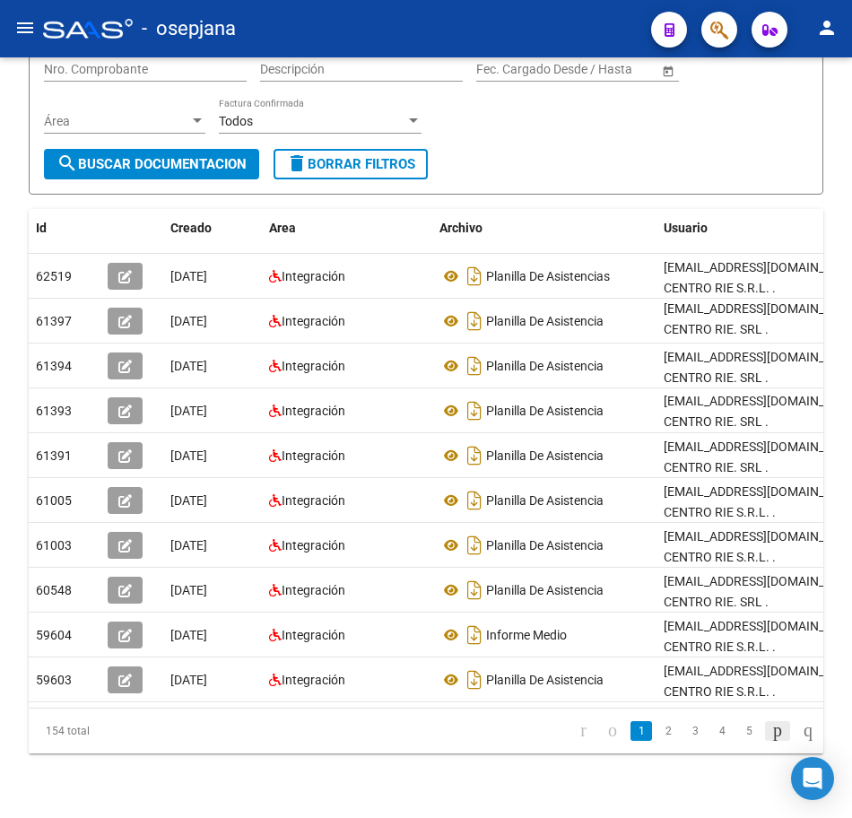
click at [770, 741] on icon "go to next page" at bounding box center [777, 730] width 14 height 22
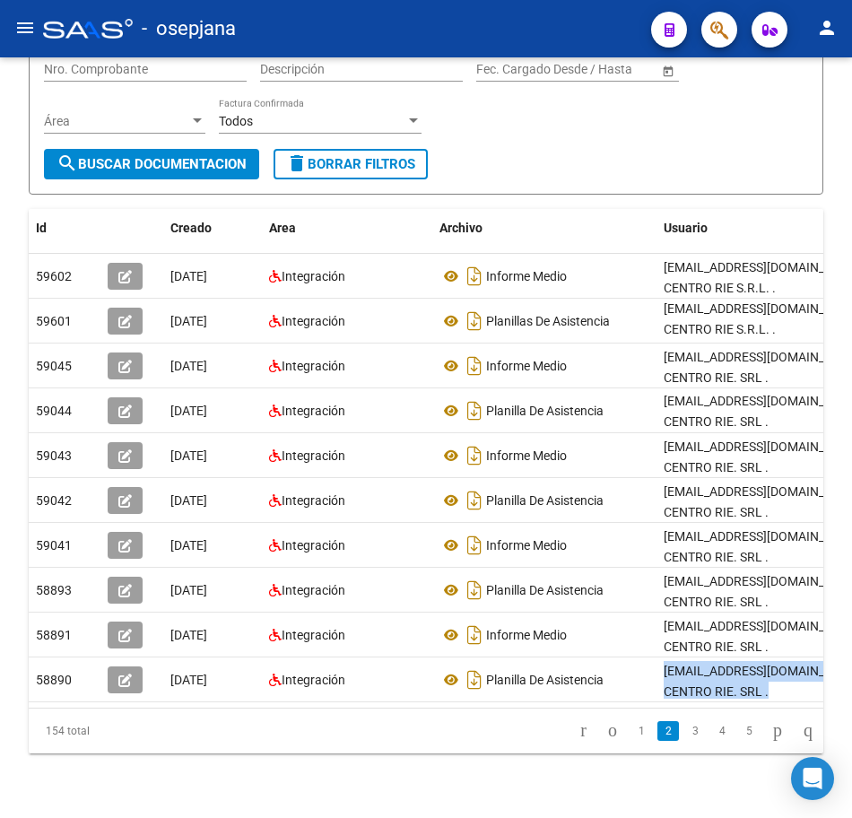
click at [770, 741] on icon "go to next page" at bounding box center [777, 730] width 14 height 22
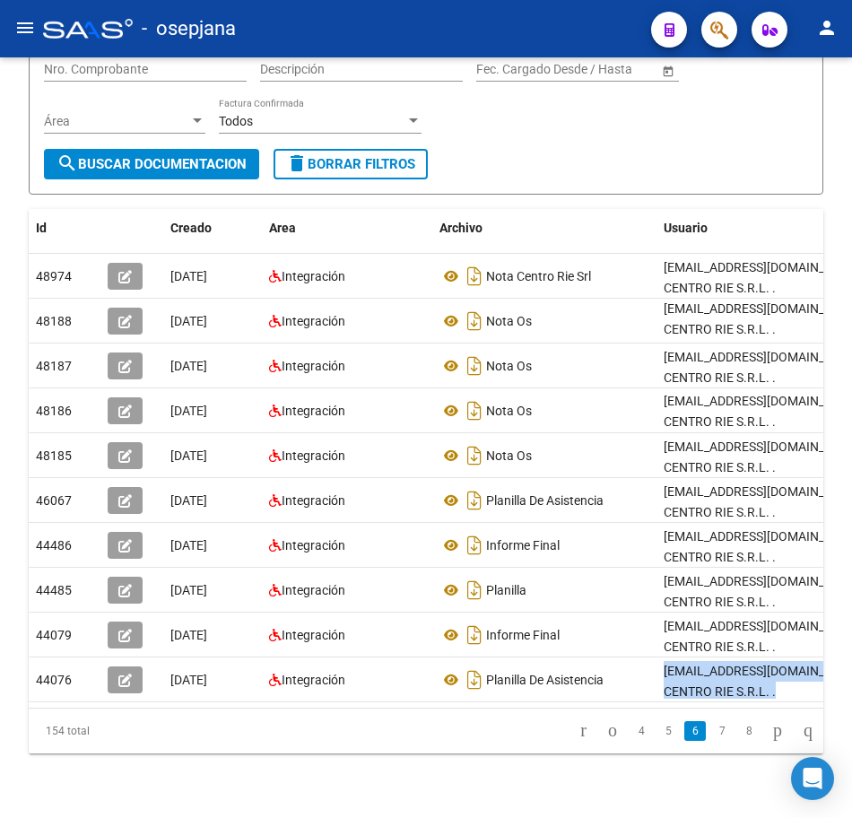
click at [780, 132] on div "Filtros Id 30717468593 CUIT / Razón Social Pto. Venta Nro. Comprobante Descripc…" at bounding box center [426, 72] width 764 height 154
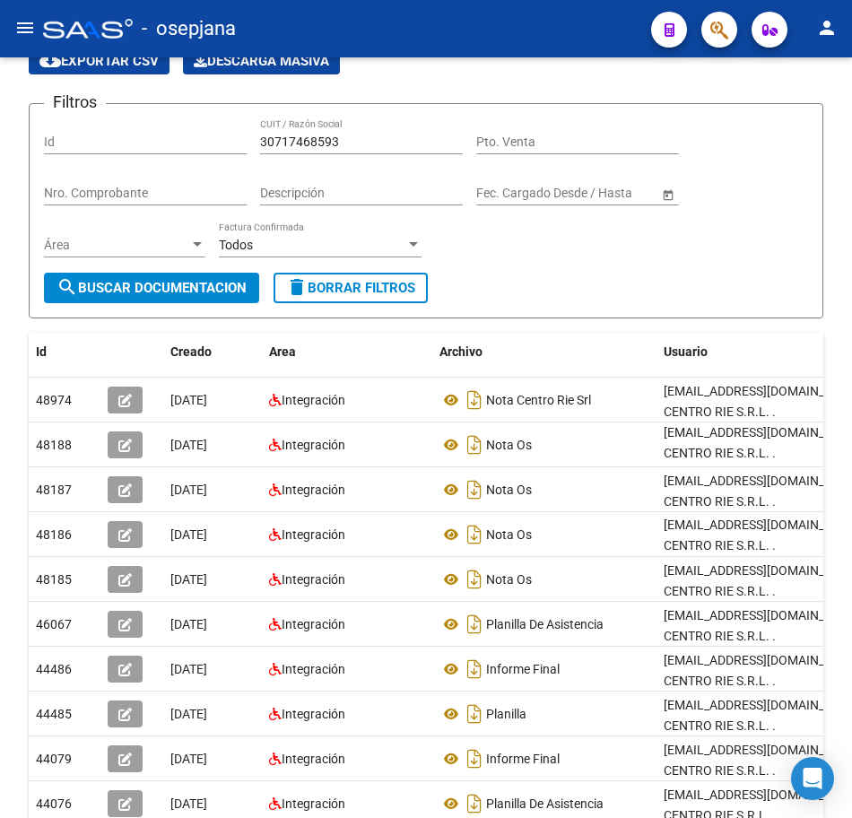
scroll to position [0, 0]
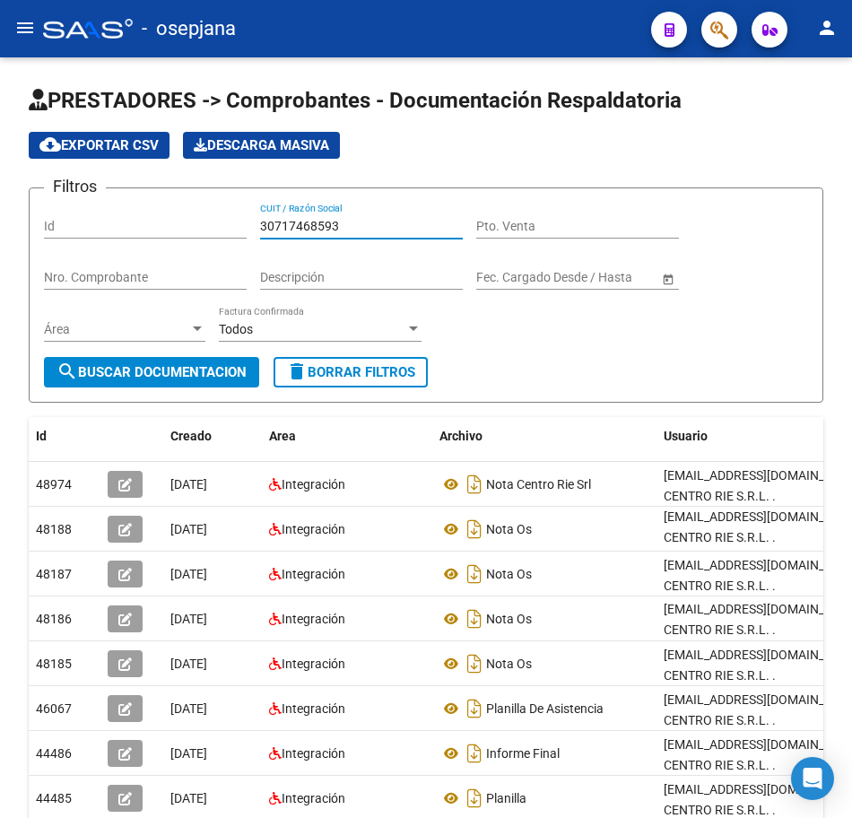
drag, startPoint x: 363, startPoint y: 225, endPoint x: 42, endPoint y: 226, distance: 321.1
click at [42, 226] on form "Filtros Id 30717468593 CUIT / Razón Social Pto. Venta Nro. Comprobante Descripc…" at bounding box center [426, 294] width 795 height 215
paste input "3628814789"
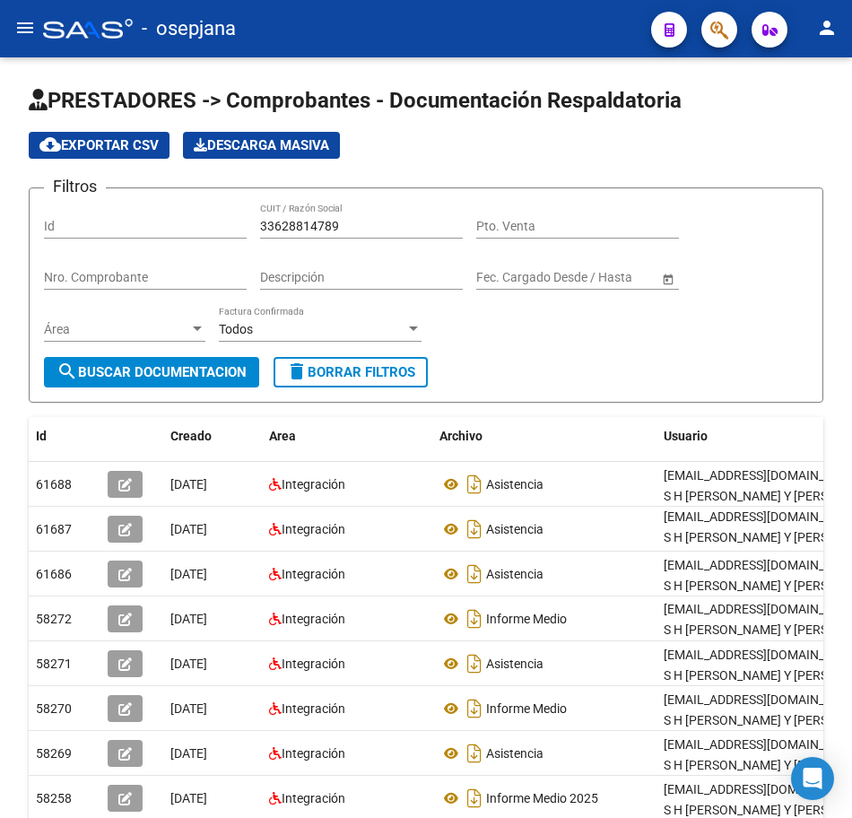
click at [849, 684] on div at bounding box center [850, 437] width 4 height 761
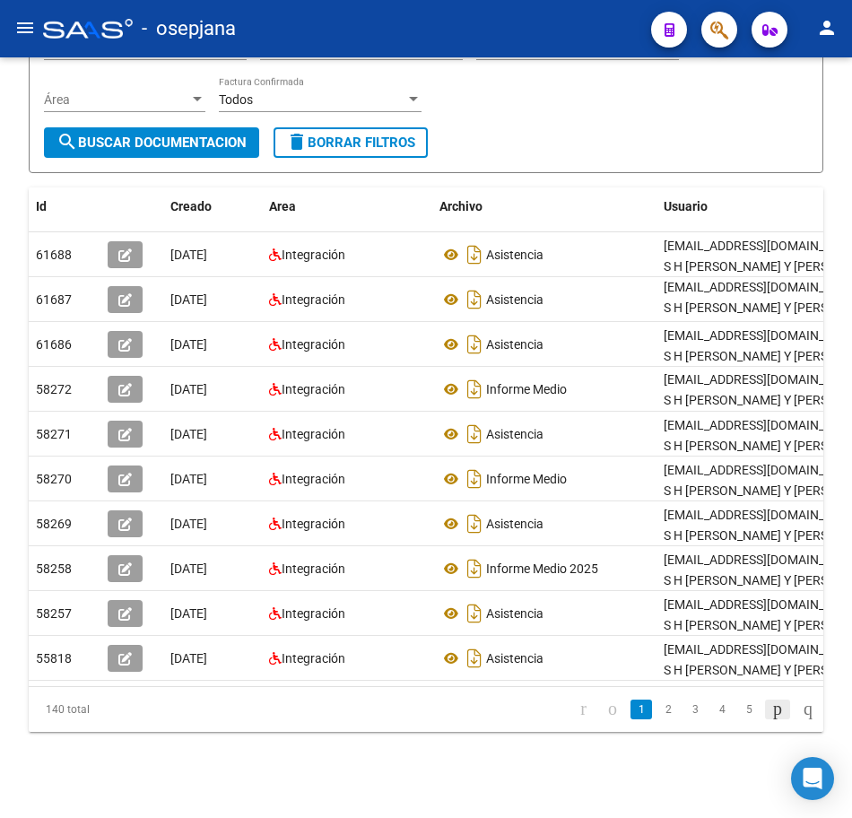
click at [770, 709] on icon "go to next page" at bounding box center [777, 709] width 14 height 22
click at [770, 711] on icon "go to next page" at bounding box center [777, 709] width 14 height 22
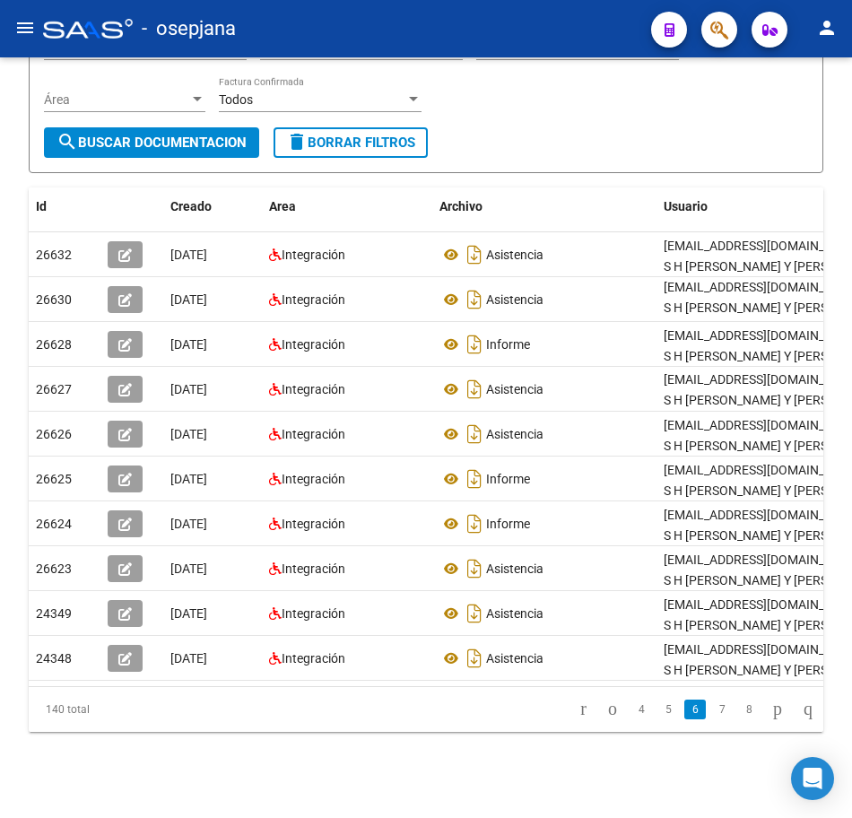
click at [770, 711] on icon "go to next page" at bounding box center [777, 709] width 14 height 22
click at [709, 713] on link "9" at bounding box center [720, 710] width 22 height 20
click at [845, 192] on div "PRESTADORES -> Comprobantes - Documentación Respaldatoria cloud_download Export…" at bounding box center [426, 323] width 852 height 990
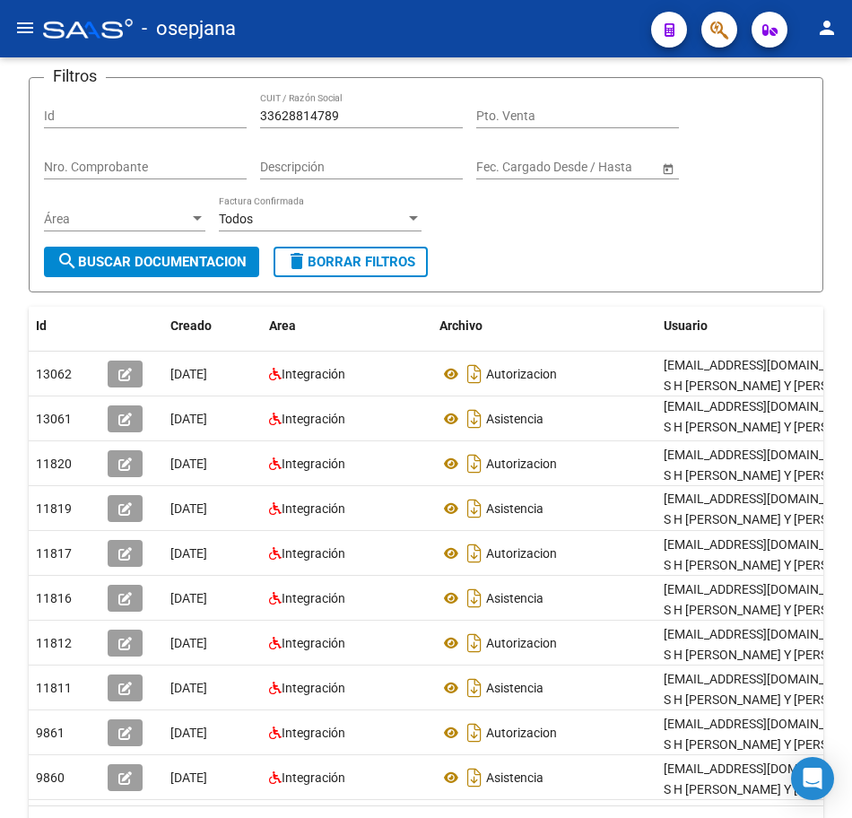
scroll to position [72, 0]
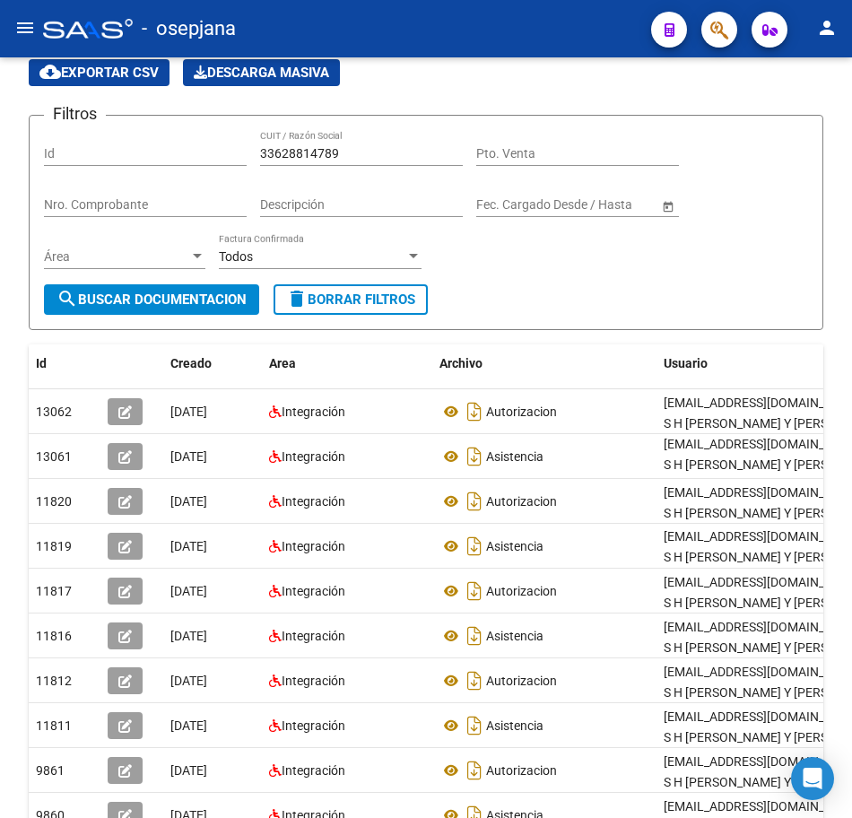
click at [845, 129] on div "PRESTADORES -> Comprobantes - Documentación Respaldatoria cloud_download Export…" at bounding box center [428, 480] width 857 height 990
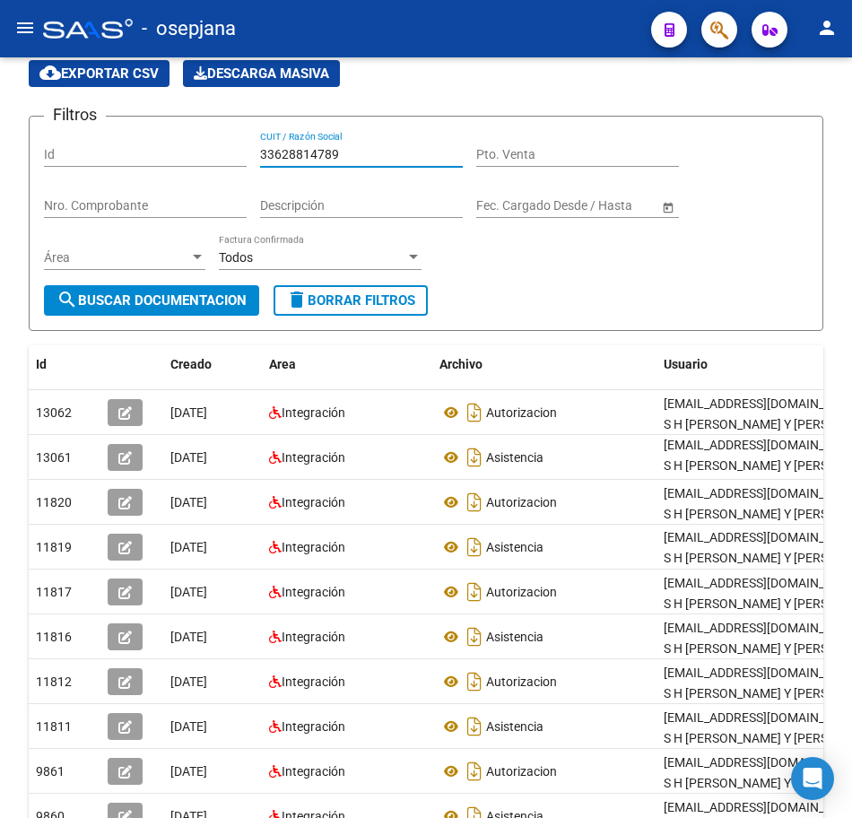
drag, startPoint x: 339, startPoint y: 159, endPoint x: 8, endPoint y: 158, distance: 331.0
click at [35, 157] on form "Filtros Id 33628814789 CUIT / Razón Social Pto. Venta Nro. Comprobante Descripc…" at bounding box center [426, 223] width 795 height 215
paste input "6605795"
click at [128, 300] on span "search Buscar Documentacion" at bounding box center [152, 300] width 190 height 16
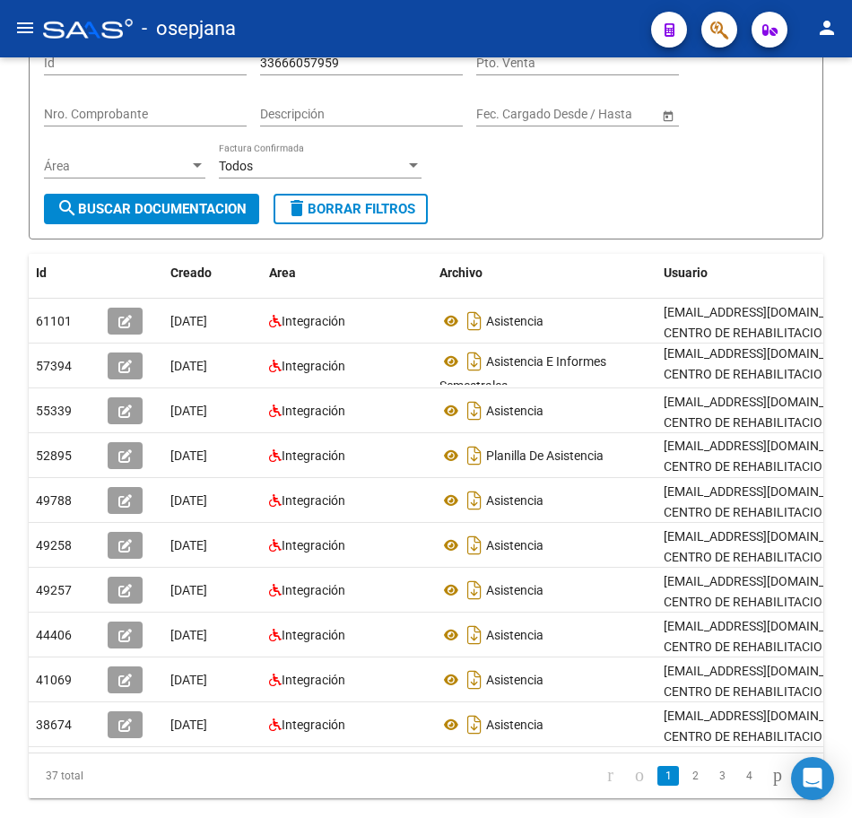
scroll to position [244, 0]
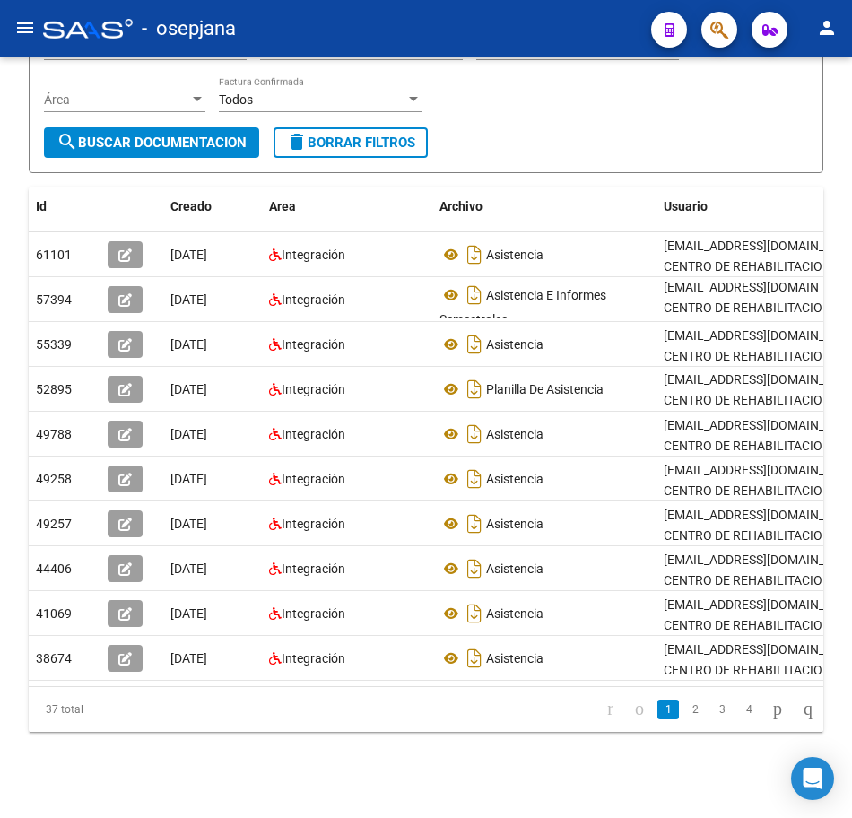
click at [840, 527] on div "PRESTADORES -> Comprobantes - Documentación Respaldatoria cloud_download Export…" at bounding box center [428, 323] width 857 height 990
click at [770, 711] on icon "go to next page" at bounding box center [777, 709] width 14 height 22
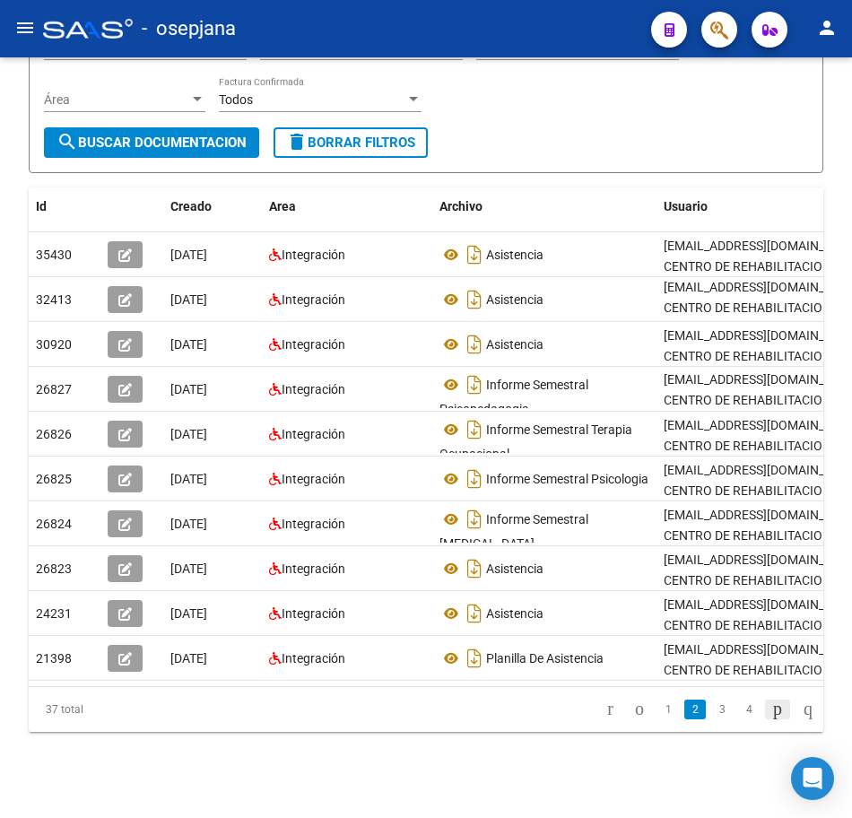
click at [771, 710] on icon "go to next page" at bounding box center [777, 709] width 14 height 22
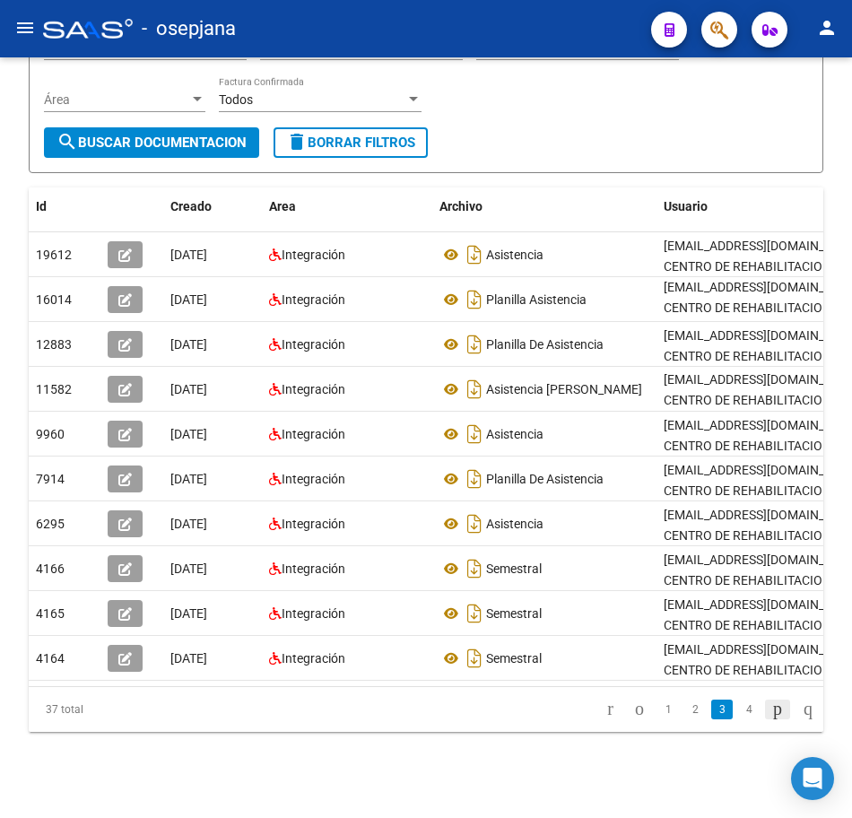
click at [771, 710] on icon "go to next page" at bounding box center [777, 709] width 14 height 22
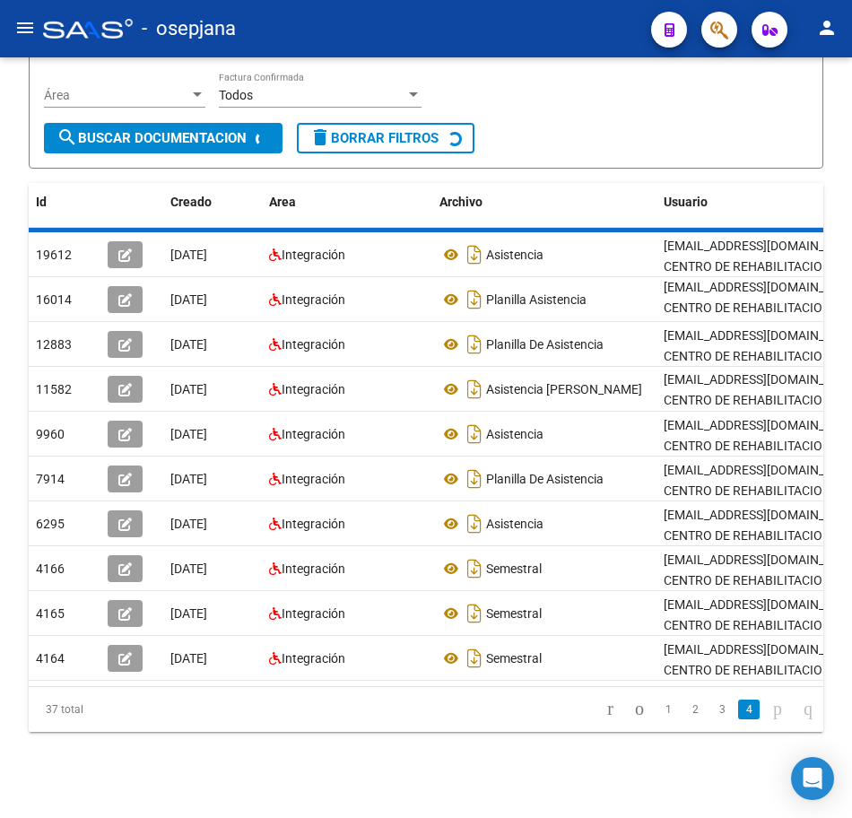
scroll to position [109, 0]
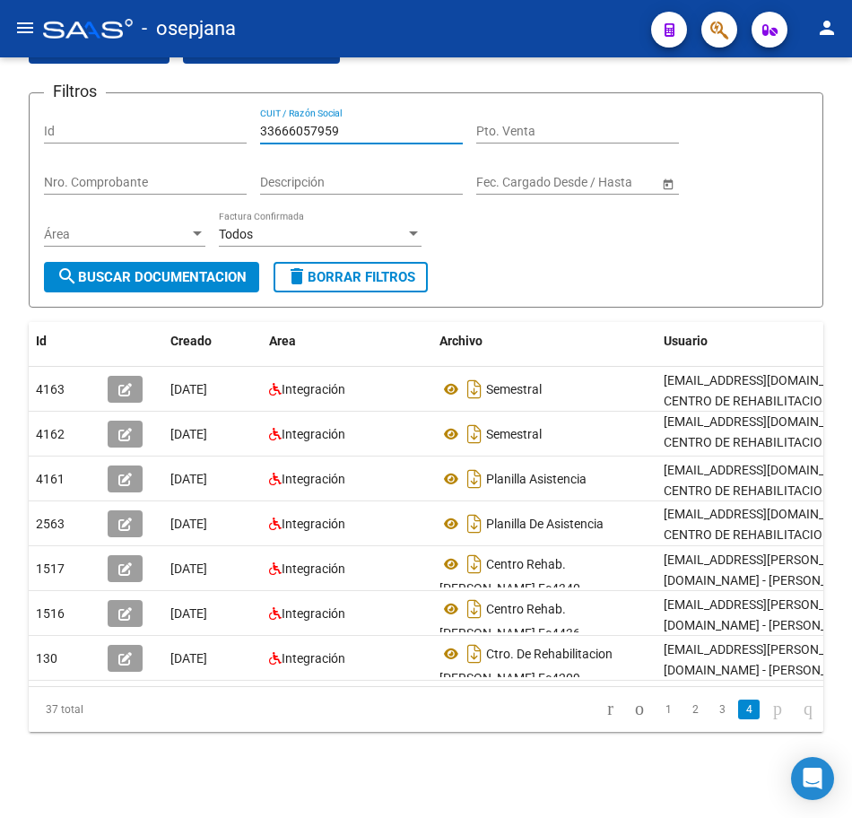
drag, startPoint x: 164, startPoint y: 116, endPoint x: 121, endPoint y: 113, distance: 43.1
click at [121, 113] on div "Filtros Id 33666057959 CUIT / Razón Social Pto. Venta Nro. Comprobante Descripc…" at bounding box center [426, 185] width 764 height 154
paste input "70803629"
type input "33708036299"
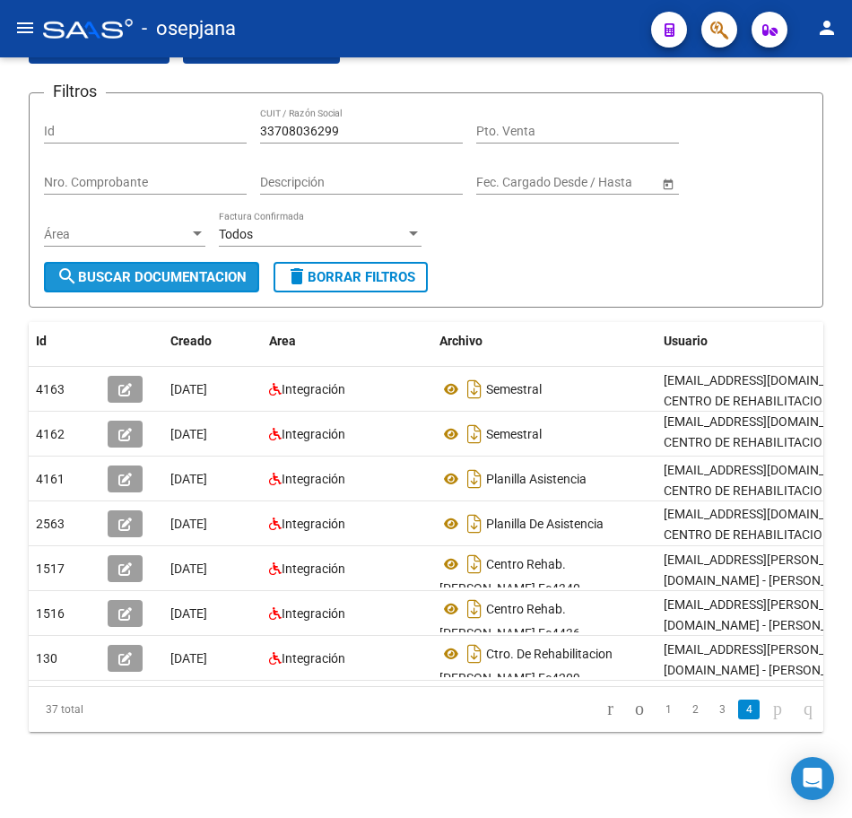
click at [194, 269] on span "search Buscar Documentacion" at bounding box center [152, 277] width 190 height 16
